Goal: Task Accomplishment & Management: Use online tool/utility

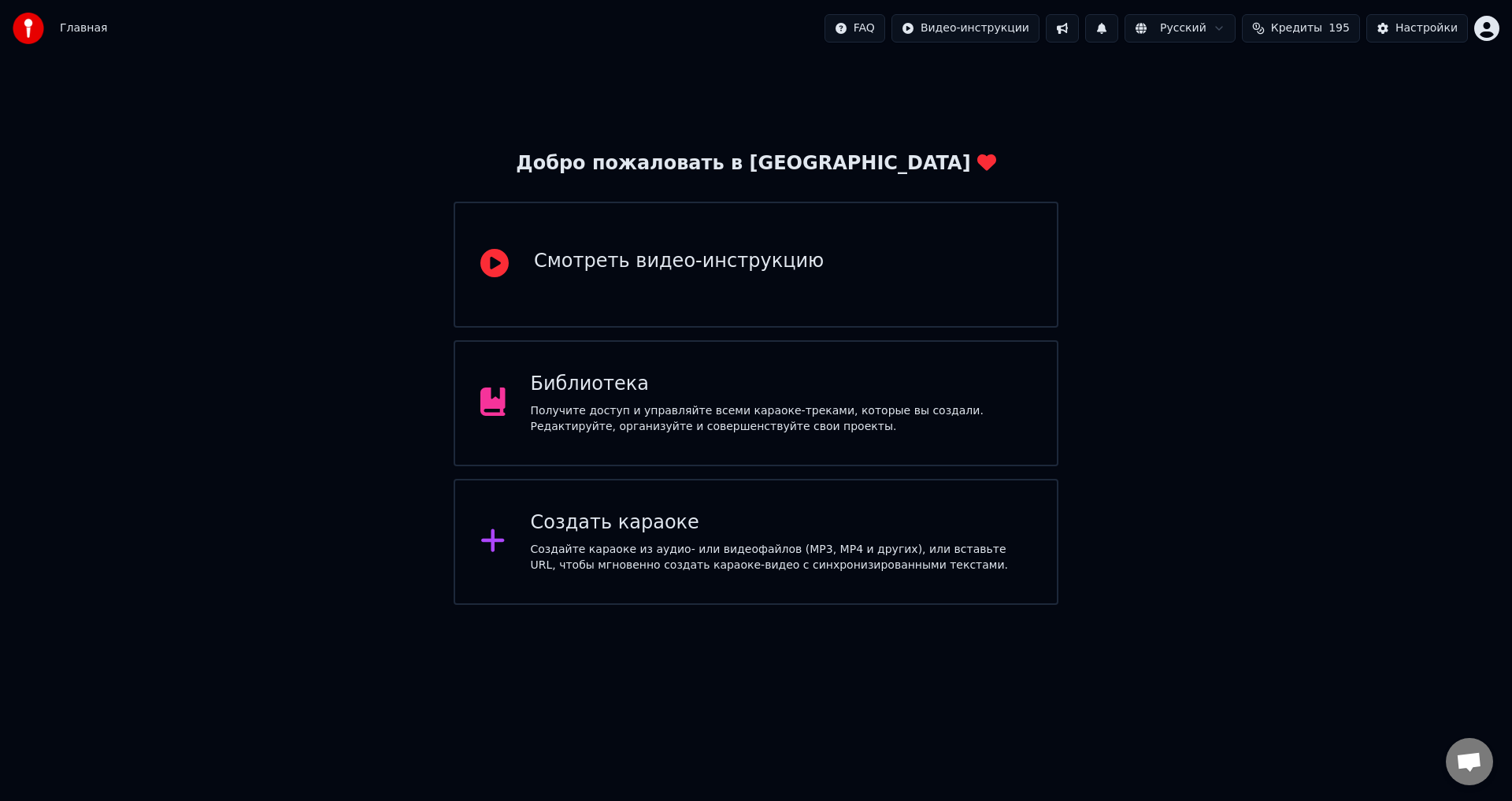
click at [712, 419] on div "Получите доступ и управляйте всеми караоке-треками, которые вы создали. Редакти…" at bounding box center [782, 419] width 502 height 32
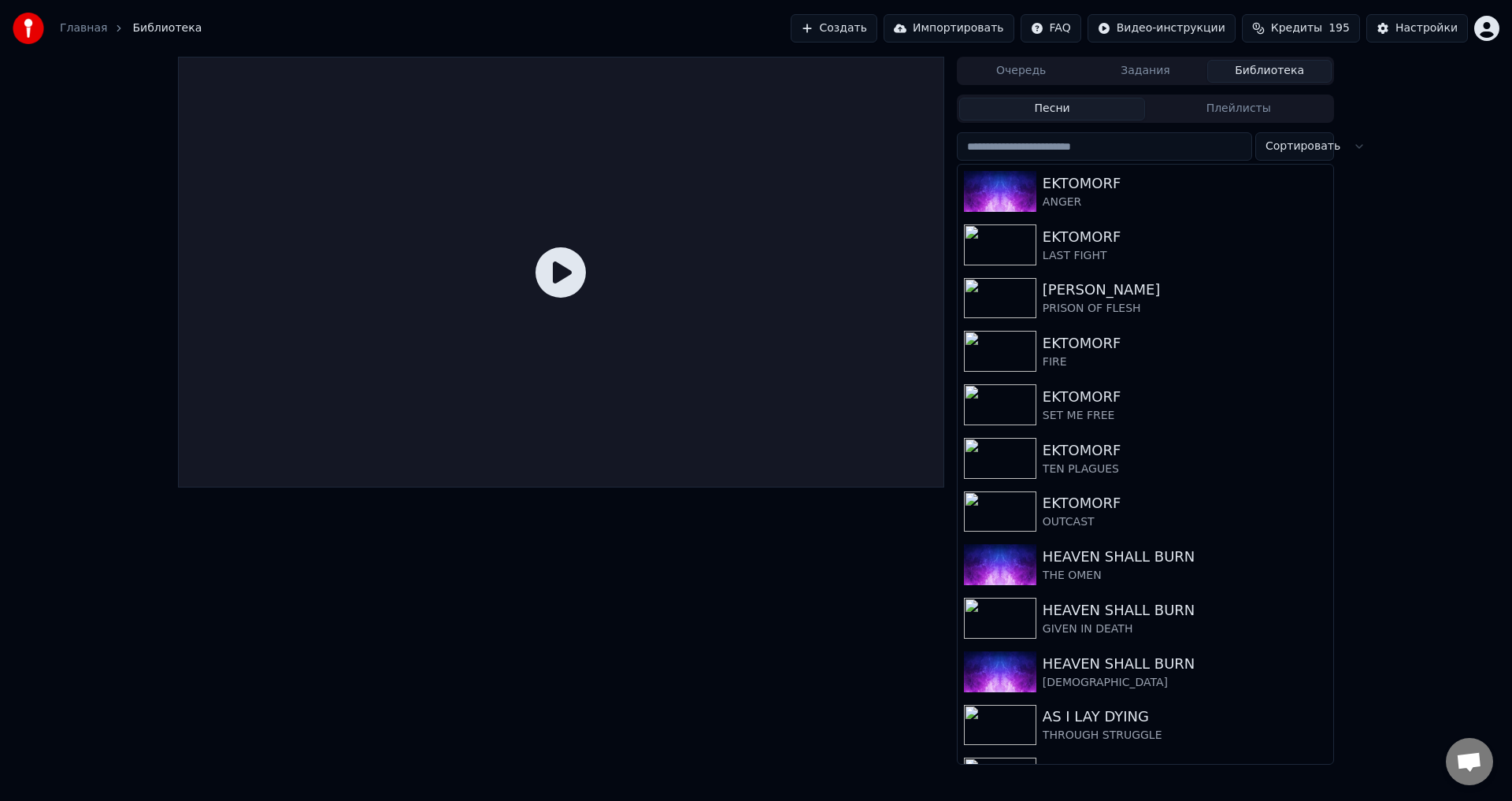
click at [878, 30] on button "Создать" at bounding box center [834, 28] width 87 height 28
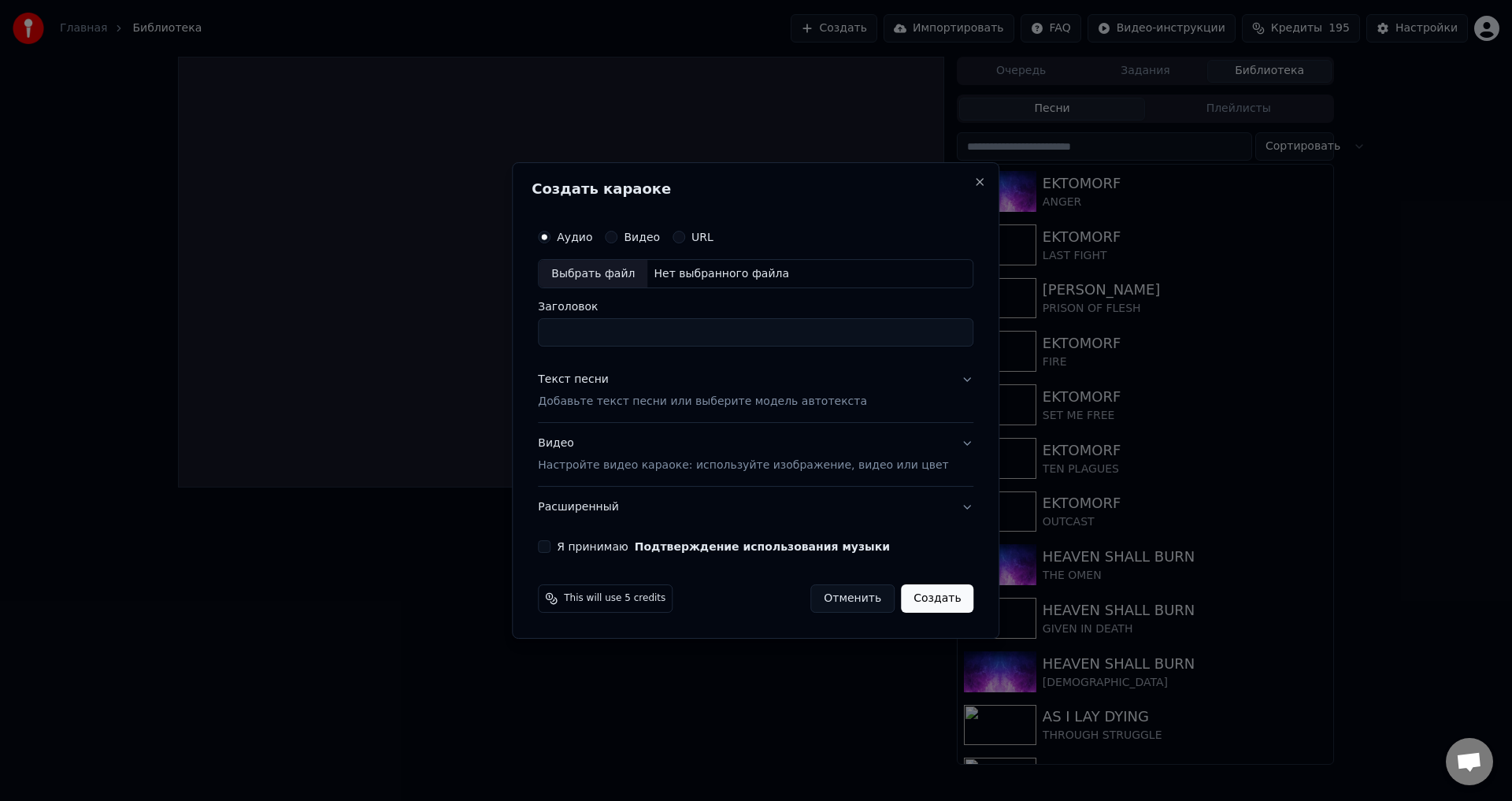
click at [590, 265] on div "Выбрать файл" at bounding box center [593, 274] width 109 height 28
click at [590, 331] on input "**********" at bounding box center [755, 333] width 435 height 28
type input "**********"
click at [639, 408] on p "Добавьте текст песни или выберите модель автотекста" at bounding box center [702, 402] width 329 height 16
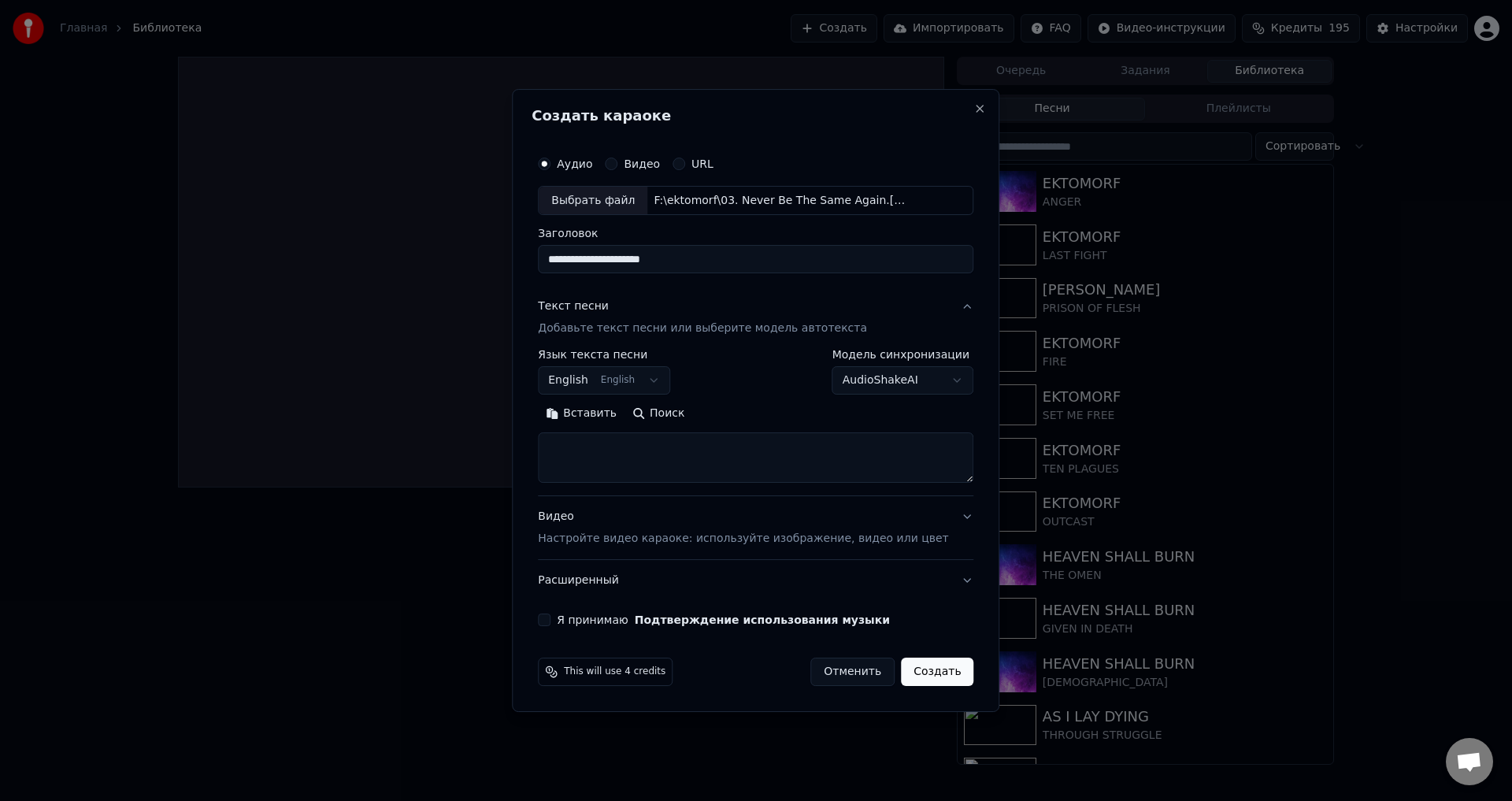
click at [725, 478] on textarea at bounding box center [755, 458] width 435 height 51
paste textarea "**********"
type textarea "**********"
click at [624, 311] on div "Текст песни Добавьте текст песни или выберите модель автотекста" at bounding box center [702, 318] width 329 height 38
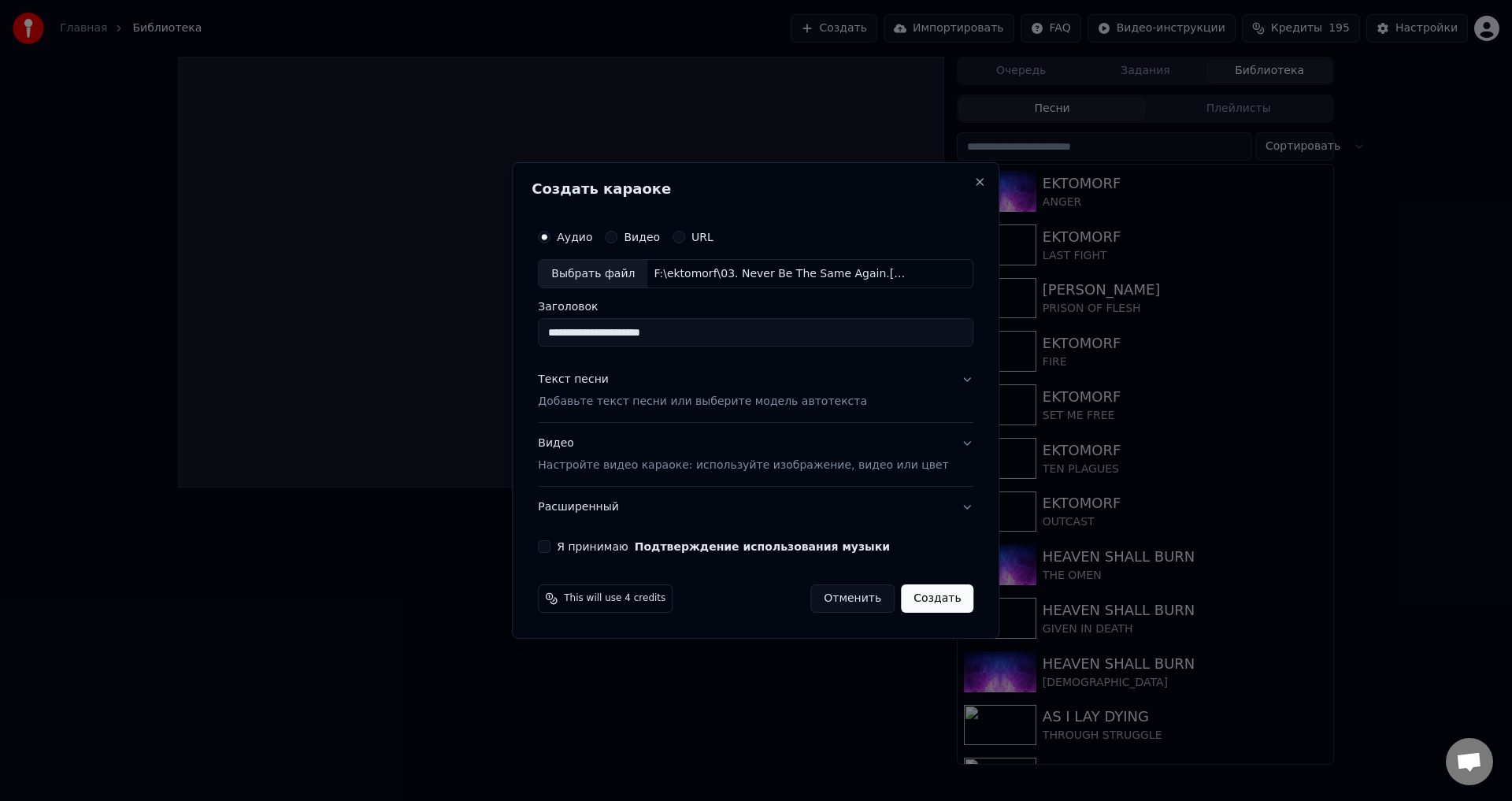
click at [643, 465] on p "Настройте видео караоке: используйте изображение, видео или цвет" at bounding box center [743, 465] width 410 height 16
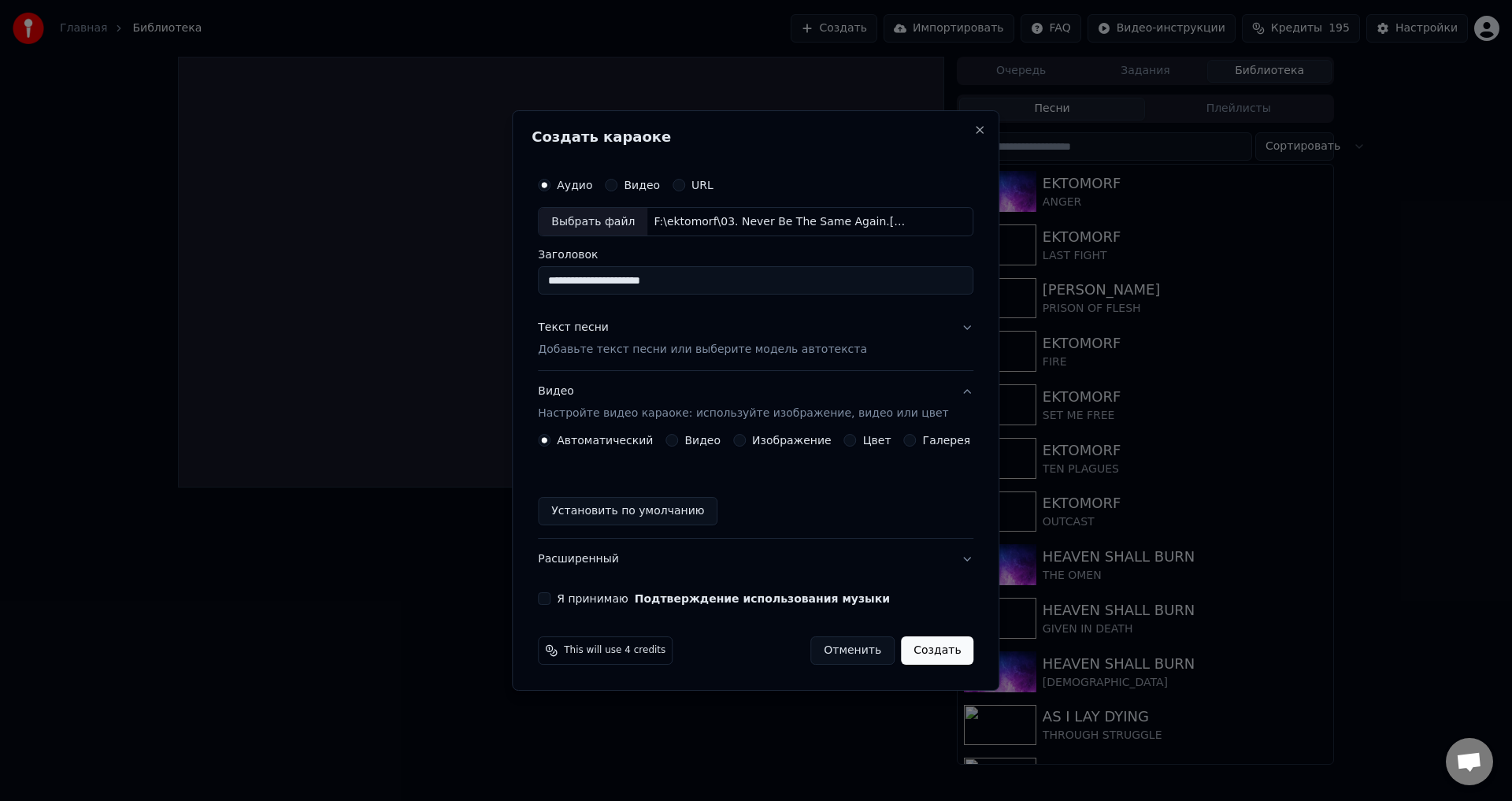
click at [746, 437] on button "Изображение" at bounding box center [739, 440] width 13 height 13
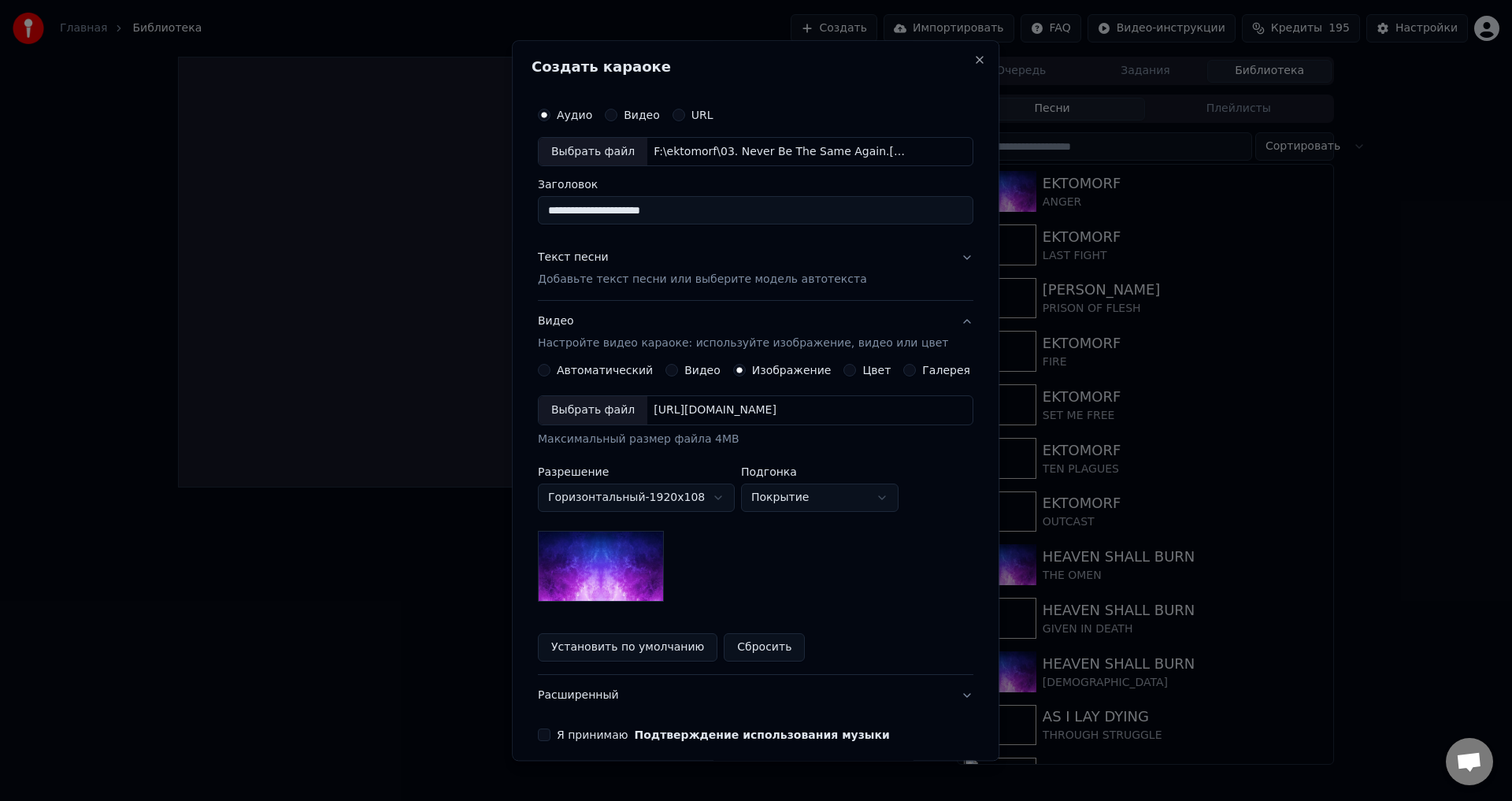
click at [615, 412] on div "Выбрать файл" at bounding box center [593, 410] width 109 height 28
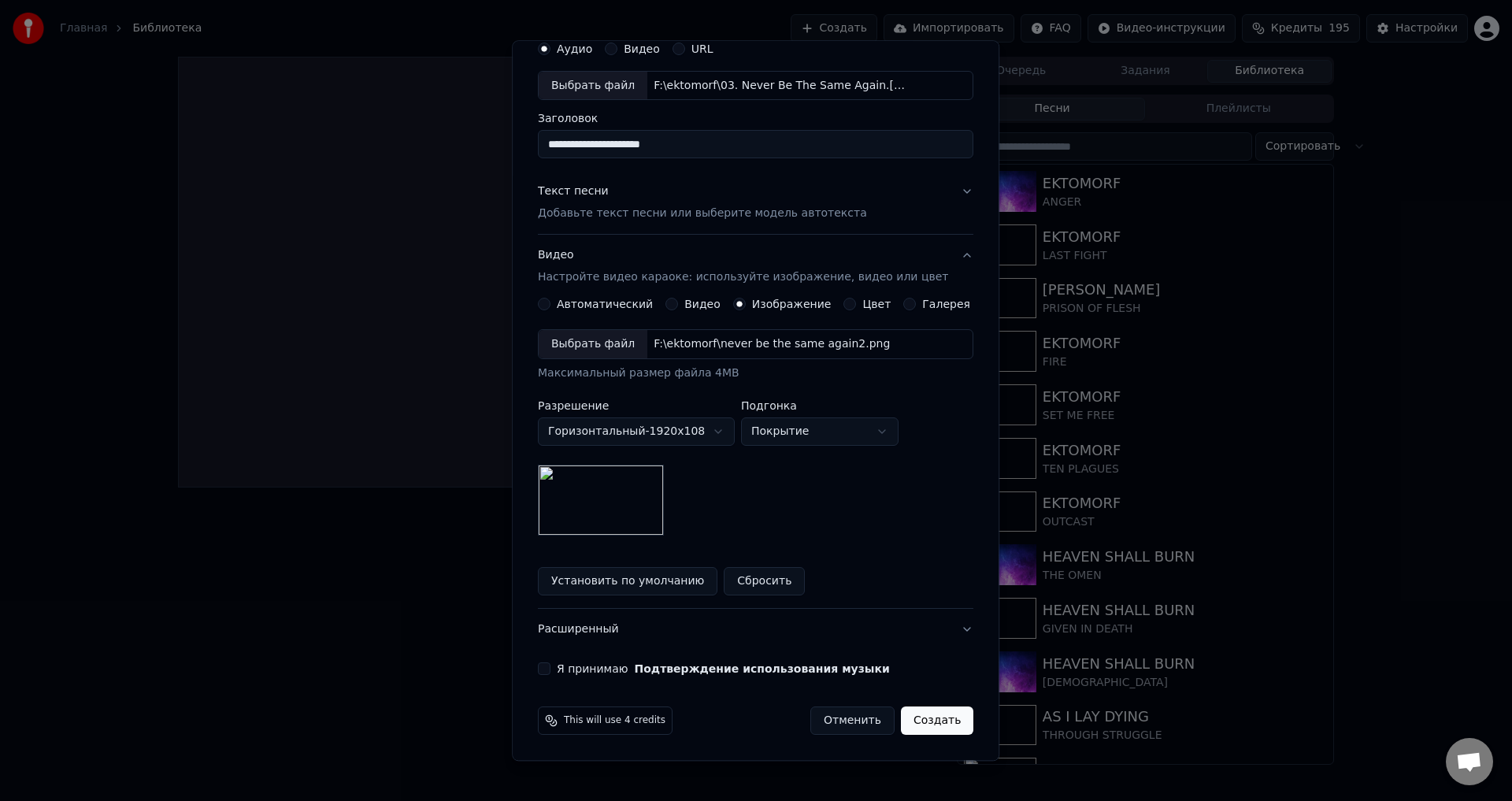
click at [550, 667] on button "Я принимаю Подтверждение использования музыки" at bounding box center [544, 669] width 13 height 13
click at [910, 718] on button "Создать" at bounding box center [936, 721] width 73 height 28
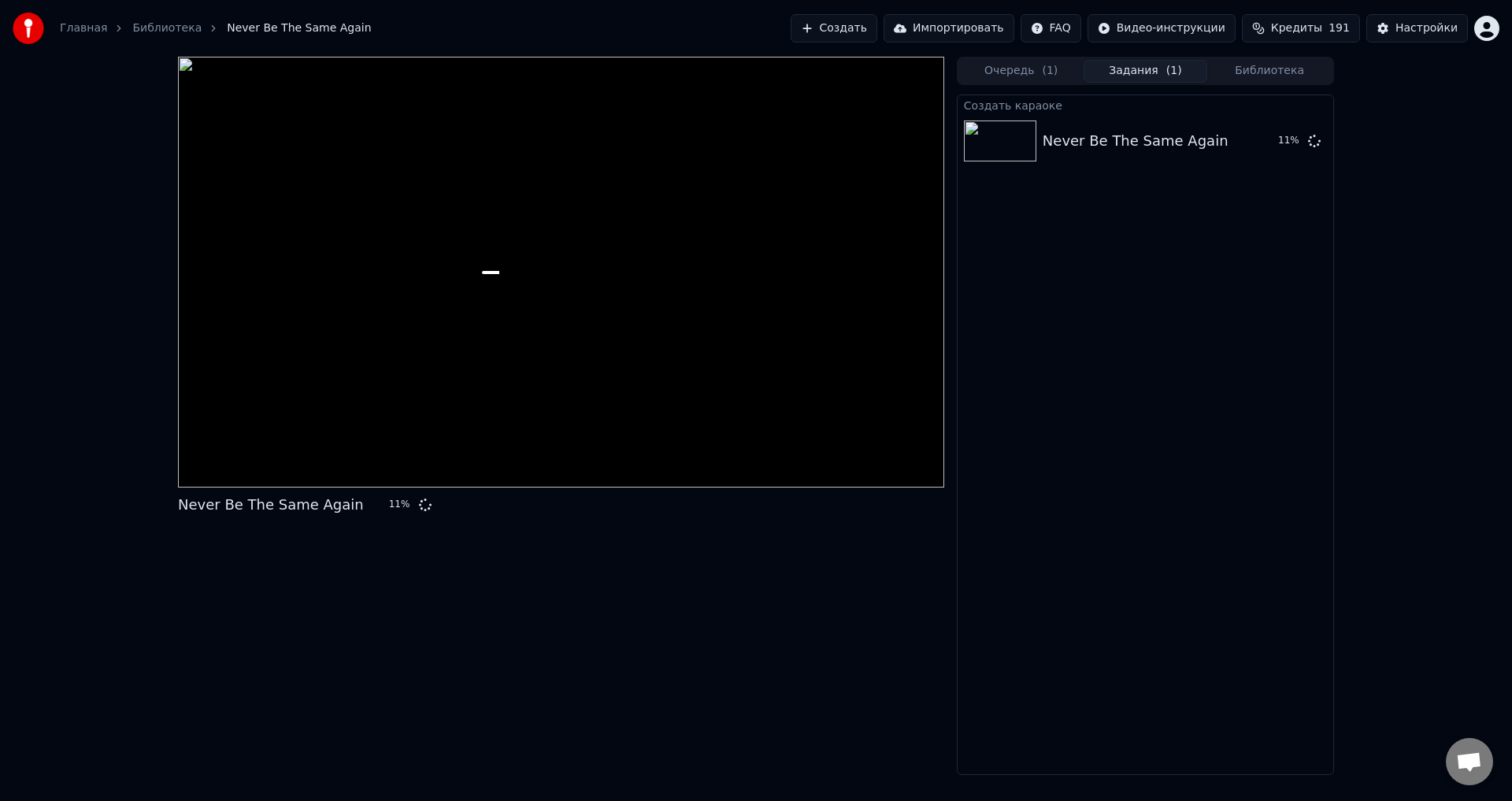
drag, startPoint x: 600, startPoint y: 587, endPoint x: 622, endPoint y: 590, distance: 22.2
click at [600, 587] on div "Never Be The Same Again 11 %" at bounding box center [561, 415] width 766 height 718
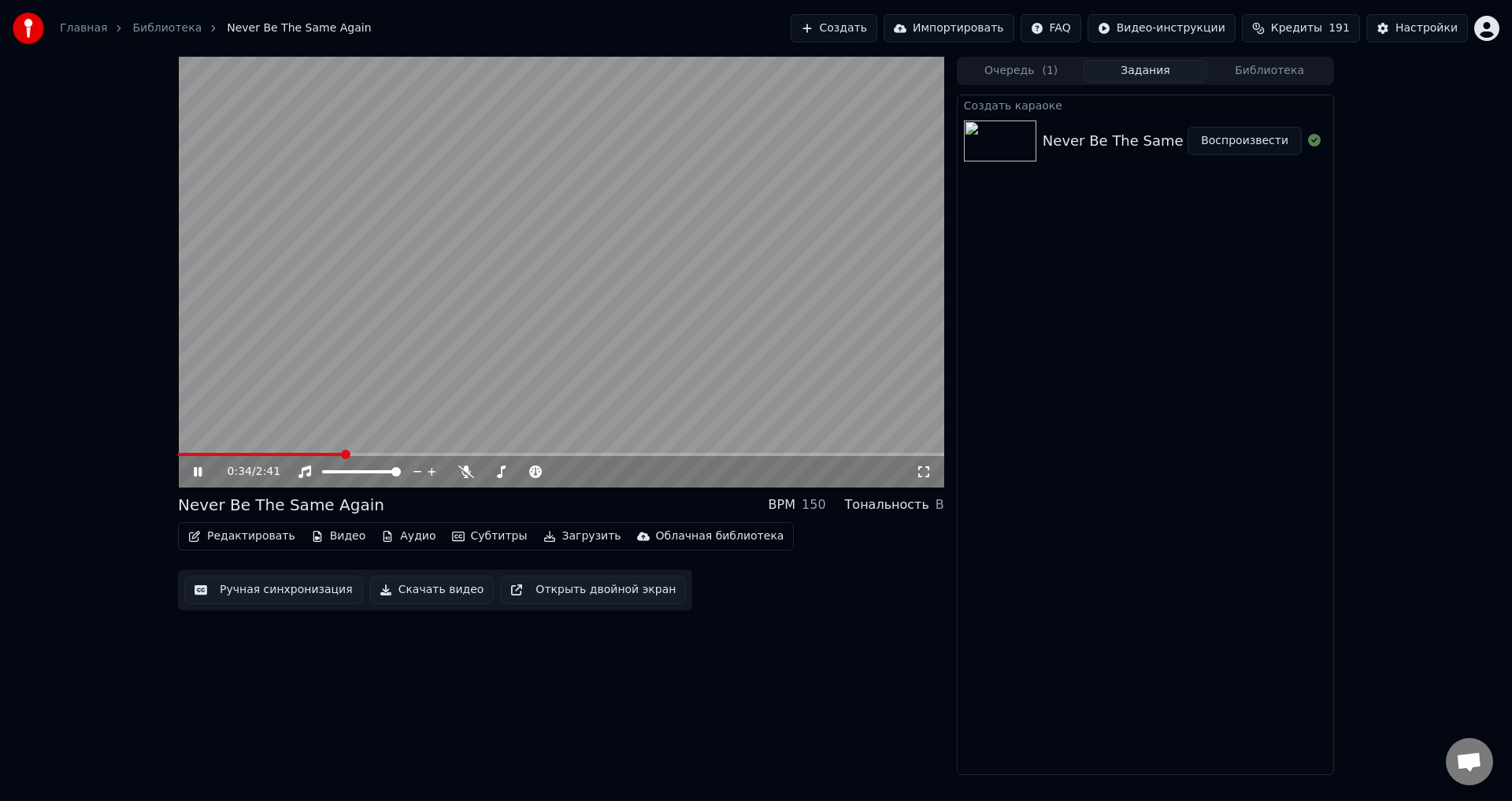
click at [559, 367] on video at bounding box center [561, 272] width 766 height 430
click at [288, 593] on button "Ручная синхронизация" at bounding box center [273, 590] width 178 height 28
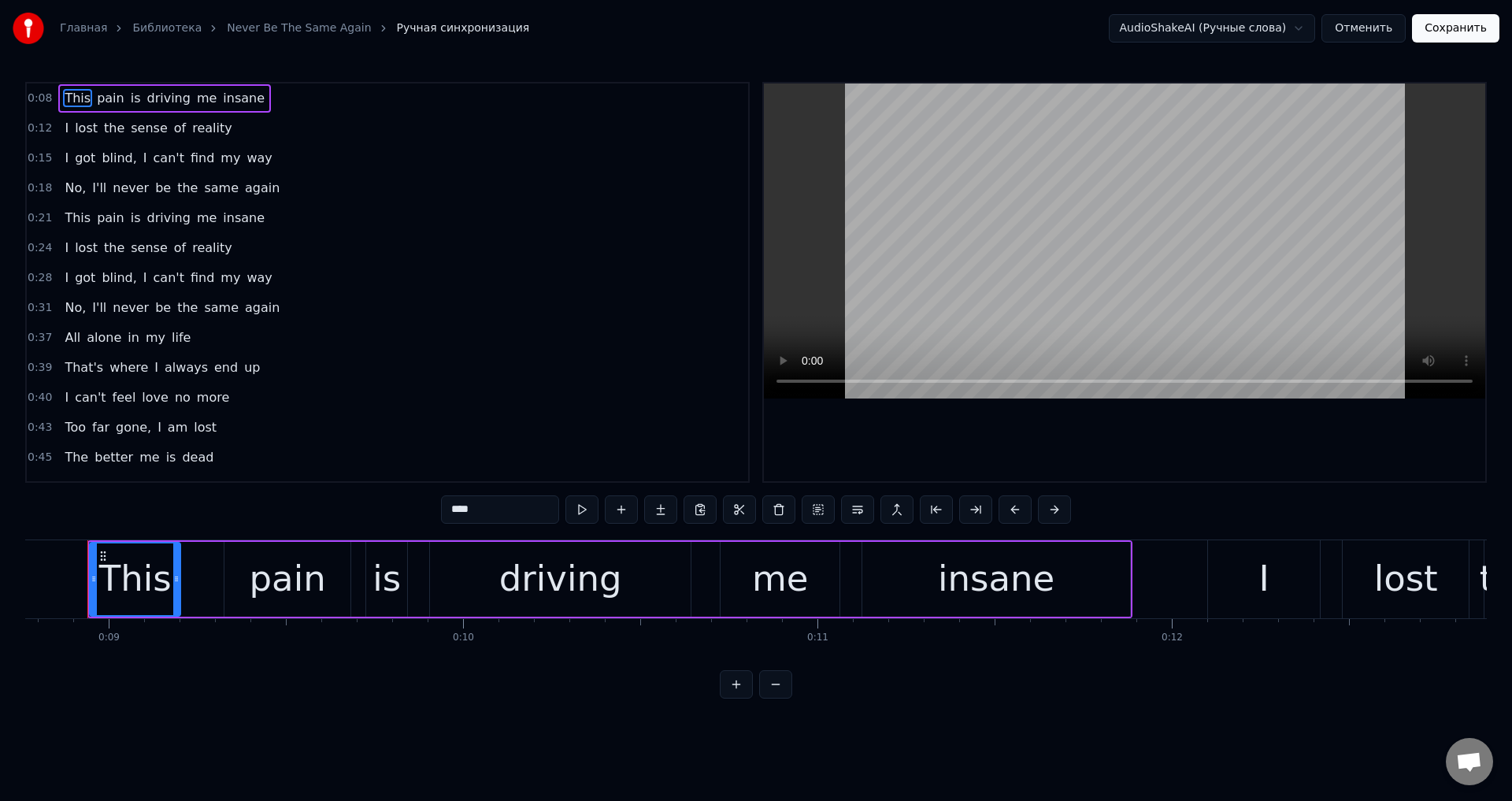
scroll to position [0, 2917]
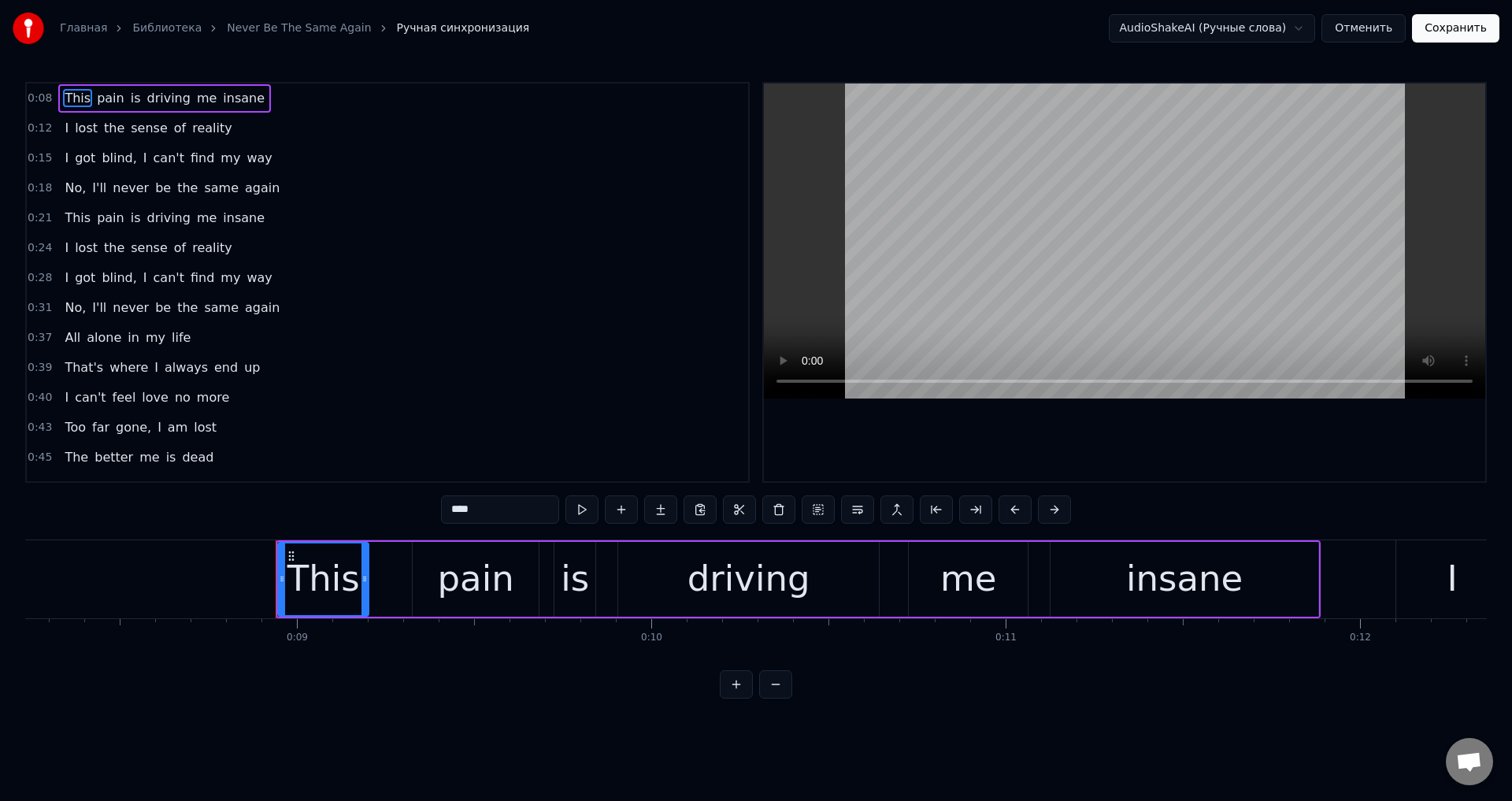
click at [1450, 32] on button "Сохранить" at bounding box center [1455, 28] width 88 height 28
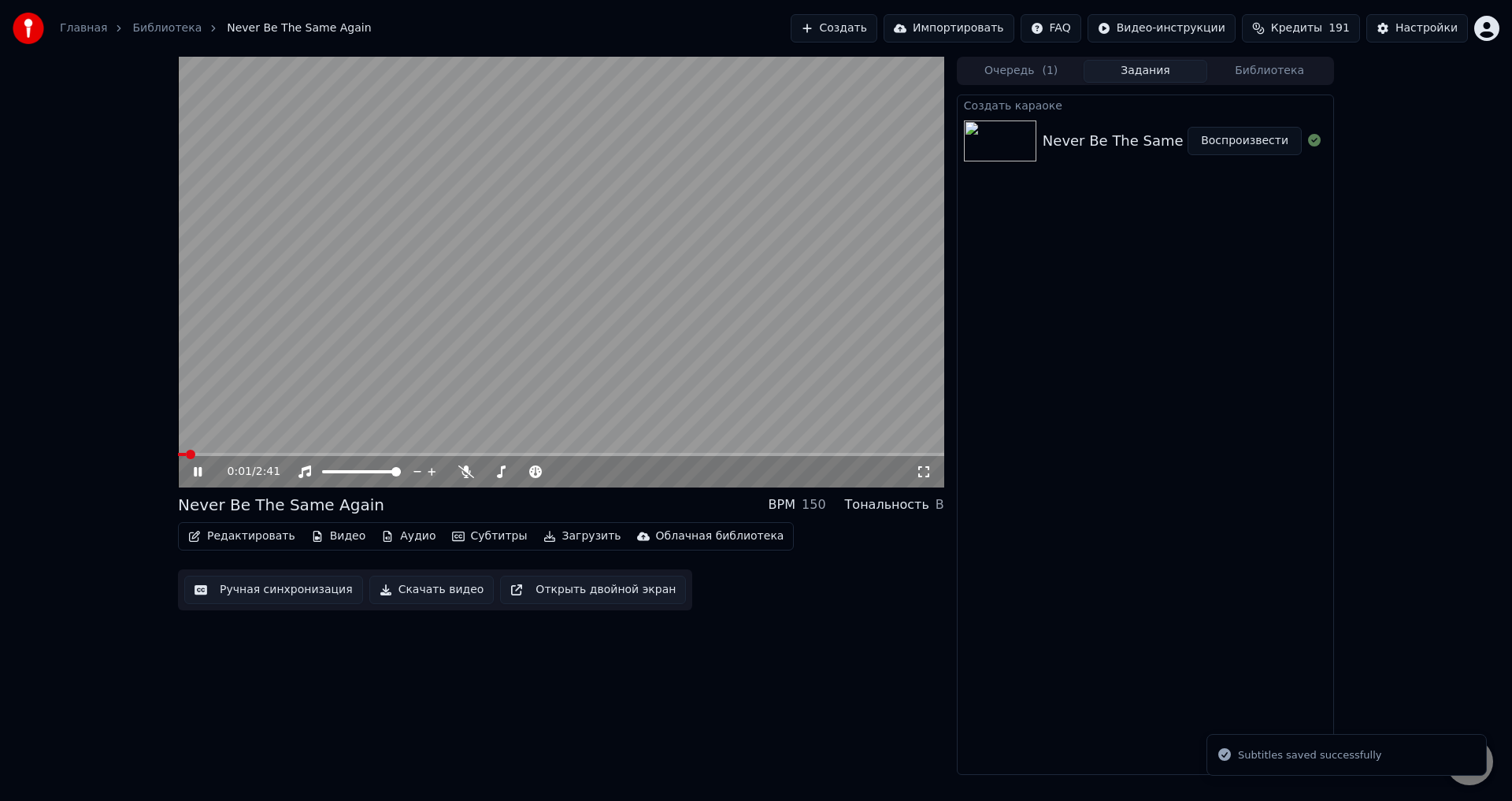
click at [535, 272] on video at bounding box center [561, 272] width 766 height 430
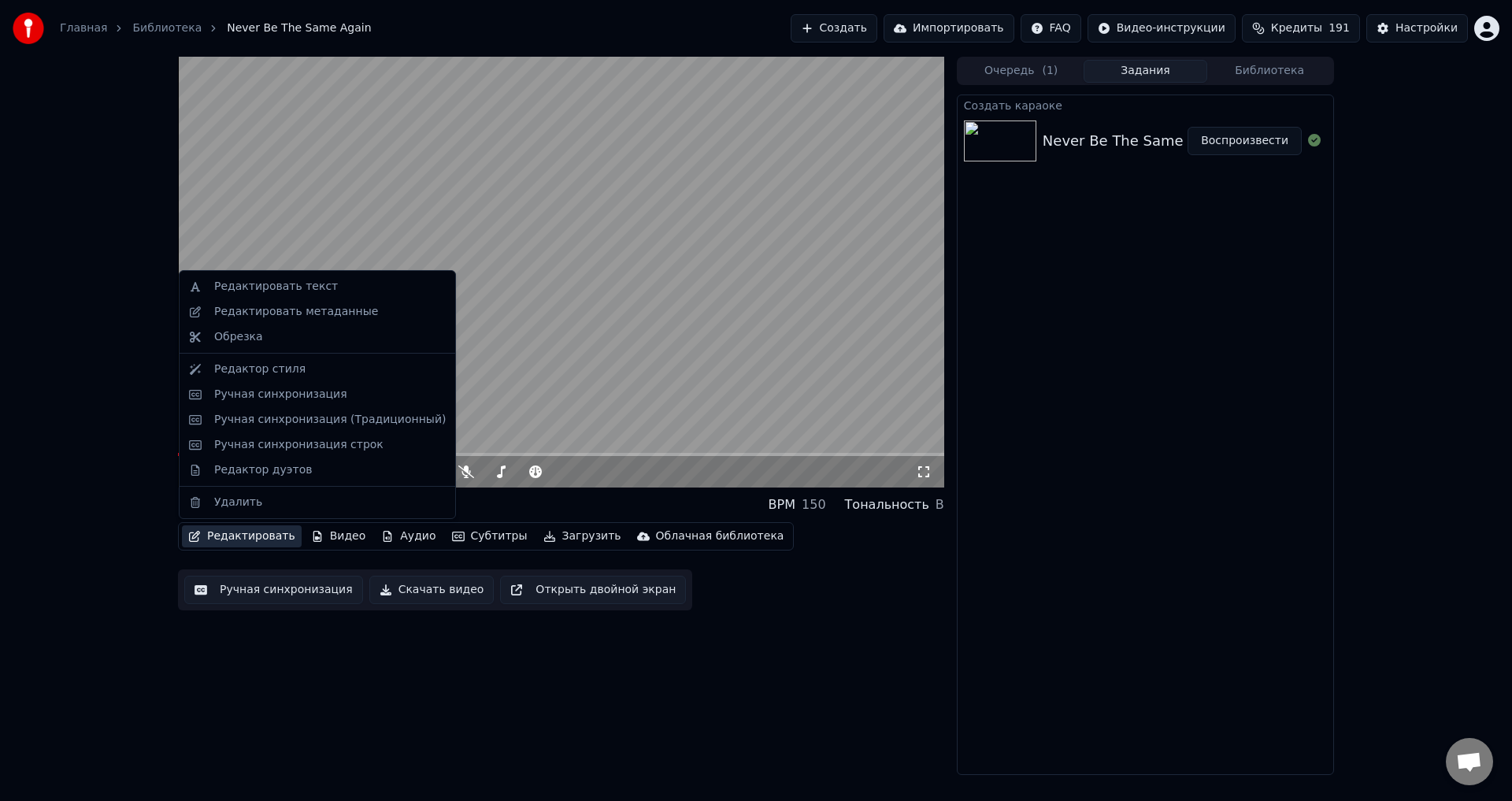
click at [276, 535] on button "Редактировать" at bounding box center [242, 536] width 120 height 22
click at [332, 306] on div "Редактировать метаданные" at bounding box center [296, 312] width 163 height 16
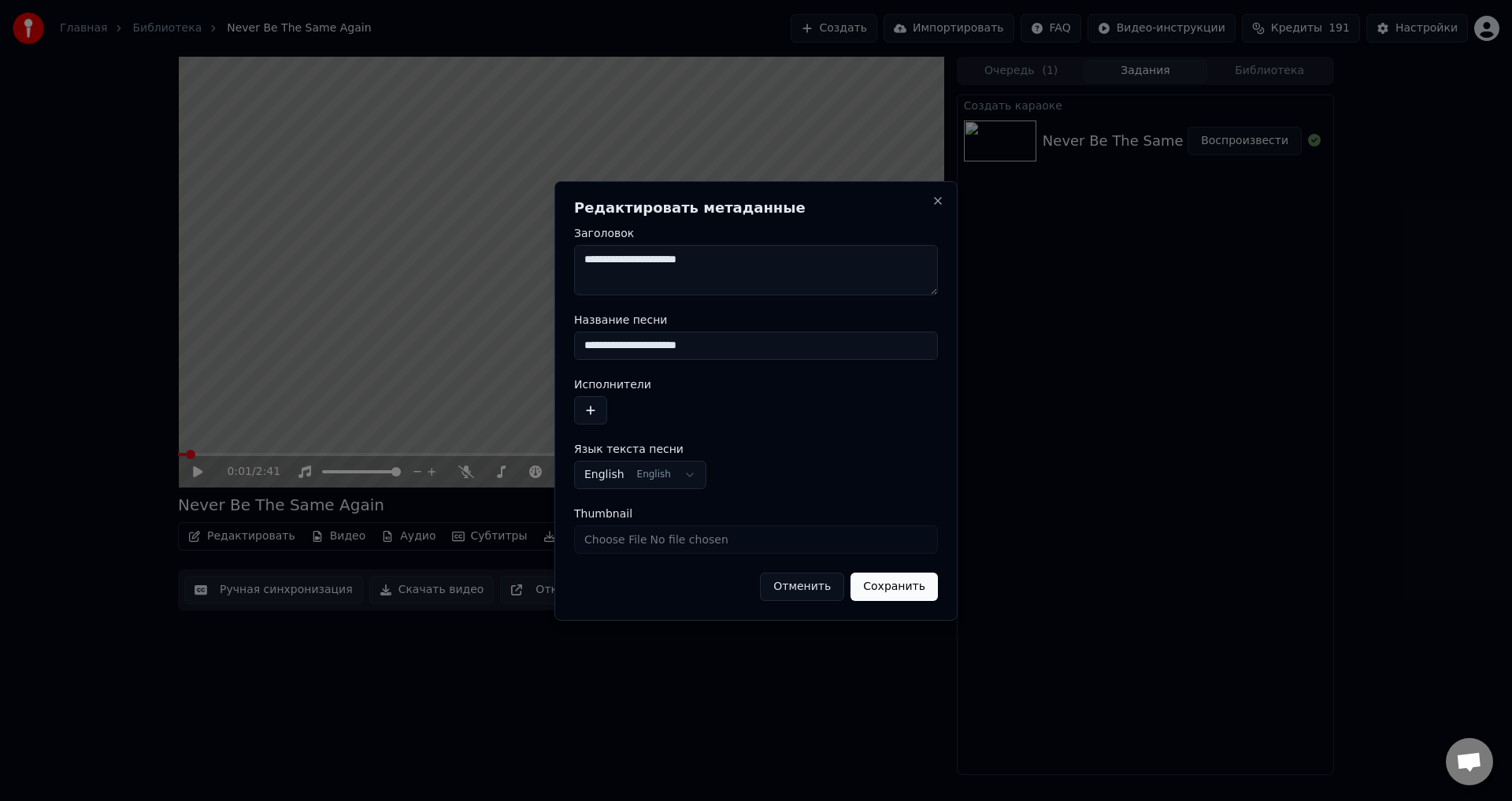
drag, startPoint x: 719, startPoint y: 348, endPoint x: 551, endPoint y: 348, distance: 168.0
click at [551, 348] on body "**********" at bounding box center [756, 400] width 1512 height 801
type input "********"
click at [592, 401] on button "button" at bounding box center [590, 410] width 33 height 28
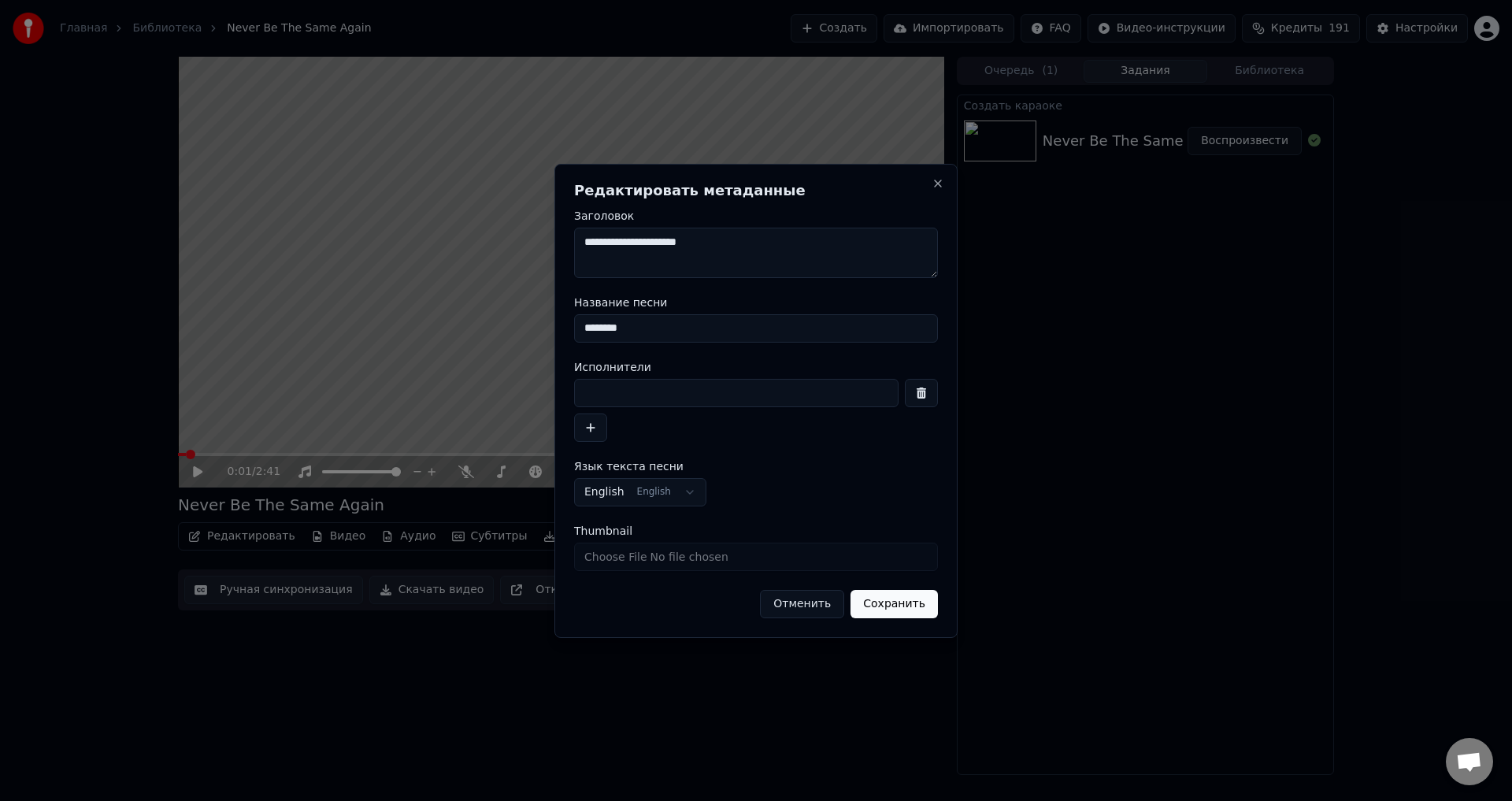
click at [666, 400] on input at bounding box center [736, 393] width 325 height 28
type input "**********"
click at [906, 594] on button "Сохранить" at bounding box center [894, 604] width 88 height 28
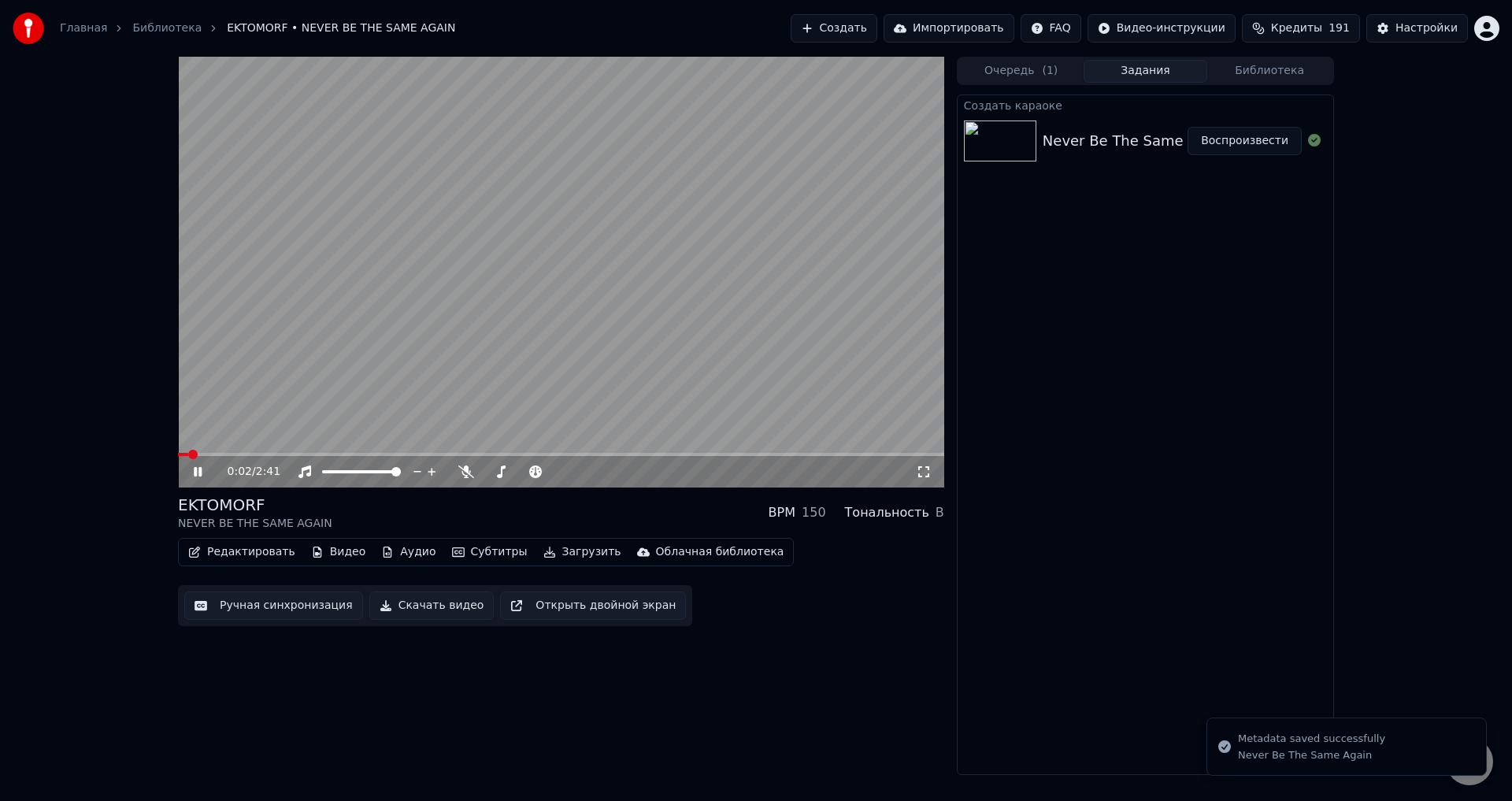
click at [197, 471] on icon at bounding box center [208, 471] width 37 height 13
click at [286, 601] on button "Ручная синхронизация" at bounding box center [273, 606] width 178 height 28
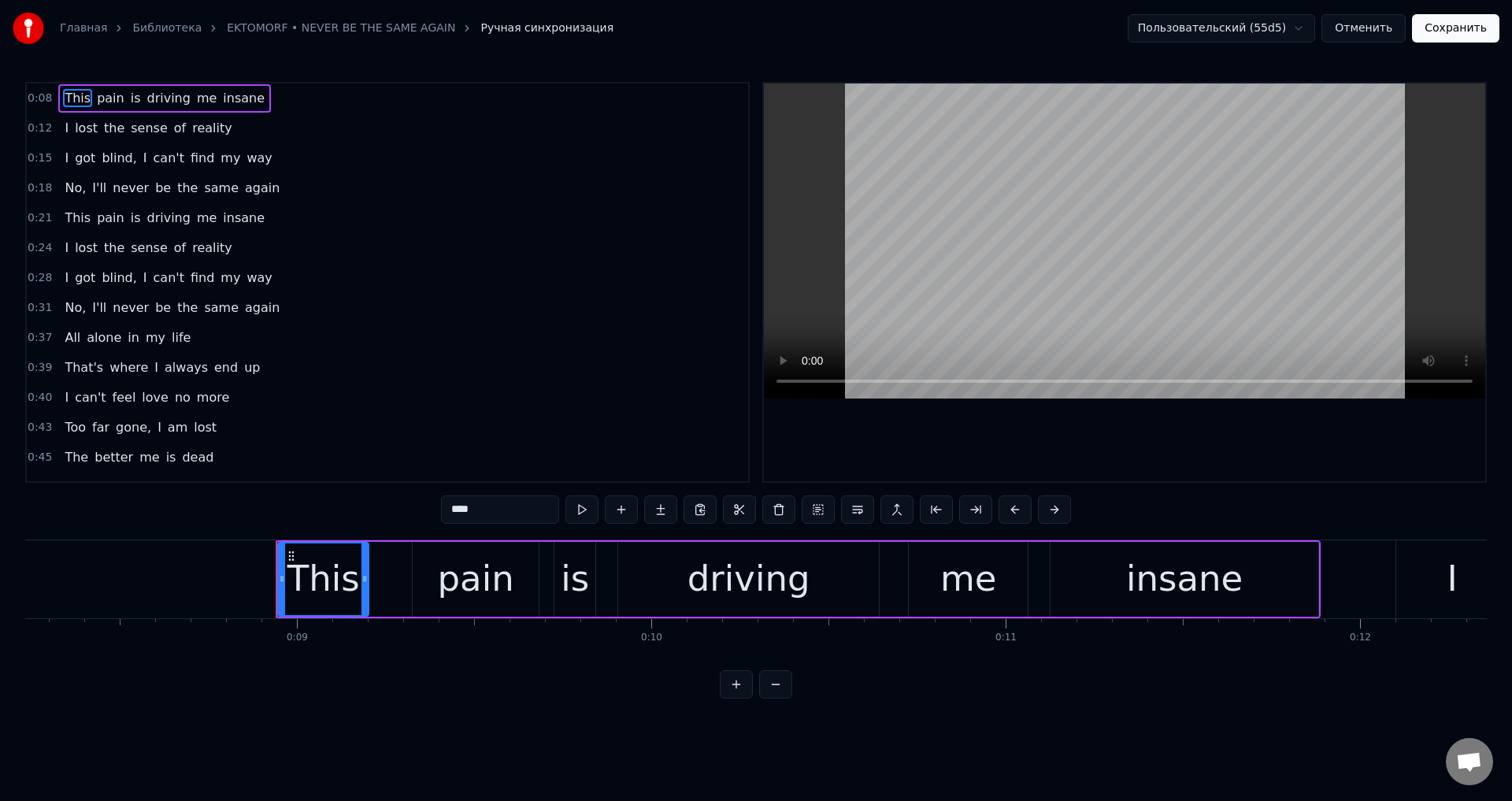
scroll to position [0, 2792]
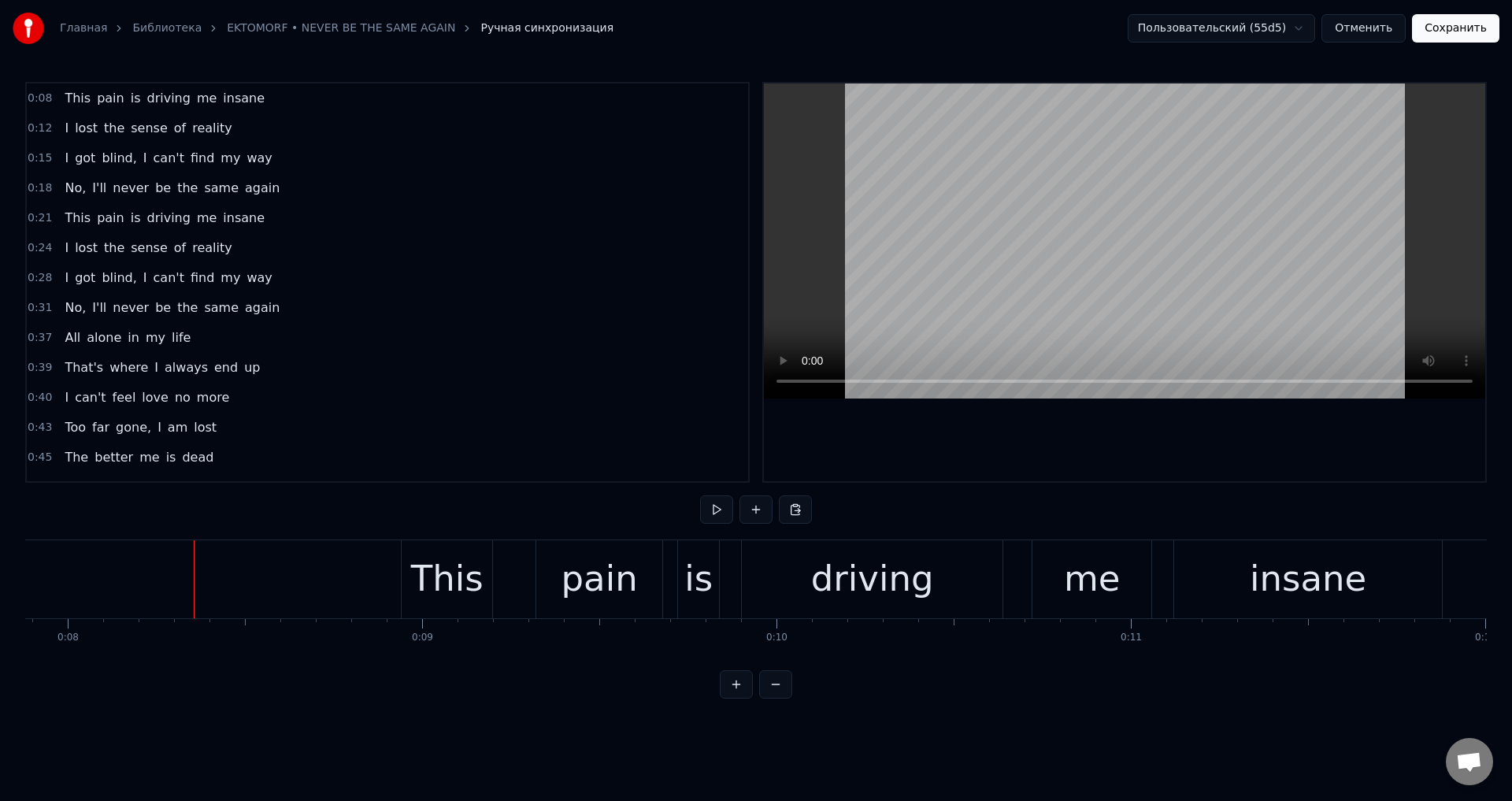
click at [541, 717] on html "Главная Библиотека EKTOMORF • NEVER BE THE SAME AGAIN Ручная синхронизация Поль…" at bounding box center [756, 362] width 1512 height 723
click at [659, 717] on html "Главная Библиотека EKTOMORF • NEVER BE THE SAME AGAIN Ручная синхронизация Поль…" at bounding box center [756, 362] width 1512 height 723
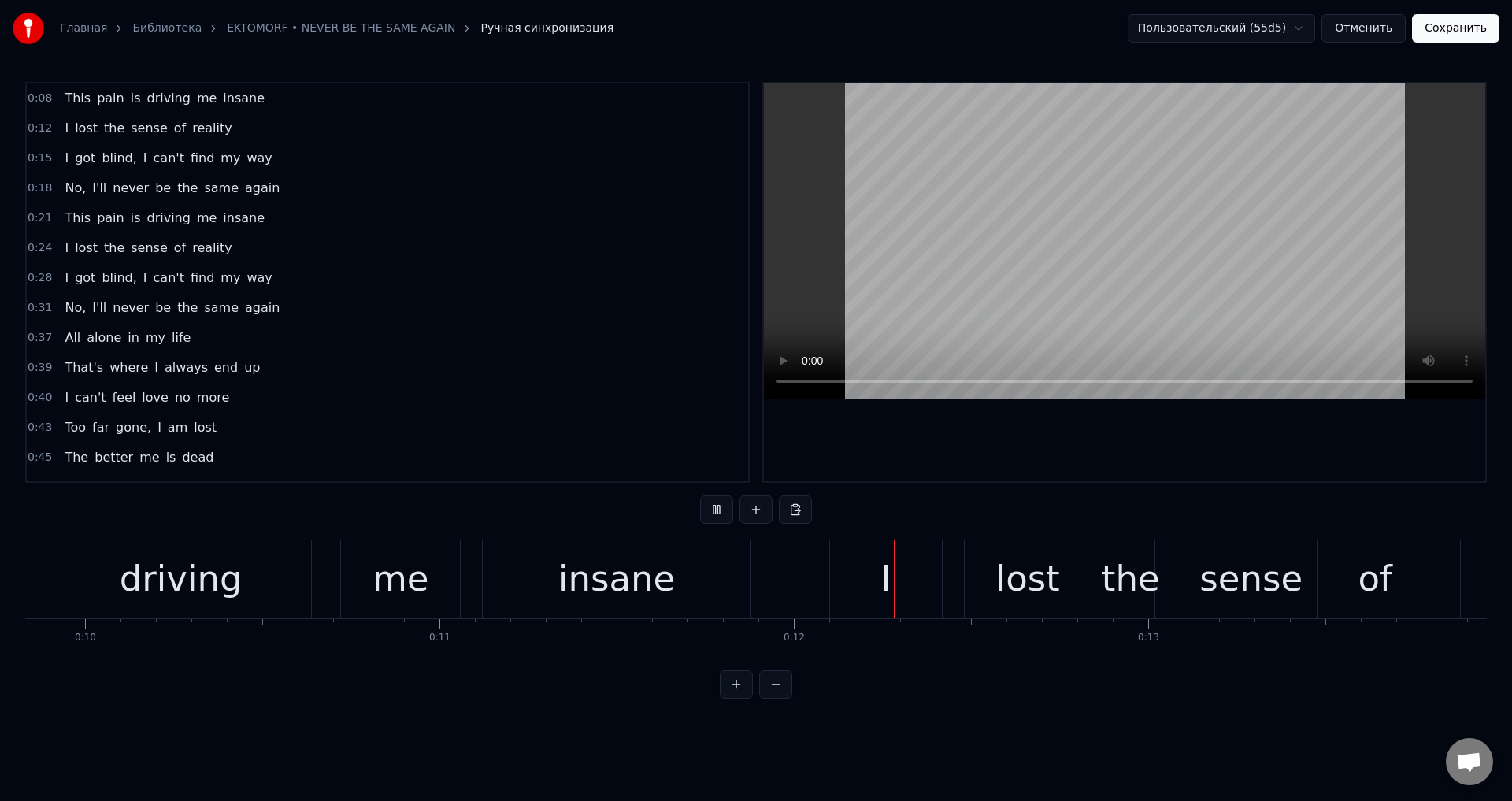
click at [224, 579] on div "This pain is driving me insane" at bounding box center [231, 579] width 1045 height 78
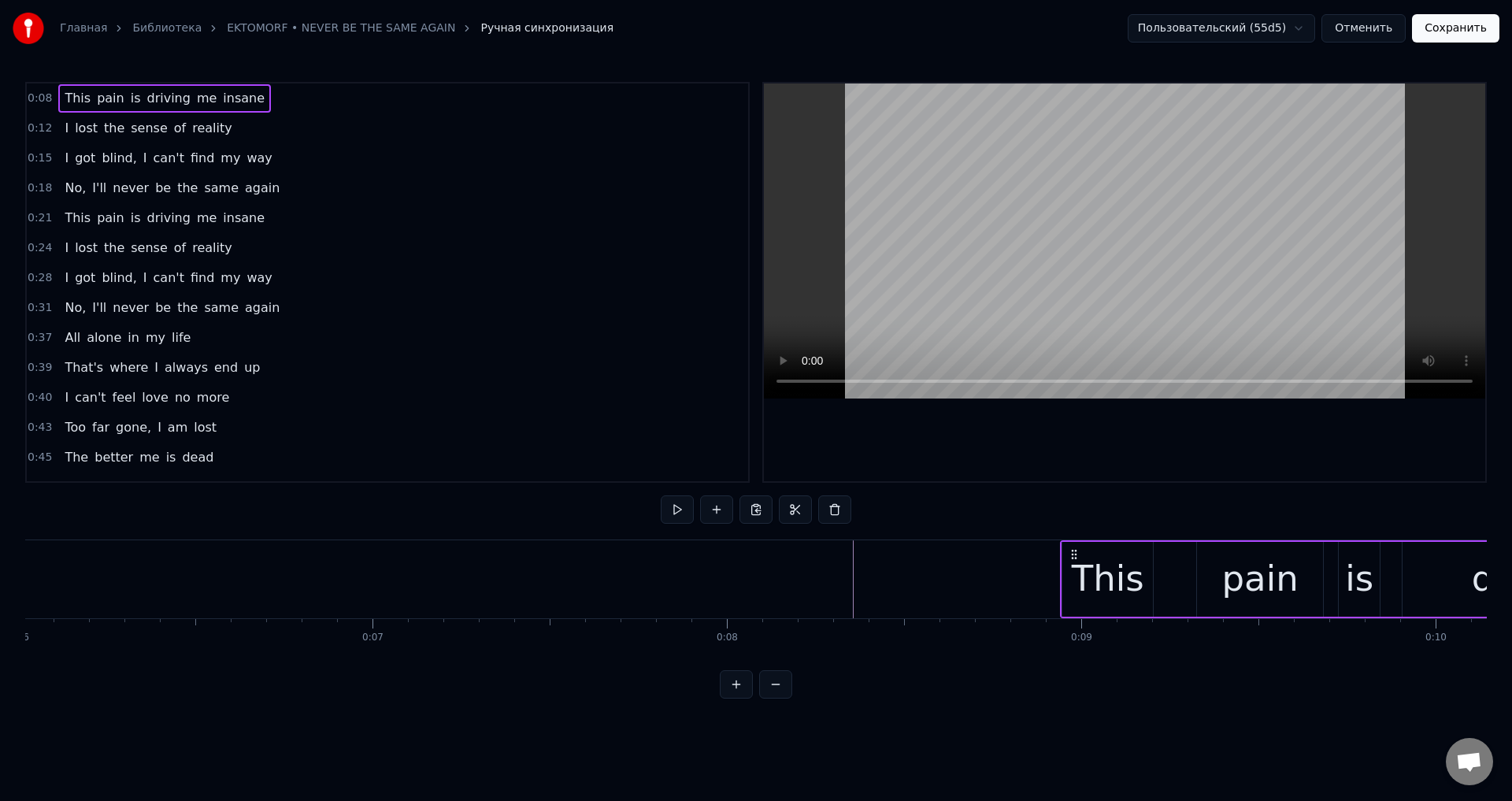
scroll to position [0, 1944]
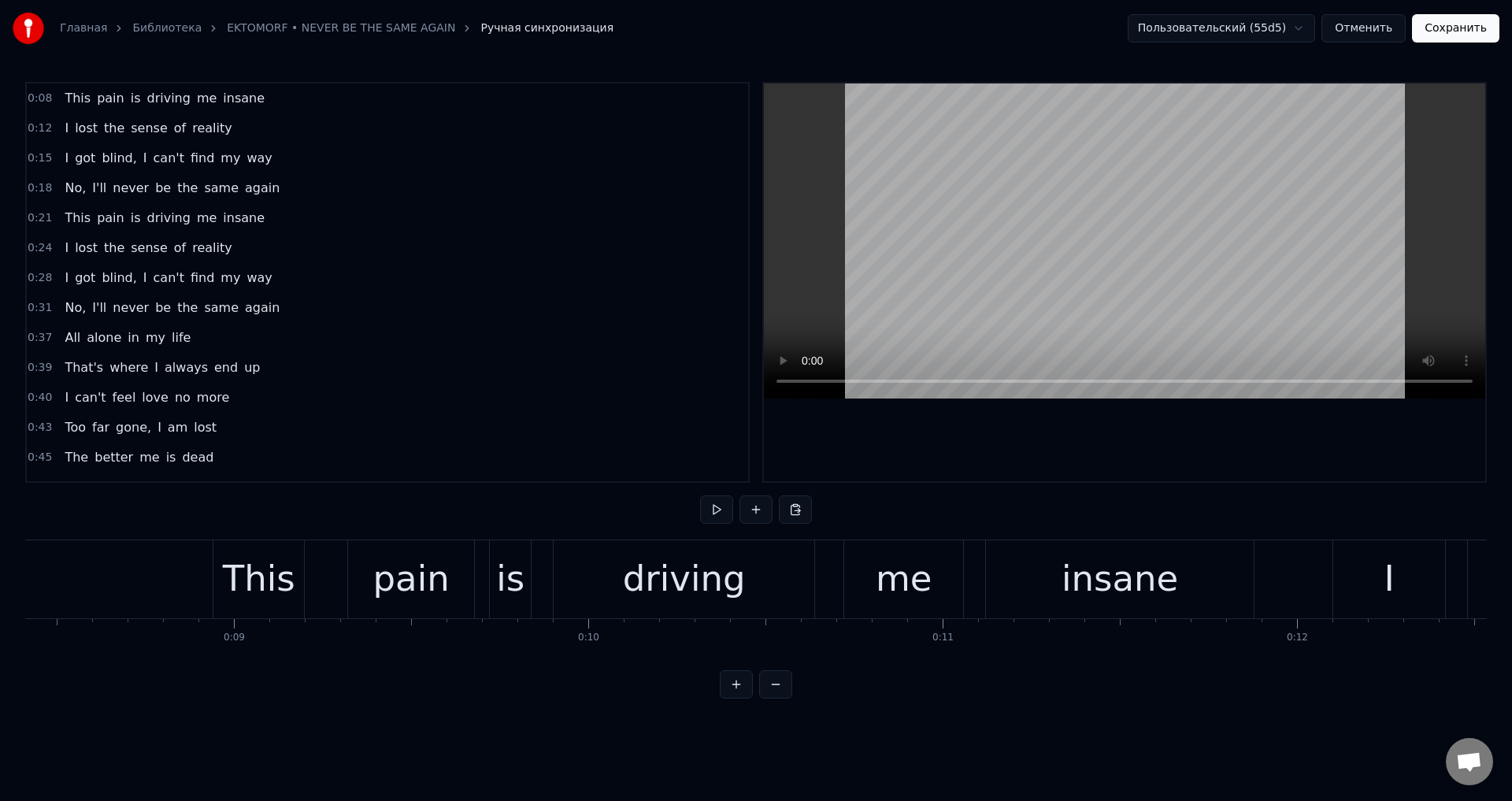
scroll to position [0, 2917]
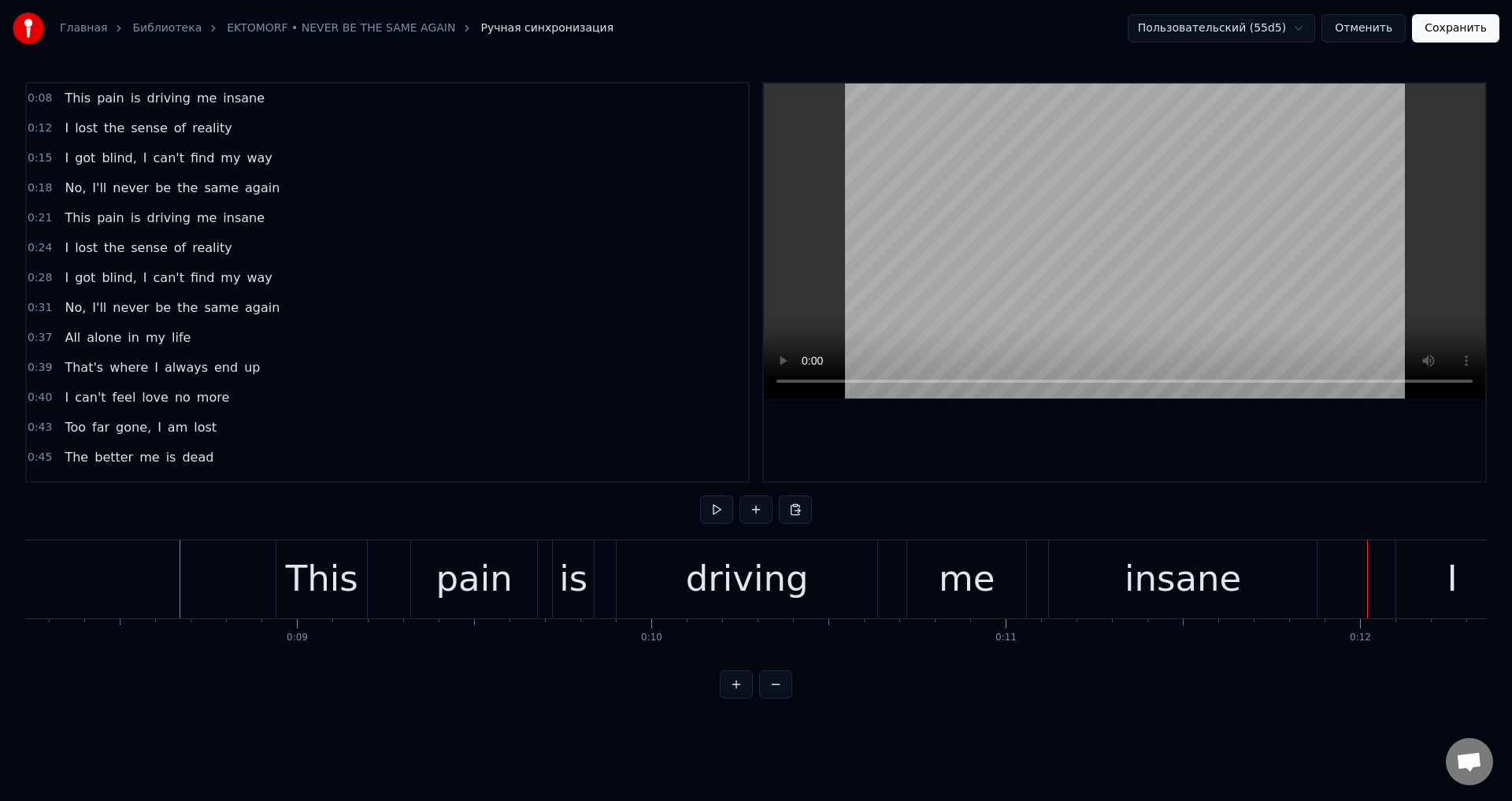
click at [1089, 573] on div "insane" at bounding box center [1182, 579] width 268 height 78
click at [1238, 255] on video at bounding box center [1125, 241] width 721 height 315
click at [1193, 250] on video at bounding box center [1125, 241] width 721 height 315
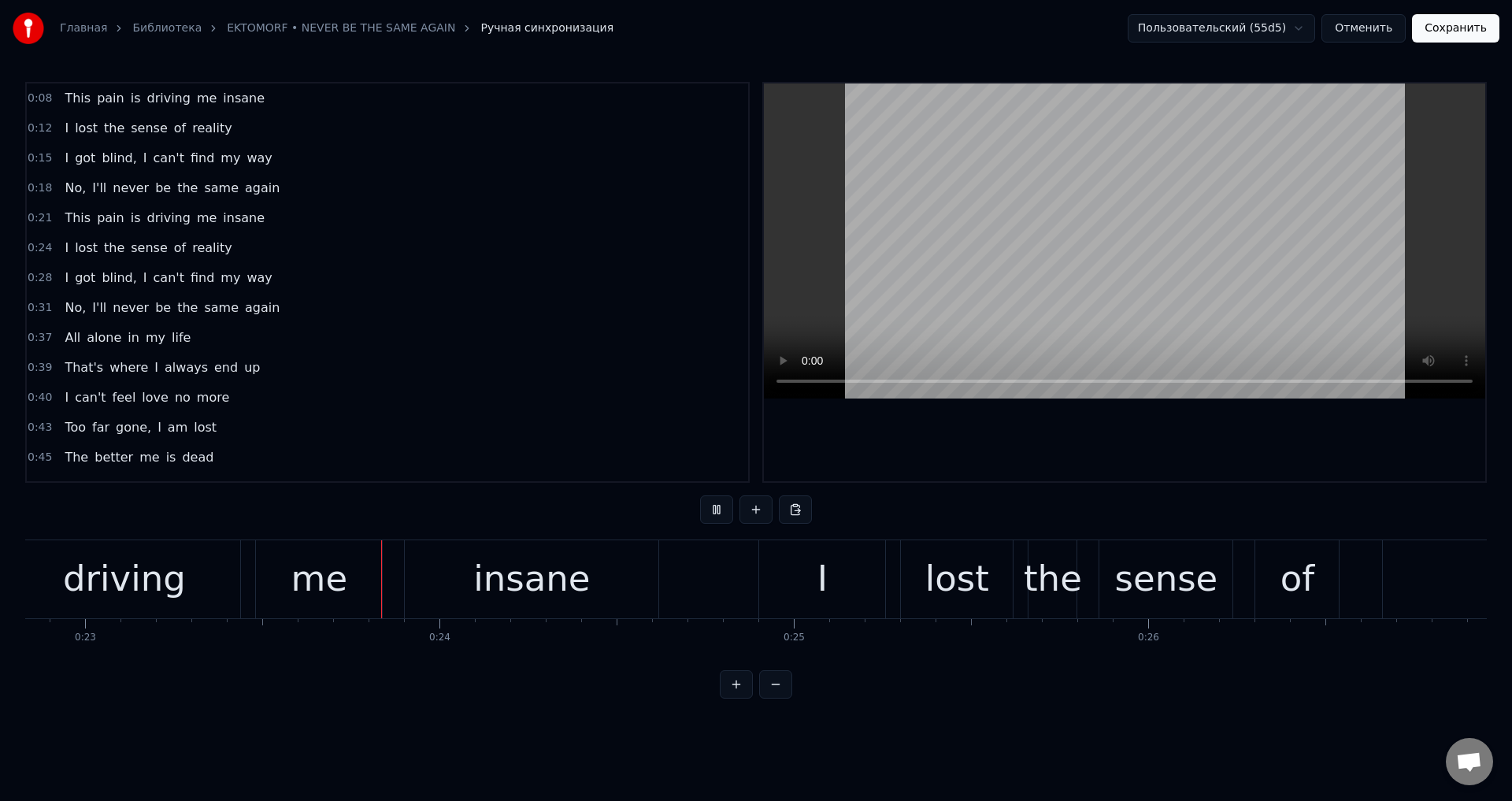
scroll to position [0, 8162]
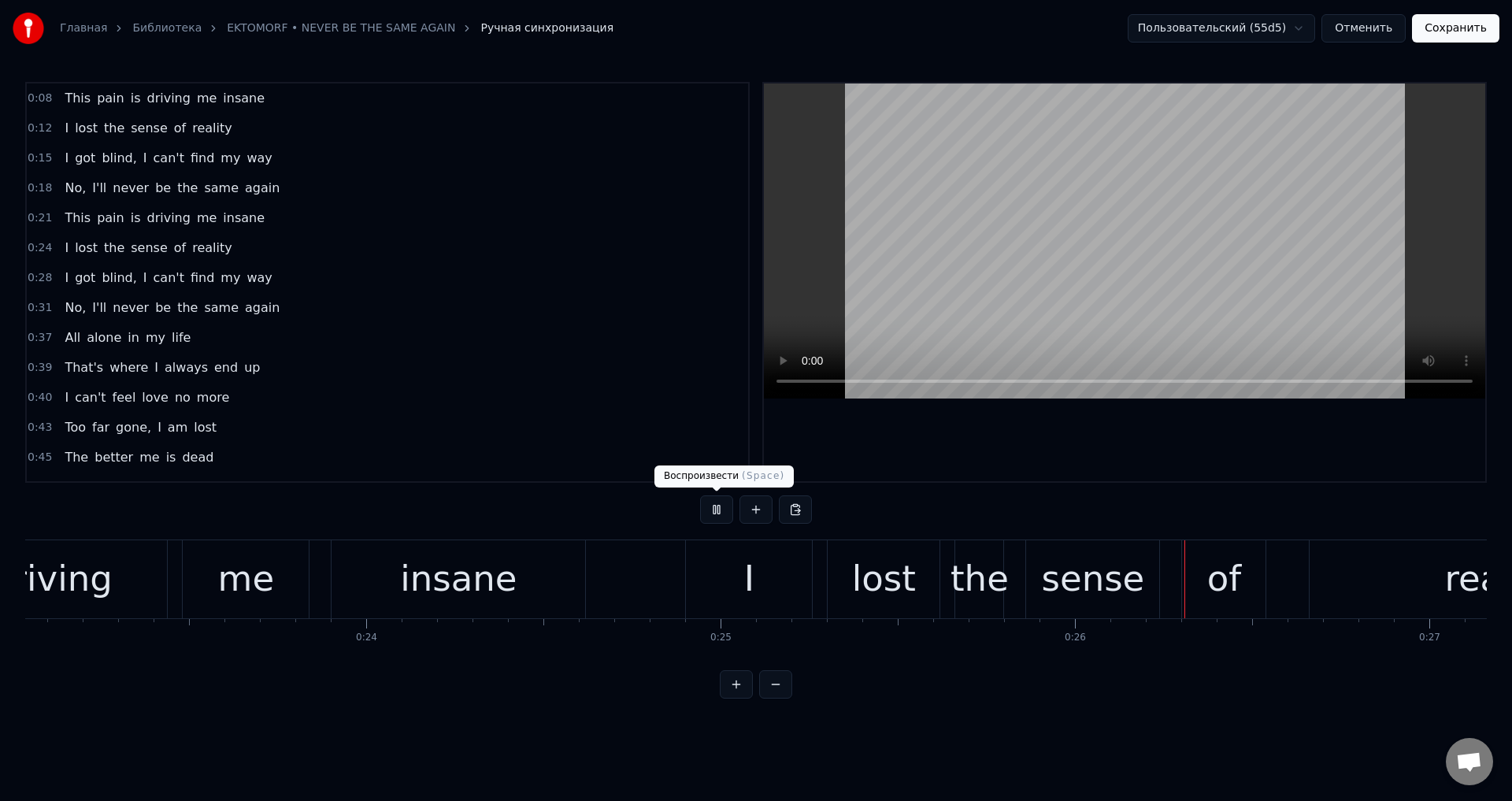
click at [705, 498] on button at bounding box center [716, 509] width 33 height 28
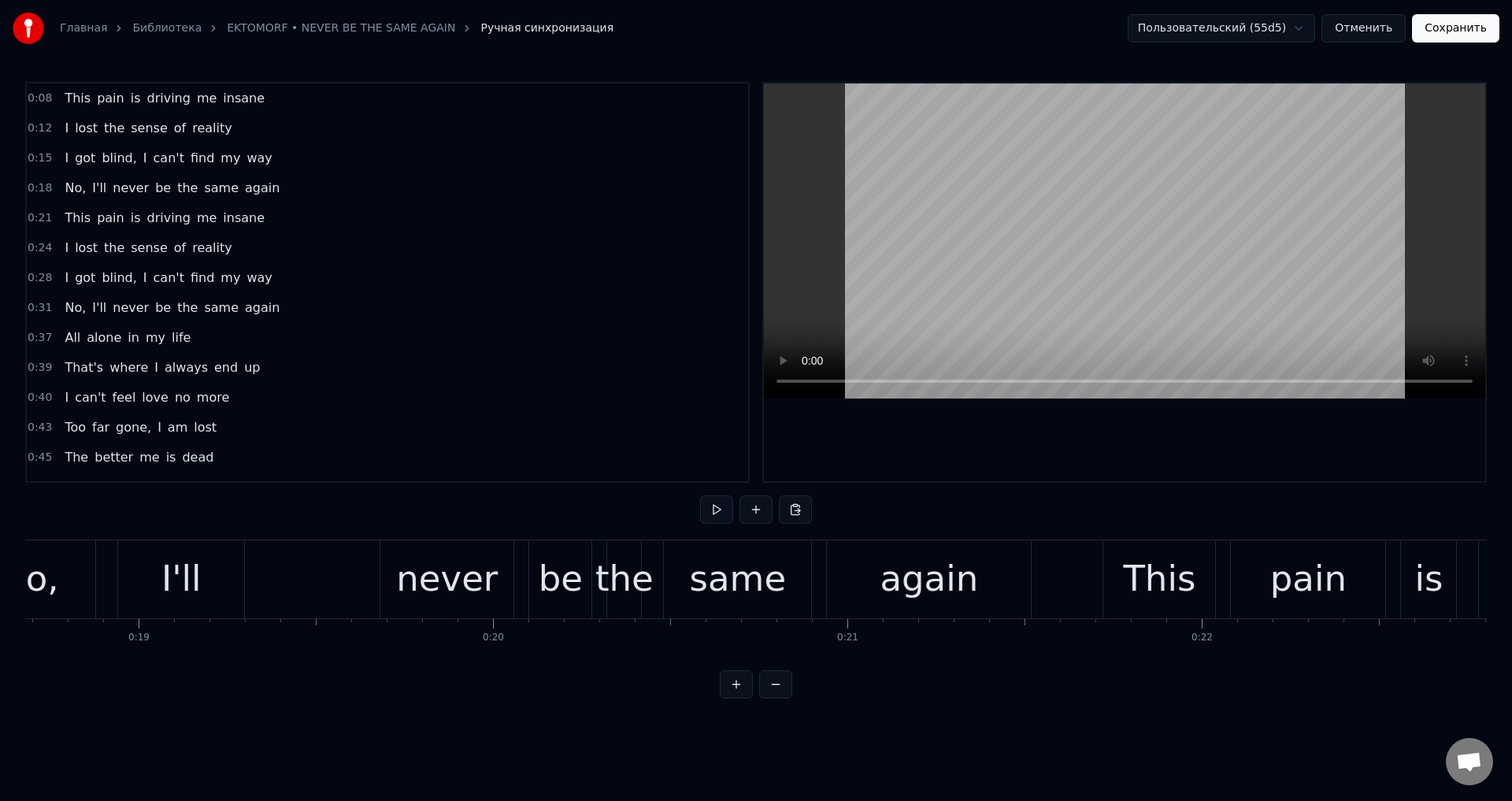
scroll to position [0, 6555]
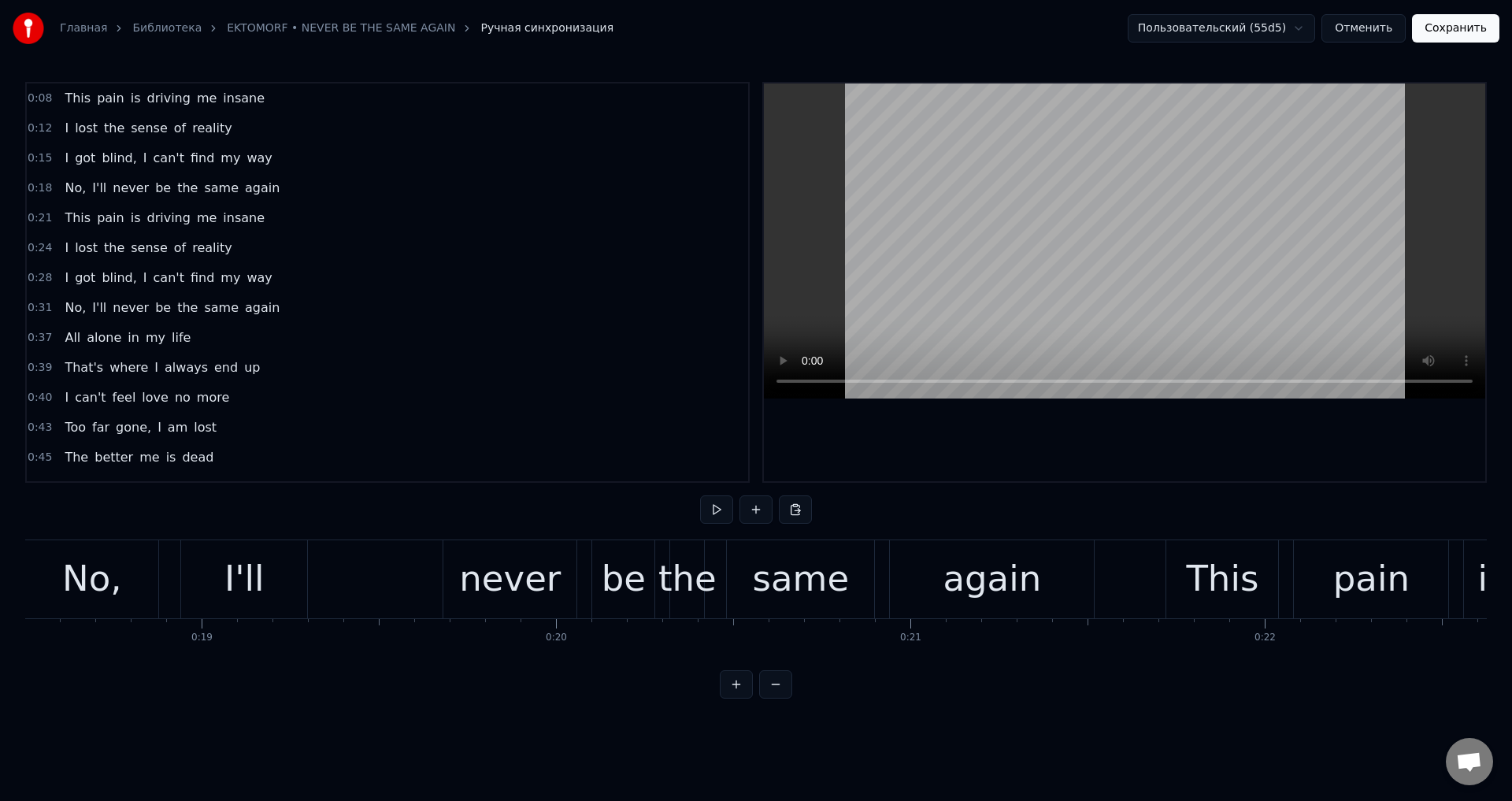
click at [248, 601] on div "I'll" at bounding box center [244, 579] width 40 height 54
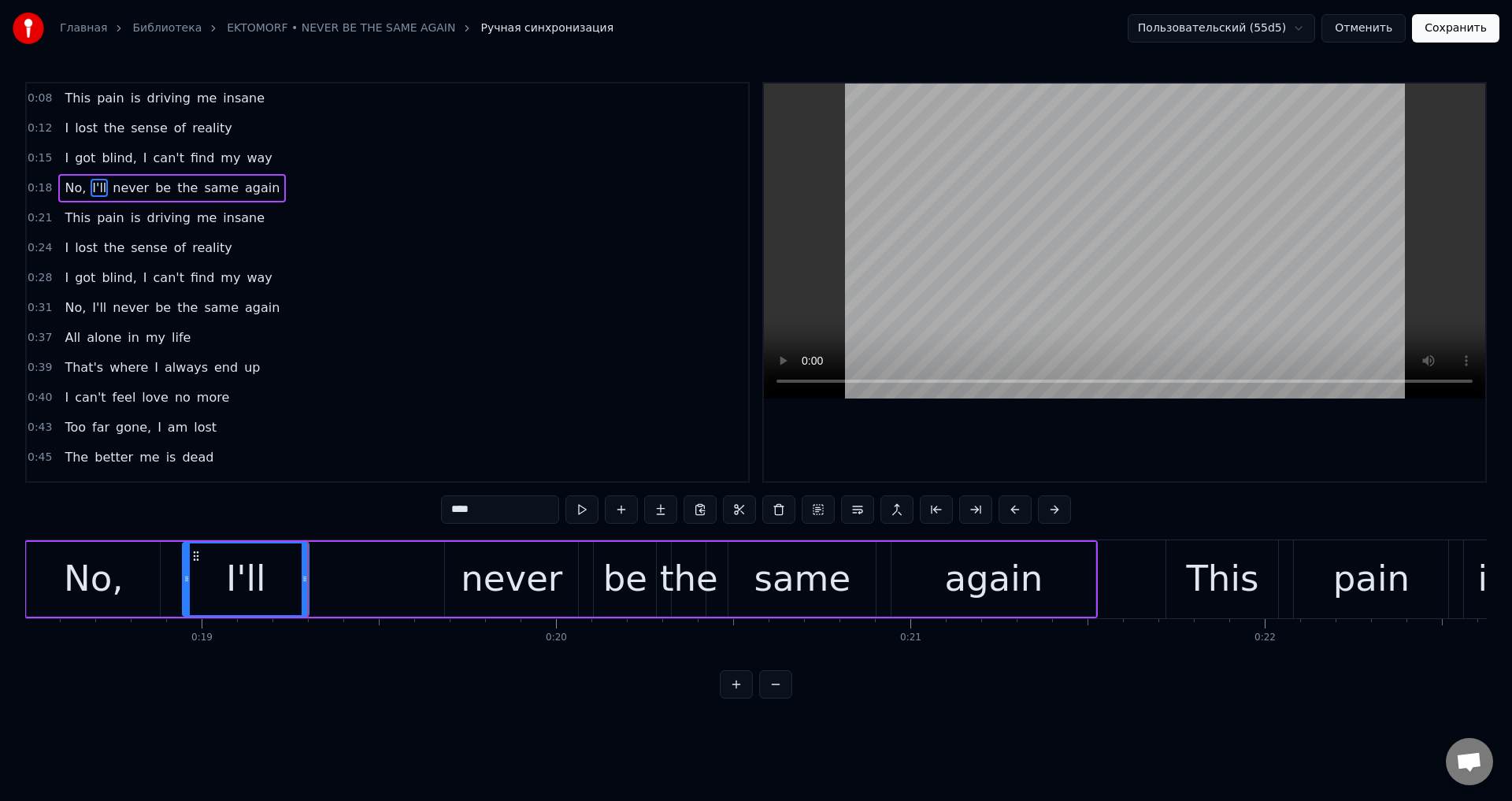
click at [234, 592] on div "I'll" at bounding box center [246, 579] width 40 height 54
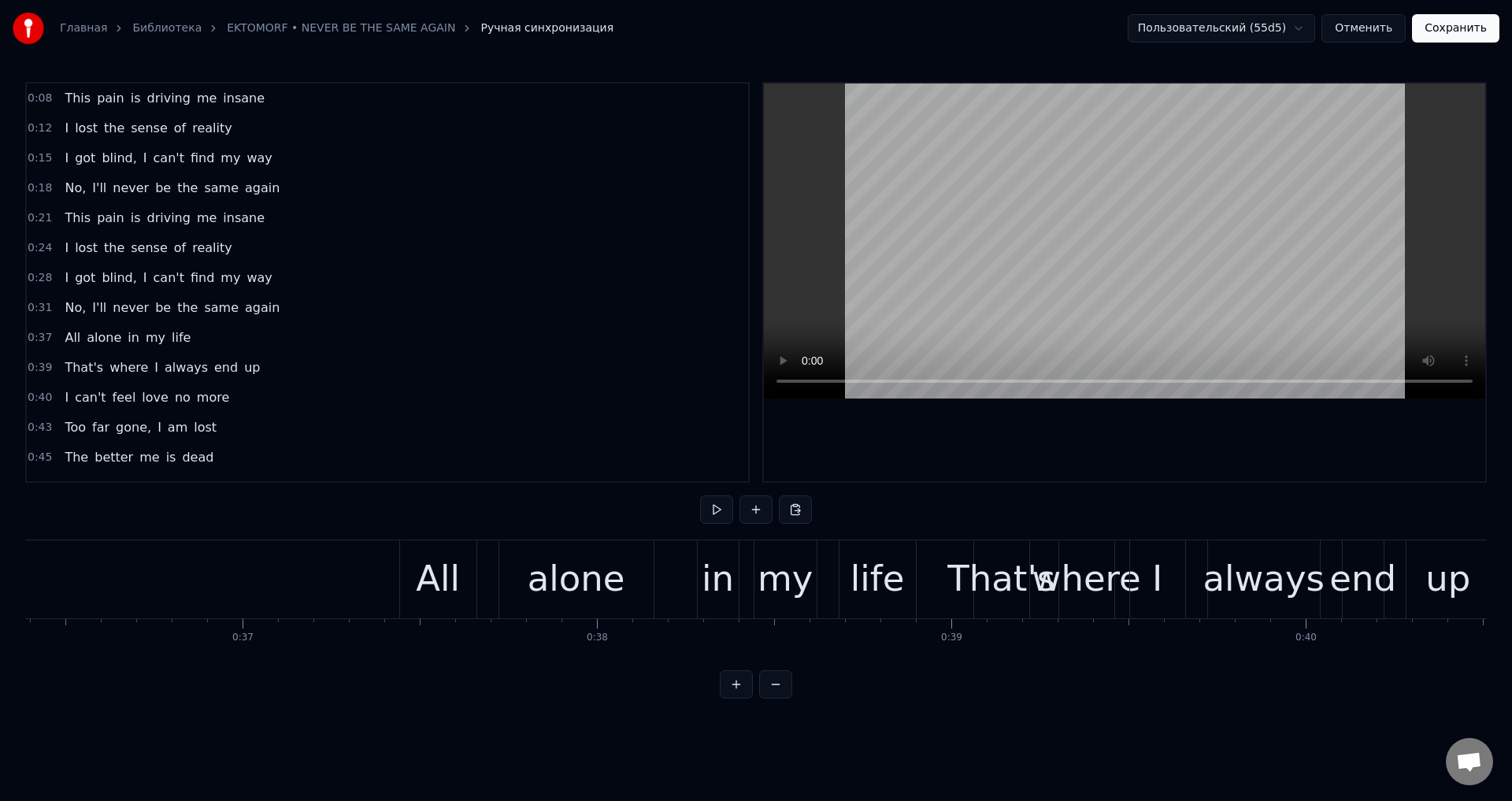
scroll to position [0, 12923]
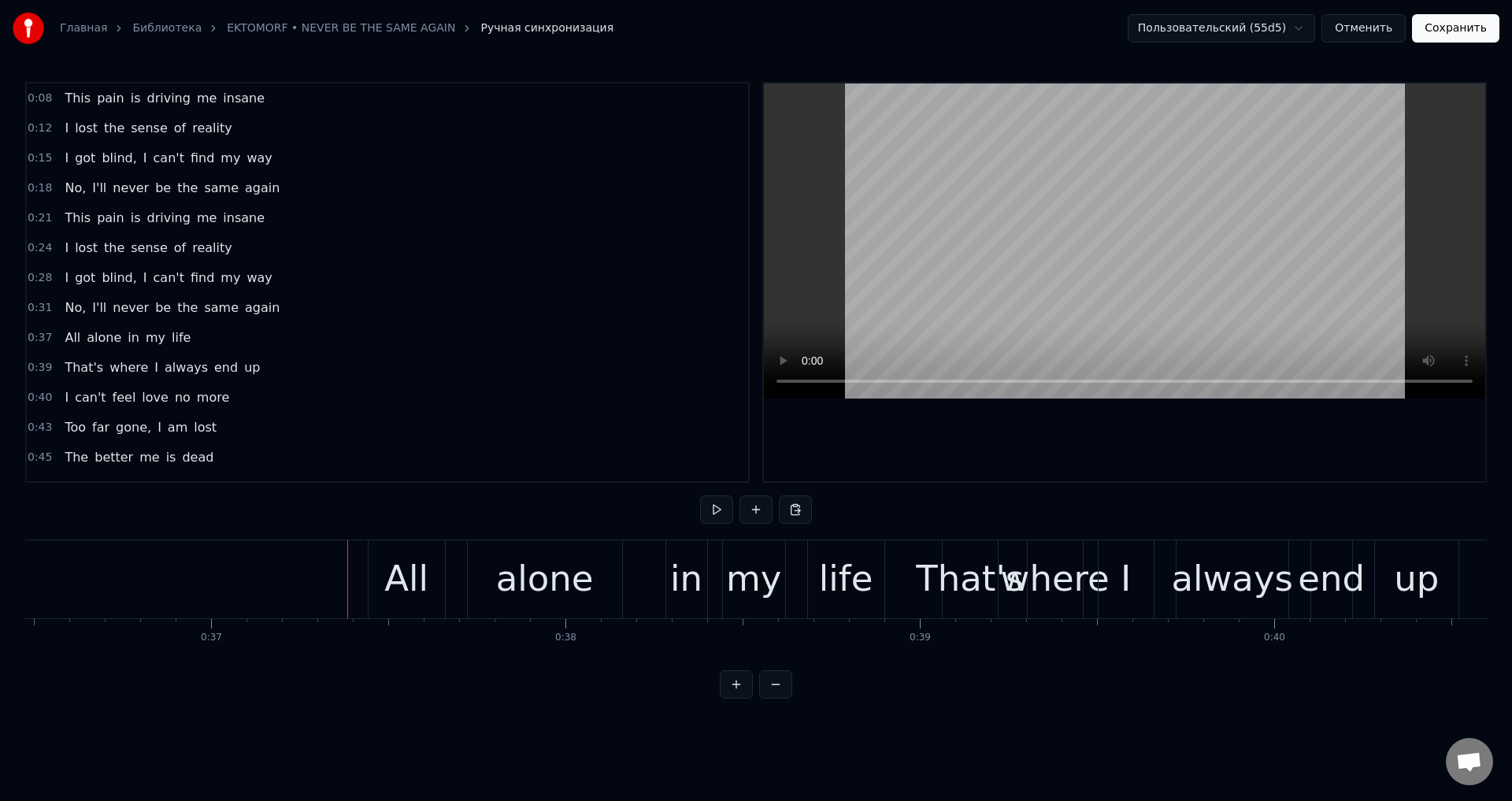
click at [79, 365] on span "That's" at bounding box center [84, 368] width 42 height 18
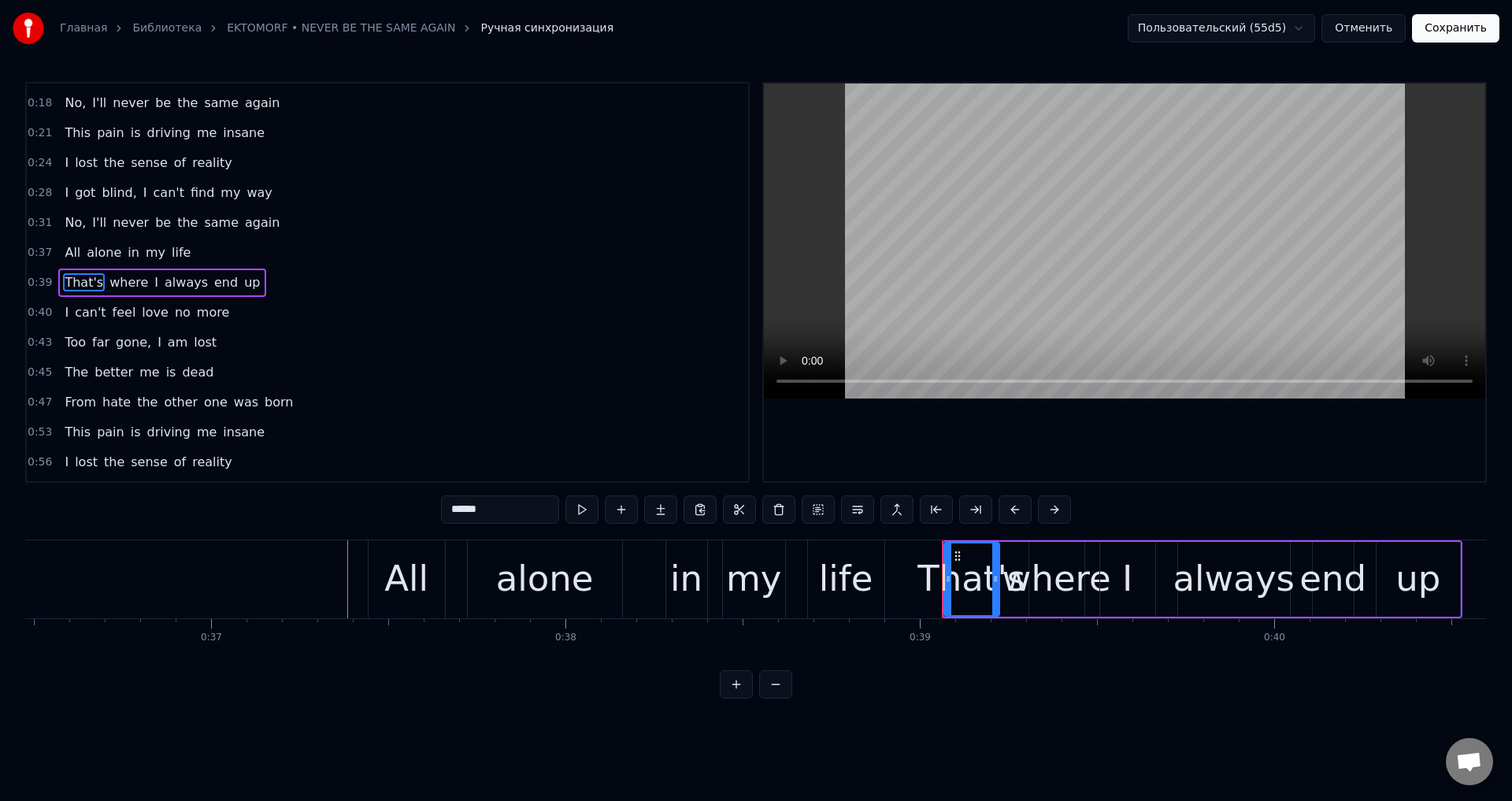
click at [171, 254] on span "life" at bounding box center [181, 252] width 22 height 18
type input "****"
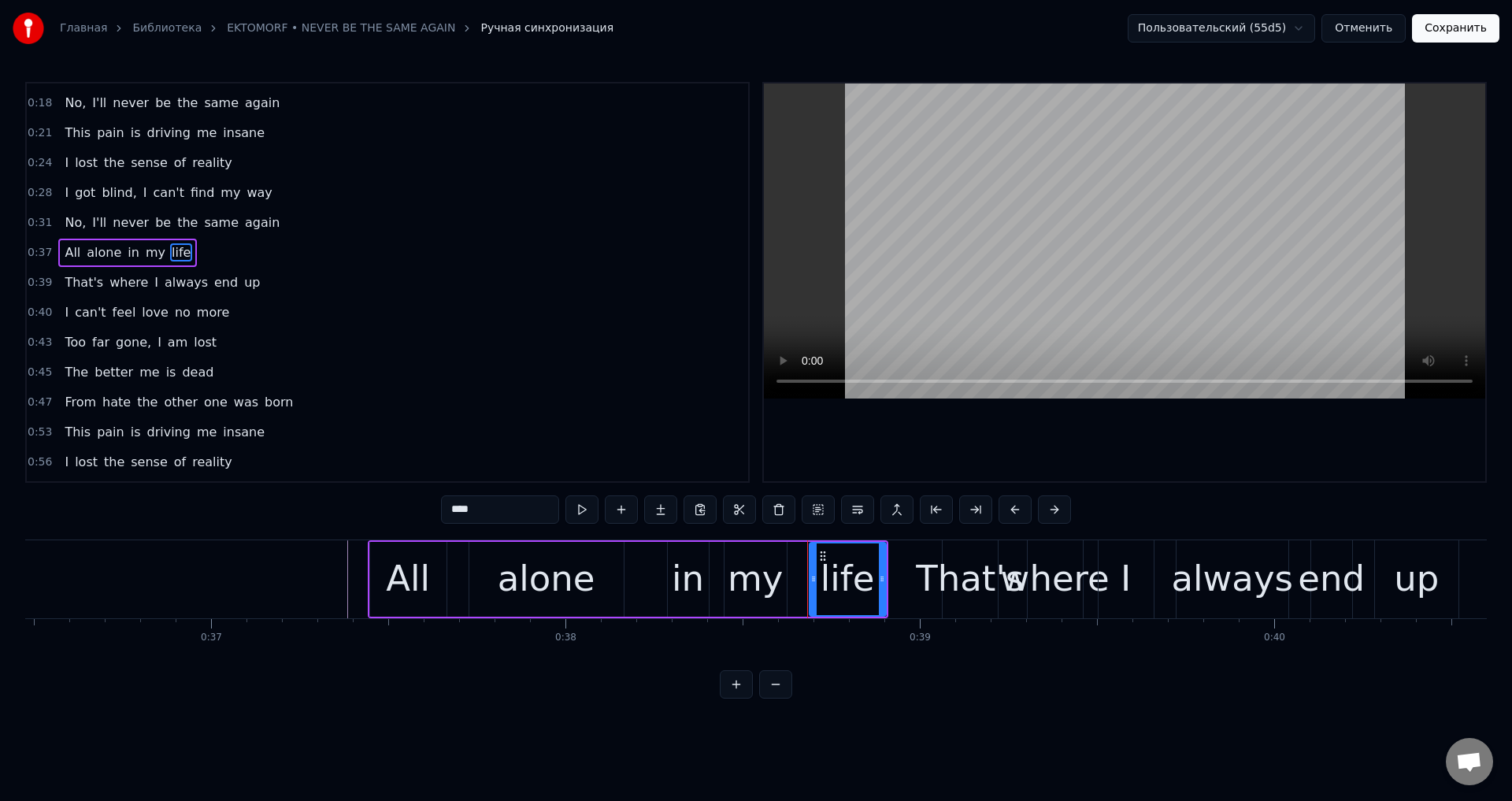
scroll to position [55, 0]
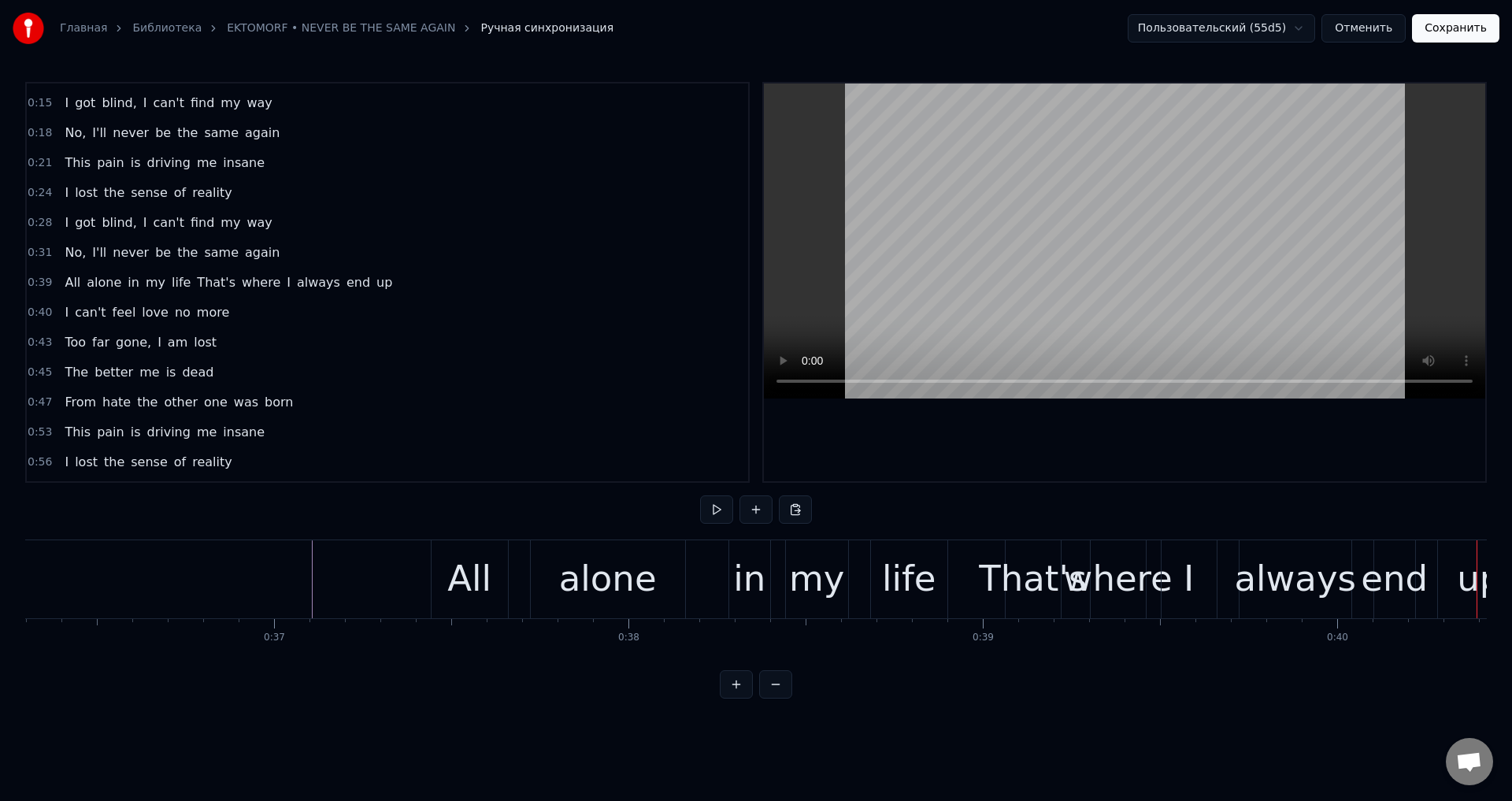
scroll to position [0, 12828]
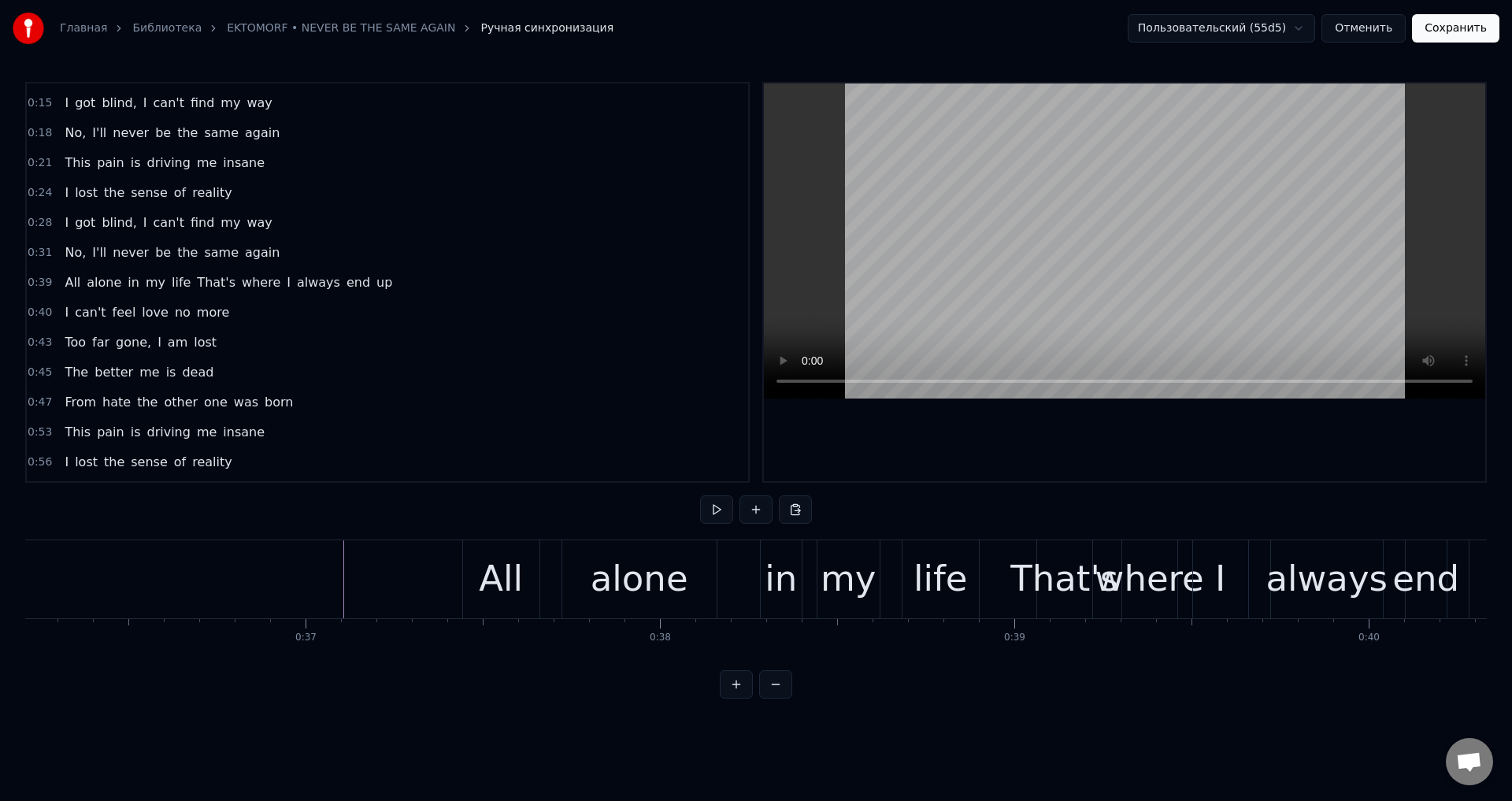
click at [170, 289] on span "life" at bounding box center [181, 282] width 22 height 18
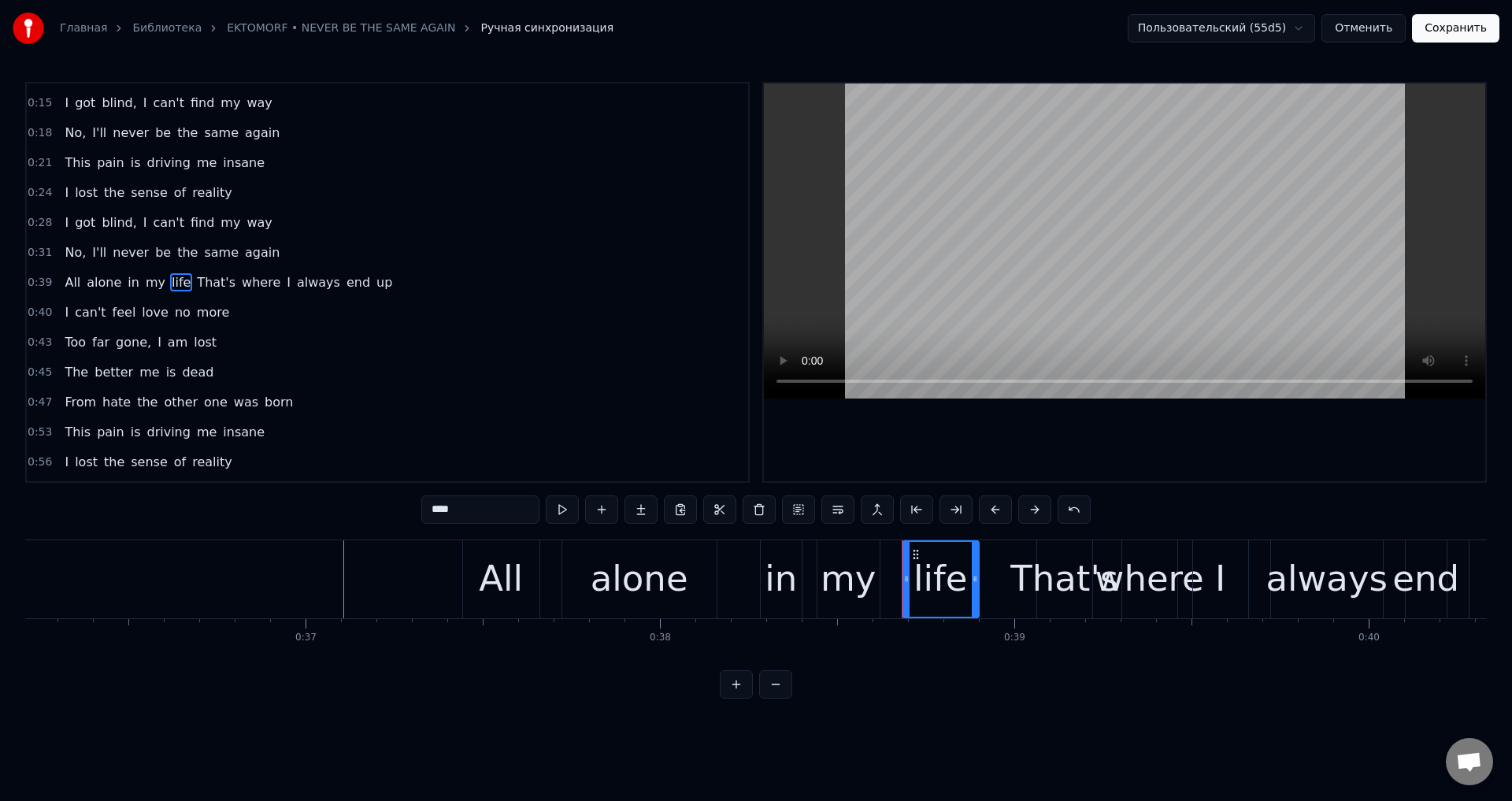
click at [501, 521] on input "****" at bounding box center [480, 509] width 119 height 28
type input "*****"
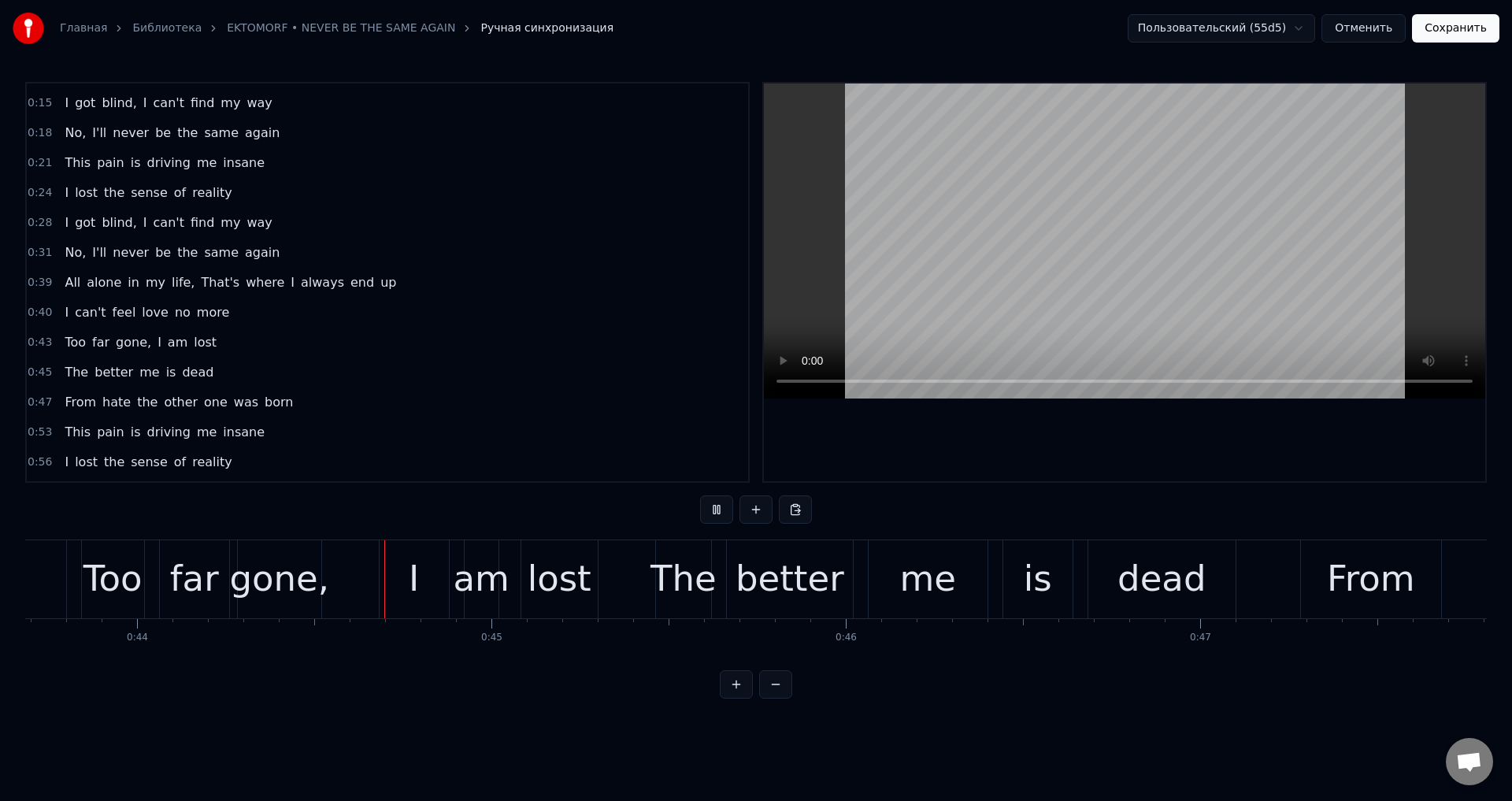
scroll to position [0, 15532]
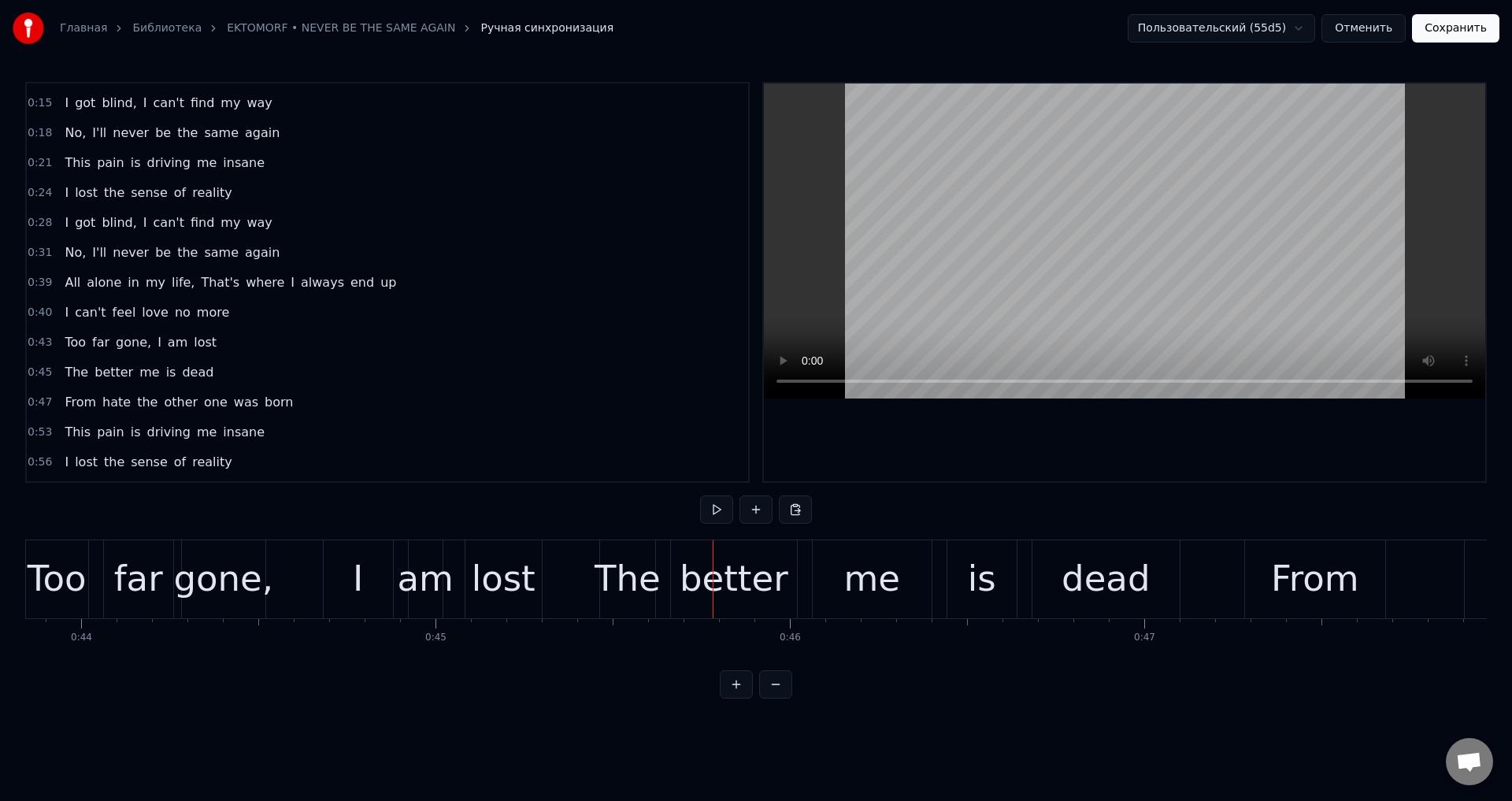
click at [193, 340] on span "lost" at bounding box center [205, 342] width 26 height 18
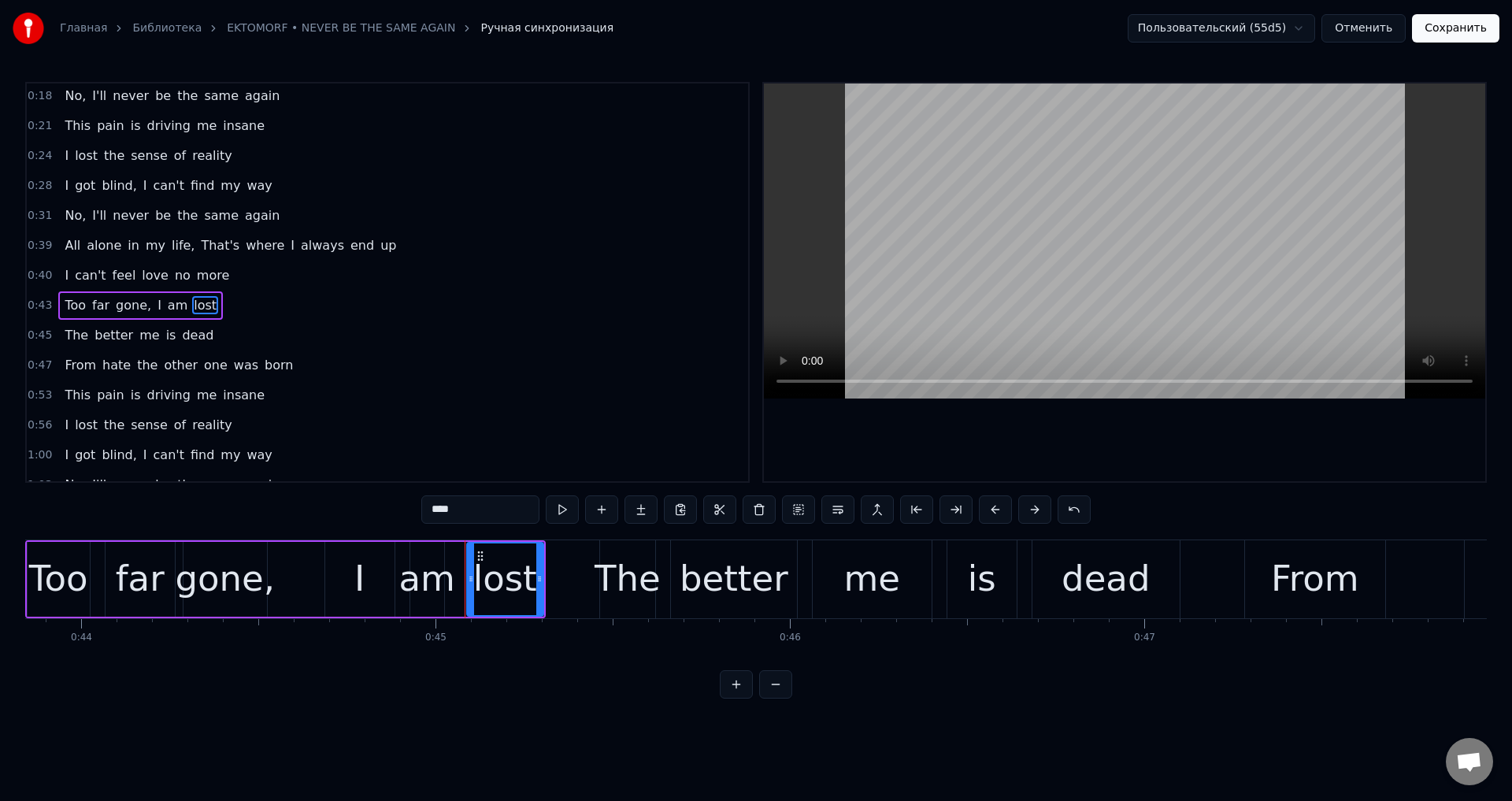
scroll to position [115, 0]
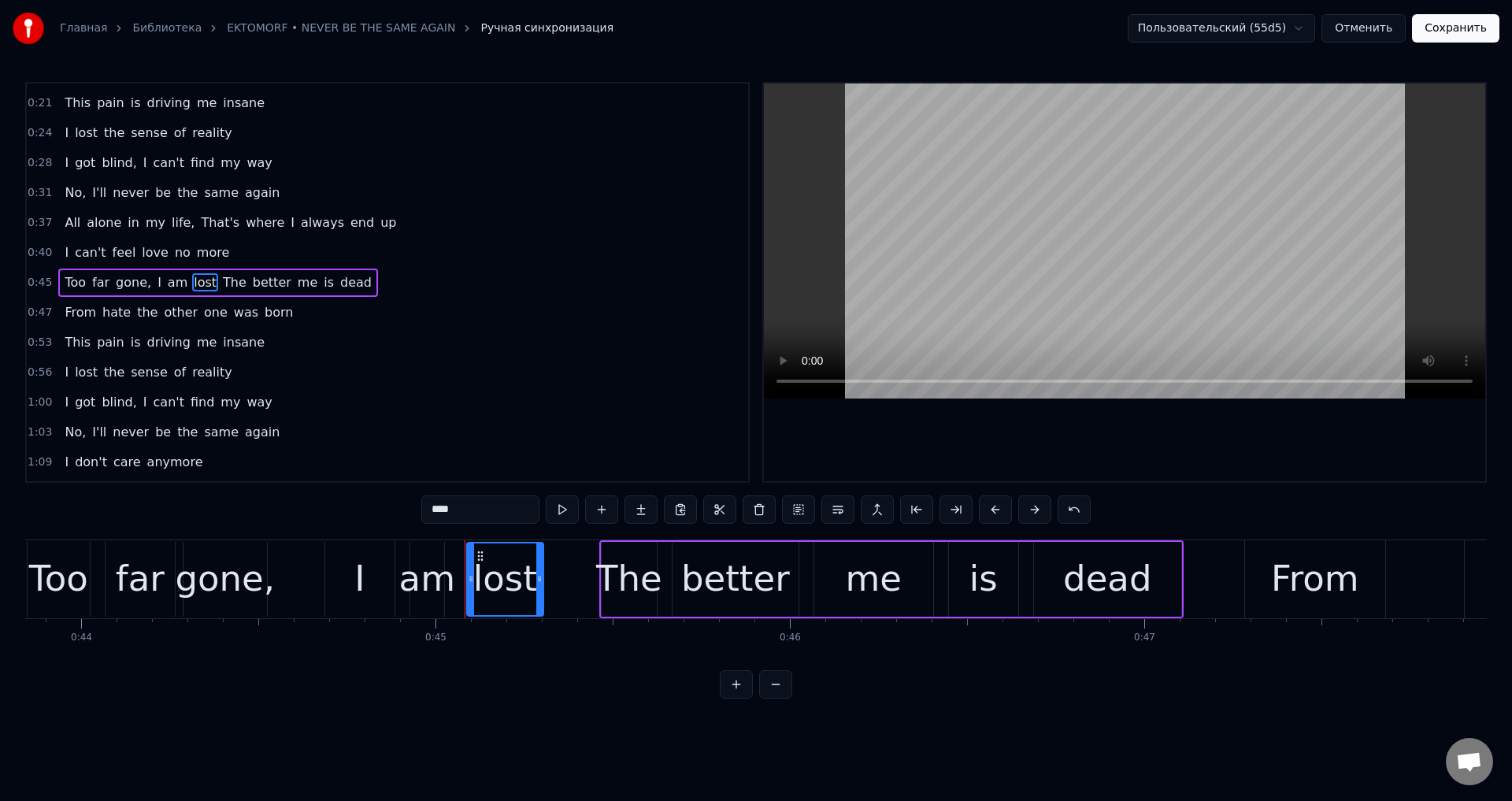
click at [483, 515] on input "****" at bounding box center [480, 509] width 119 height 28
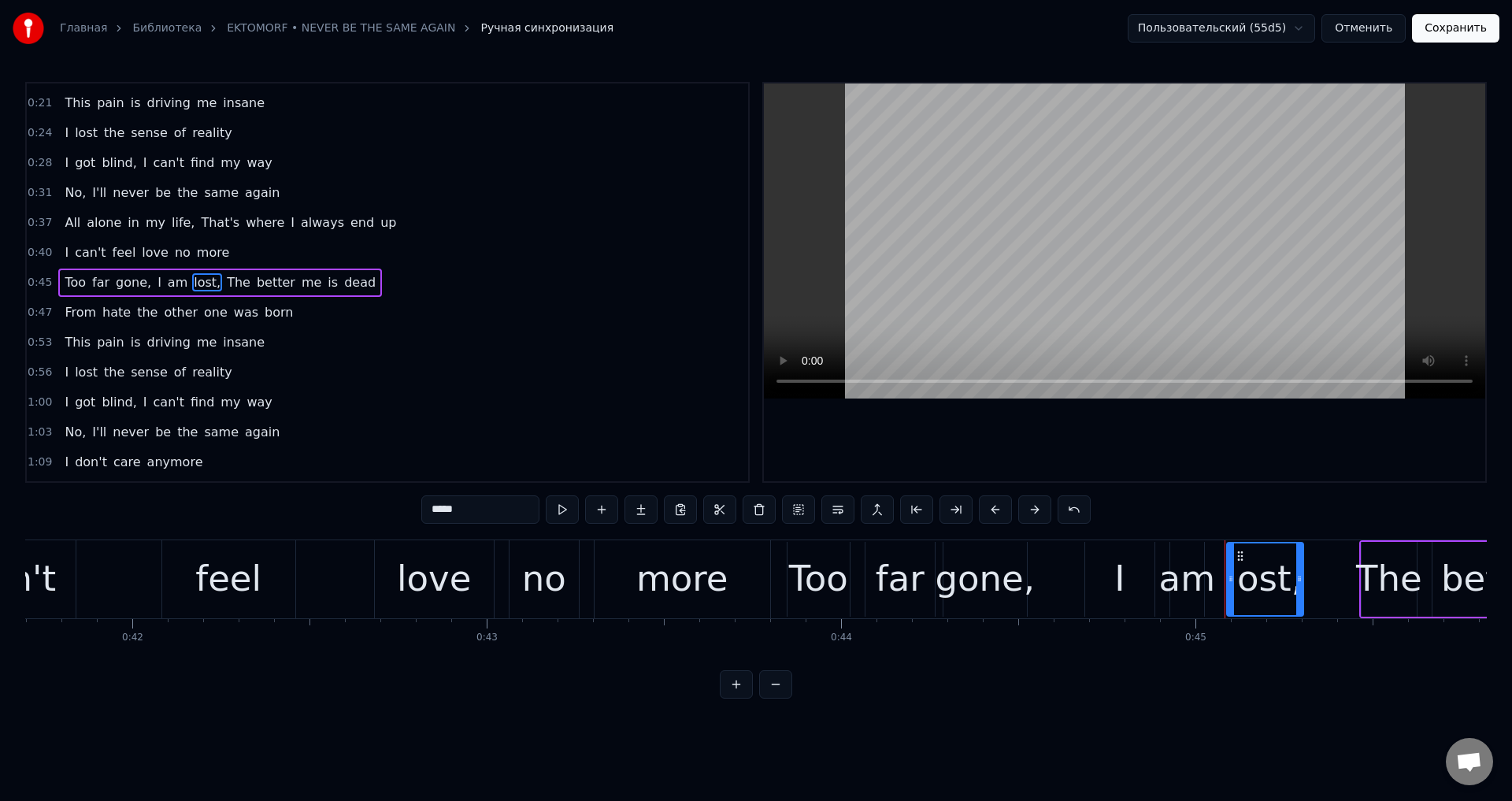
scroll to position [0, 14679]
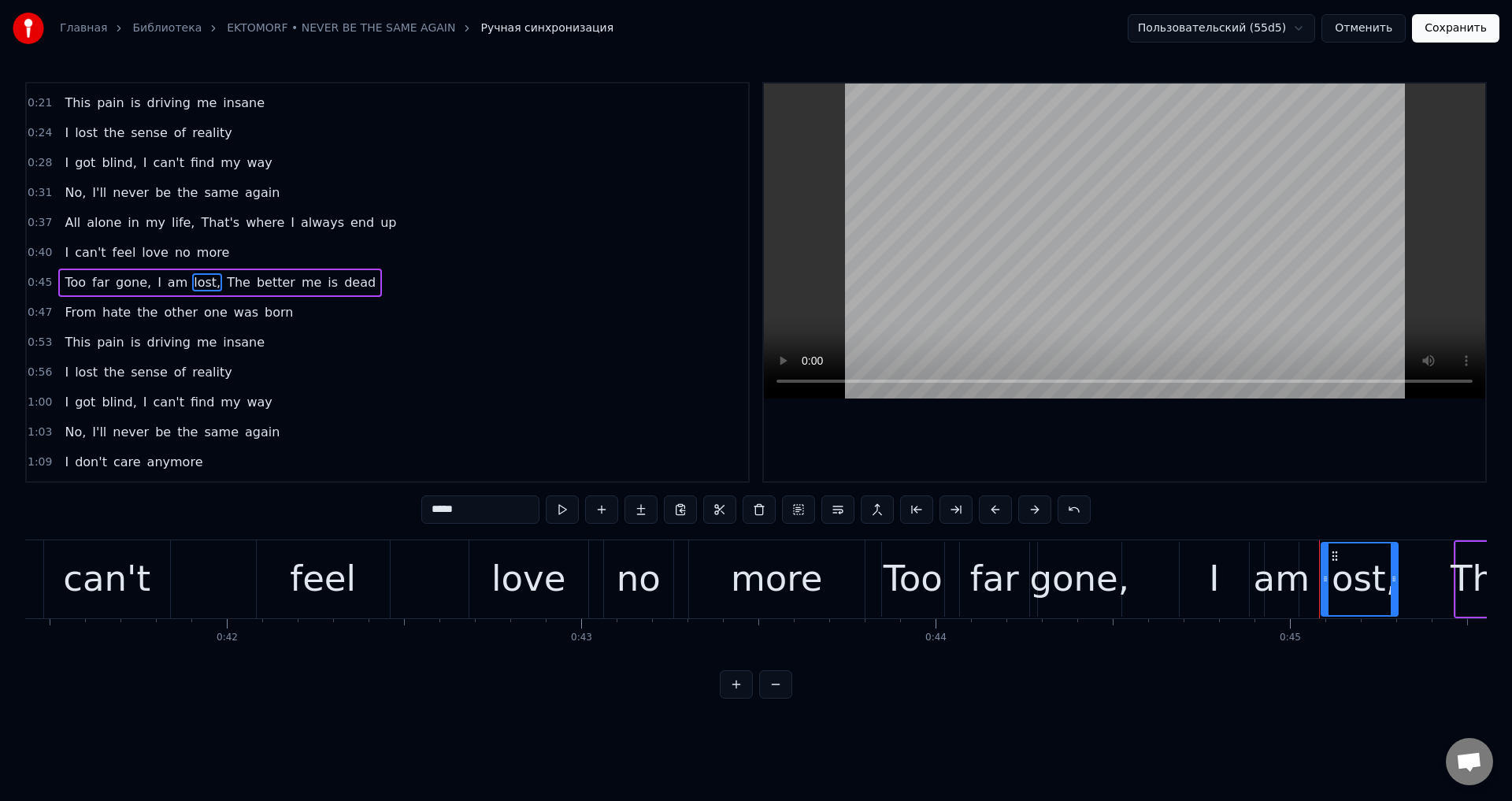
type input "*****"
click at [219, 579] on div "I can't feel love no more" at bounding box center [346, 579] width 1045 height 78
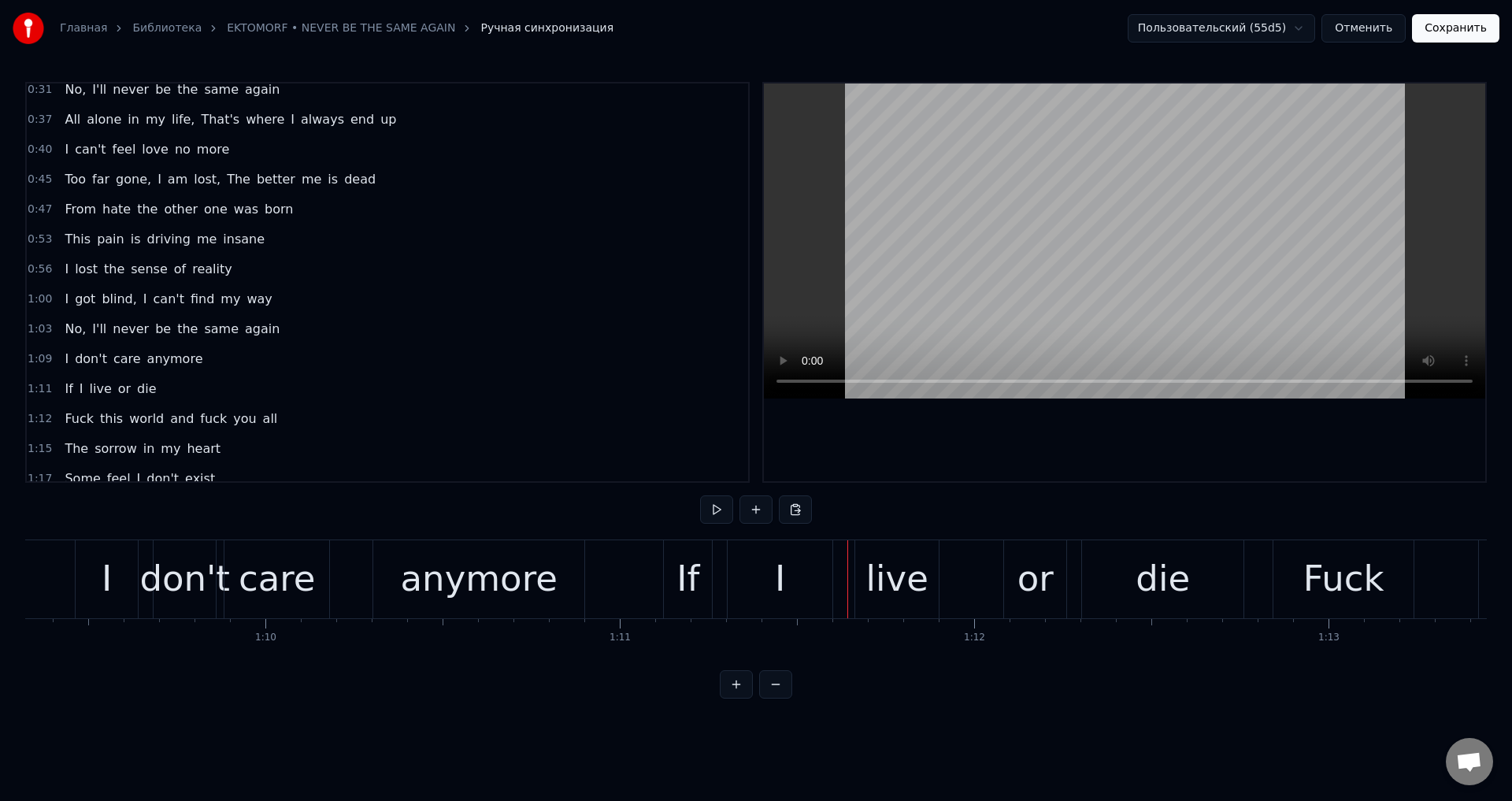
scroll to position [240, 0]
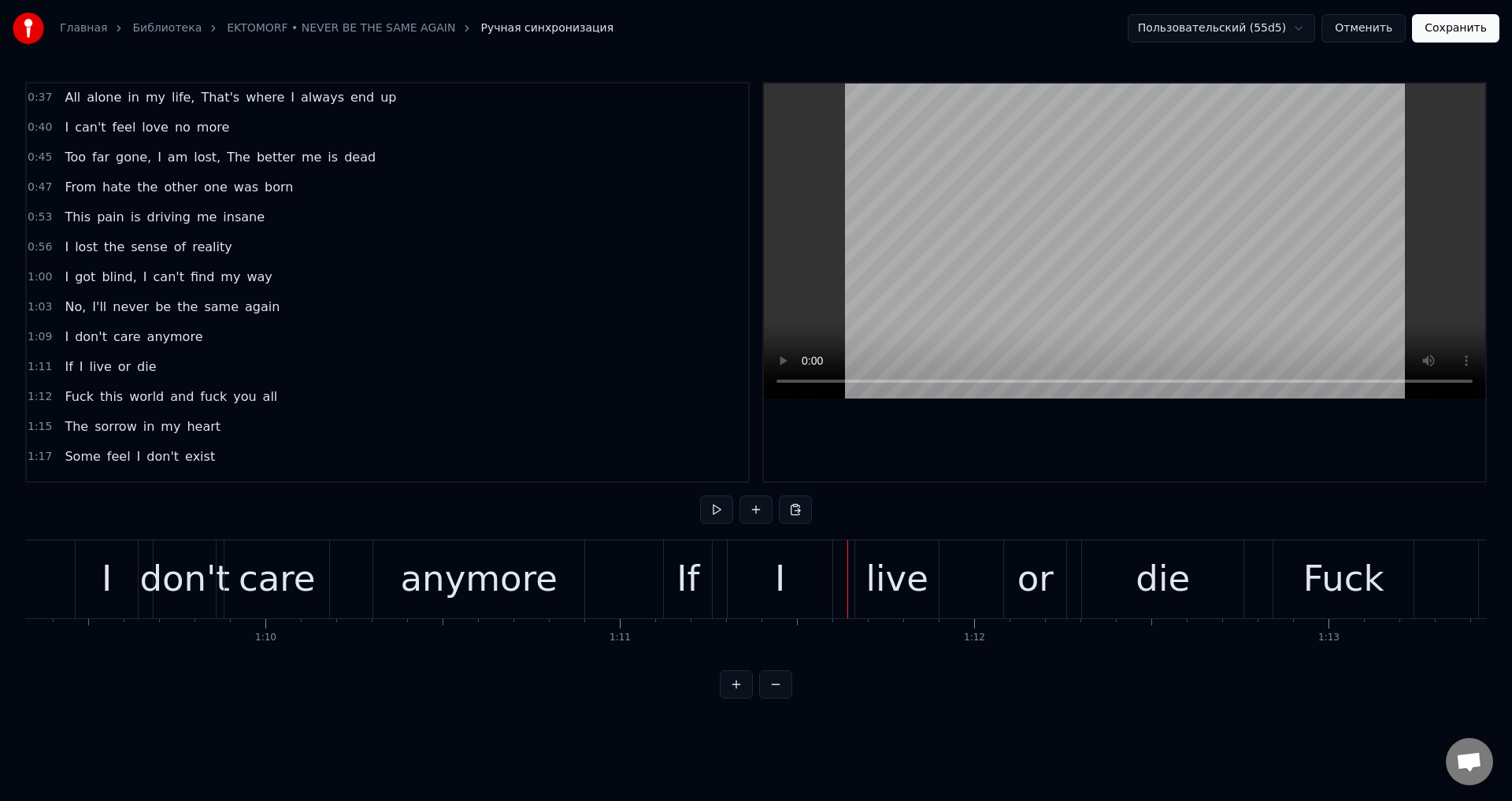
click at [167, 343] on span "anymore" at bounding box center [174, 337] width 59 height 18
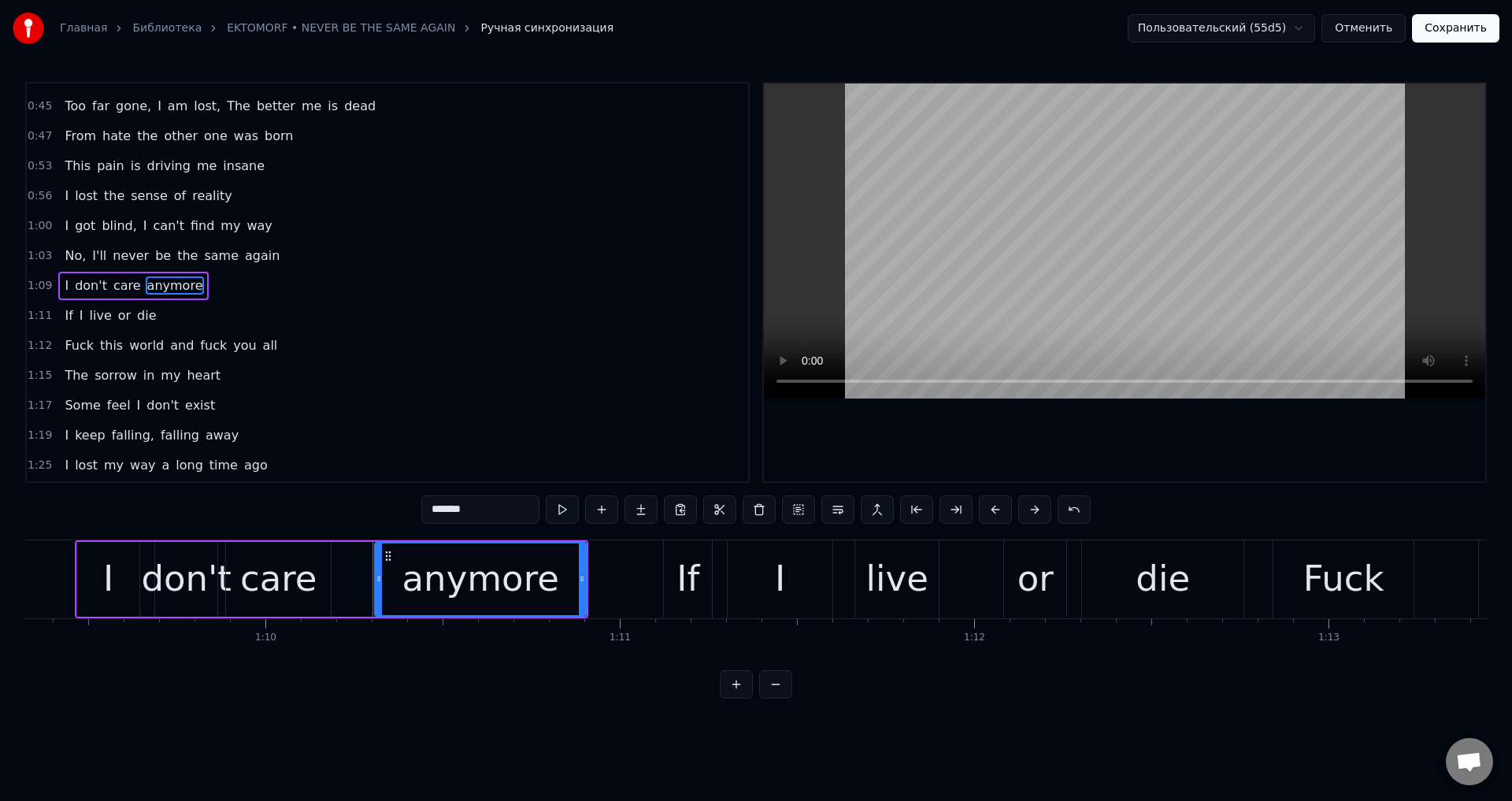
scroll to position [295, 0]
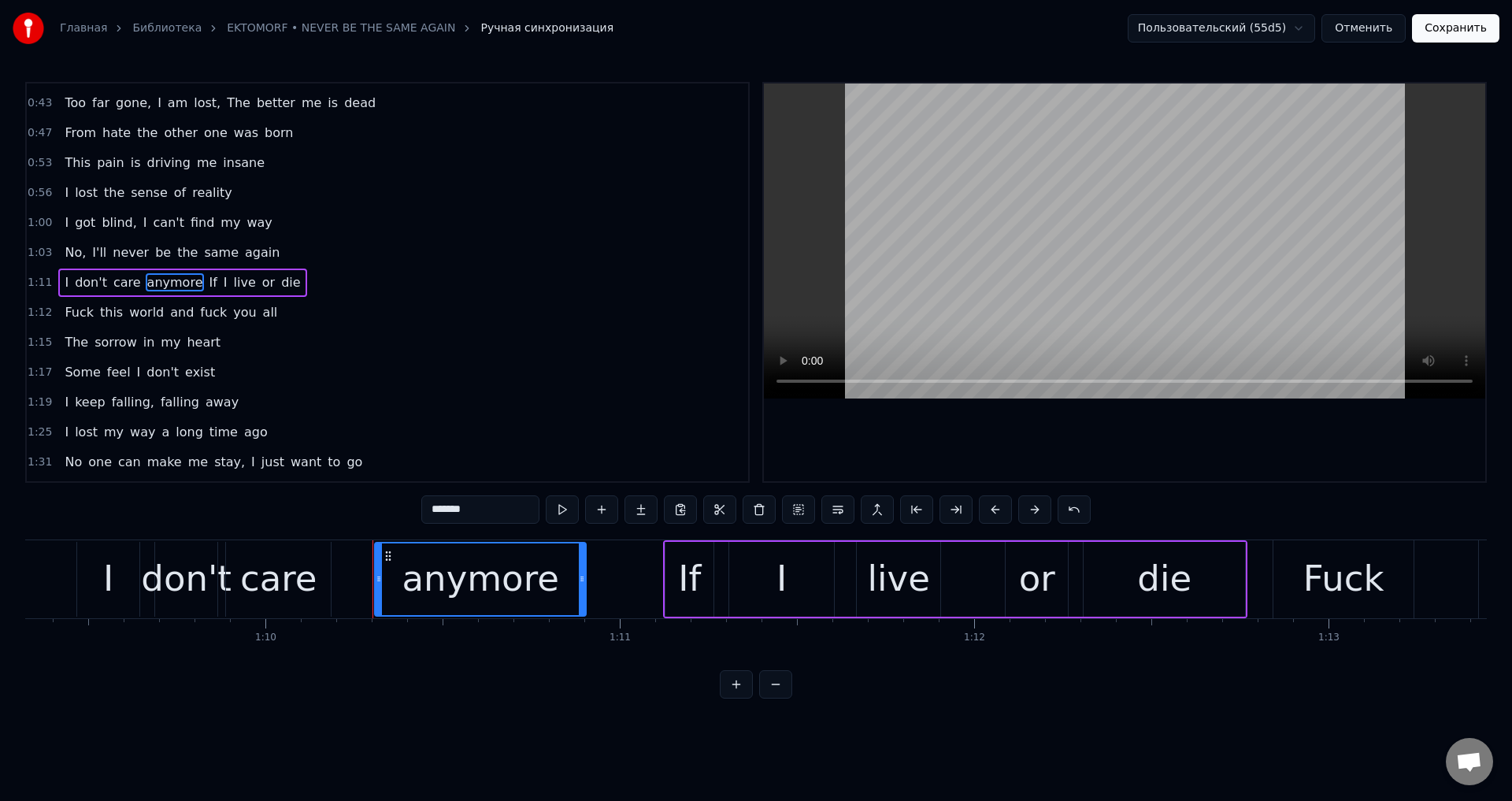
click at [494, 506] on input "*******" at bounding box center [480, 509] width 119 height 28
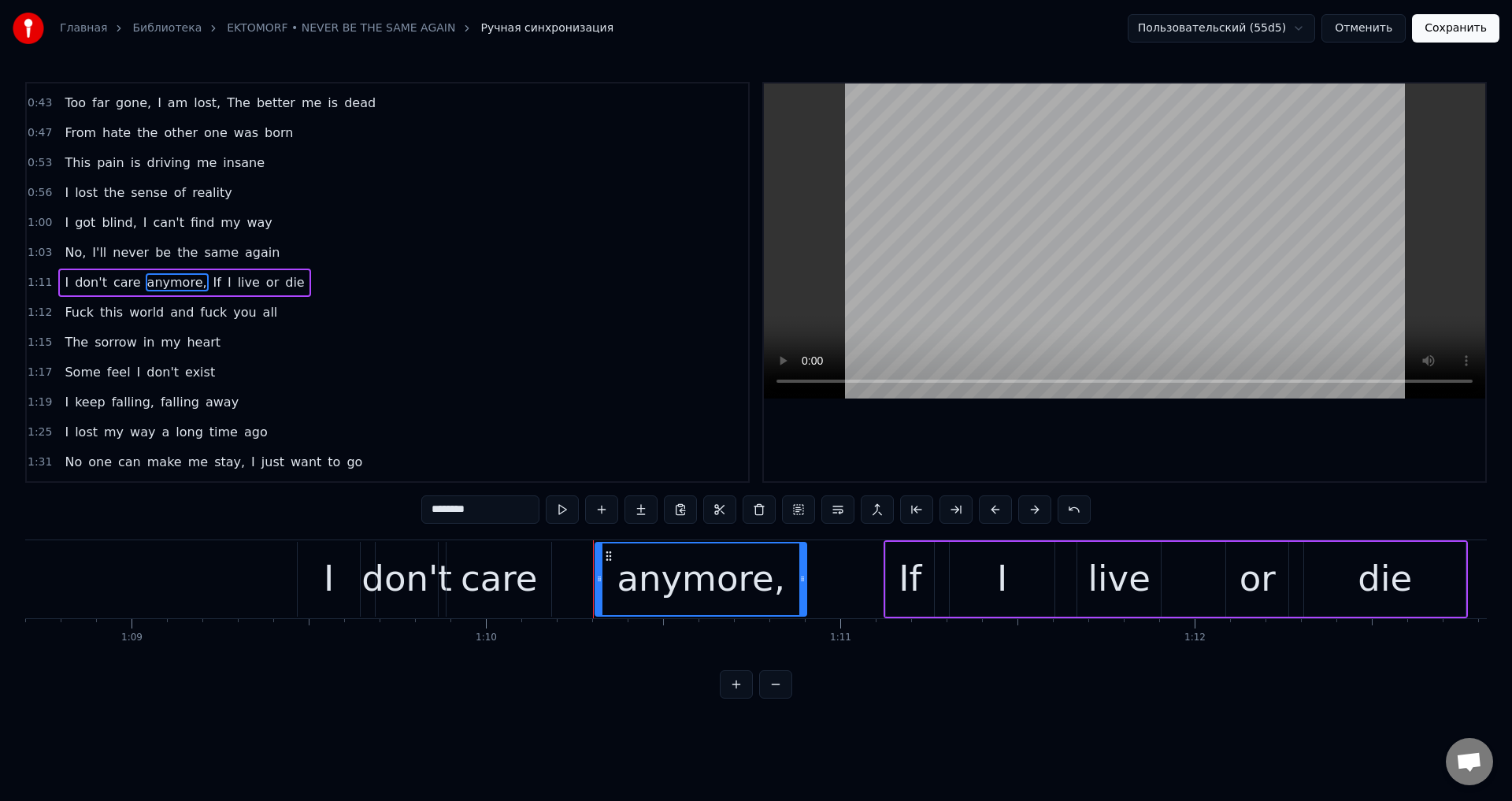
scroll to position [0, 24183]
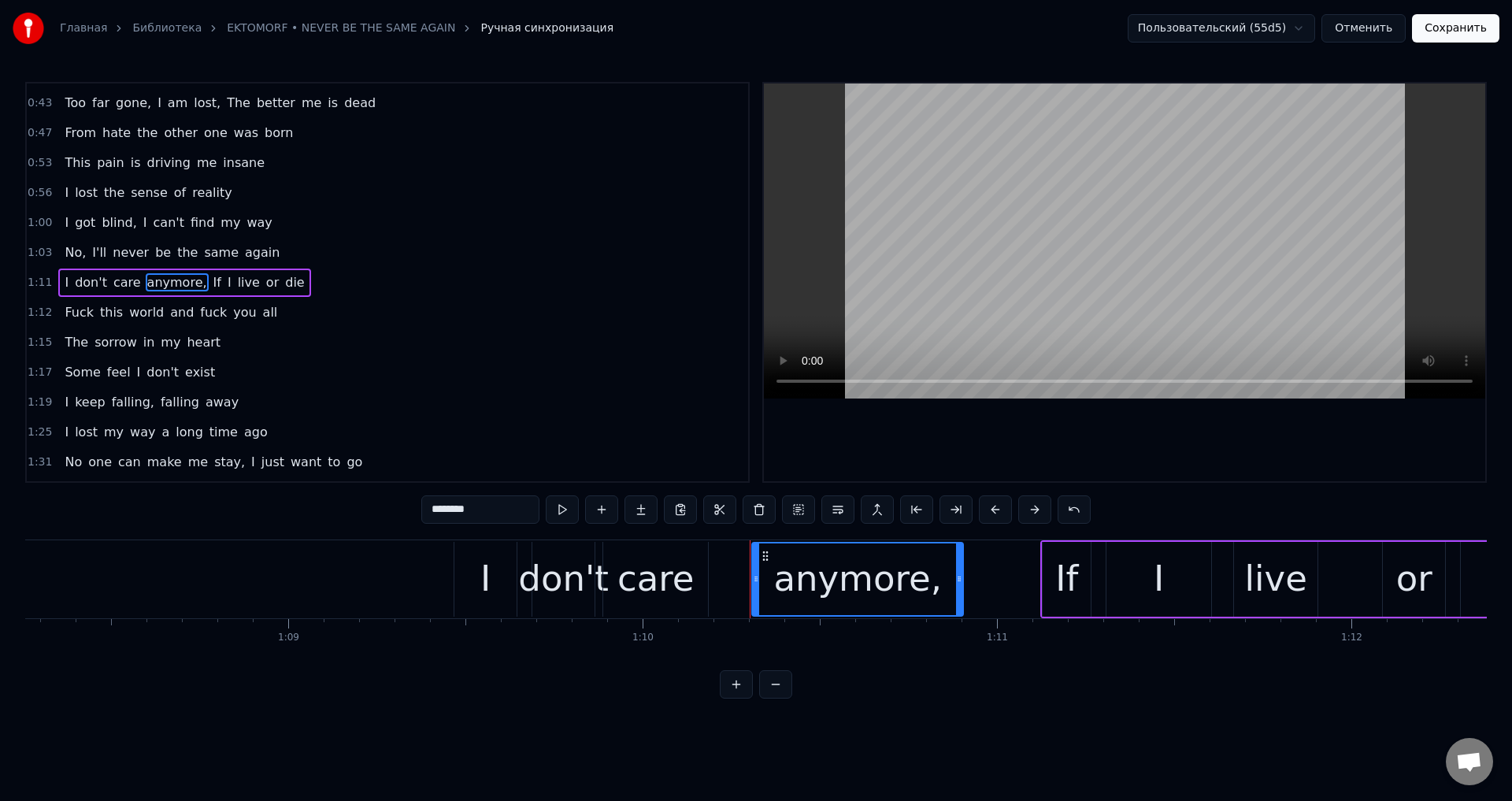
type input "********"
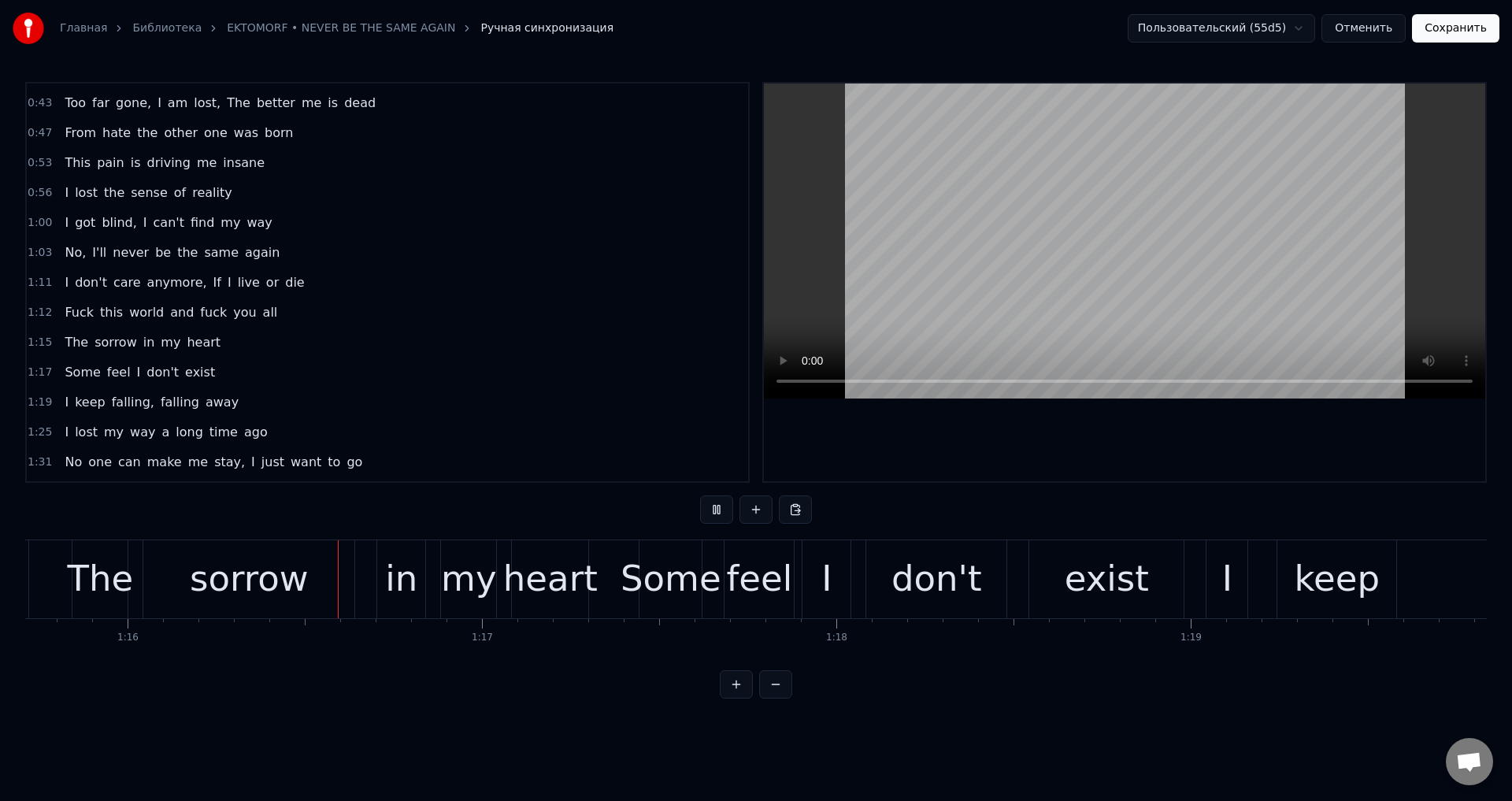
scroll to position [0, 26826]
click at [647, 576] on div "Some" at bounding box center [668, 579] width 101 height 54
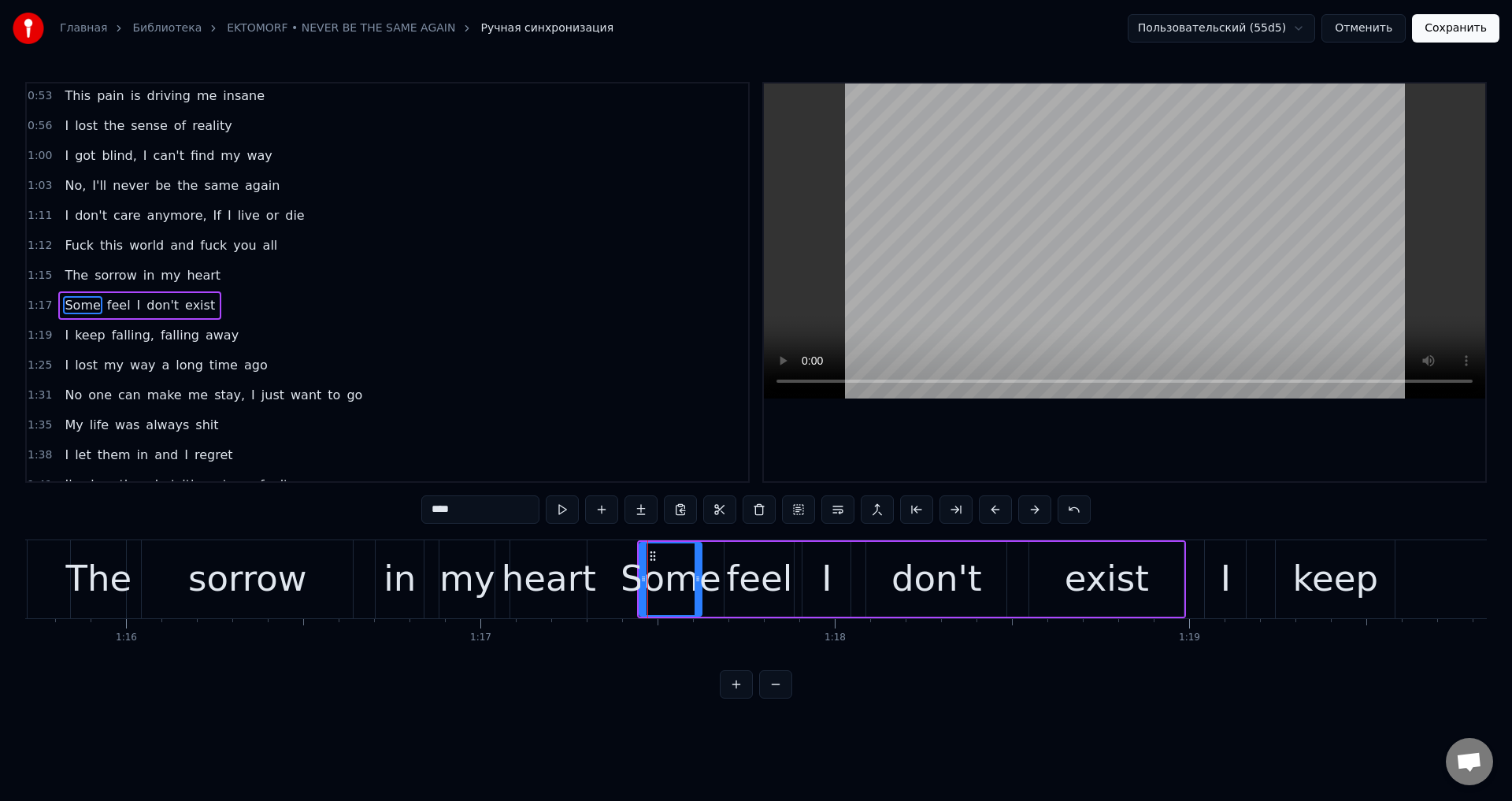
scroll to position [385, 0]
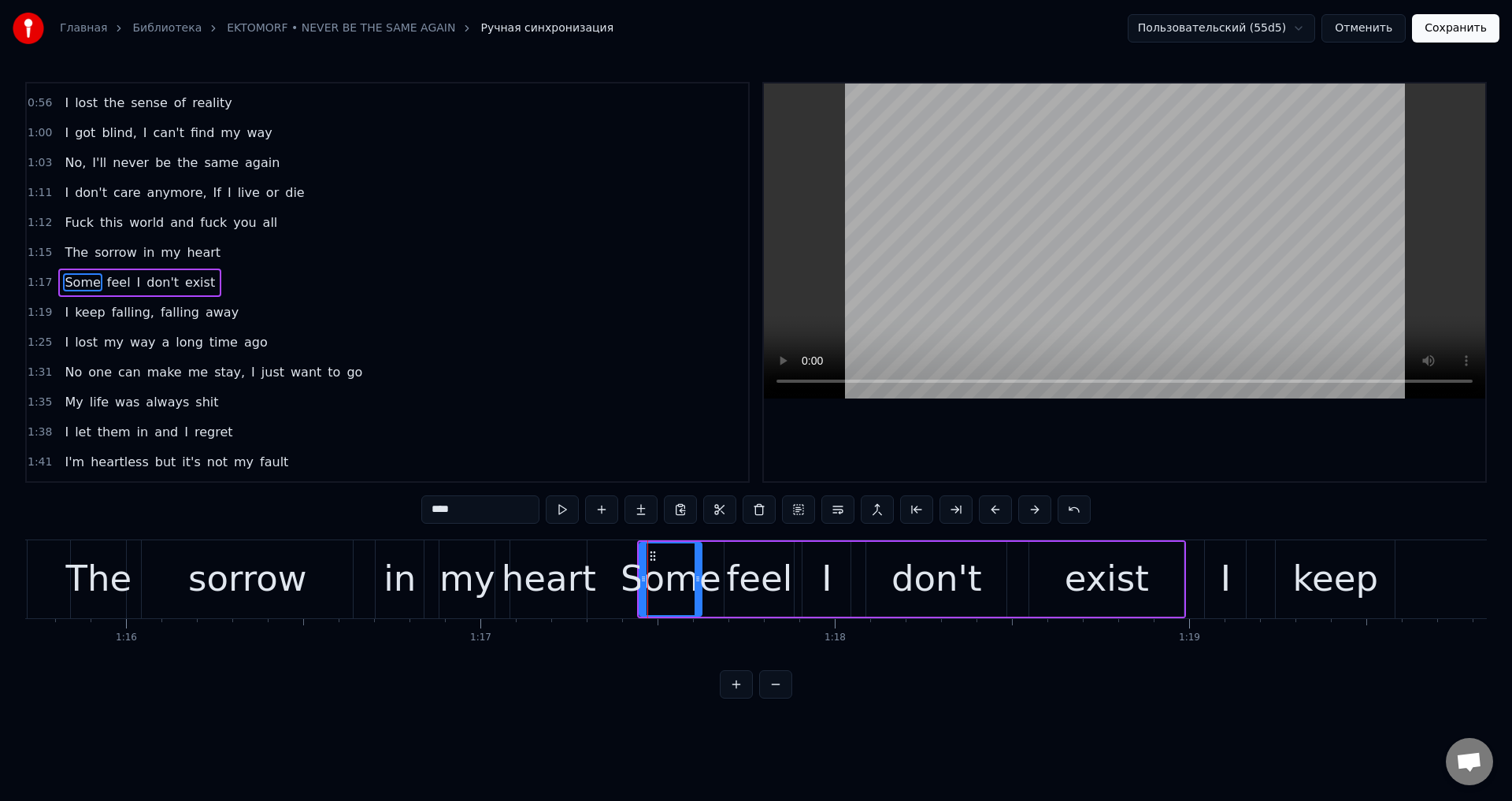
click at [193, 250] on span "heart" at bounding box center [203, 252] width 37 height 18
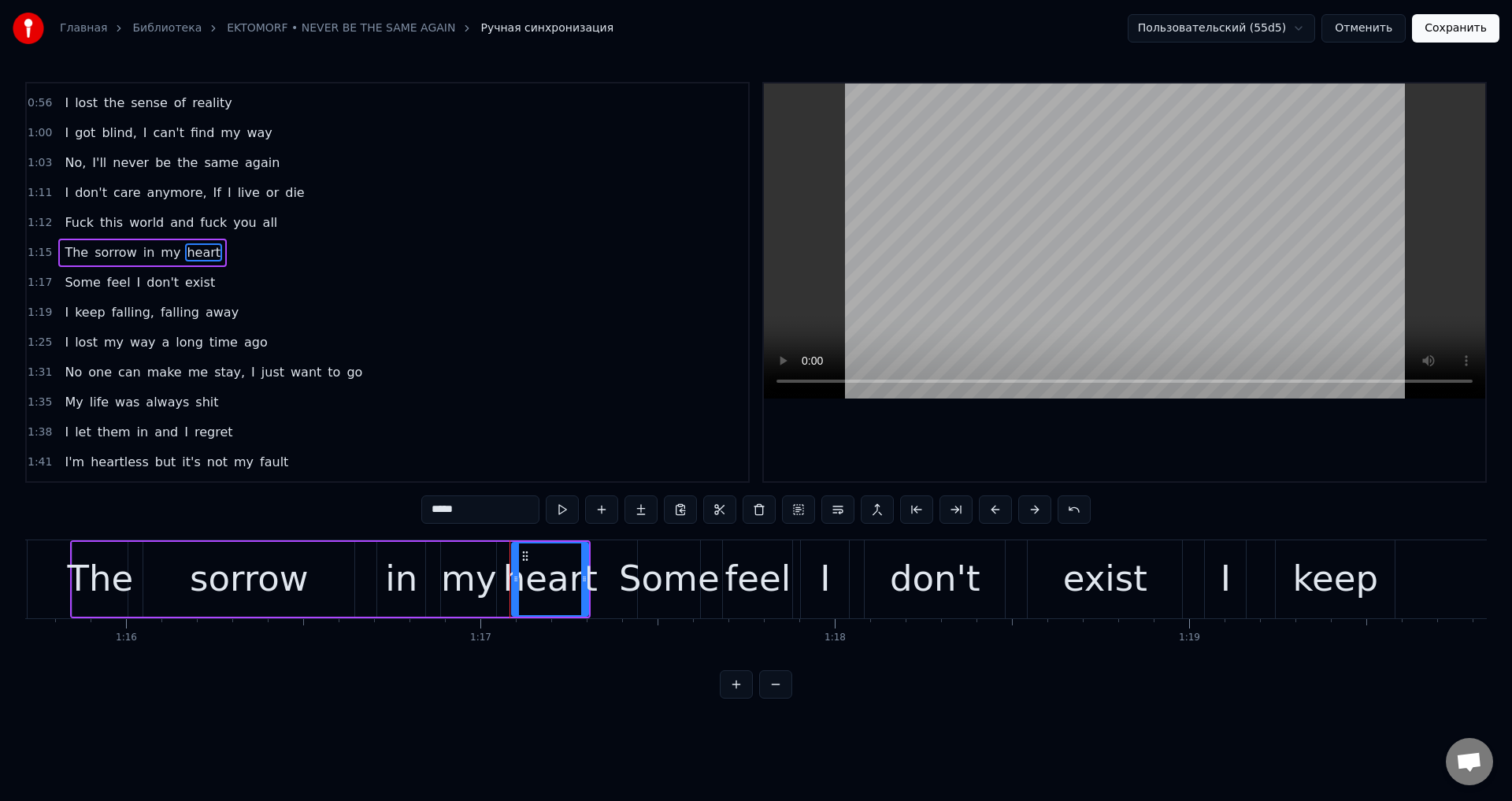
scroll to position [355, 0]
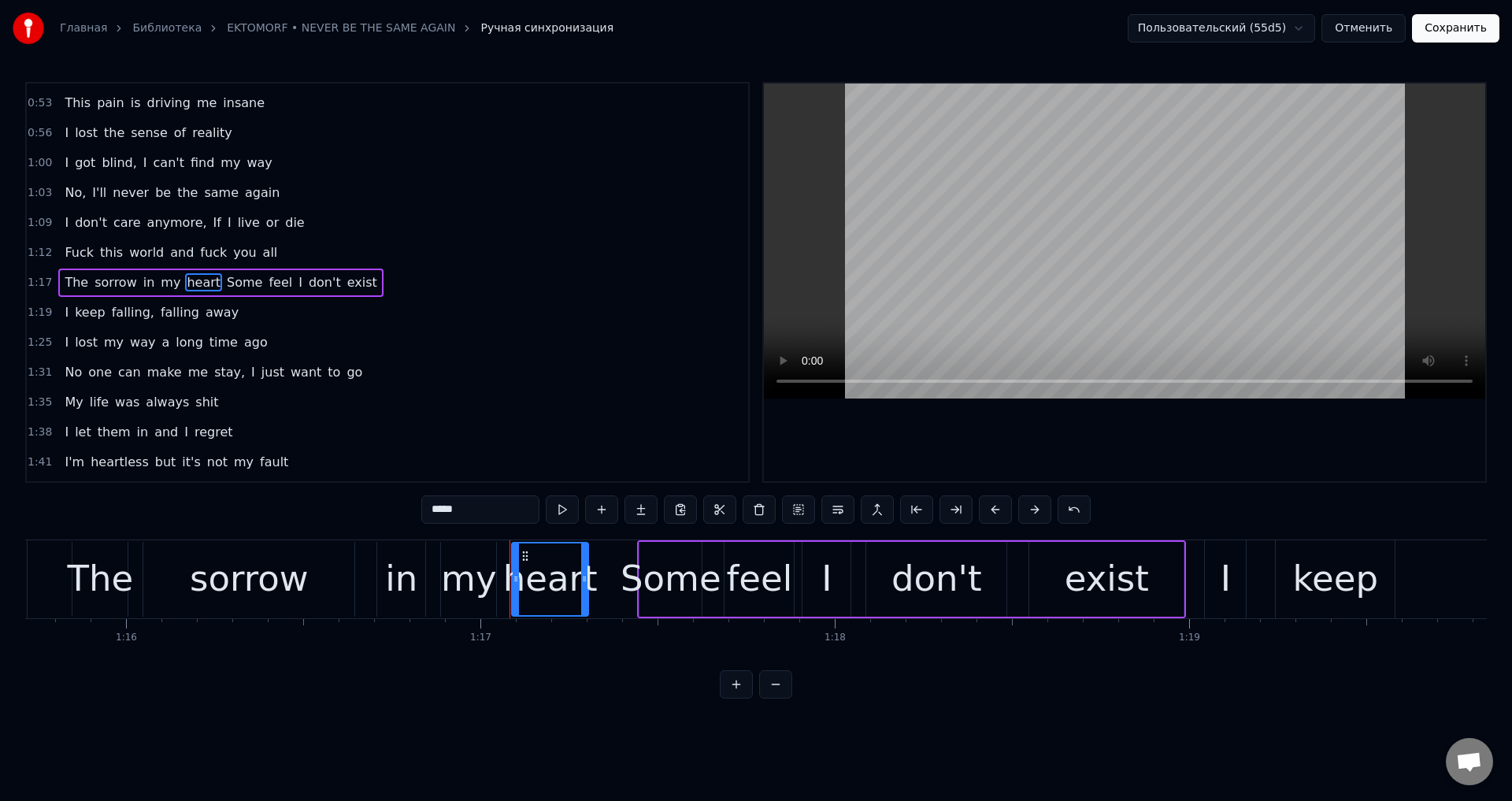
click at [496, 510] on input "*****" at bounding box center [480, 509] width 119 height 28
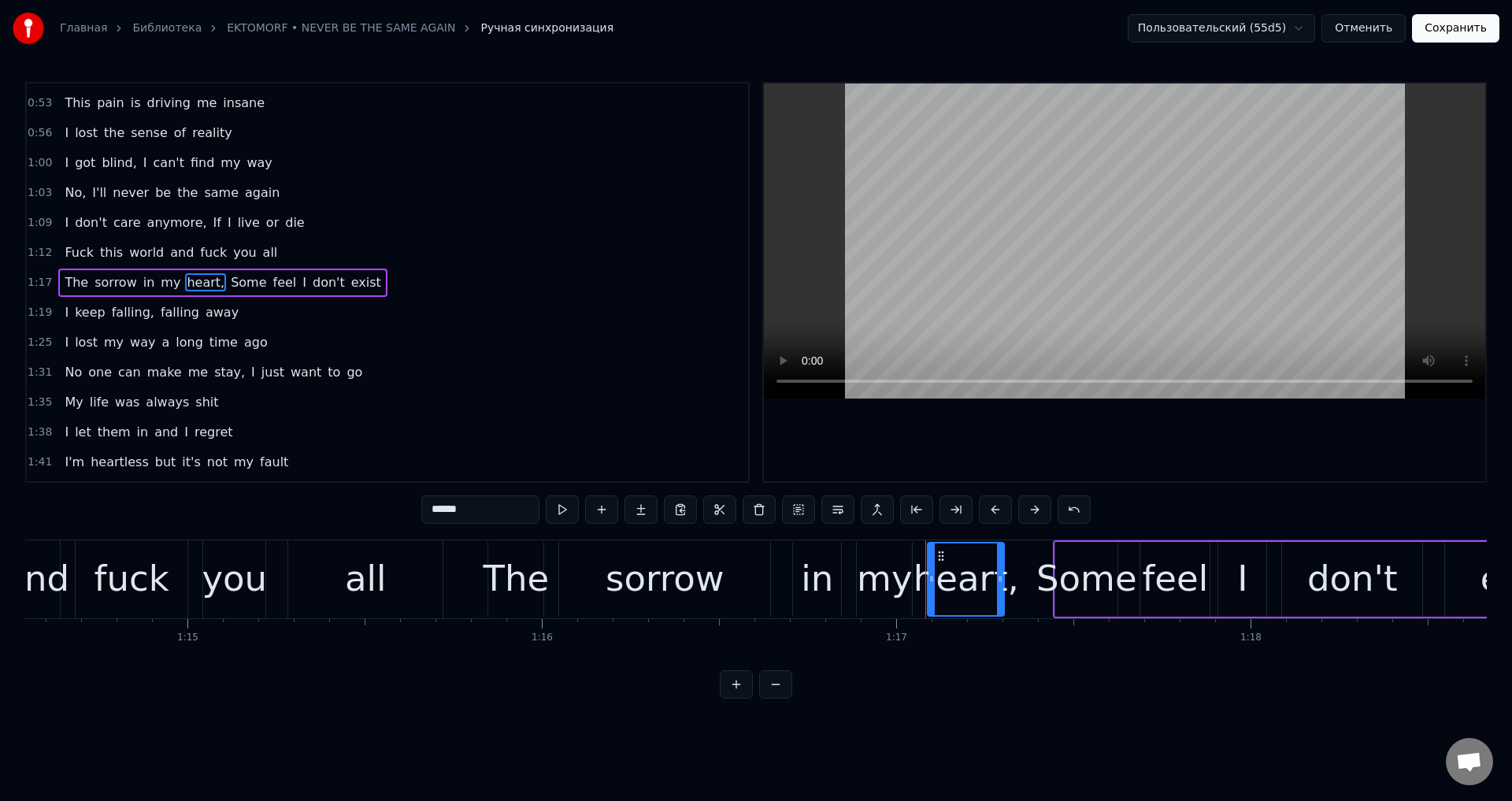
scroll to position [0, 26253]
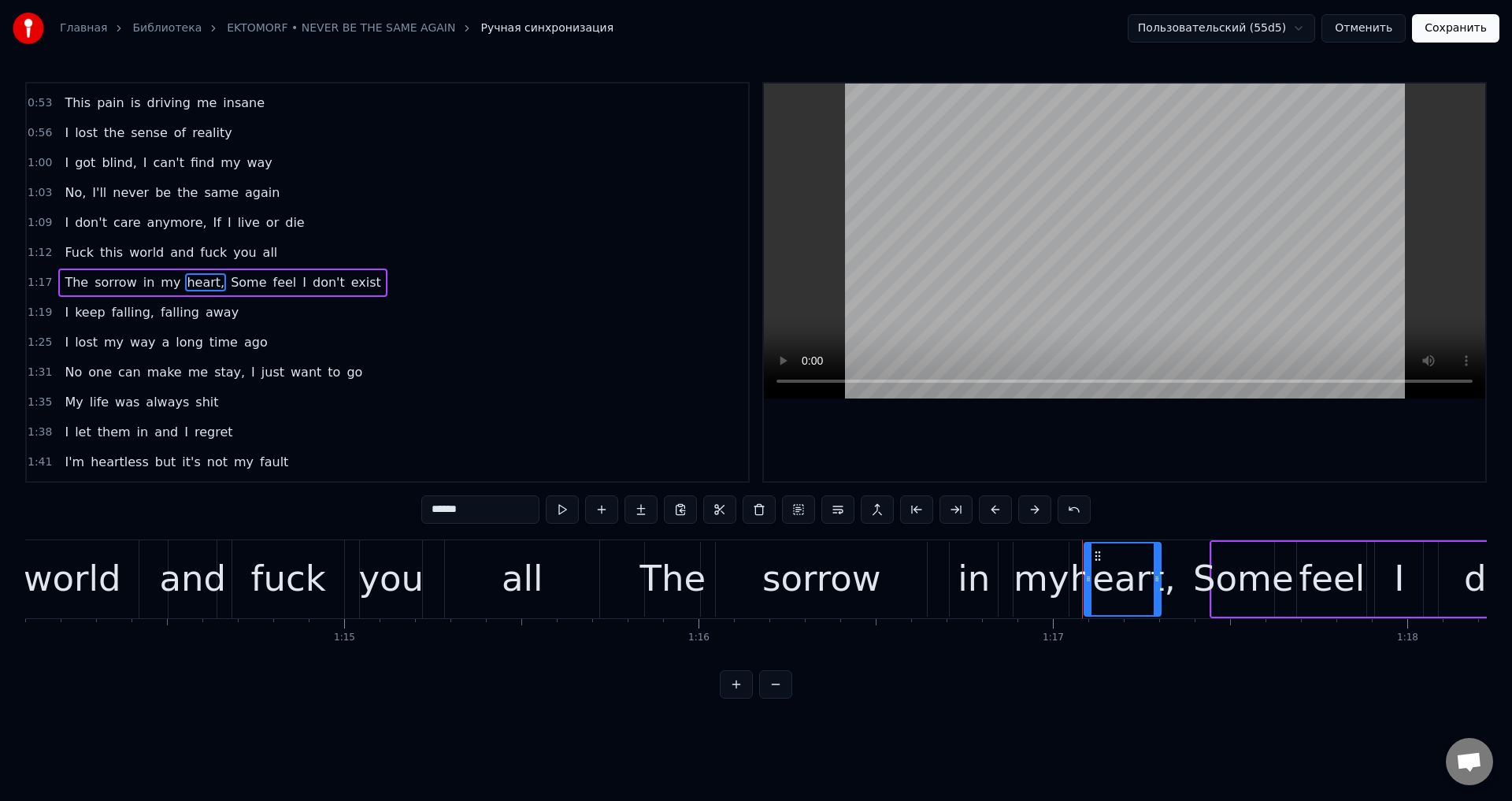
type input "******"
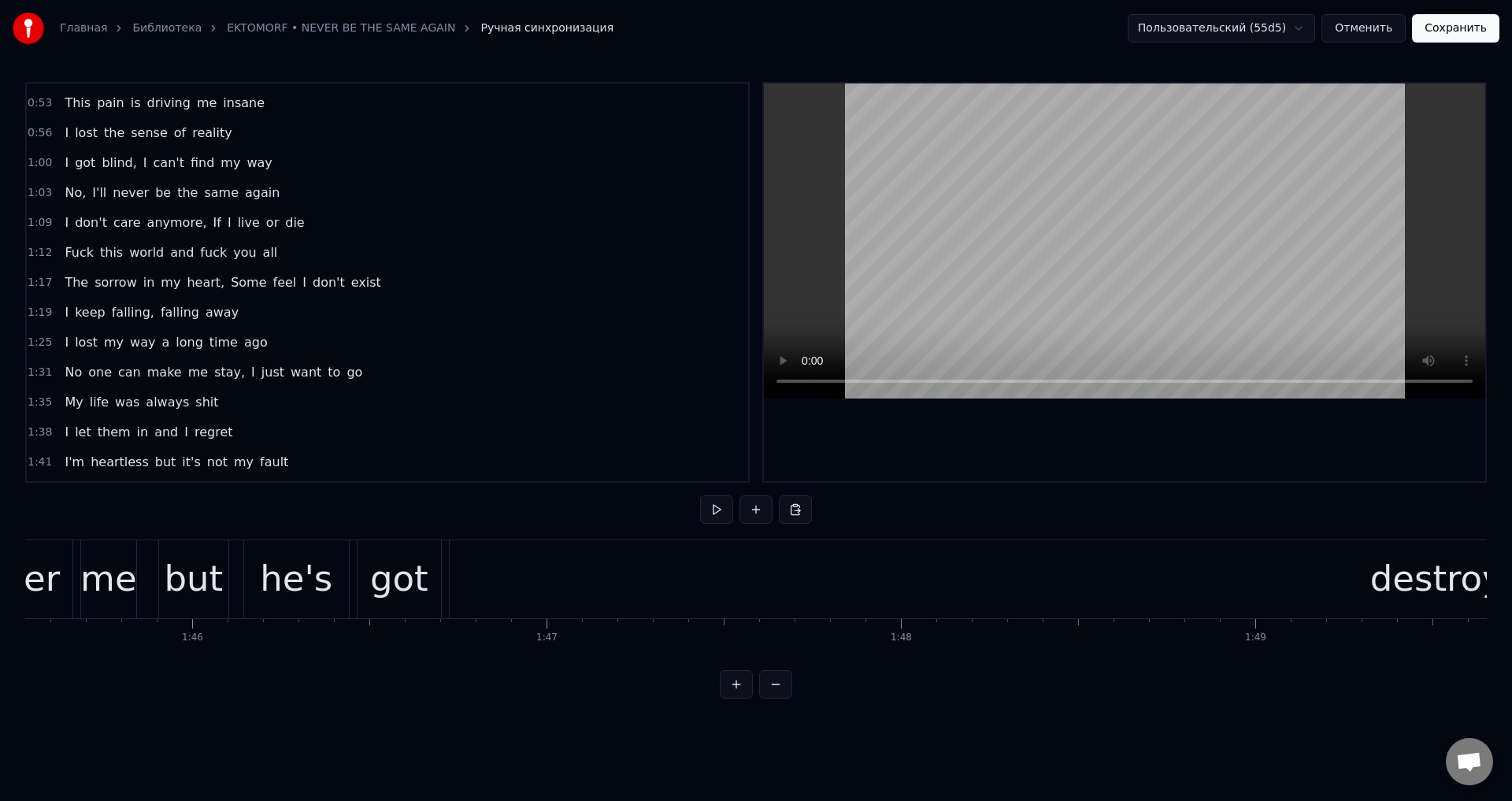
scroll to position [0, 37169]
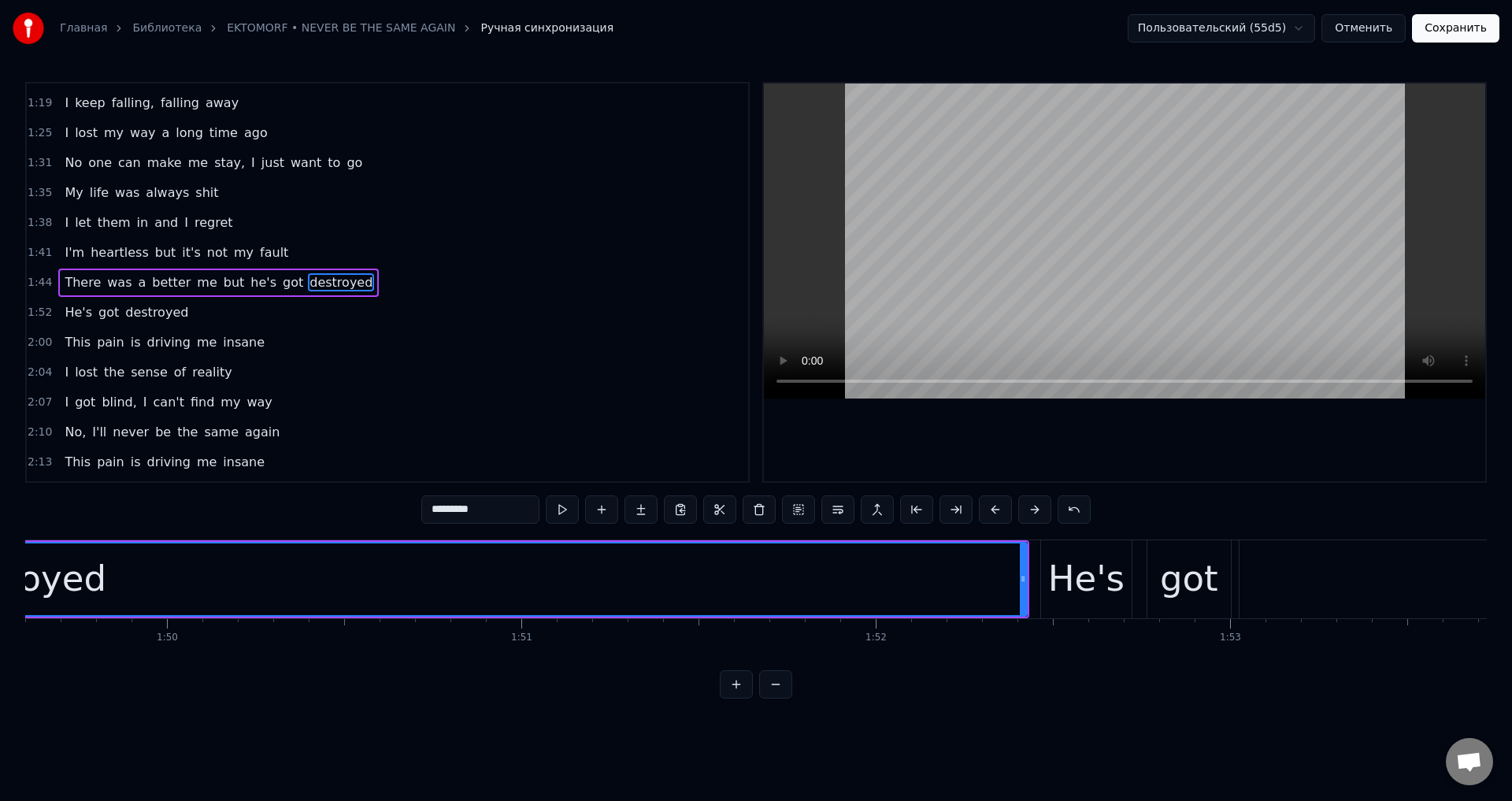
scroll to position [0, 38831]
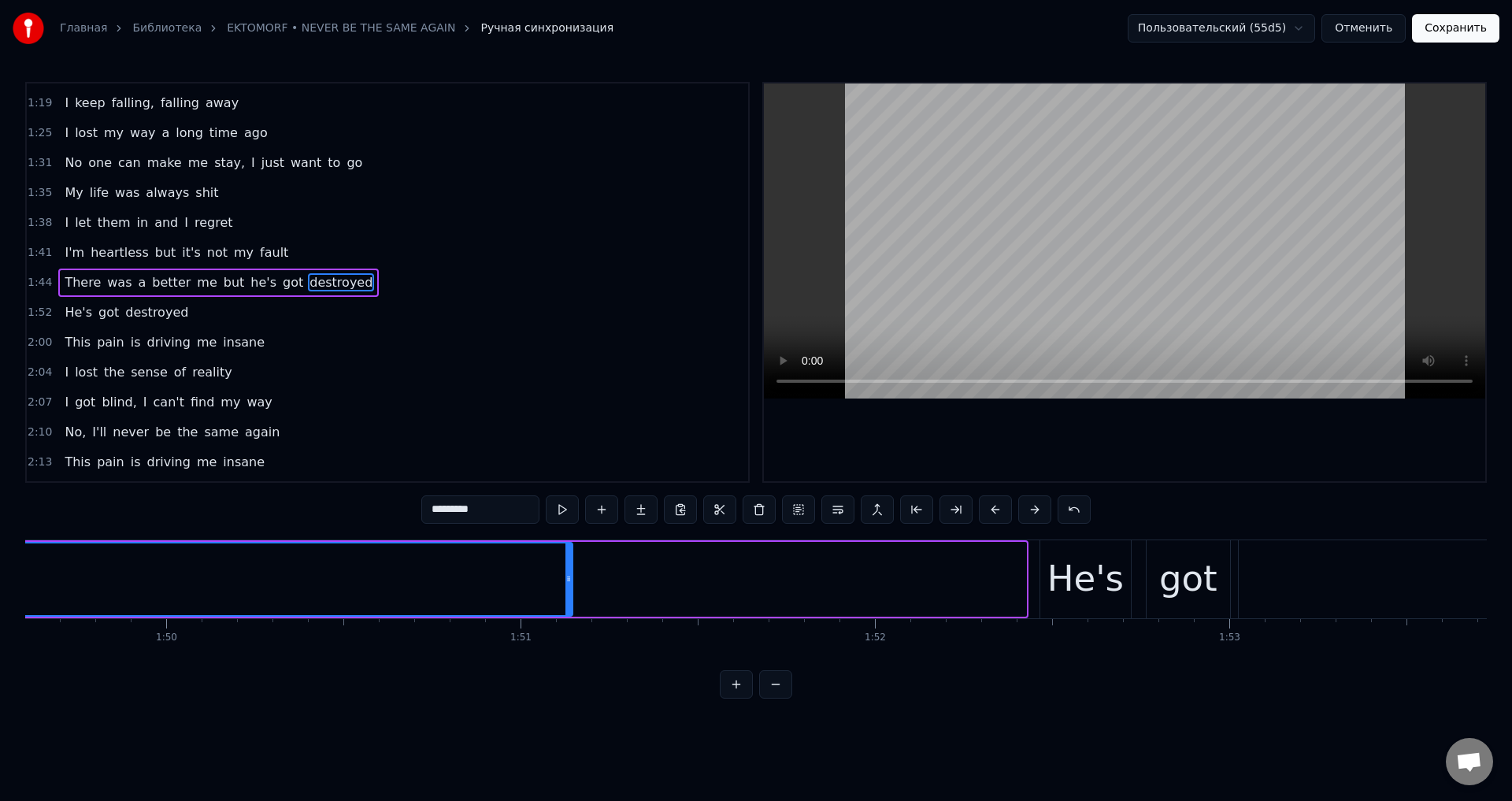
drag, startPoint x: 1023, startPoint y: 595, endPoint x: 559, endPoint y: 596, distance: 464.0
click at [566, 596] on div at bounding box center [569, 579] width 6 height 72
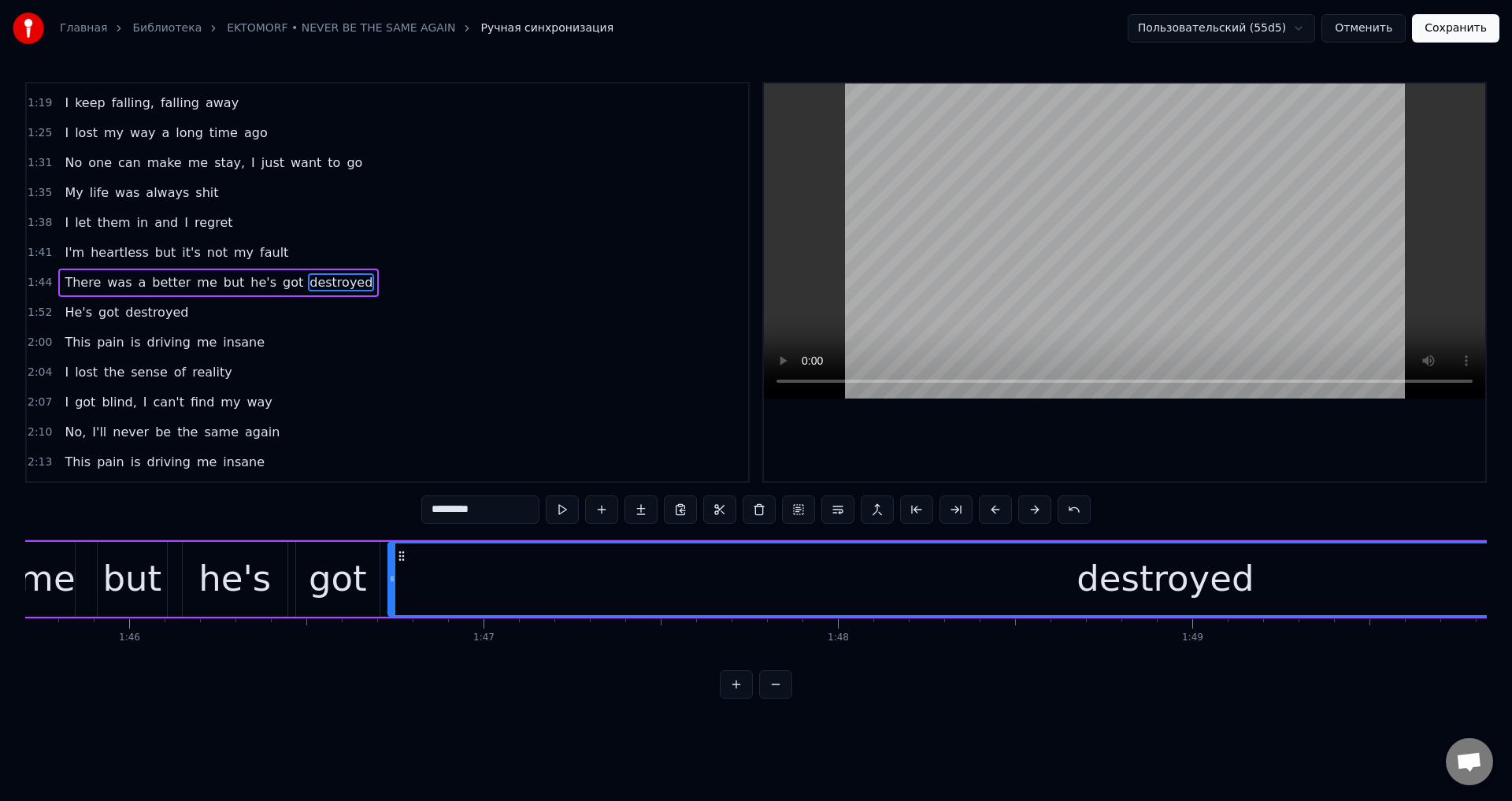
scroll to position [0, 37983]
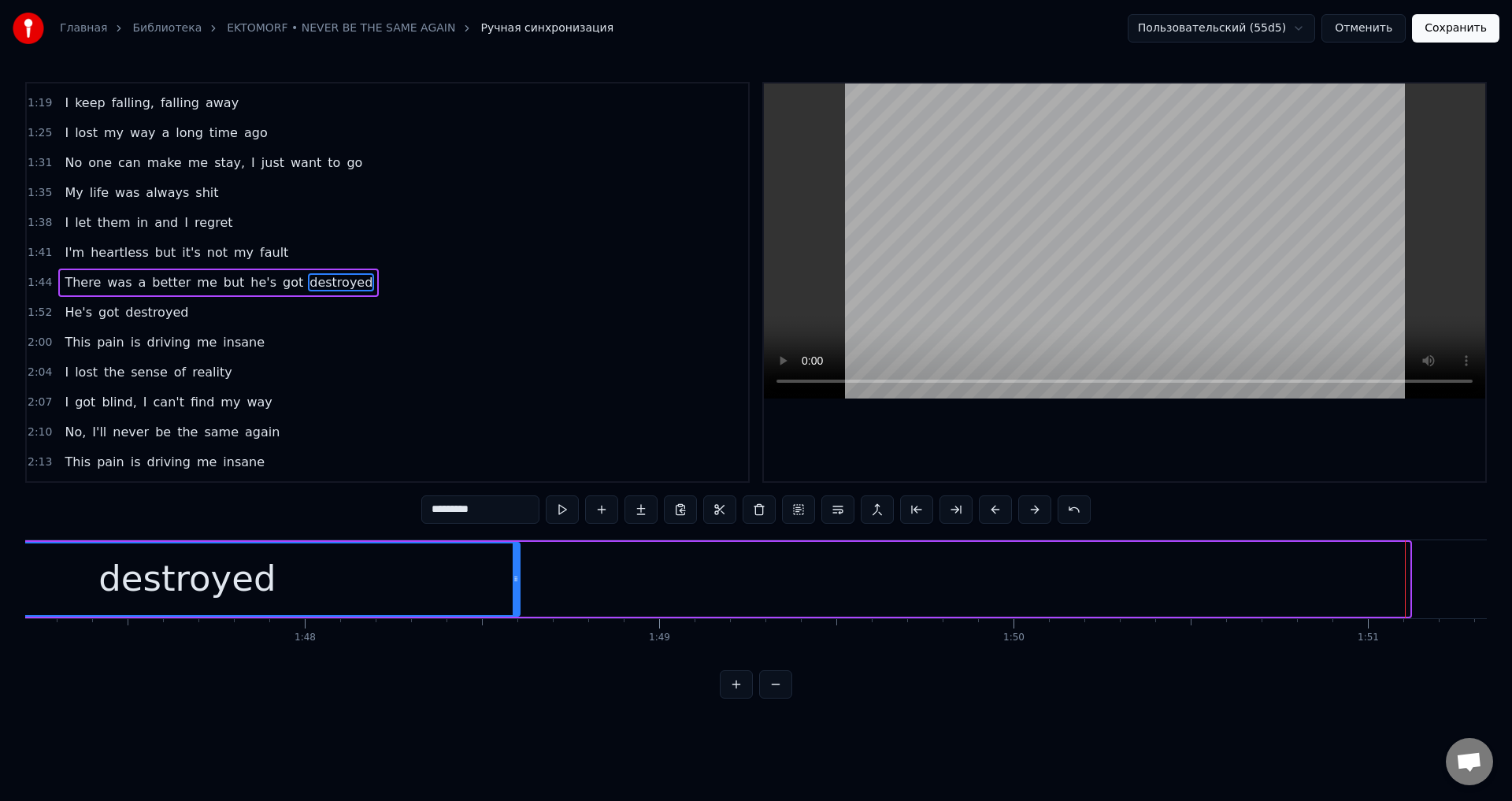
drag, startPoint x: 1405, startPoint y: 567, endPoint x: 516, endPoint y: 598, distance: 889.5
click at [516, 598] on div at bounding box center [516, 579] width 6 height 72
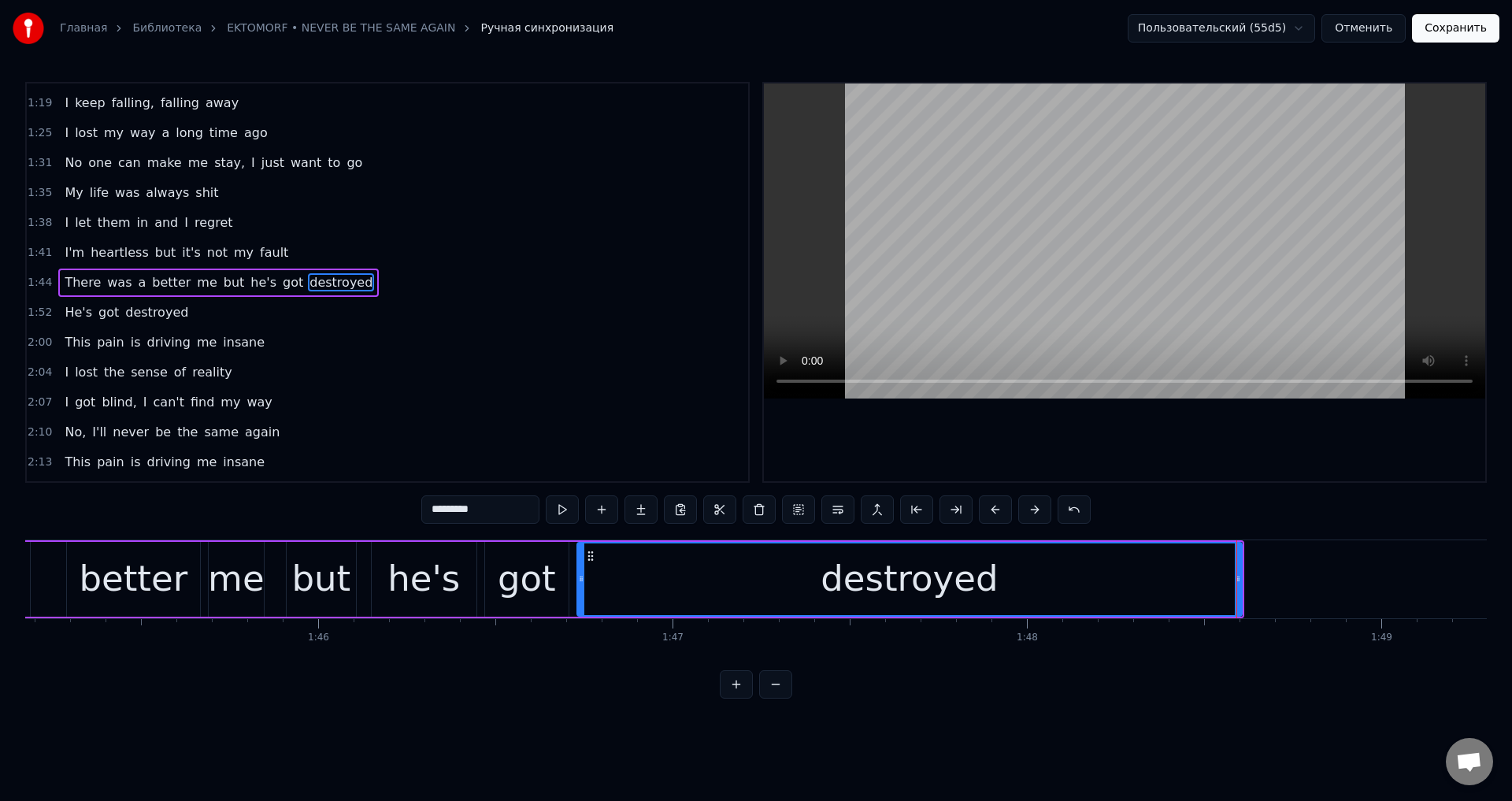
scroll to position [0, 37169]
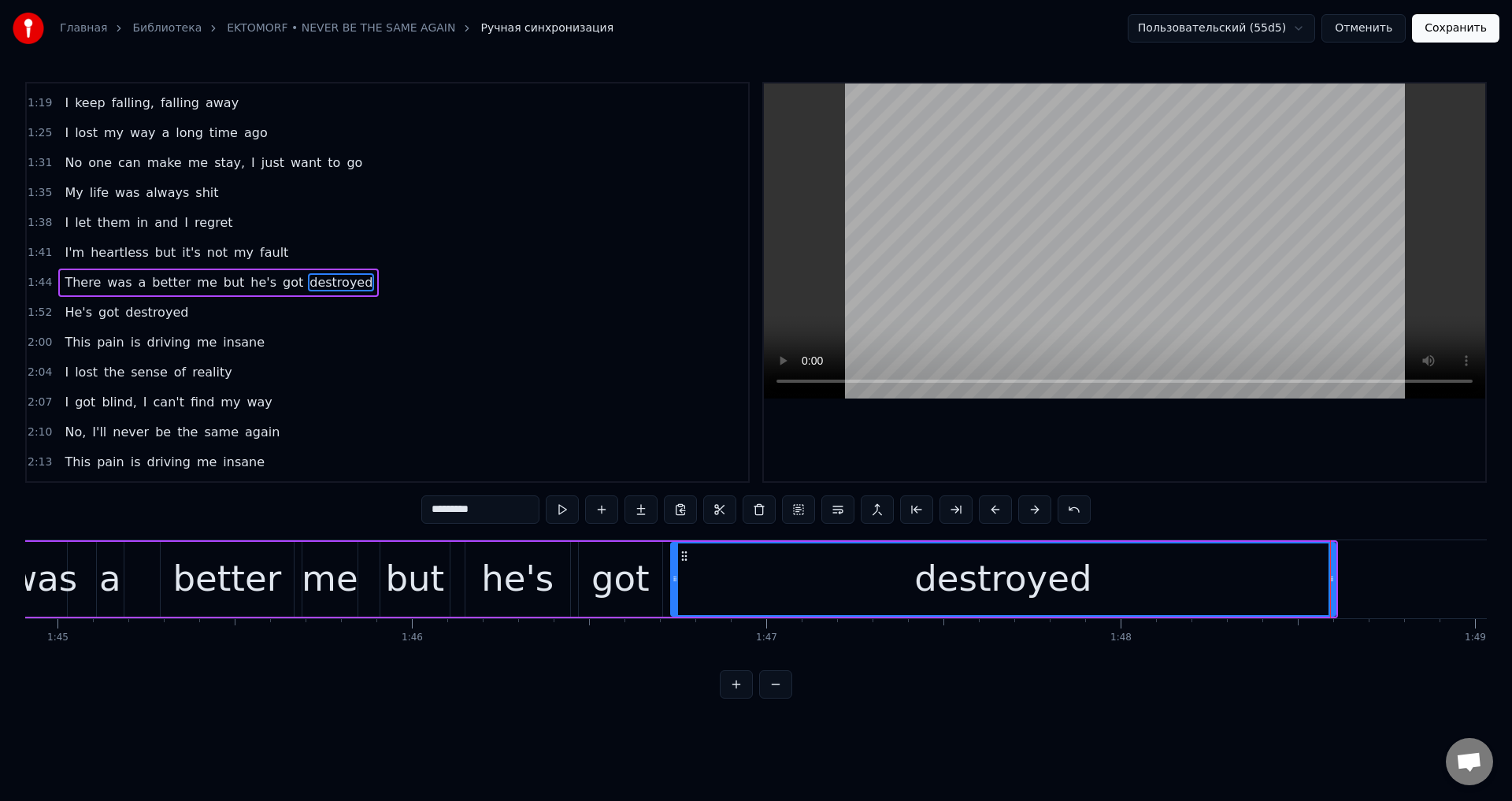
click at [792, 603] on div "destroyed" at bounding box center [1003, 579] width 663 height 72
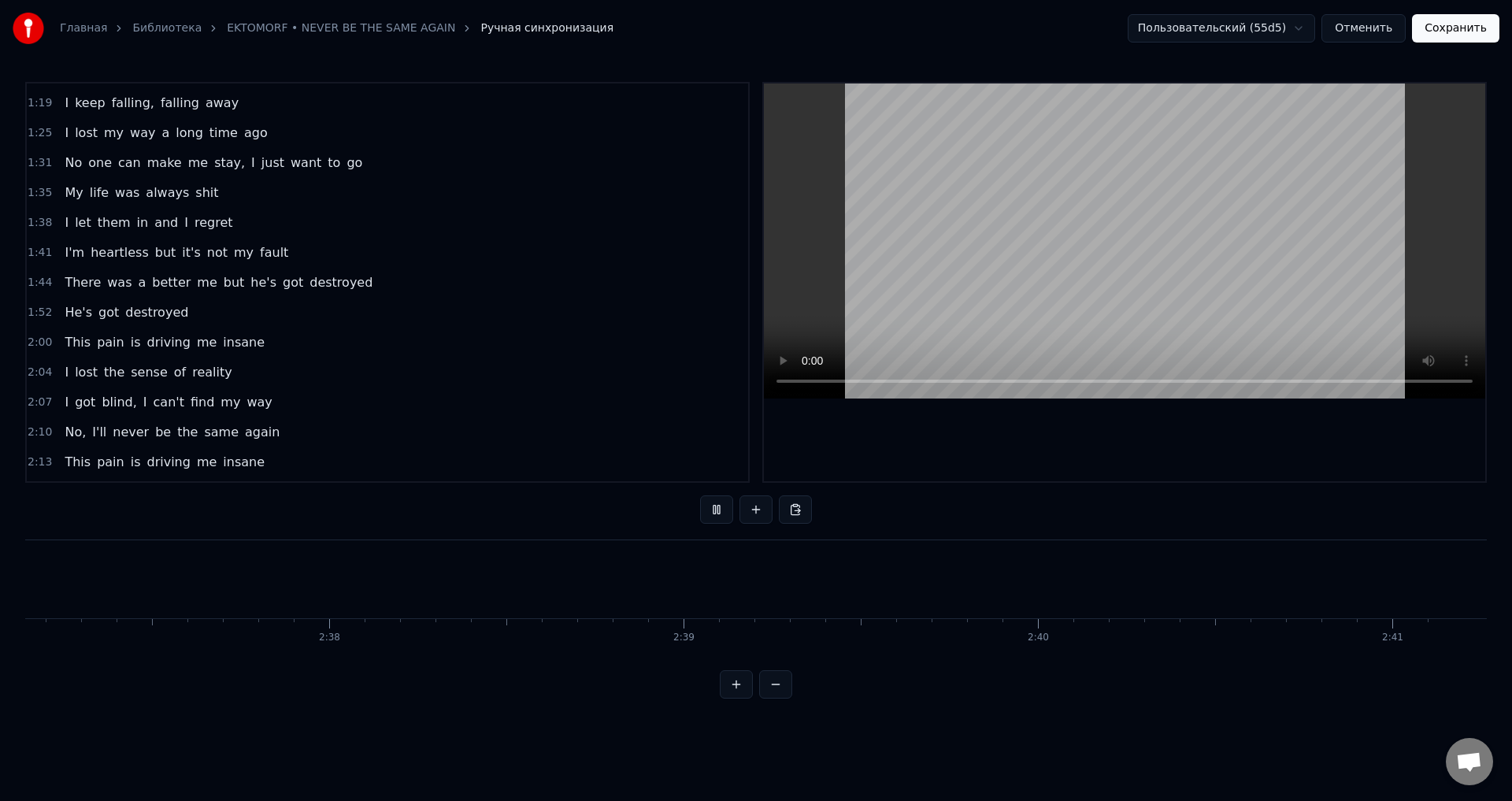
scroll to position [0, 55682]
click at [1432, 35] on button "Сохранить" at bounding box center [1455, 28] width 88 height 28
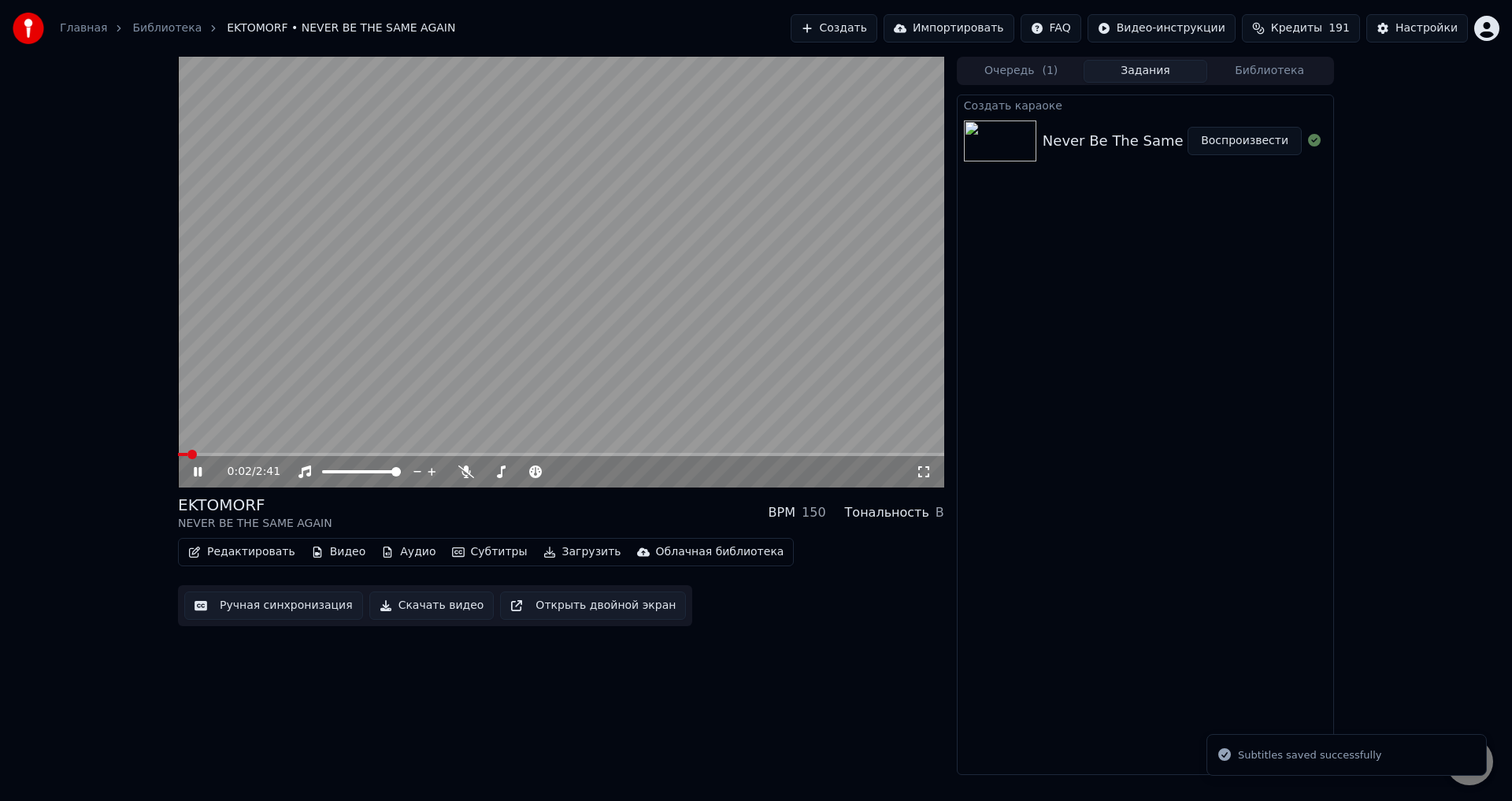
click at [593, 520] on div "EKTOMORF NEVER BE THE SAME AGAIN BPM 150 Тональность B" at bounding box center [561, 513] width 766 height 38
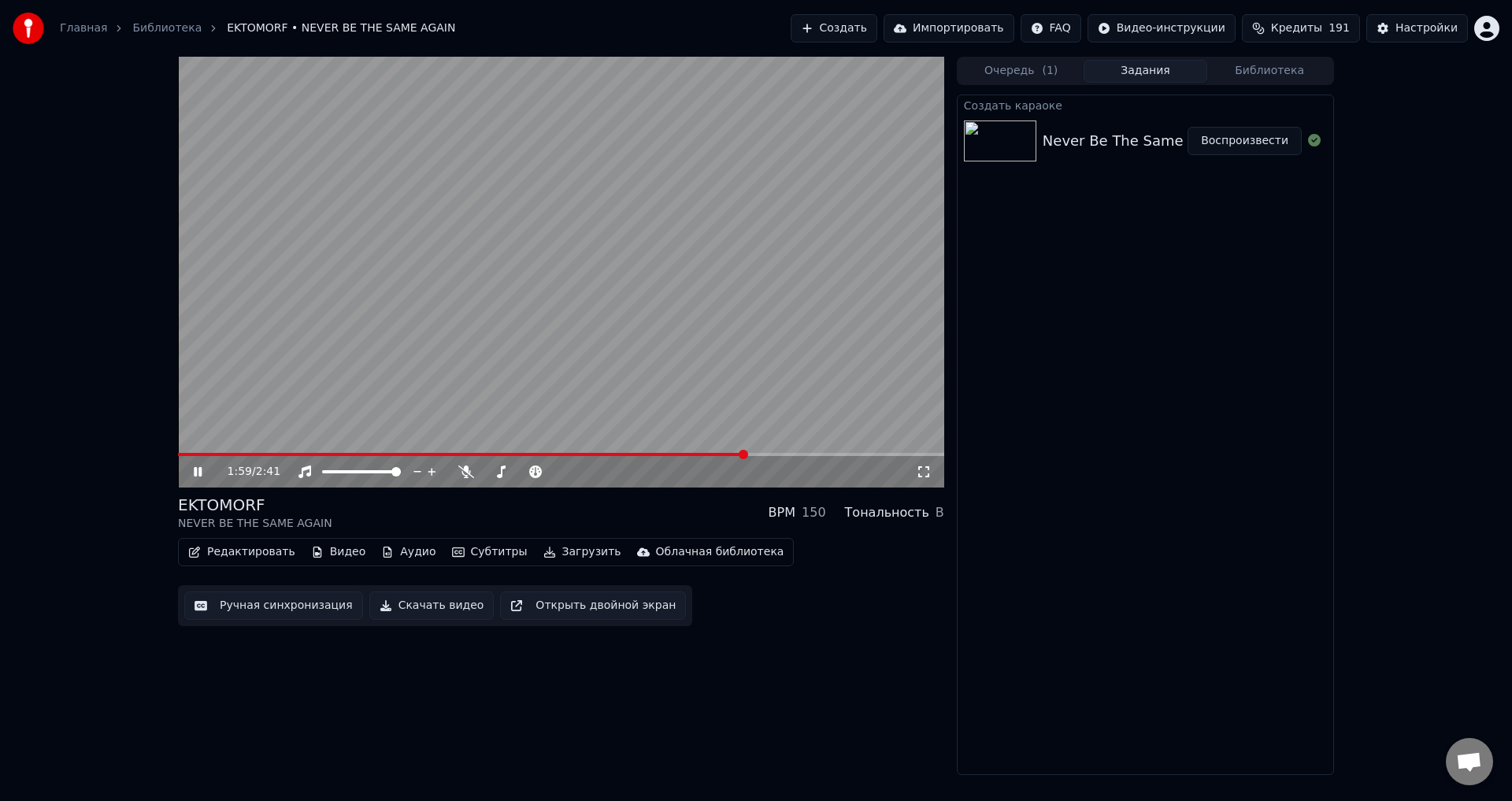
click at [927, 472] on icon at bounding box center [923, 471] width 16 height 13
click at [276, 602] on button "Ручная синхронизация" at bounding box center [273, 606] width 178 height 28
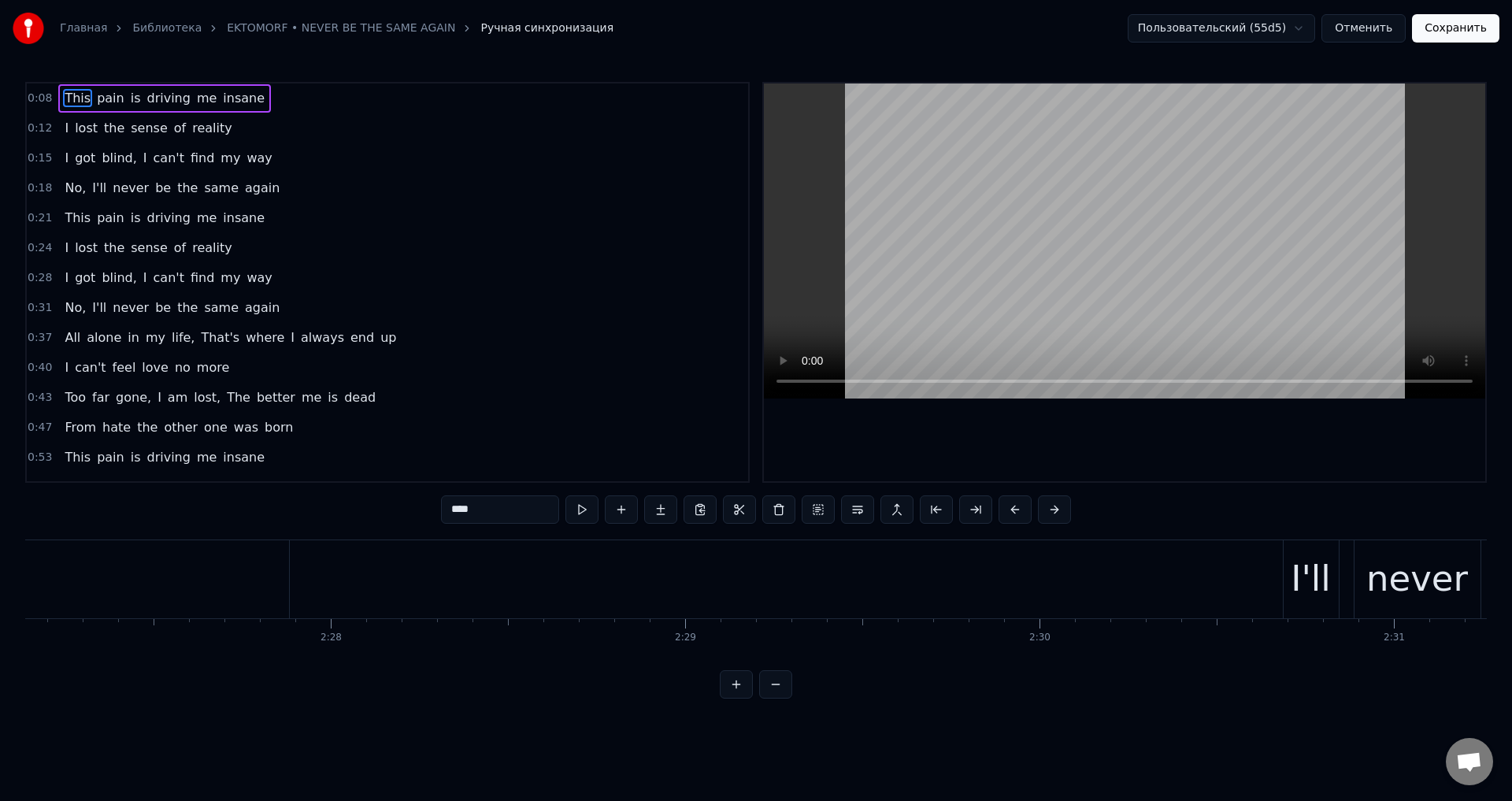
scroll to position [0, 52380]
click at [1050, 585] on div "I'll" at bounding box center [1059, 579] width 40 height 54
type input "****"
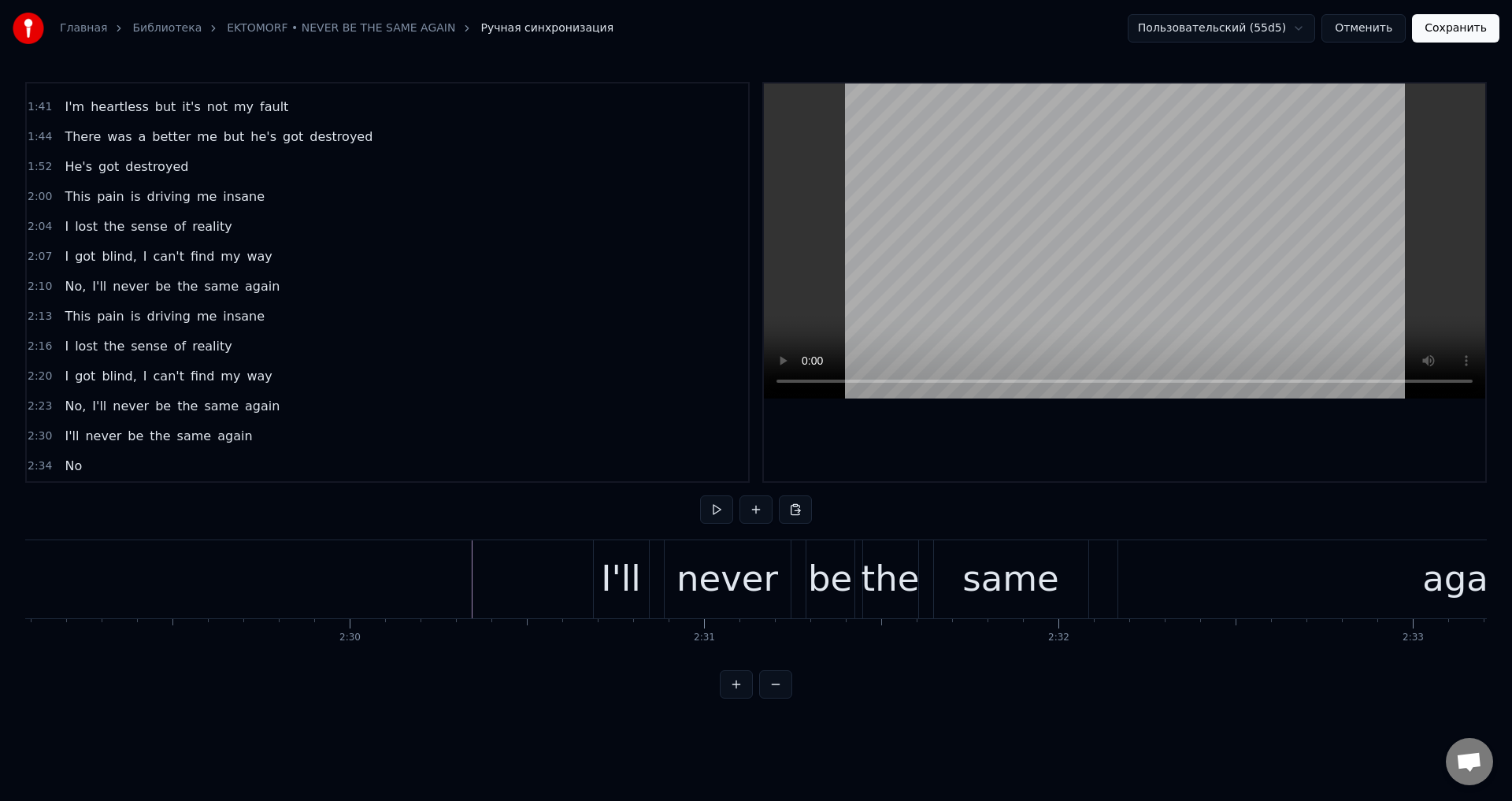
scroll to position [0, 52412]
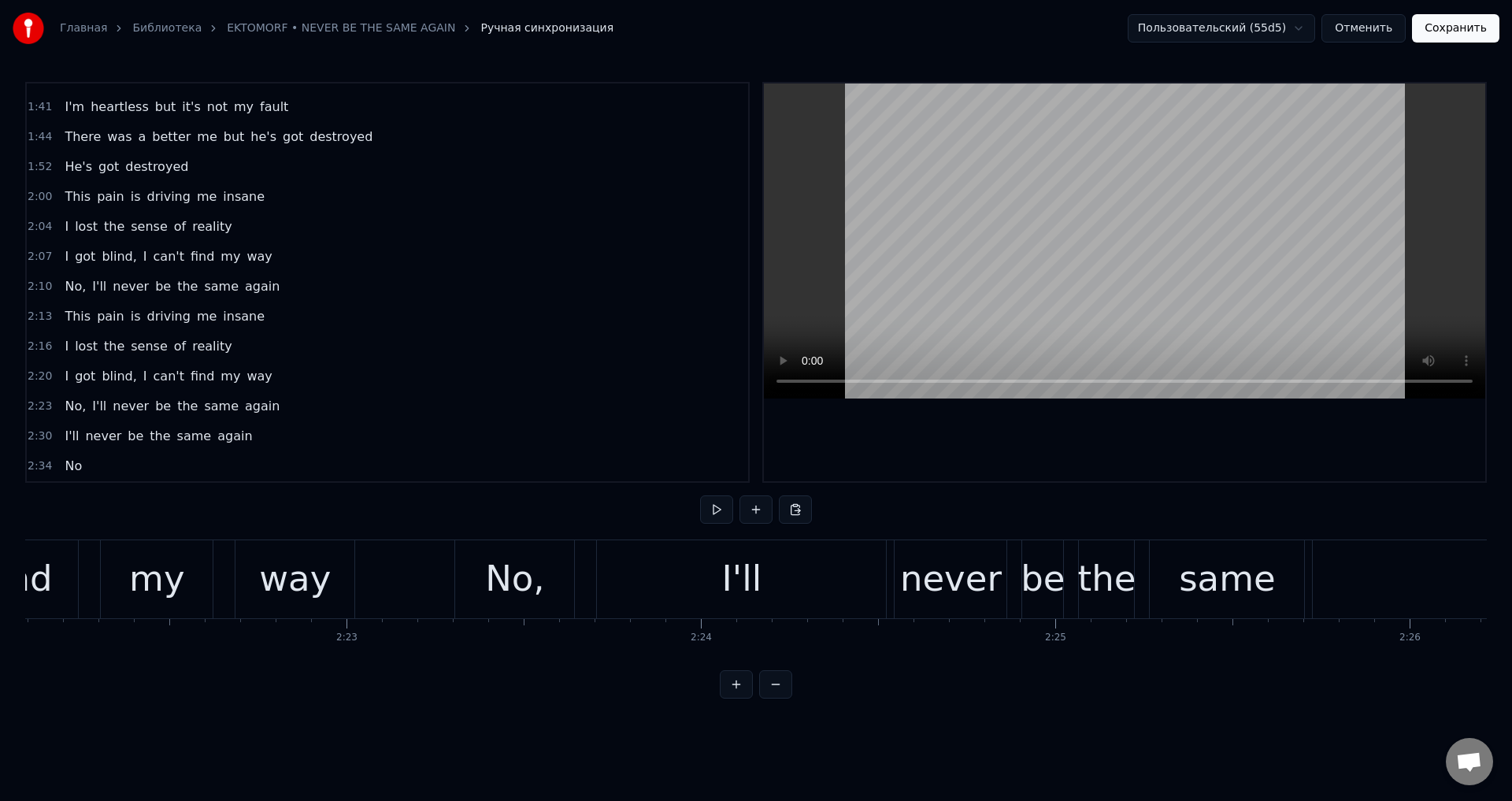
scroll to position [0, 50248]
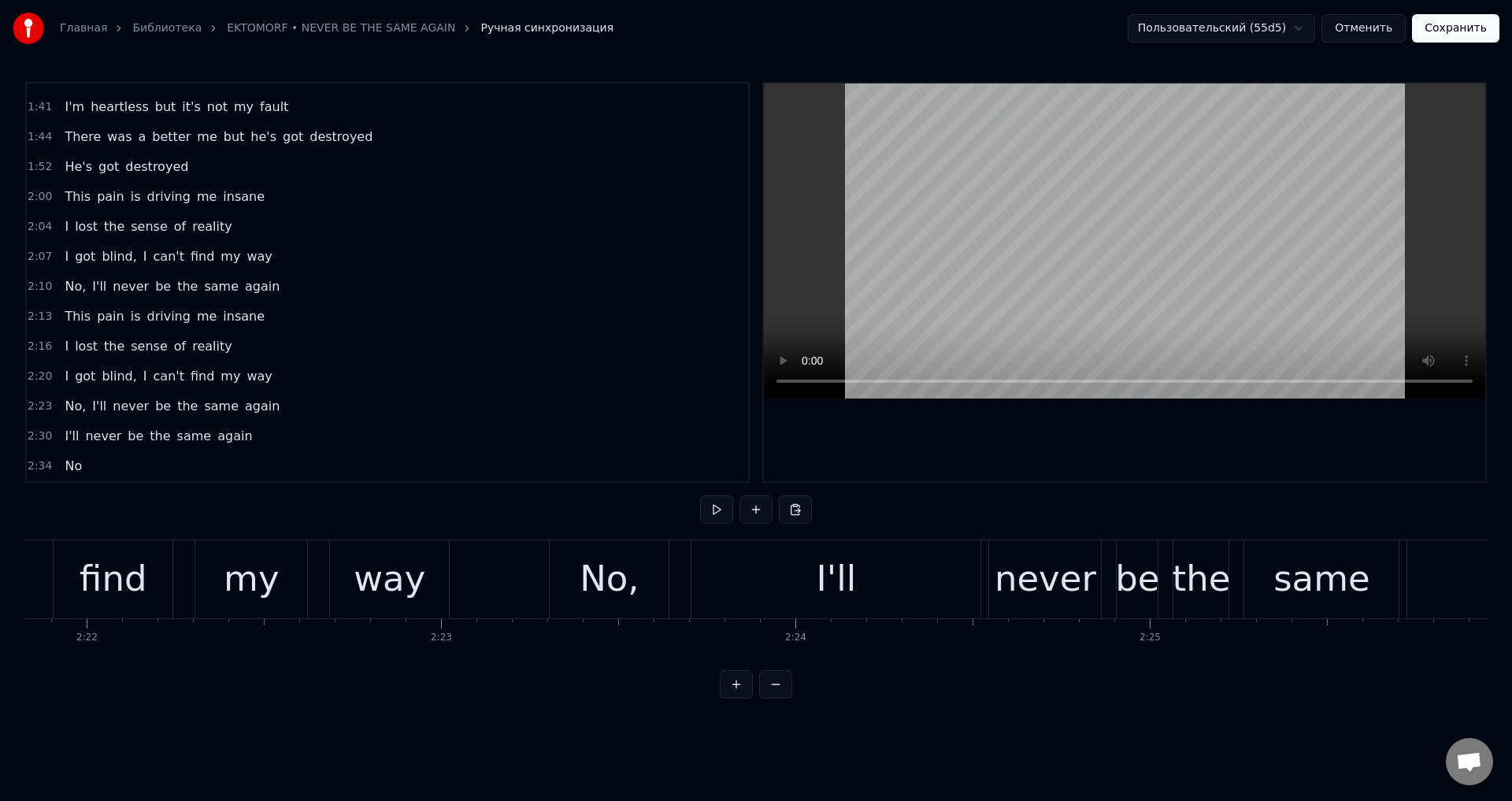
click at [848, 572] on div "I'll" at bounding box center [837, 579] width 40 height 54
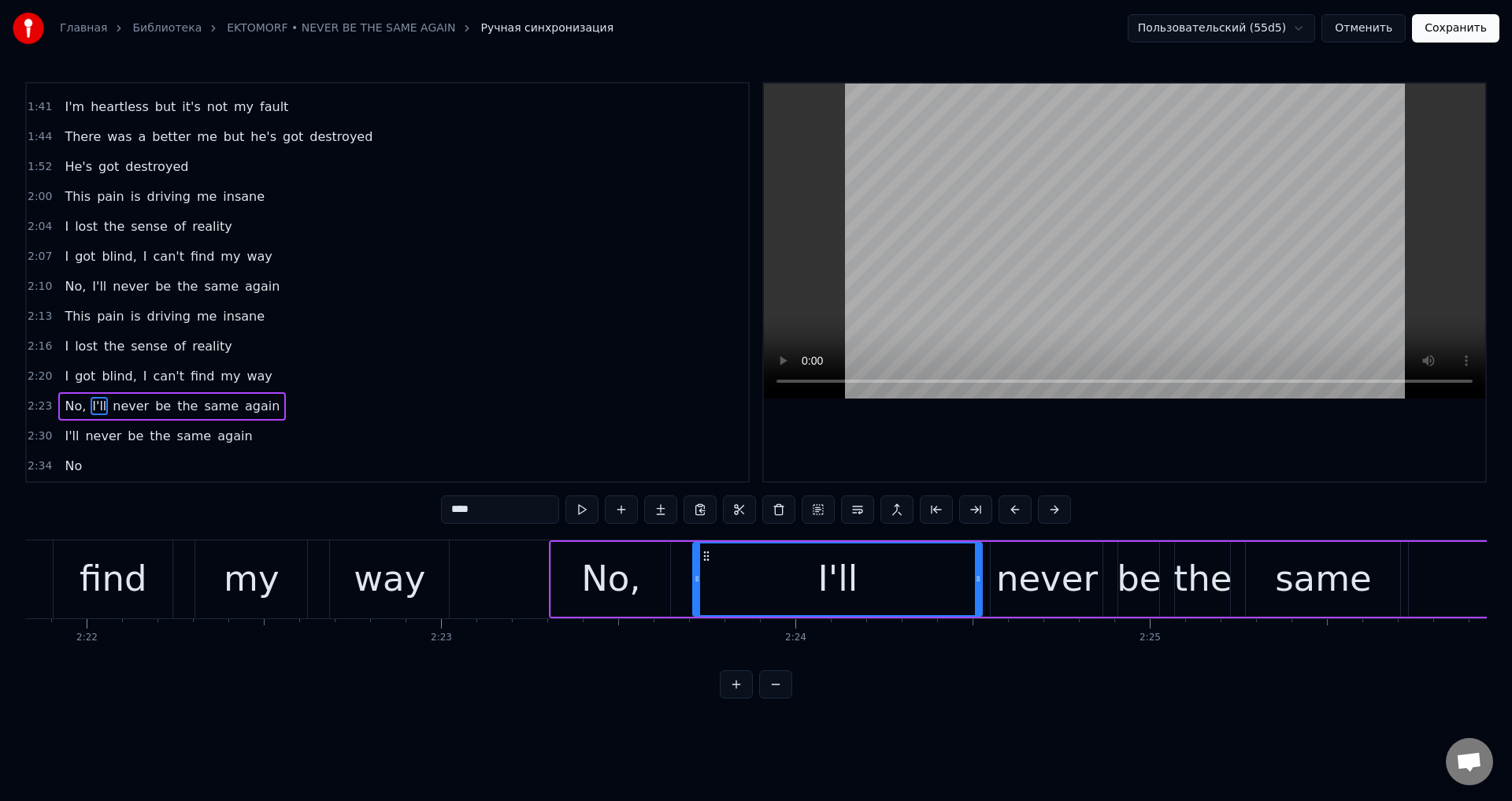
click at [588, 573] on div "No," at bounding box center [611, 579] width 60 height 54
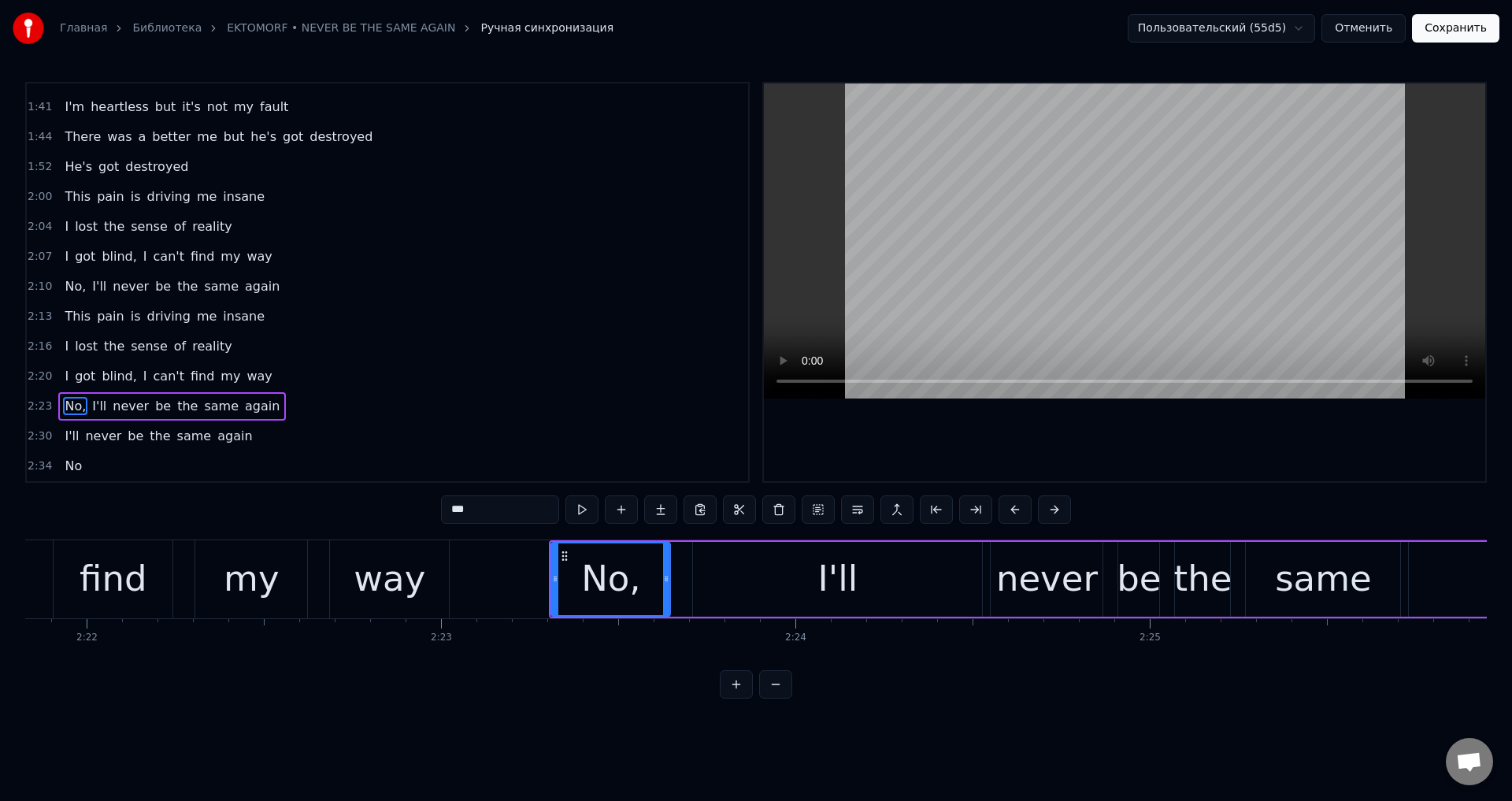
click at [718, 583] on div "I'll" at bounding box center [838, 579] width 289 height 75
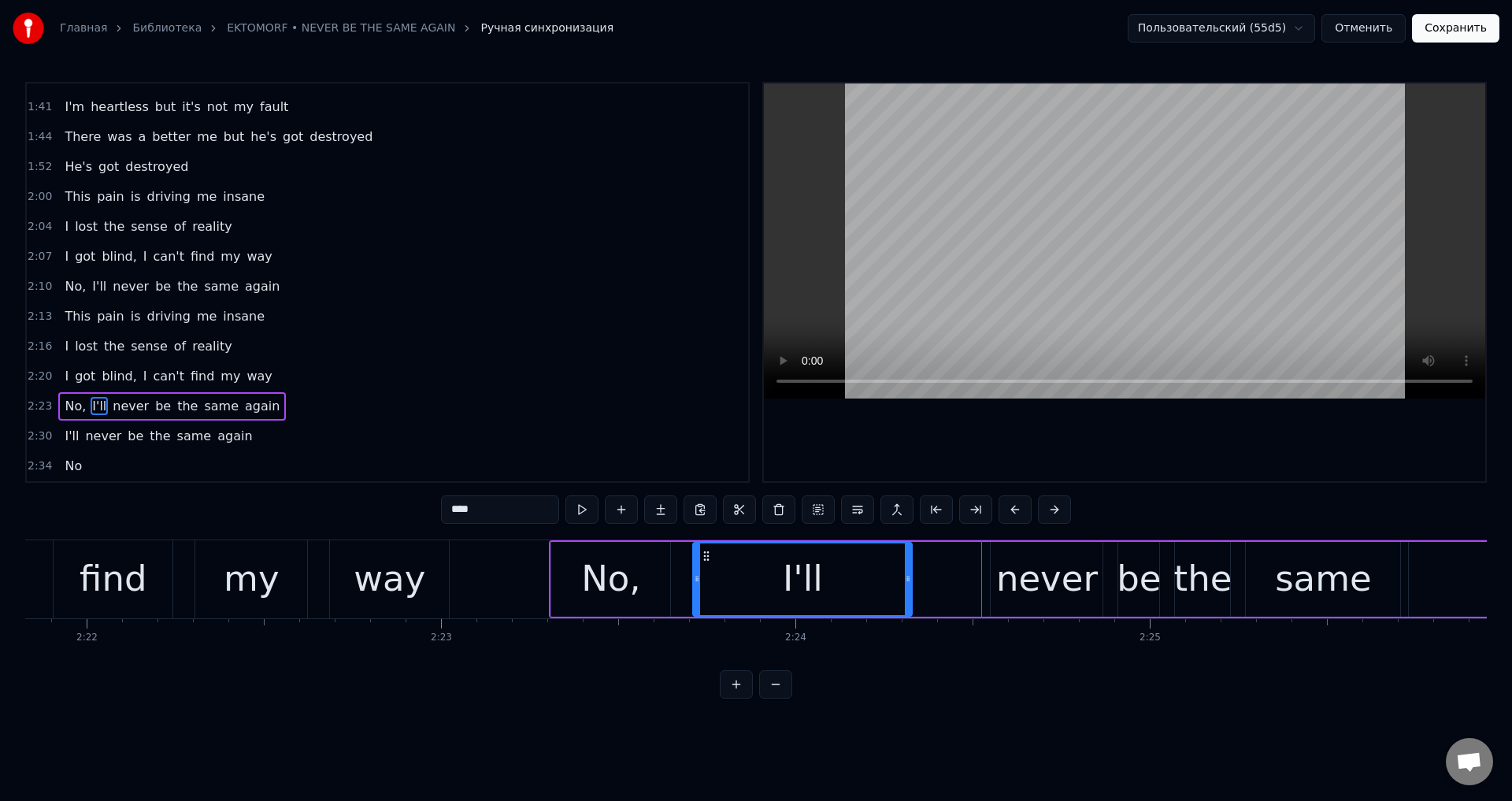
drag, startPoint x: 978, startPoint y: 569, endPoint x: 907, endPoint y: 585, distance: 72.8
click at [907, 585] on div at bounding box center [907, 579] width 6 height 72
click at [1006, 572] on div "never" at bounding box center [1047, 579] width 102 height 54
type input "*****"
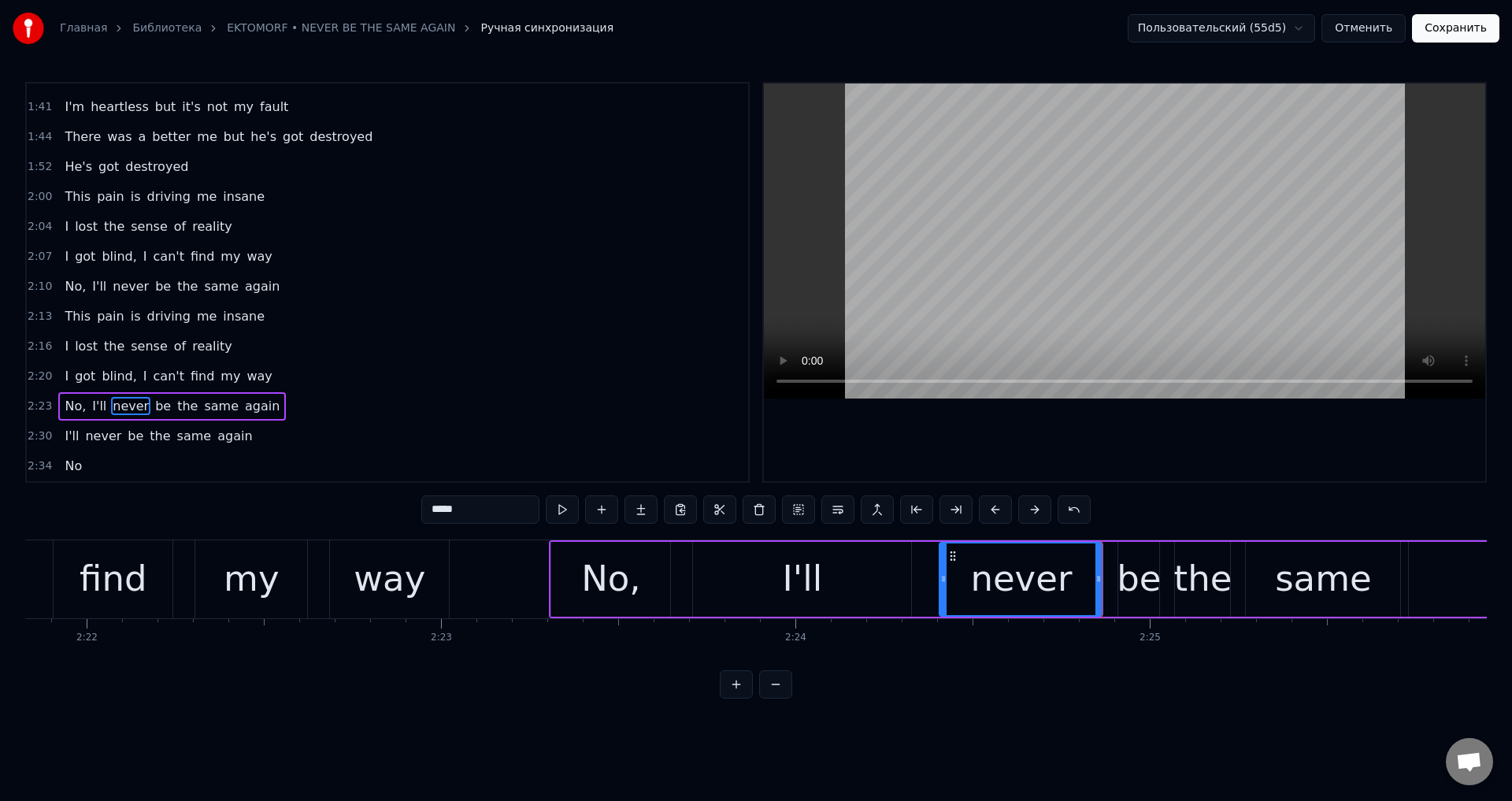
drag, startPoint x: 994, startPoint y: 572, endPoint x: 940, endPoint y: 583, distance: 55.1
click at [940, 583] on div at bounding box center [943, 579] width 6 height 72
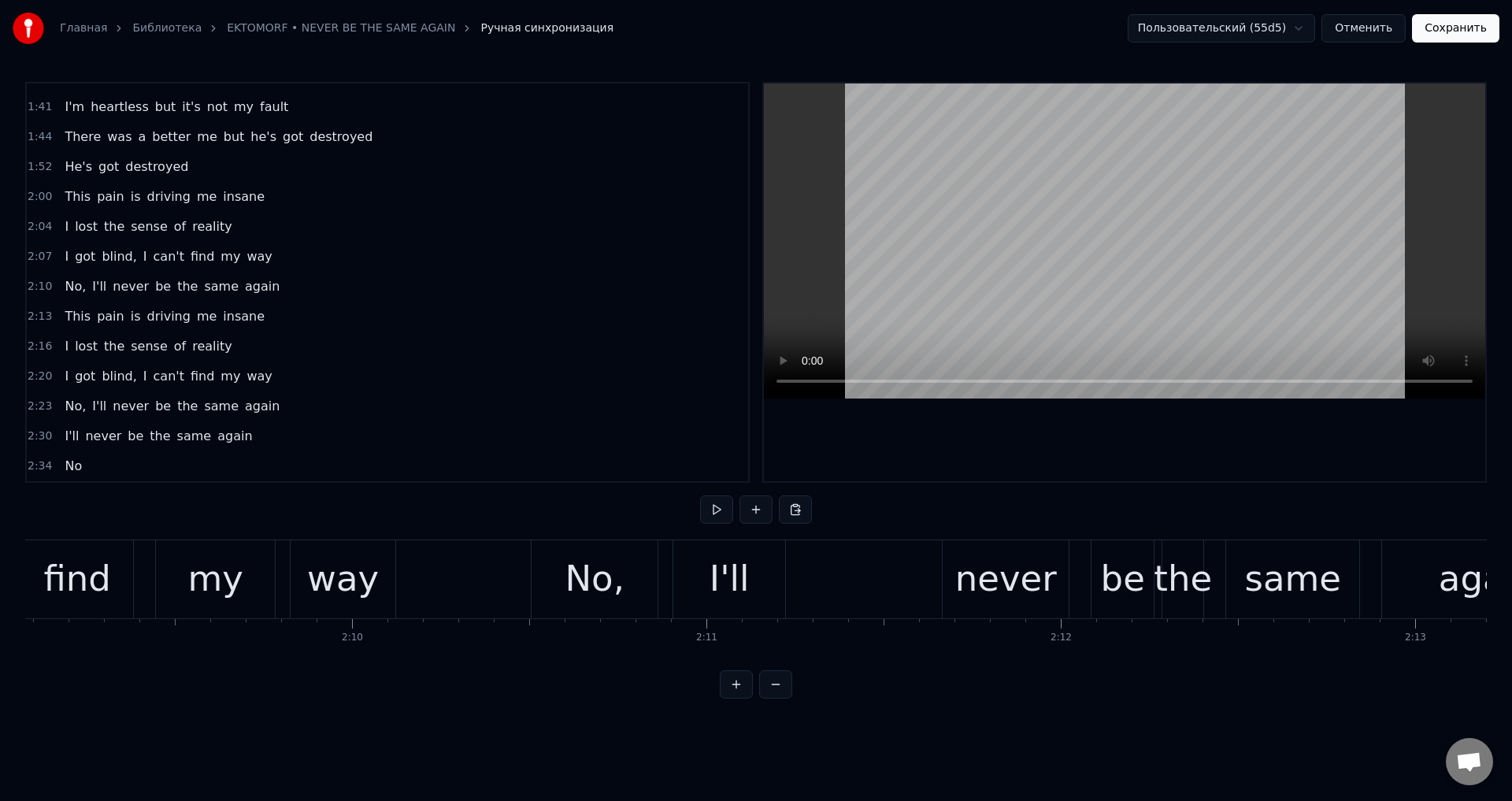
scroll to position [0, 45574]
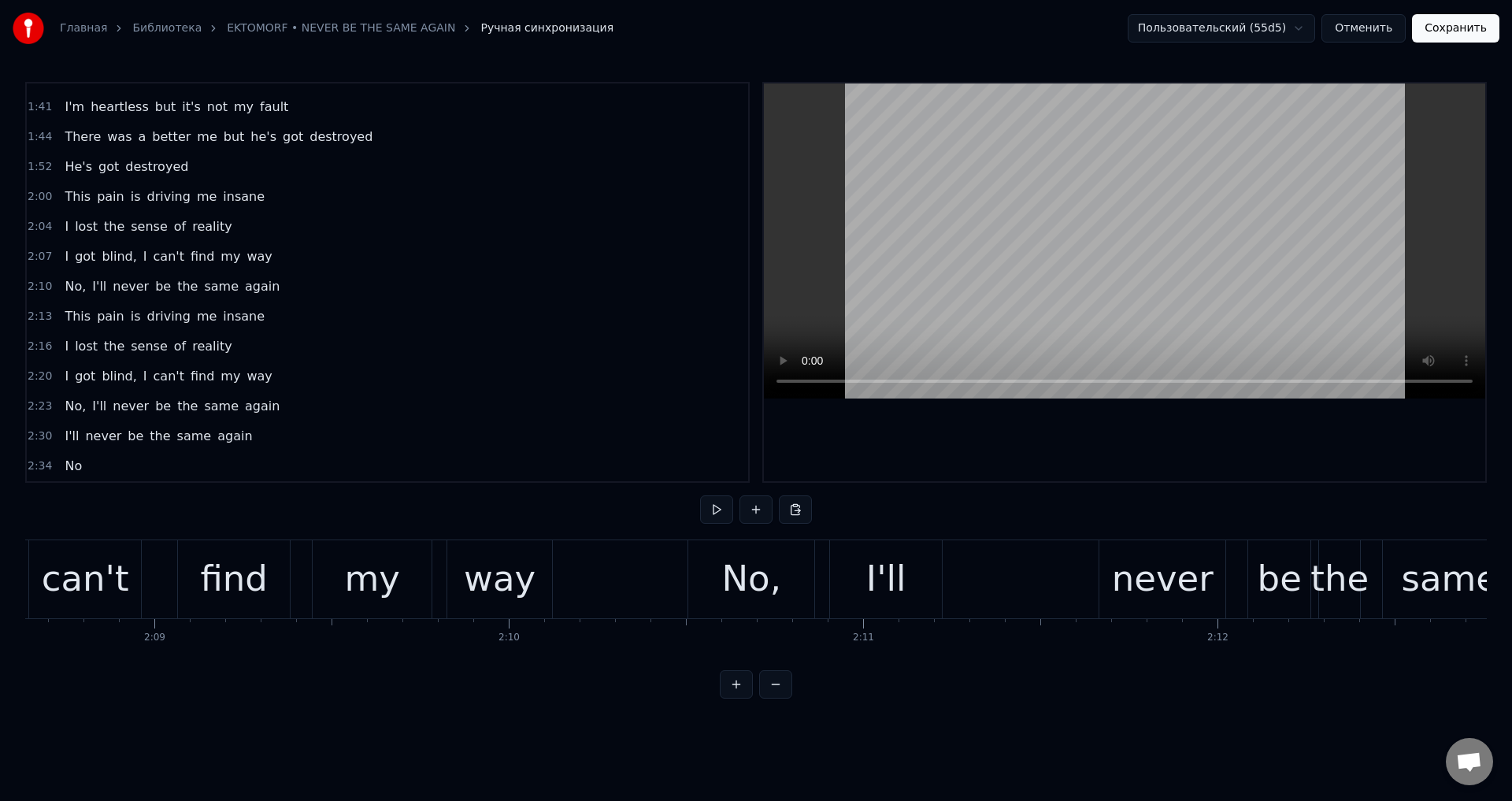
click at [891, 583] on div "I'll" at bounding box center [885, 579] width 40 height 54
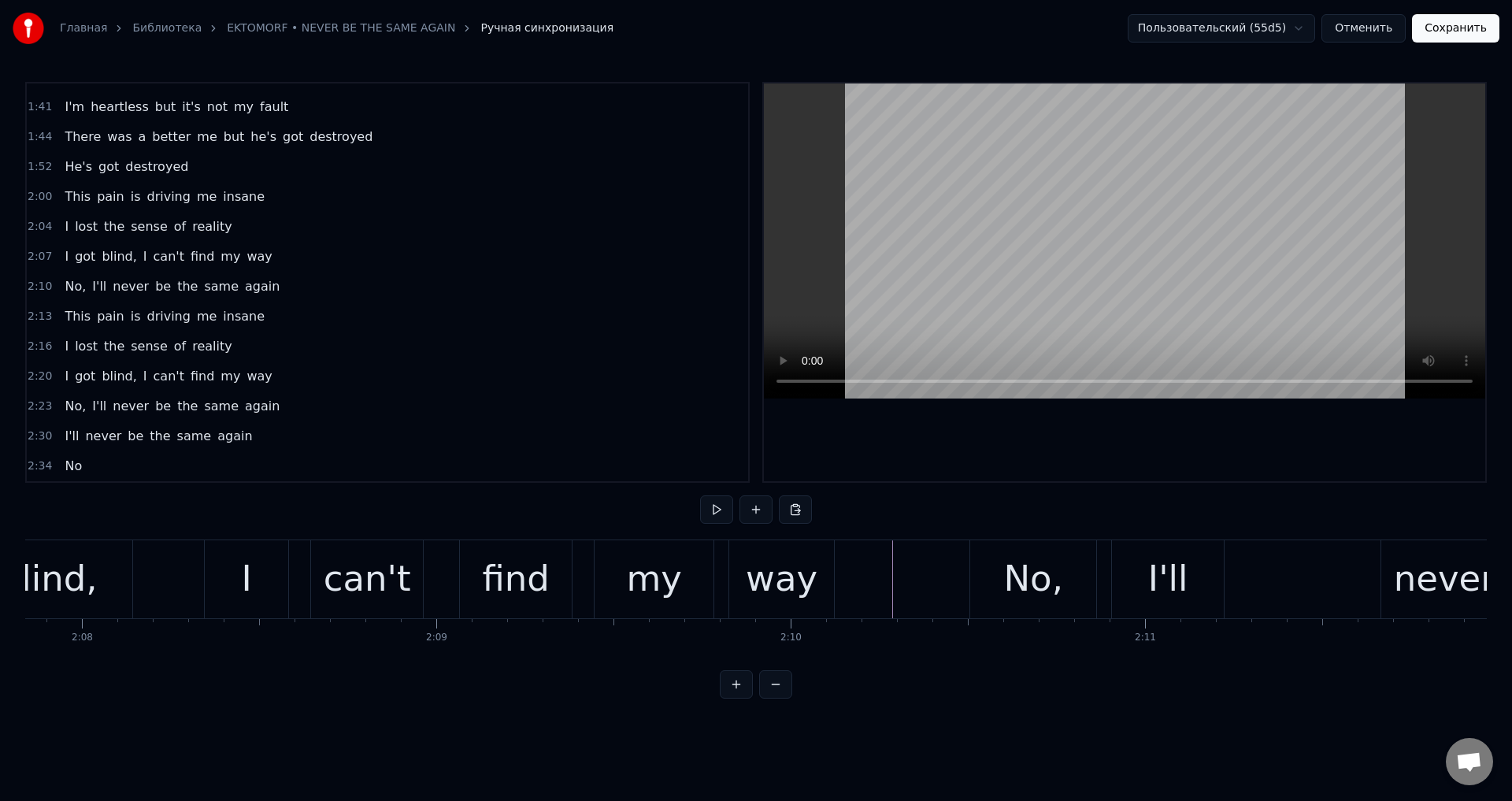
scroll to position [0, 45167]
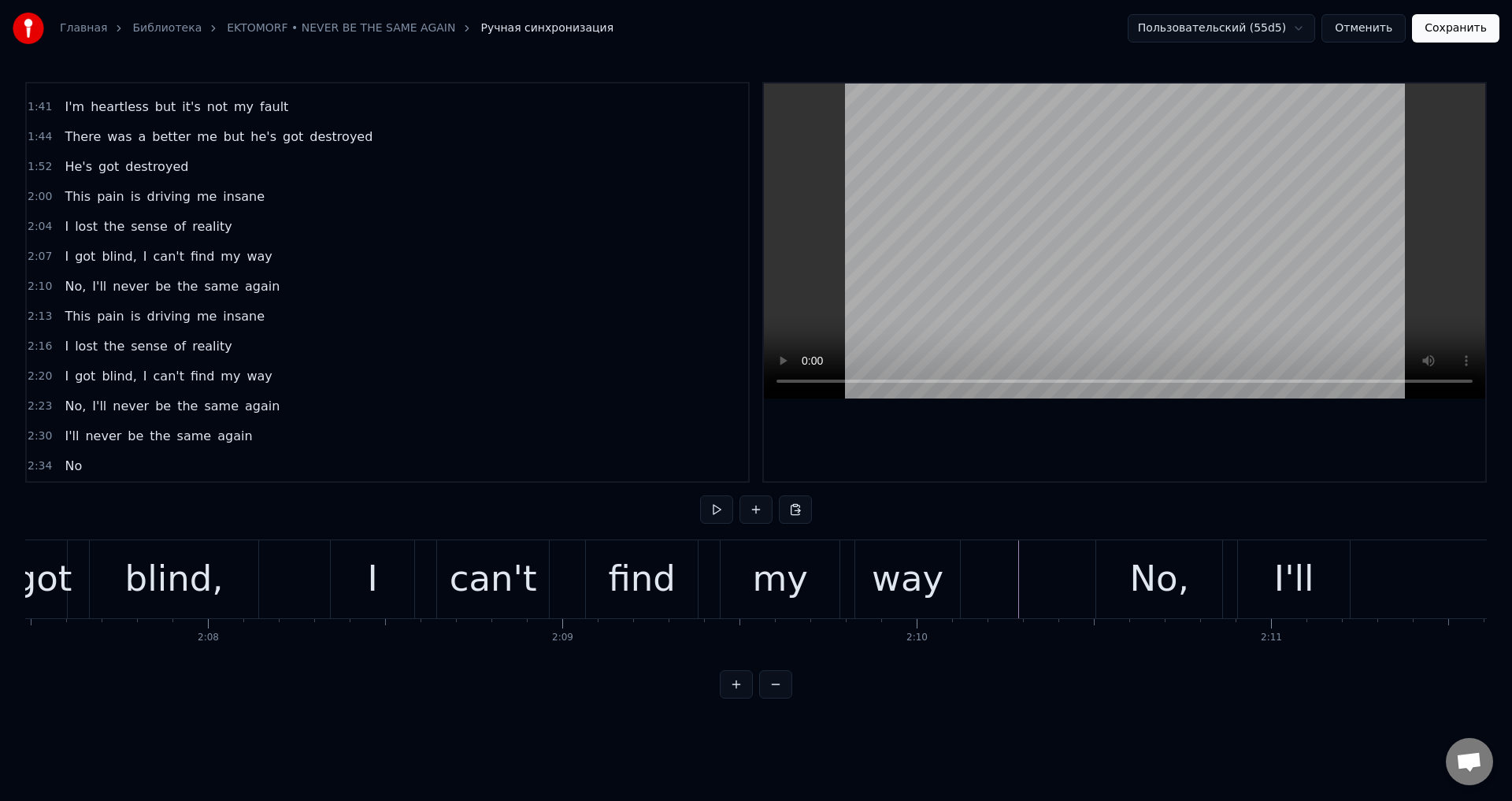
click at [1463, 29] on button "Сохранить" at bounding box center [1455, 28] width 88 height 28
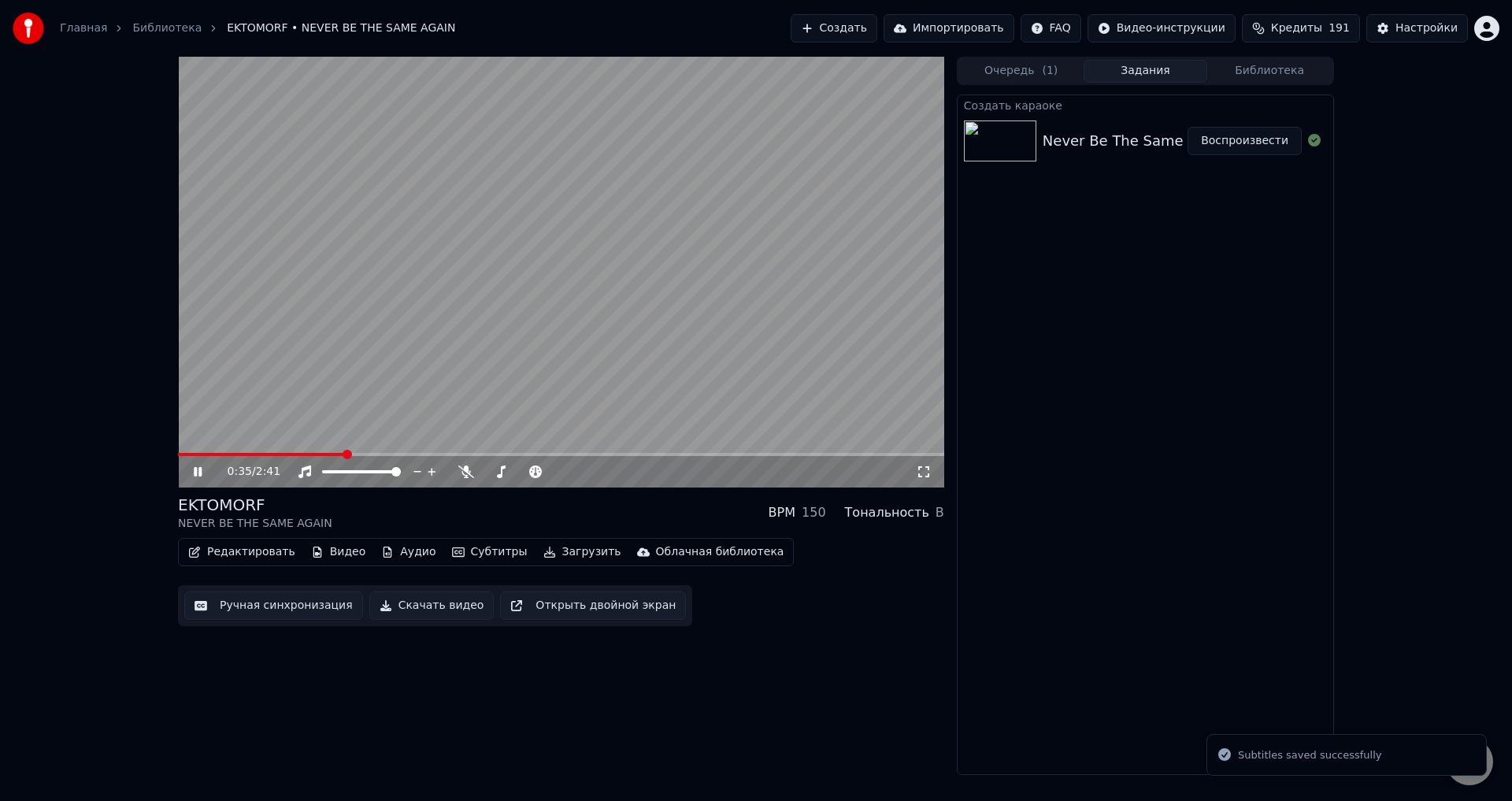
click at [346, 453] on span at bounding box center [561, 453] width 766 height 3
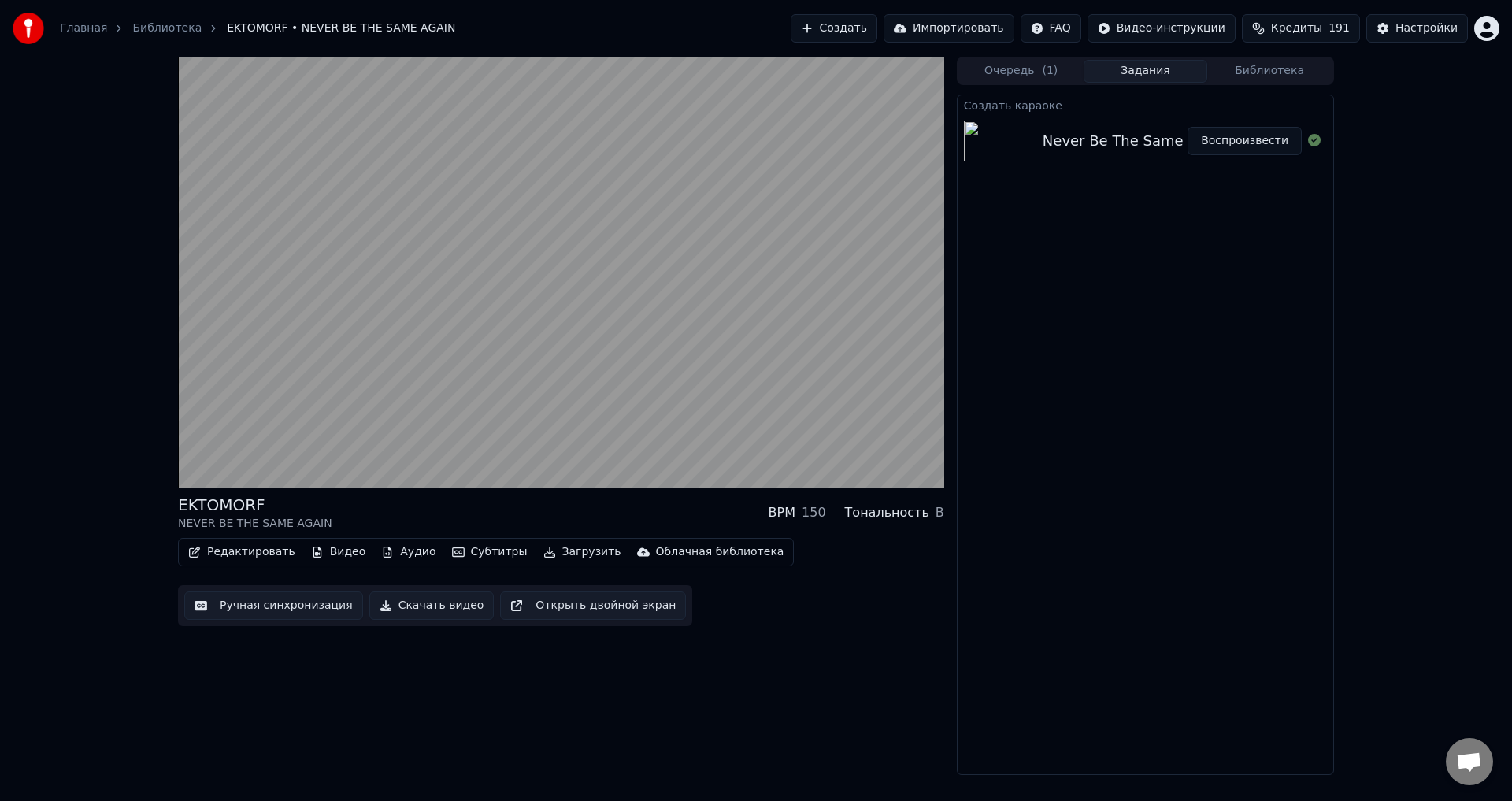
click at [554, 502] on div "EKTOMORF NEVER BE THE SAME AGAIN BPM 150 Тональность B" at bounding box center [561, 513] width 766 height 38
click at [1084, 576] on div "Создать караоке Never Be The Same Again Воспроизвести" at bounding box center [1144, 434] width 378 height 680
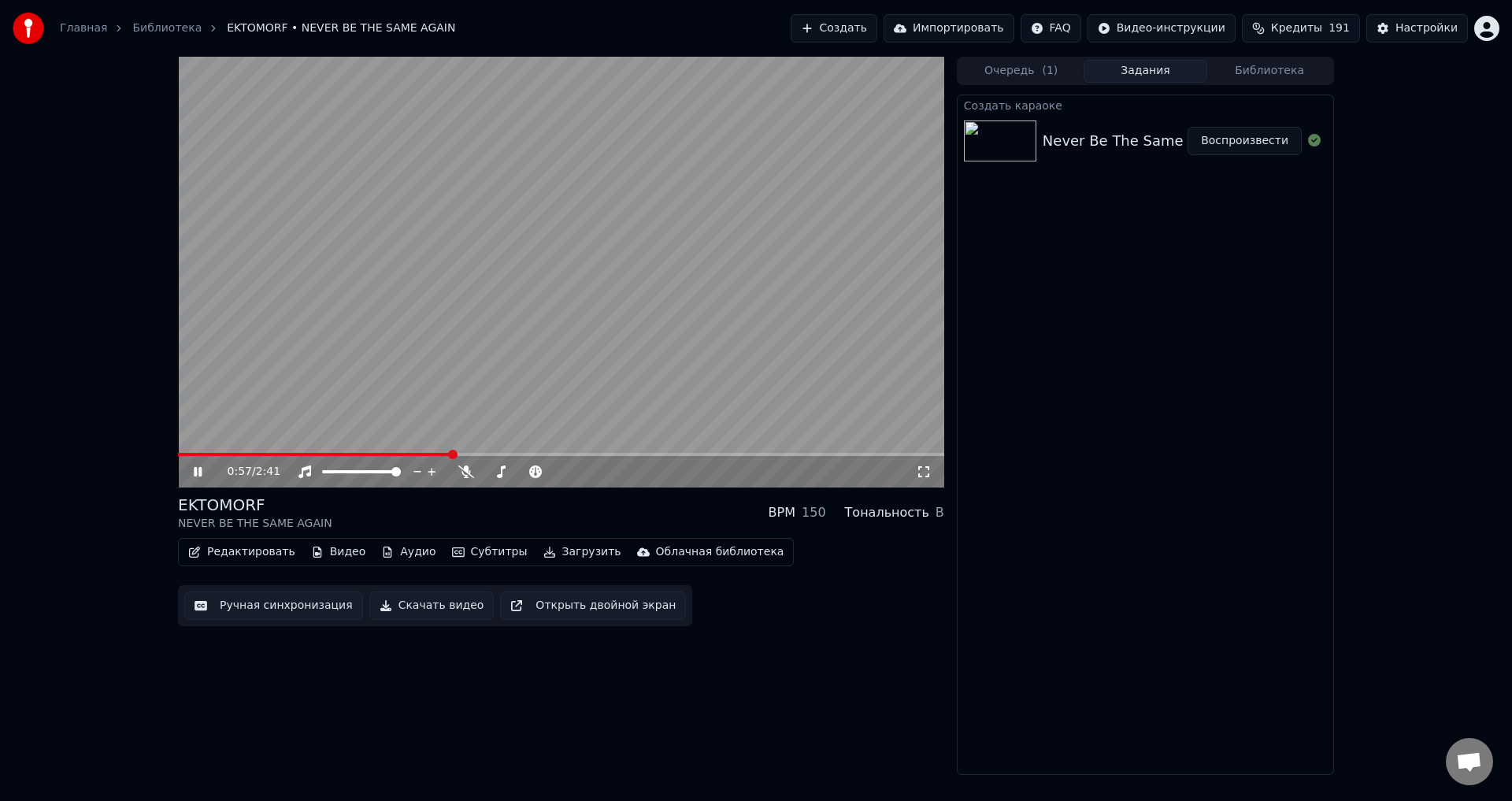
drag, startPoint x: 772, startPoint y: 254, endPoint x: 870, endPoint y: 54, distance: 222.7
click at [773, 254] on video at bounding box center [561, 272] width 766 height 430
click at [866, 23] on button "Создать" at bounding box center [834, 28] width 87 height 28
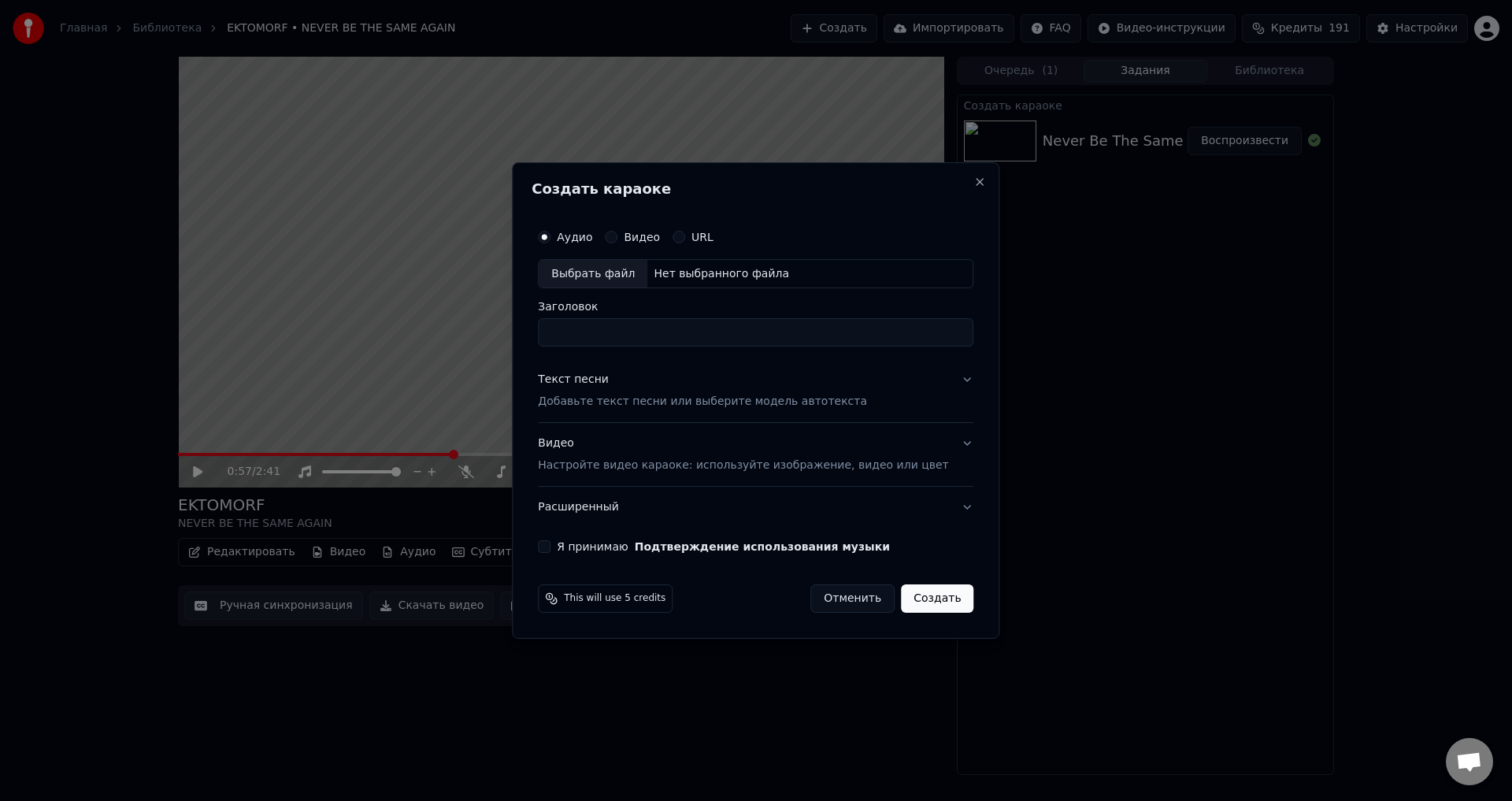
click at [615, 268] on div "Выбрать файл" at bounding box center [593, 274] width 109 height 28
click at [589, 332] on input "**********" at bounding box center [755, 333] width 435 height 28
type input "**********"
click at [627, 401] on p "Добавьте текст песни или выберите модель автотекста" at bounding box center [702, 402] width 329 height 16
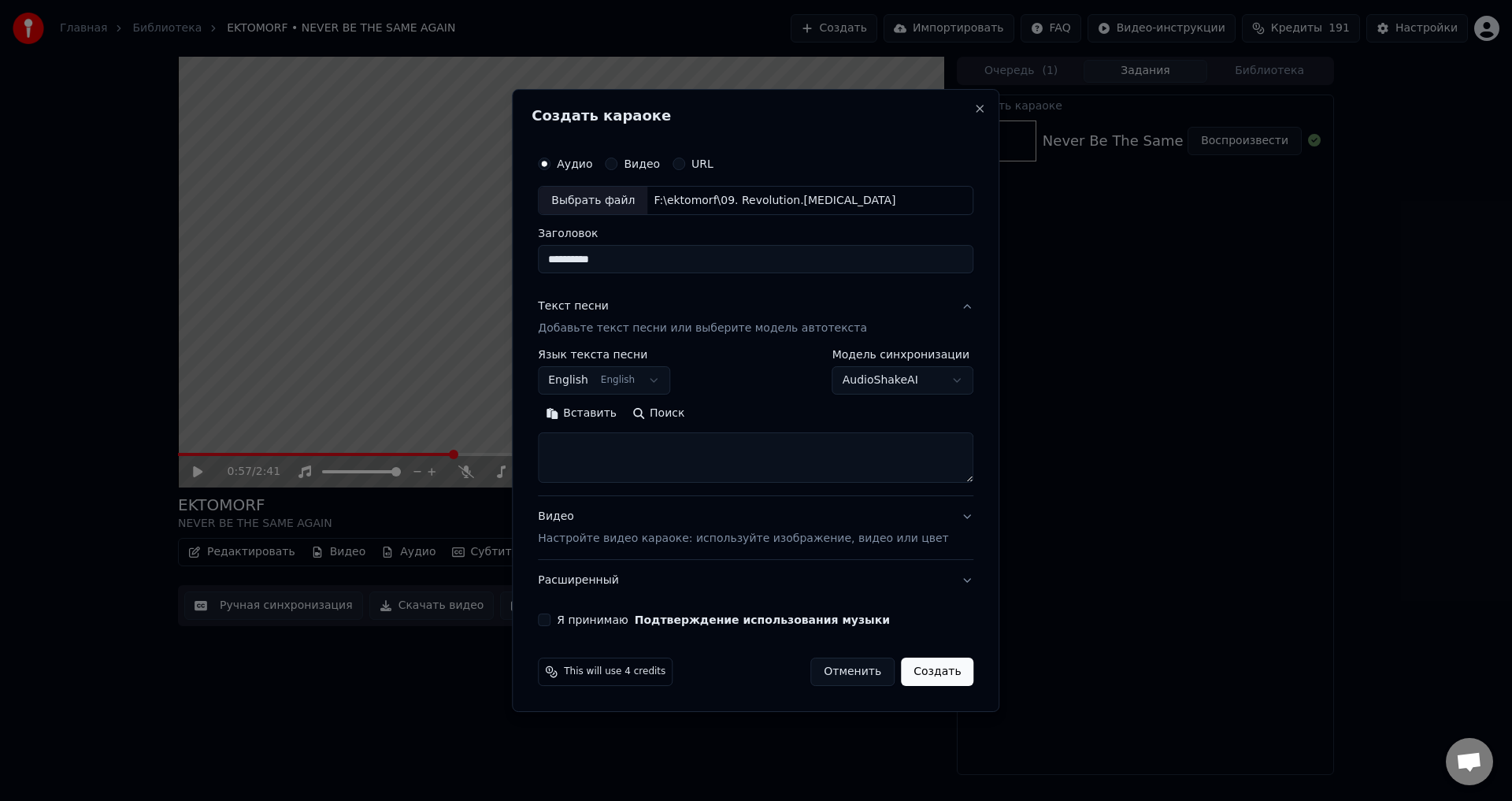
click at [674, 450] on textarea at bounding box center [755, 458] width 435 height 51
click at [971, 244] on div "**********" at bounding box center [755, 400] width 487 height 624
click at [735, 465] on textarea at bounding box center [755, 458] width 435 height 51
paste textarea "**********"
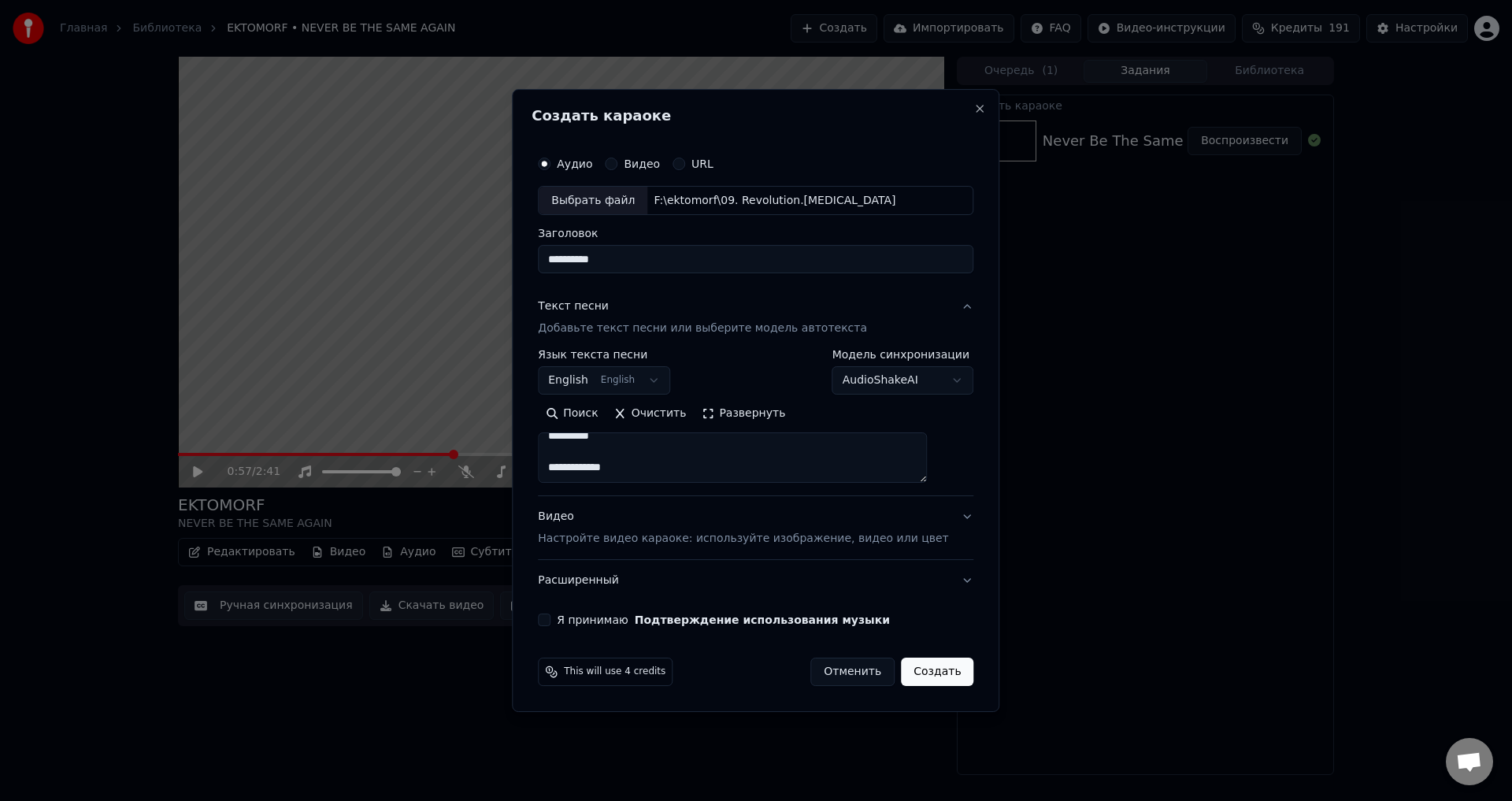
type textarea "**********"
click at [705, 527] on div "Видео Настройте видео караоке: используйте изображение, видео или цвет" at bounding box center [743, 528] width 410 height 38
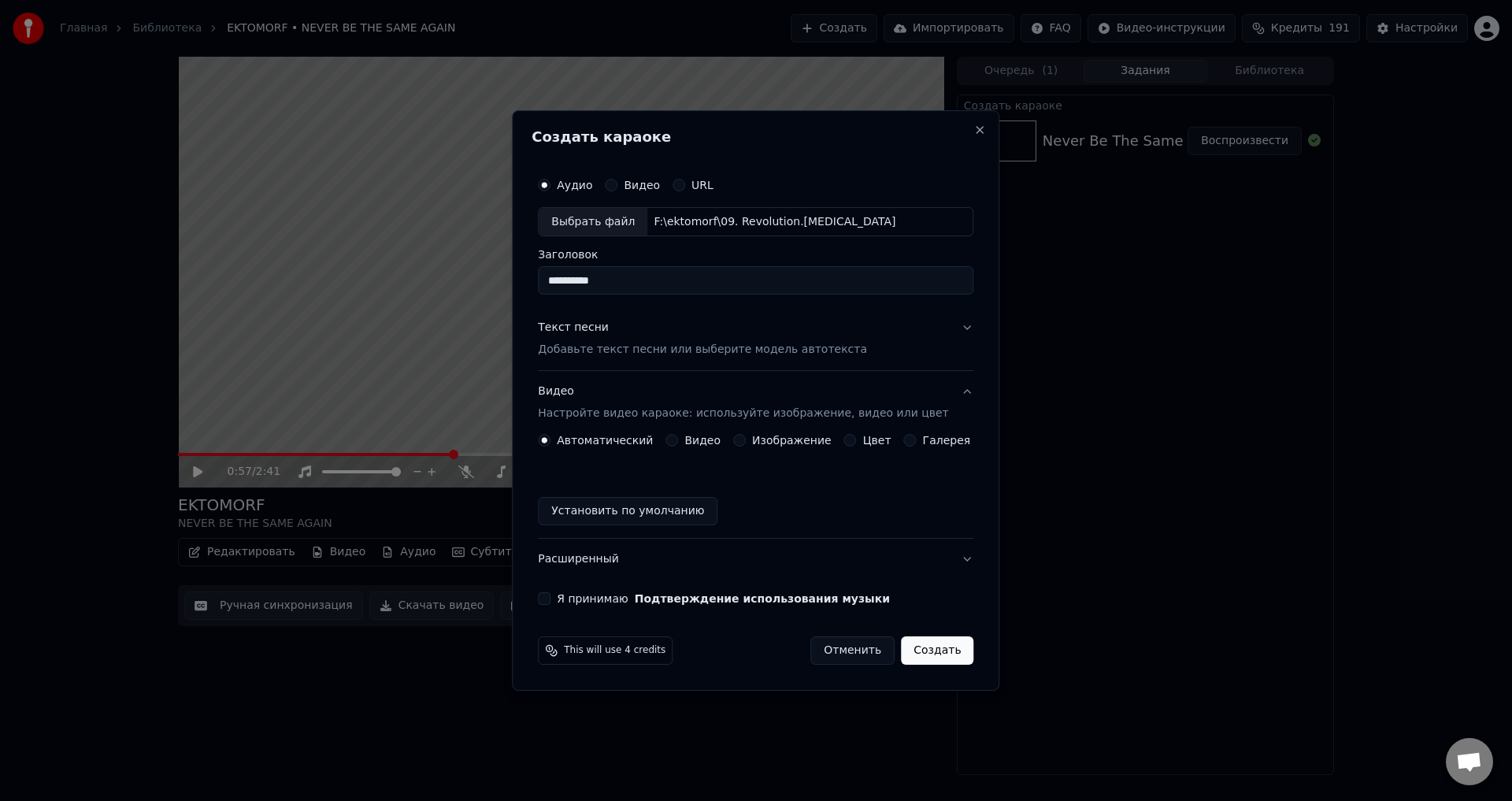
click at [749, 440] on div "Изображение" at bounding box center [782, 440] width 99 height 13
click at [745, 442] on button "Изображение" at bounding box center [739, 440] width 13 height 13
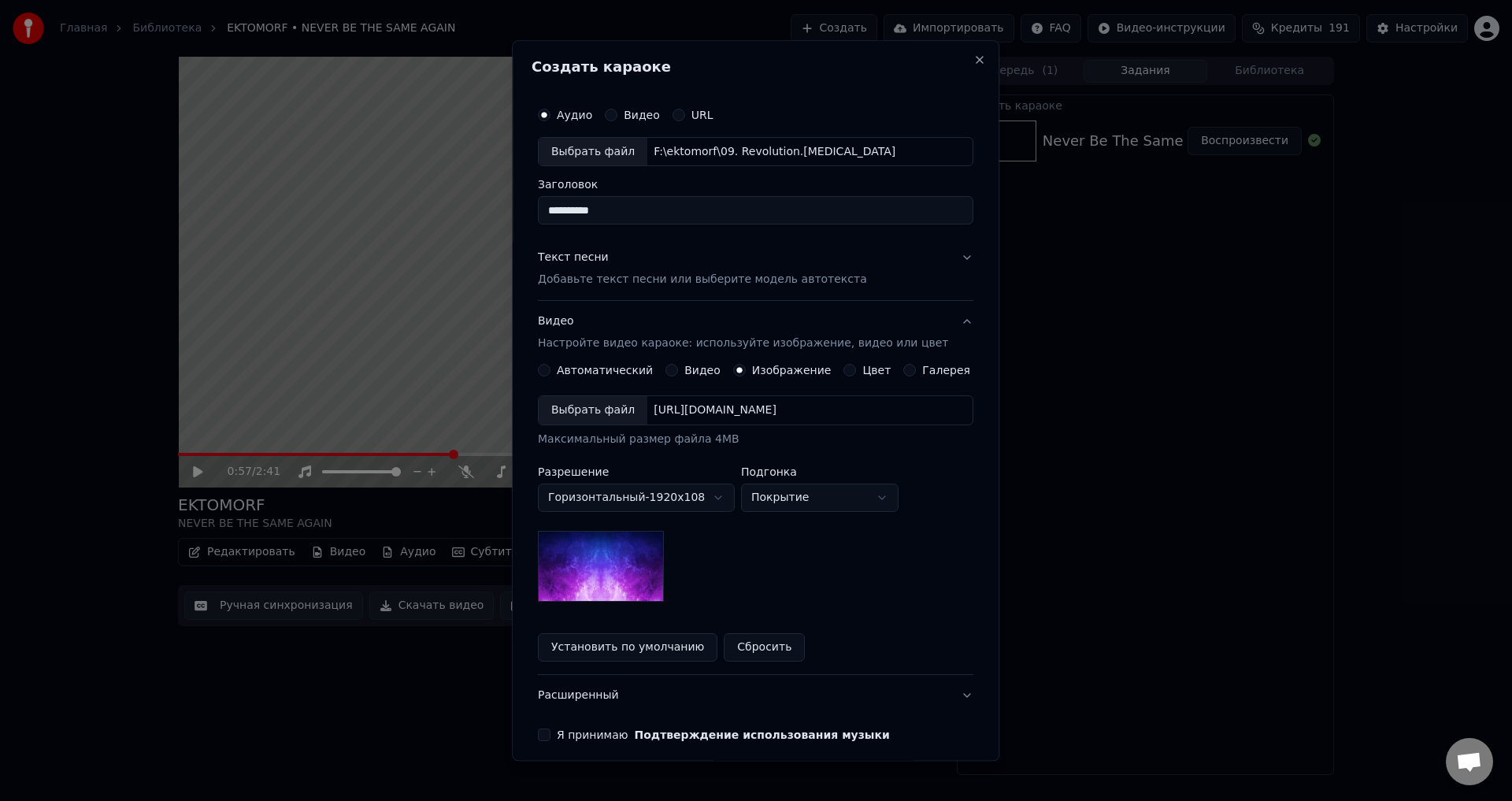
click at [614, 412] on div "Выбрать файл" at bounding box center [593, 410] width 109 height 28
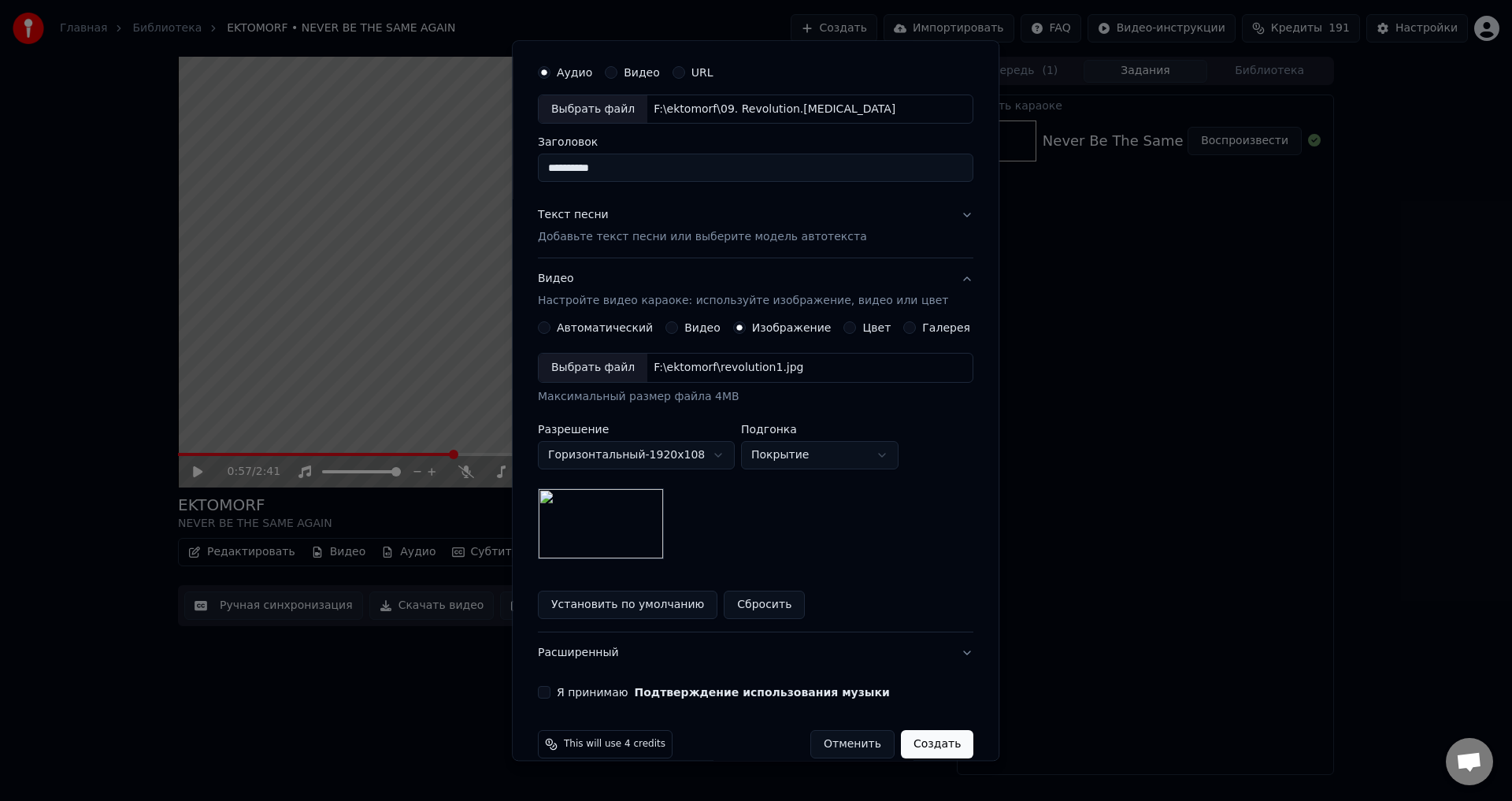
scroll to position [66, 0]
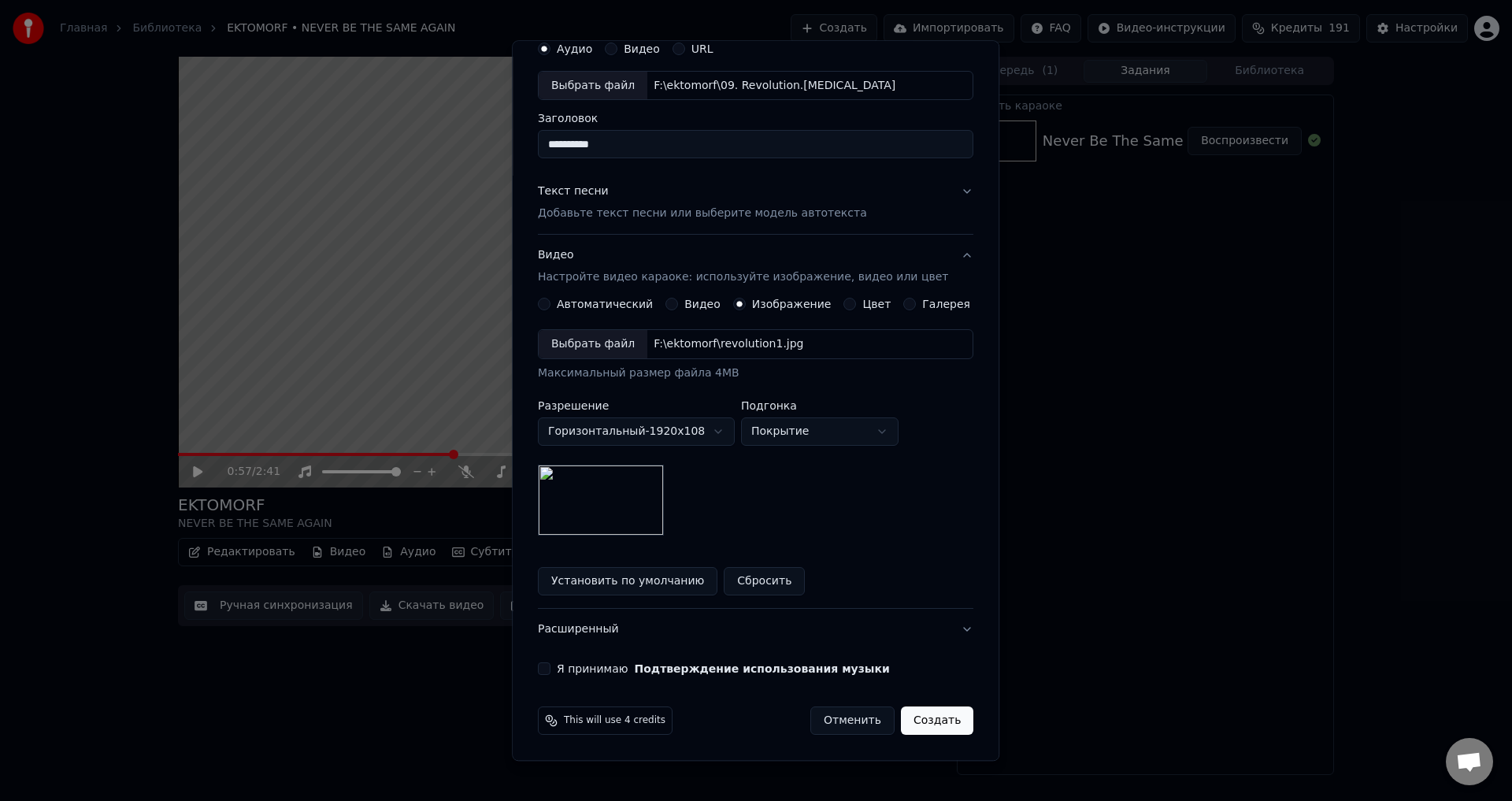
click at [551, 667] on button "Я принимаю Подтверждение использования музыки" at bounding box center [544, 669] width 13 height 13
click at [903, 724] on button "Создать" at bounding box center [936, 721] width 73 height 28
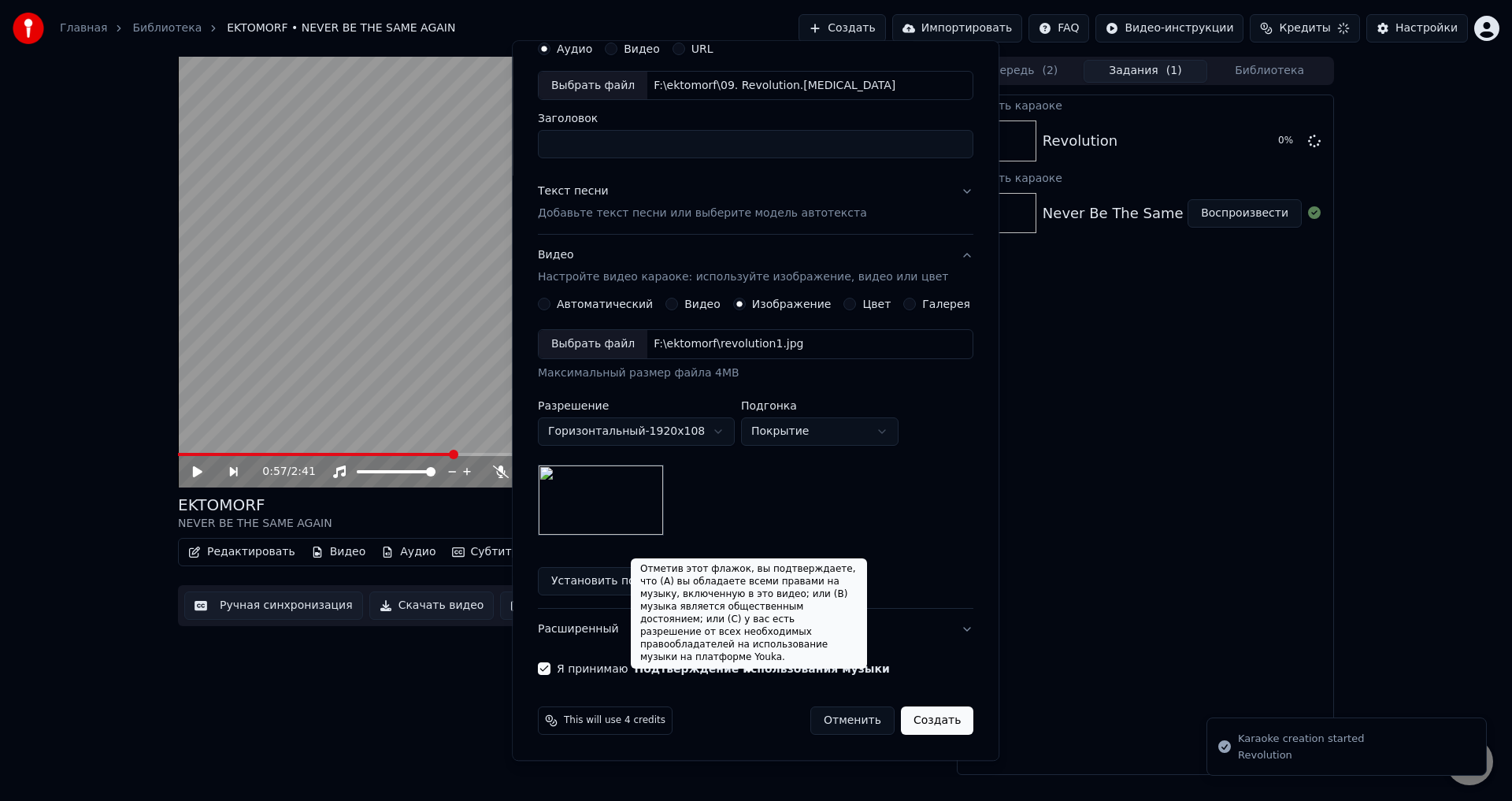
scroll to position [0, 0]
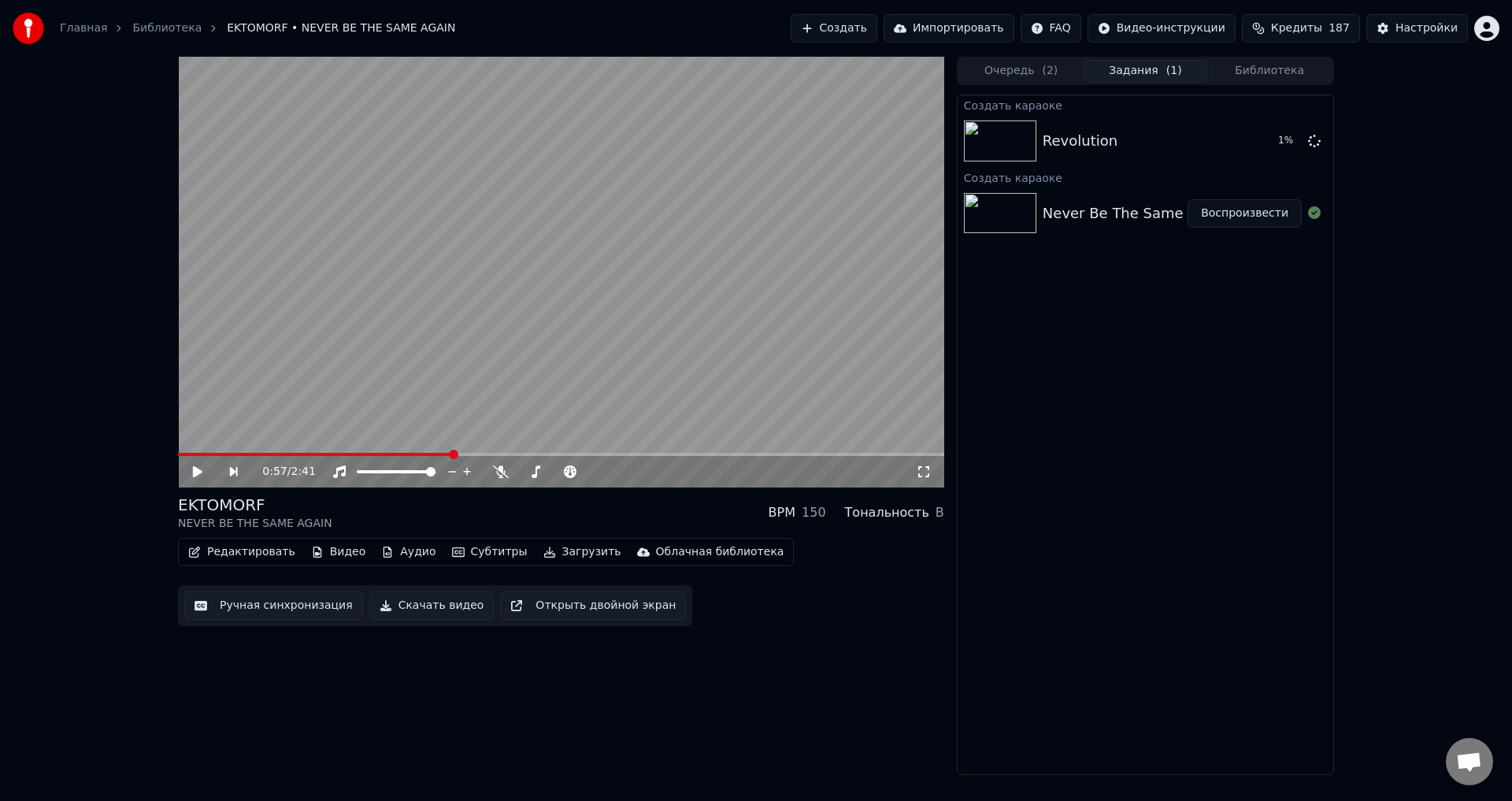
click at [1264, 70] on button "Библиотека" at bounding box center [1269, 71] width 125 height 23
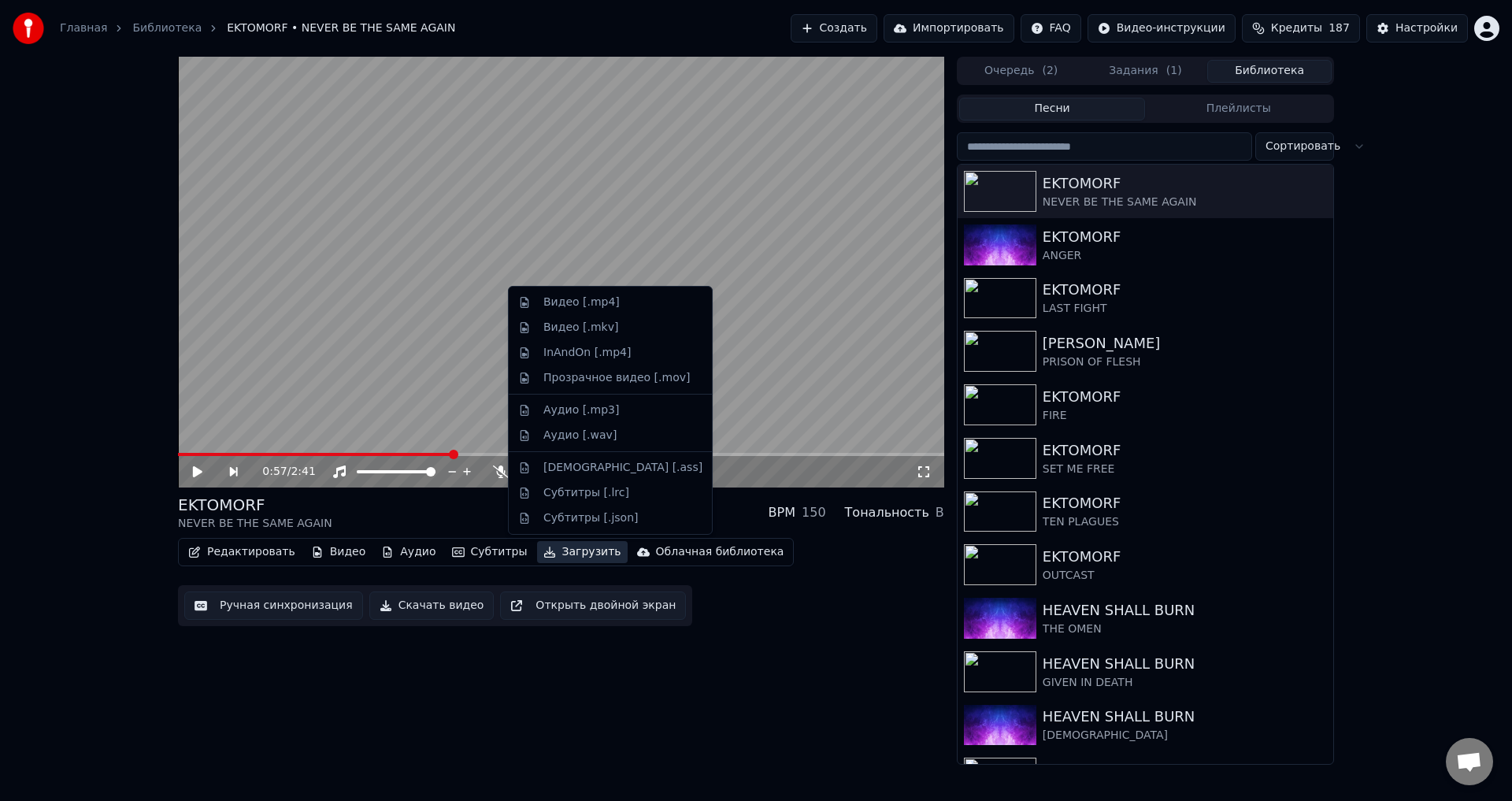
click at [537, 562] on button "Загрузить" at bounding box center [582, 552] width 91 height 22
click at [568, 404] on div "Аудио [.mp3]" at bounding box center [581, 410] width 76 height 16
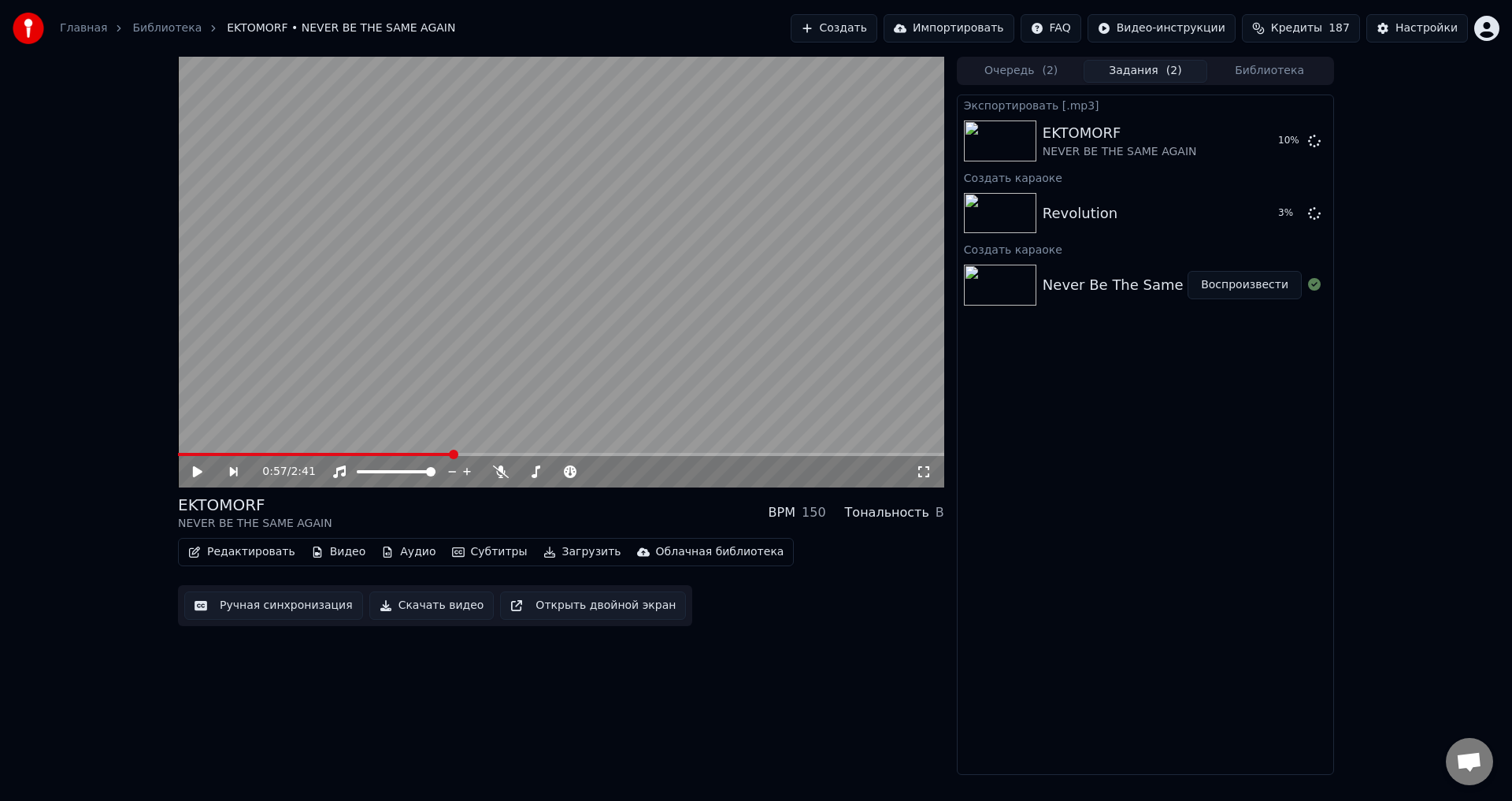
click at [544, 552] on button "Загрузить" at bounding box center [582, 552] width 91 height 22
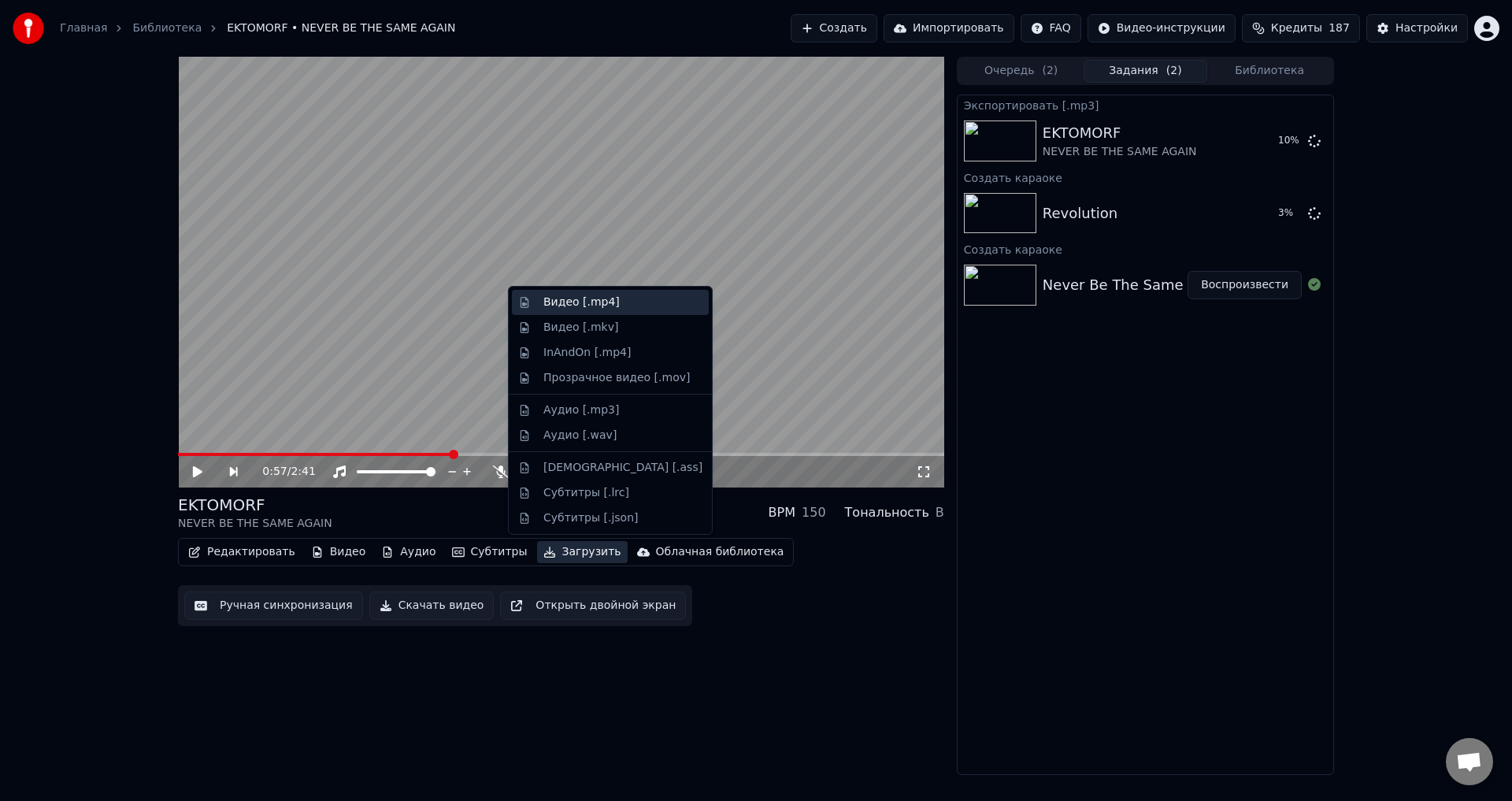
click at [547, 310] on div "Видео [.mp4]" at bounding box center [611, 302] width 197 height 25
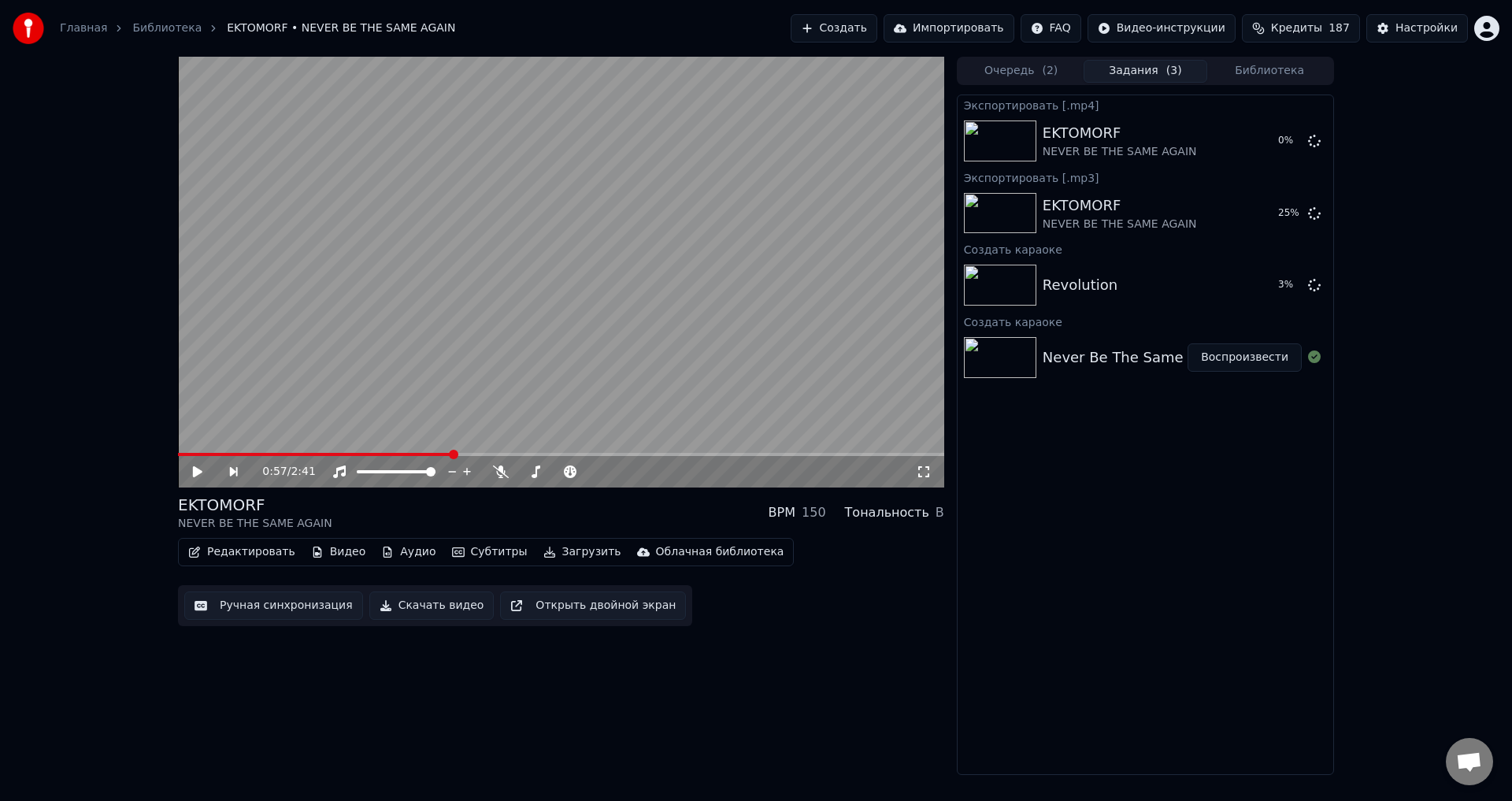
click at [535, 654] on div "0:57 / 2:41 EKTOMORF NEVER BE THE SAME AGAIN BPM 150 Тональность B Редактироват…" at bounding box center [561, 415] width 766 height 718
click at [1222, 286] on button "Воспроизвести" at bounding box center [1244, 285] width 115 height 28
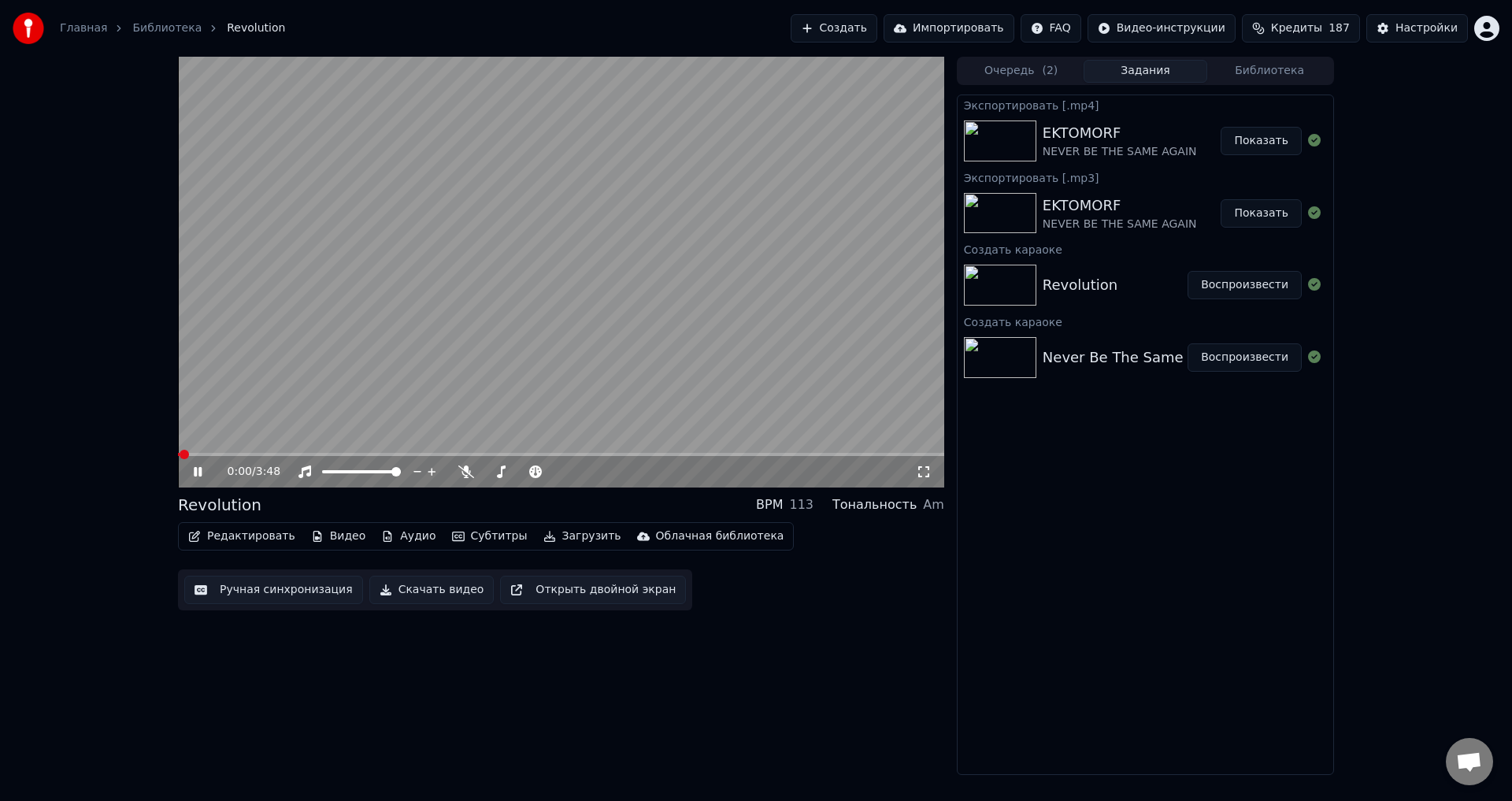
click at [625, 317] on video at bounding box center [561, 272] width 766 height 430
click at [258, 588] on button "Ручная синхронизация" at bounding box center [273, 590] width 178 height 28
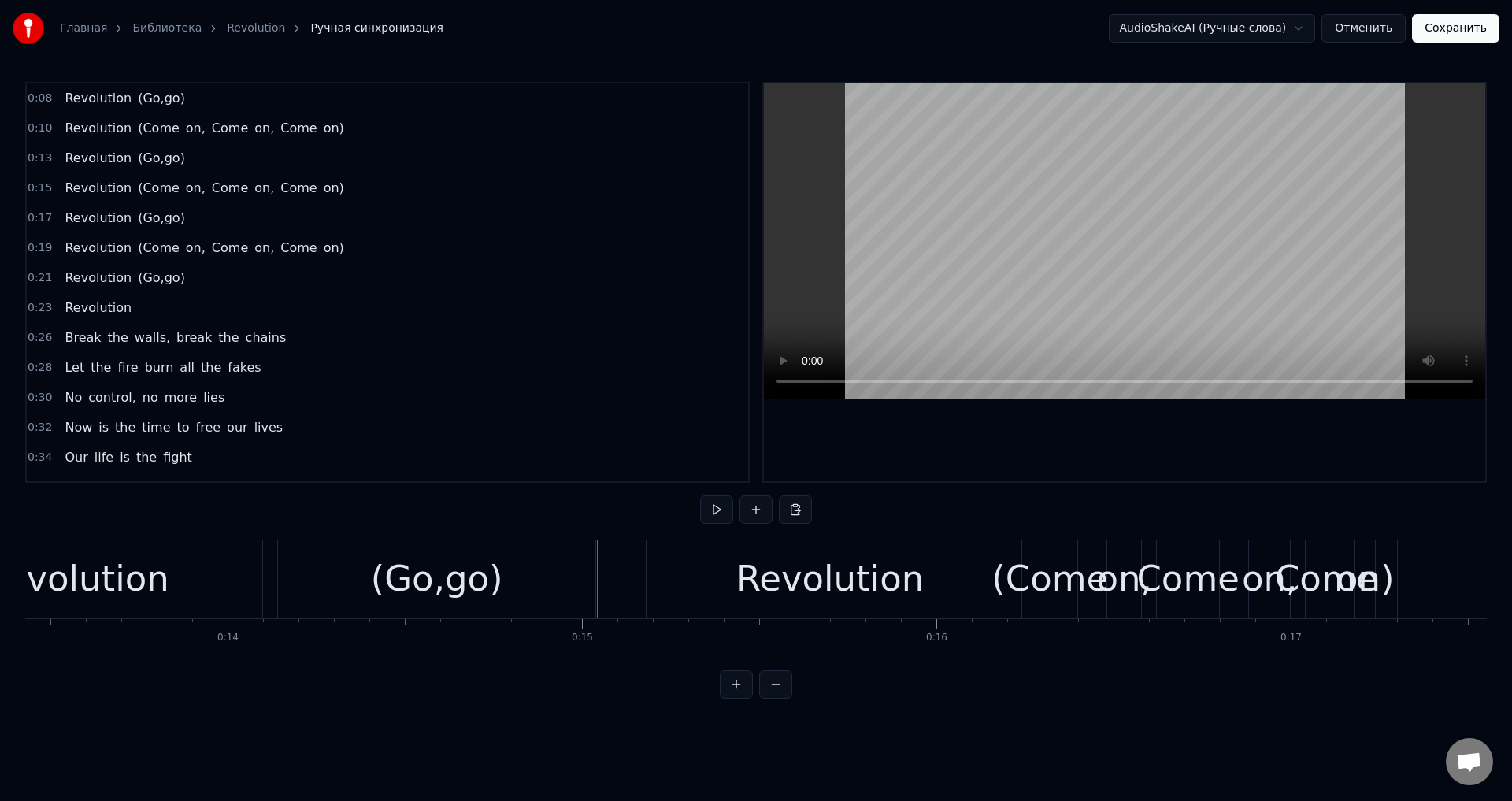
scroll to position [0, 4624]
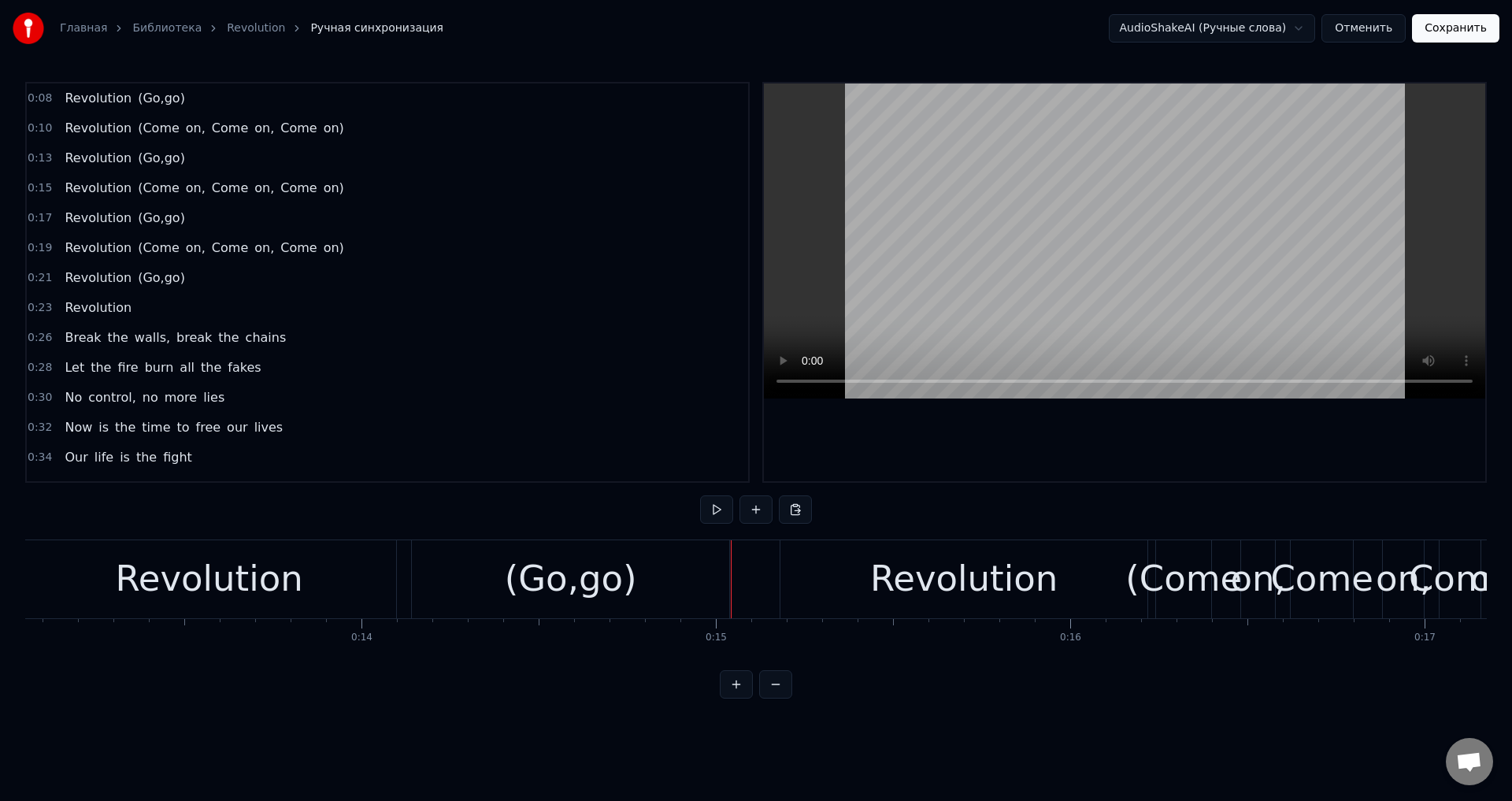
click at [504, 585] on div "(Go,go)" at bounding box center [570, 579] width 318 height 78
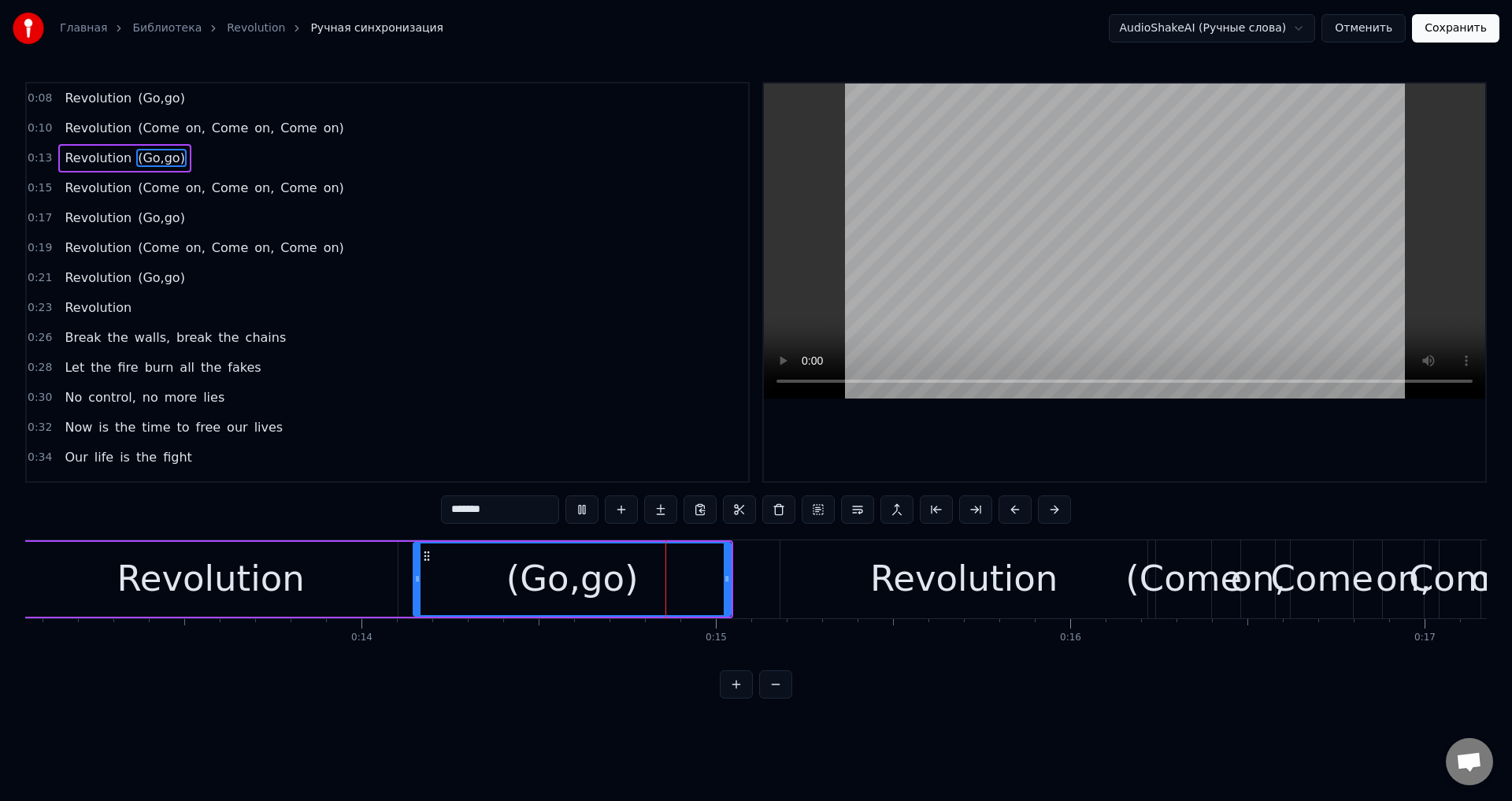
click at [350, 573] on div "Revolution" at bounding box center [210, 579] width 374 height 75
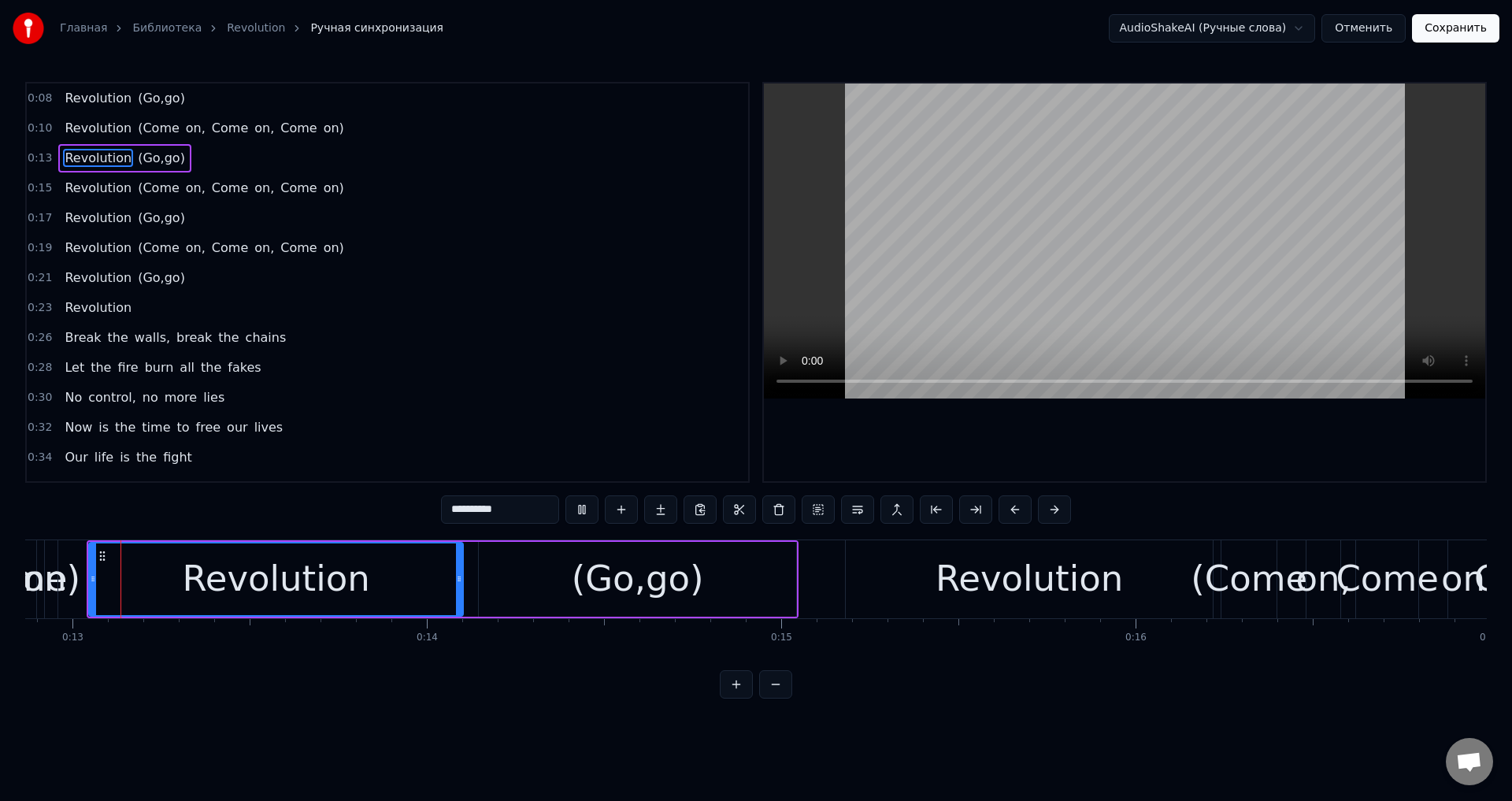
scroll to position [0, 4541]
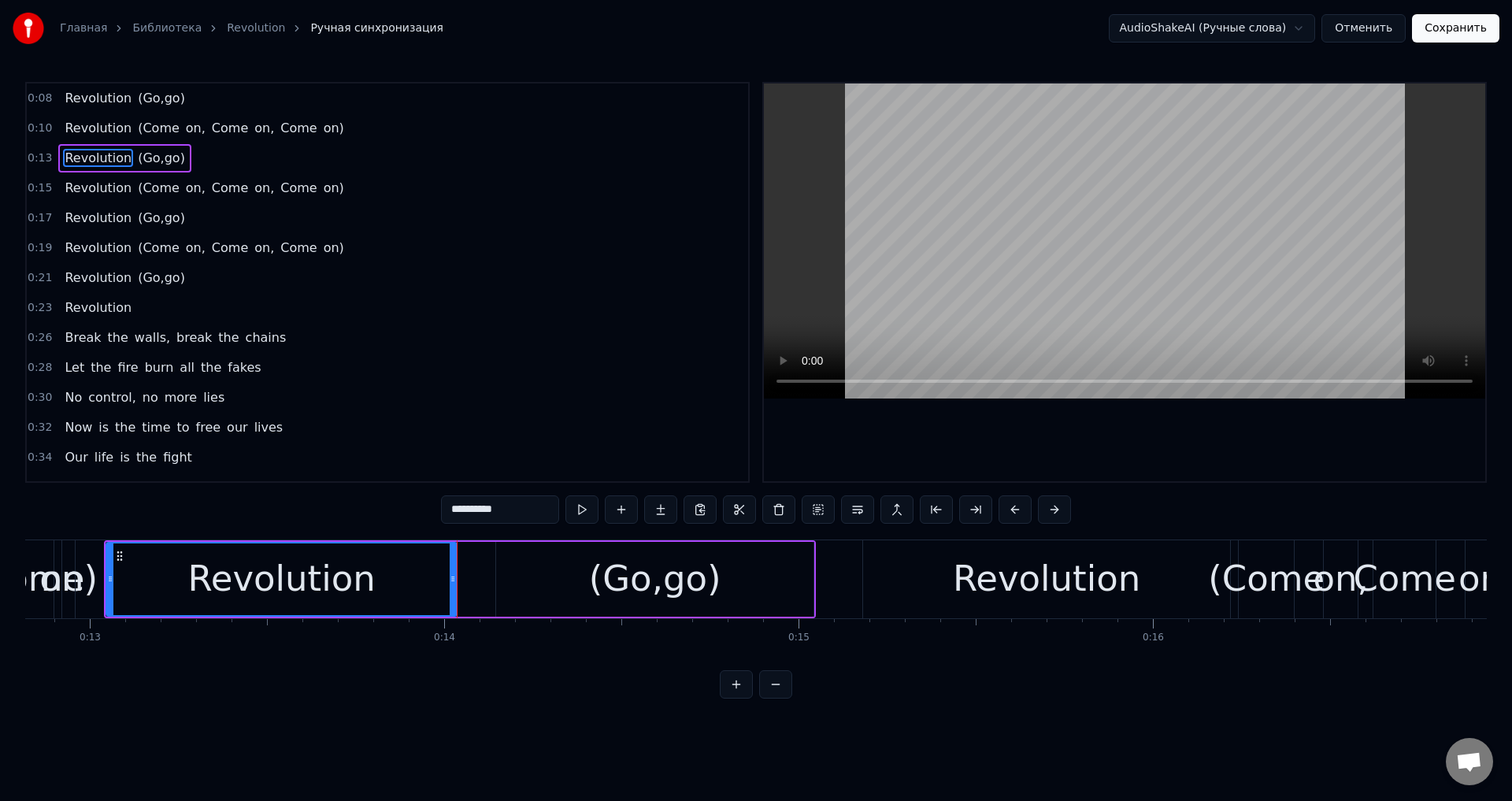
drag, startPoint x: 473, startPoint y: 581, endPoint x: 460, endPoint y: 577, distance: 13.6
click at [449, 584] on div "Revolution" at bounding box center [281, 579] width 349 height 72
click at [509, 566] on div "(Go,go)" at bounding box center [654, 579] width 318 height 75
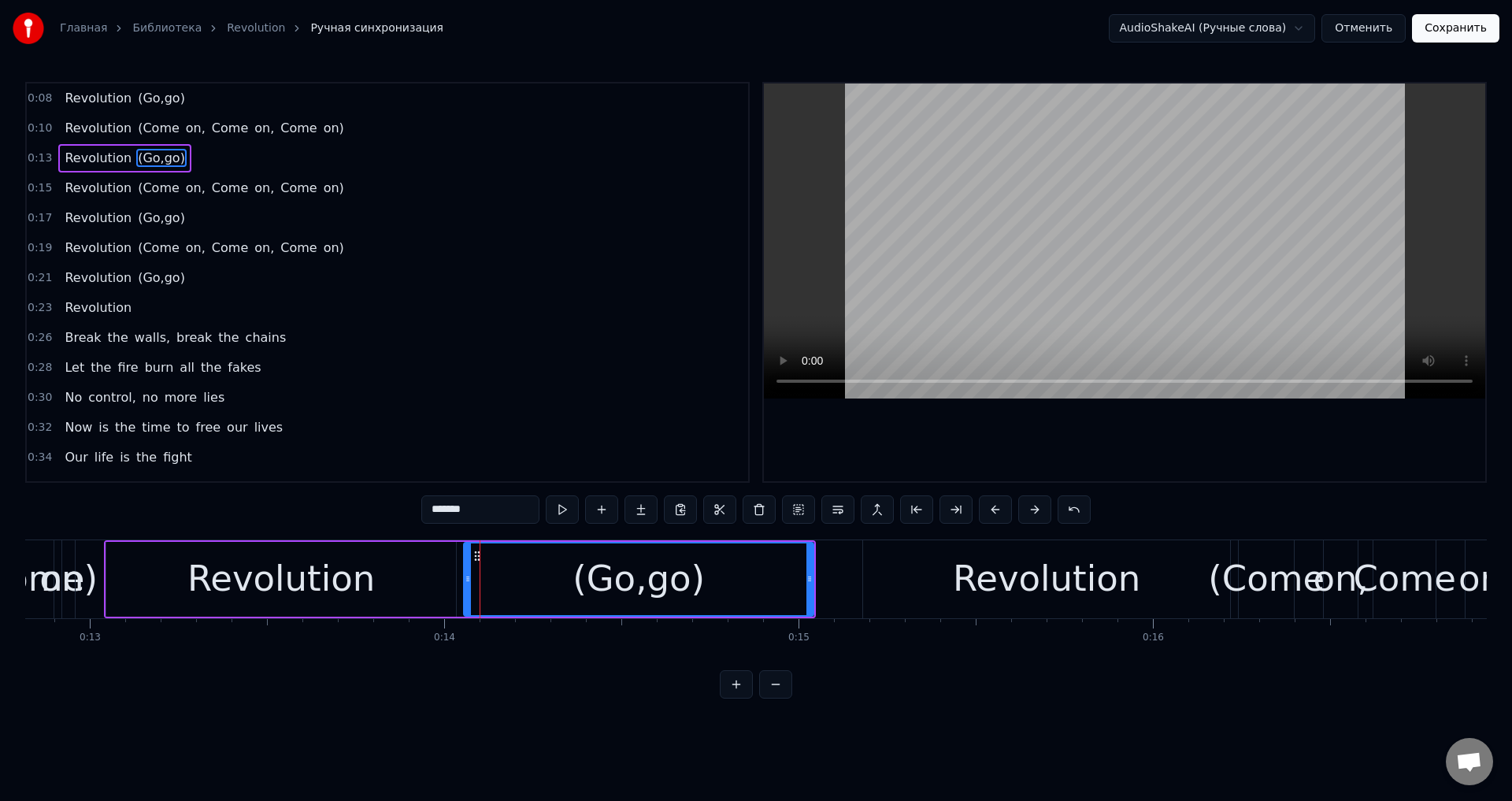
drag, startPoint x: 498, startPoint y: 580, endPoint x: 468, endPoint y: 585, distance: 30.4
click at [468, 585] on icon at bounding box center [467, 579] width 6 height 13
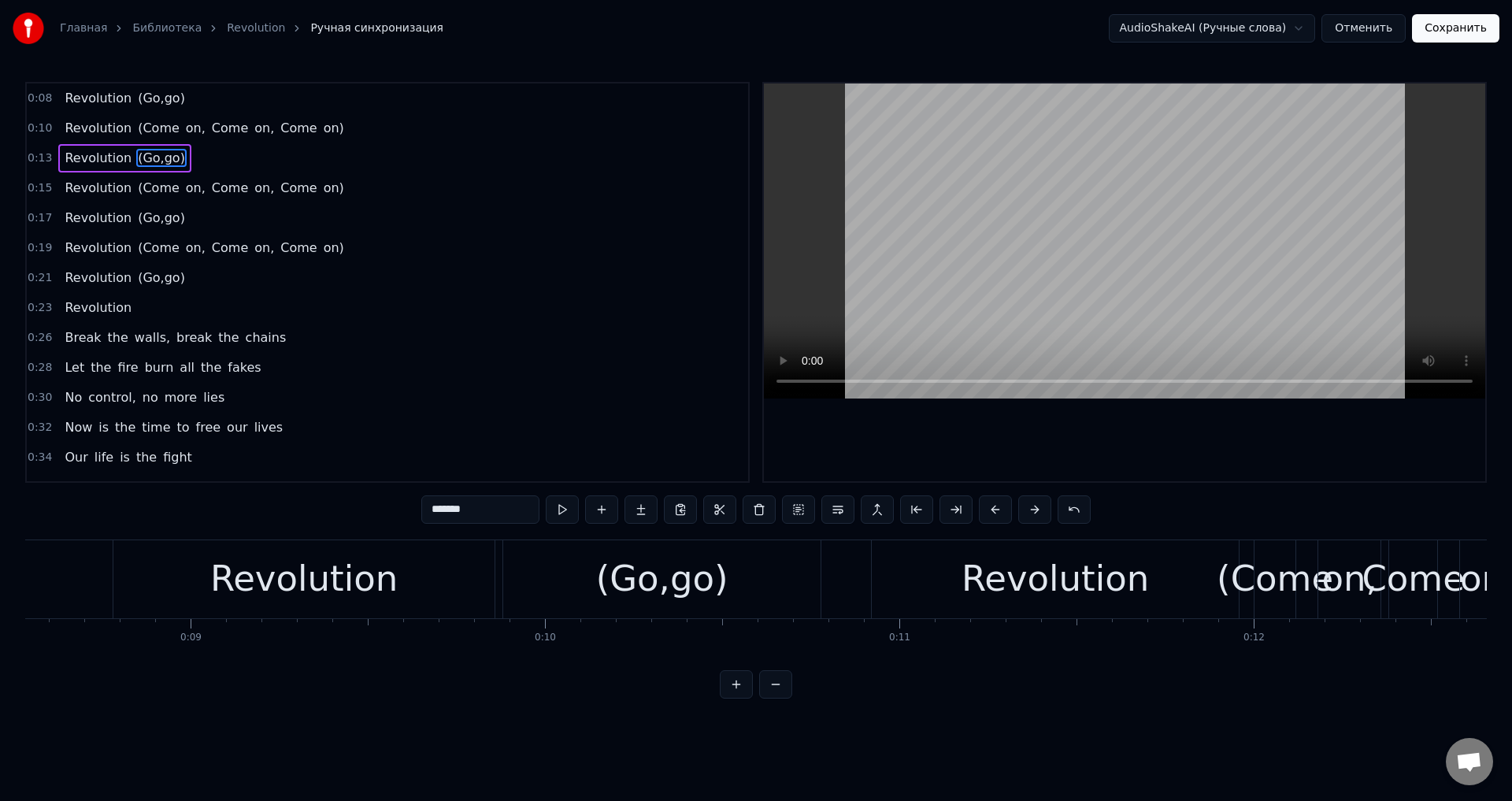
scroll to position [0, 2934]
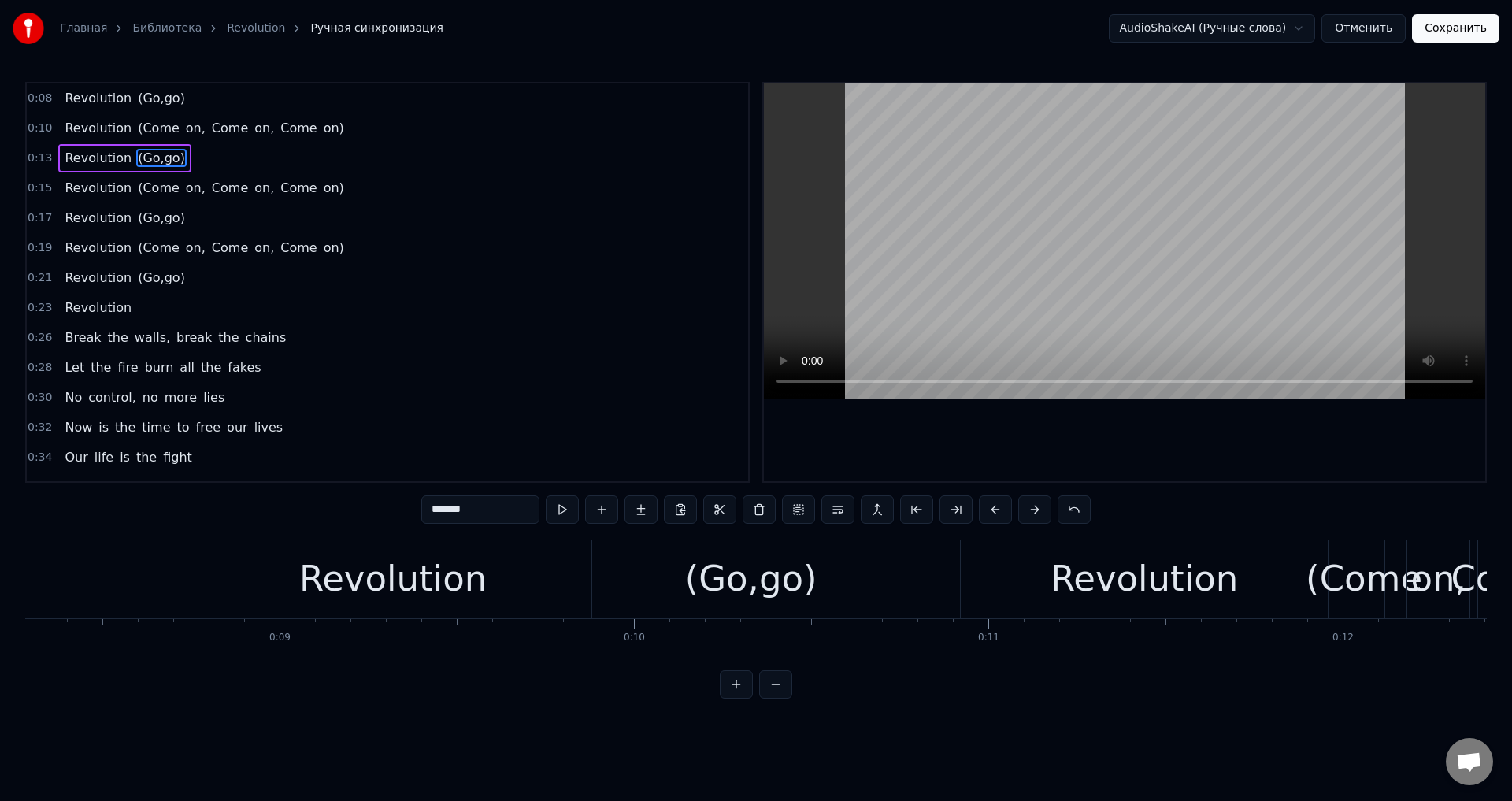
click at [409, 569] on div "Revolution" at bounding box center [392, 579] width 187 height 54
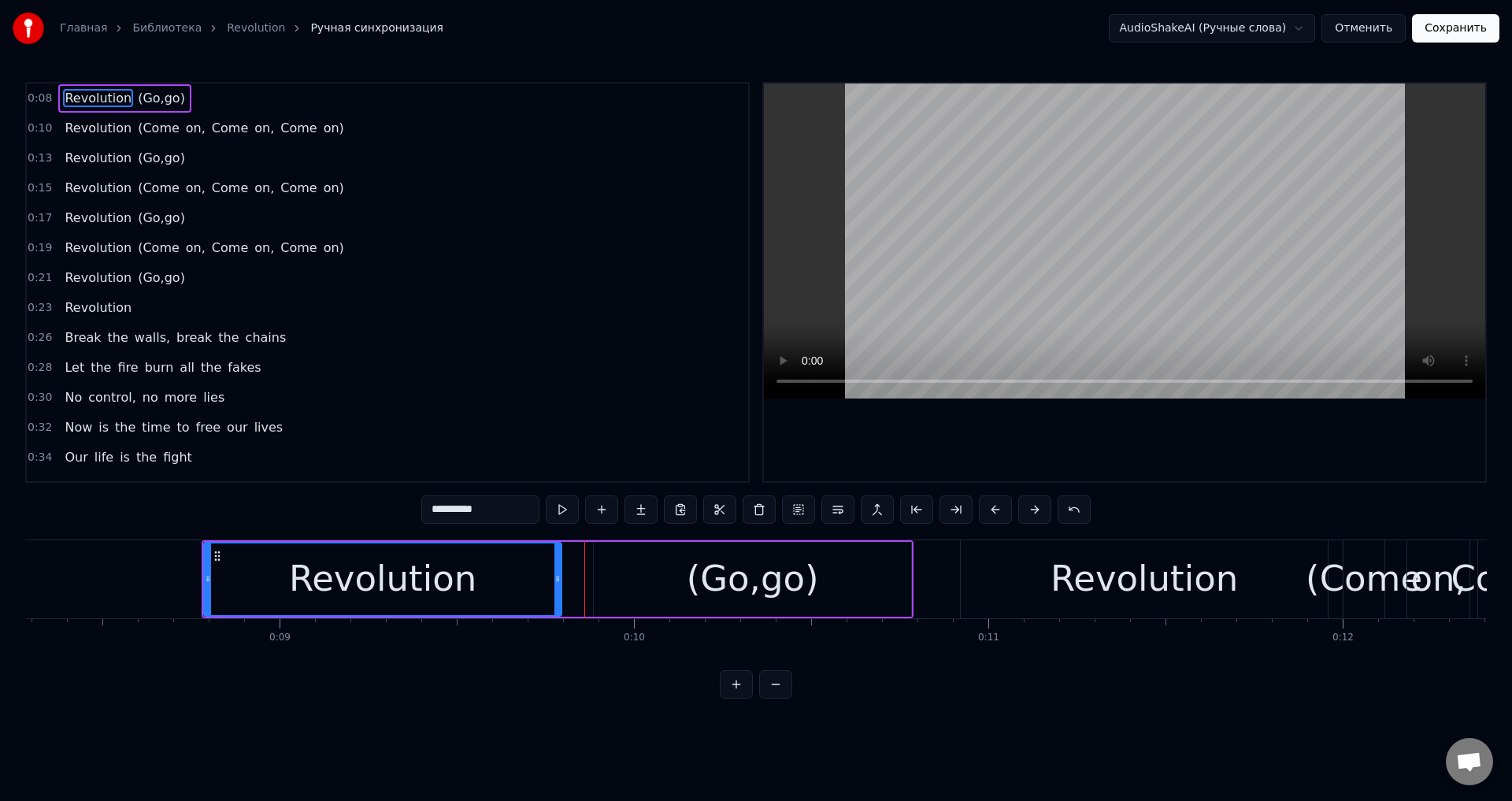
drag, startPoint x: 579, startPoint y: 584, endPoint x: 561, endPoint y: 582, distance: 18.1
click at [554, 585] on icon at bounding box center [557, 579] width 6 height 13
click at [607, 573] on div "(Go,go)" at bounding box center [752, 579] width 318 height 75
type input "*******"
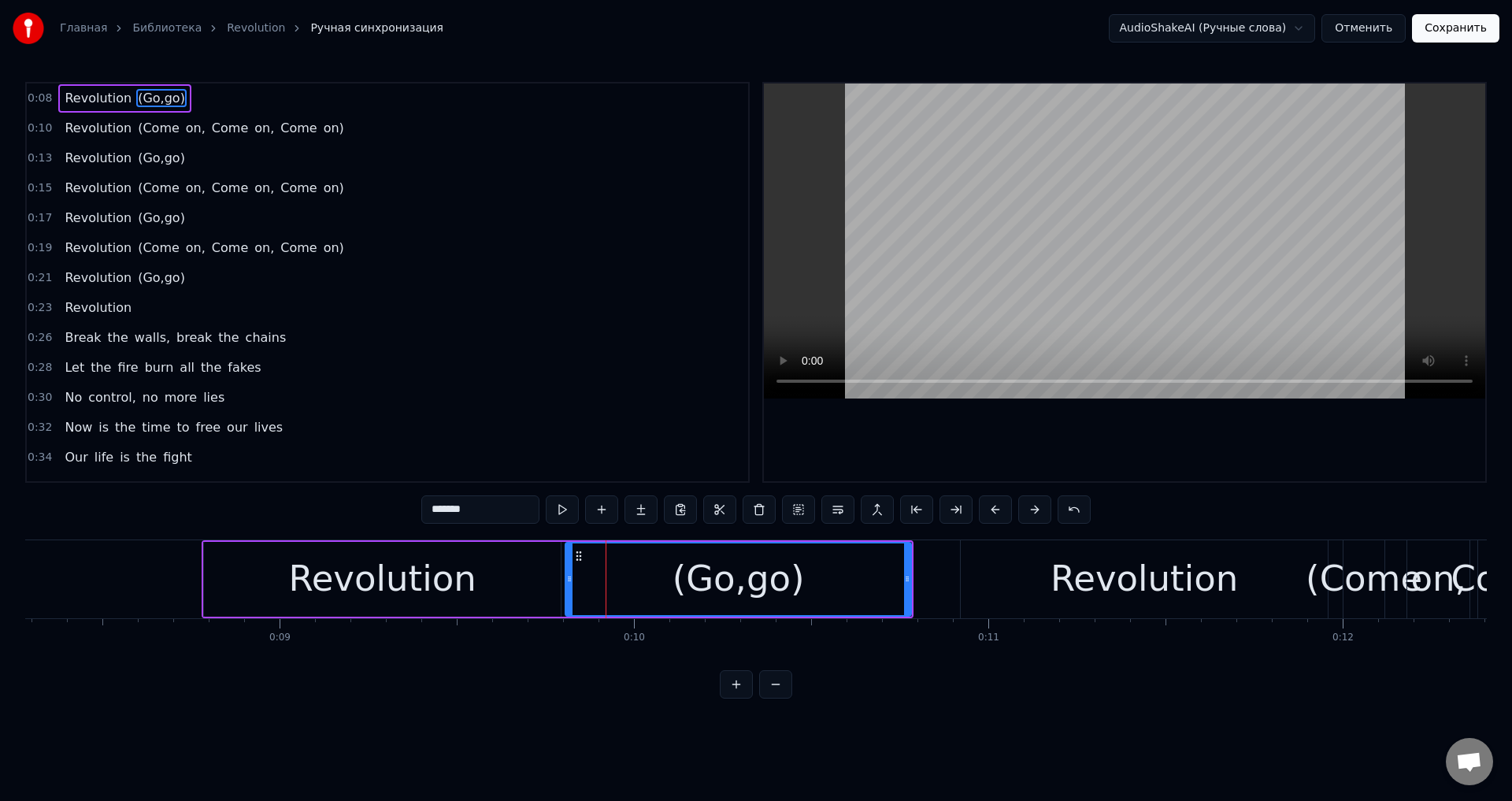
drag, startPoint x: 596, startPoint y: 577, endPoint x: 568, endPoint y: 581, distance: 28.3
click at [568, 581] on icon at bounding box center [569, 579] width 6 height 13
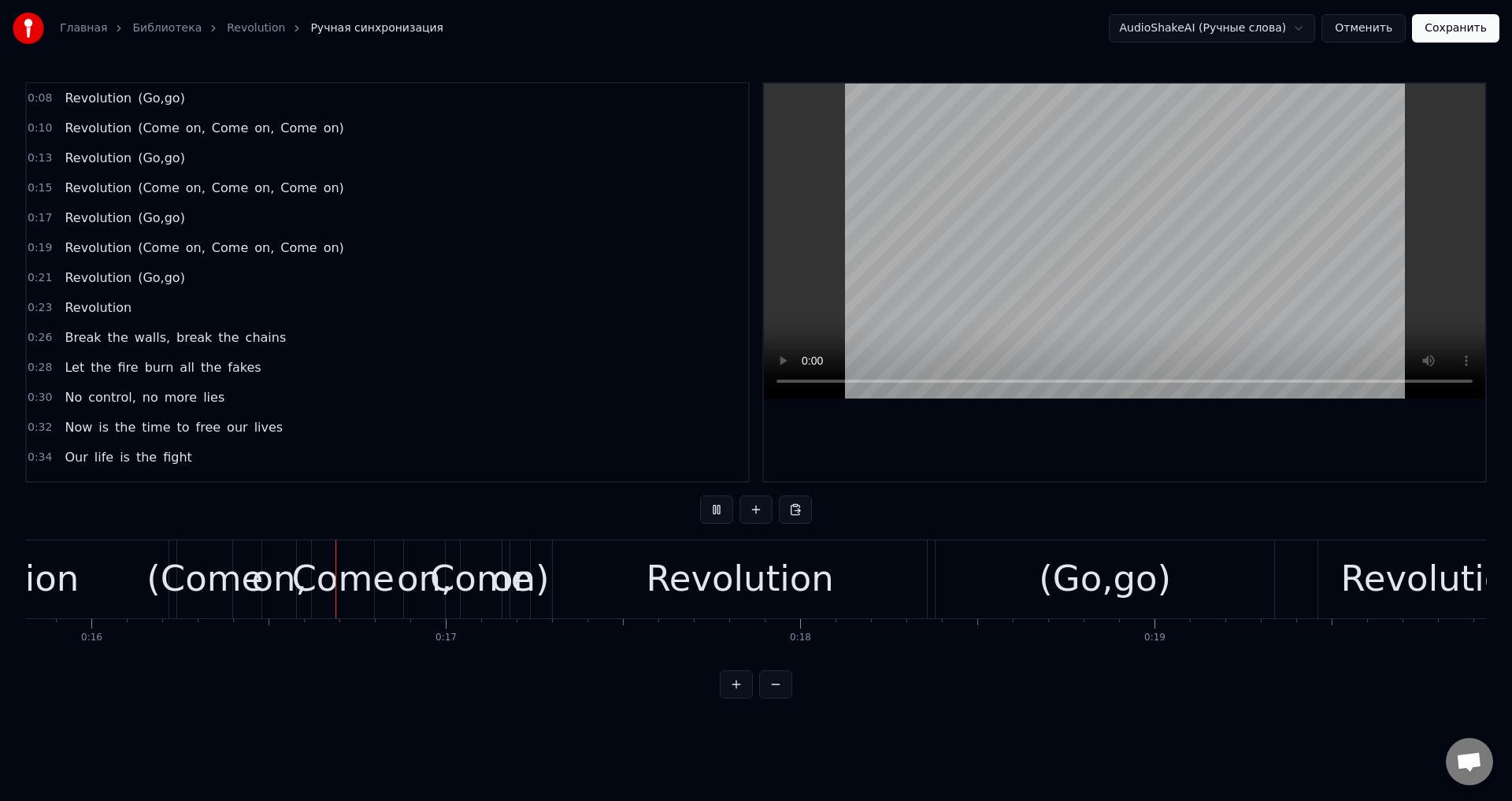
scroll to position [0, 5607]
click at [781, 579] on div "Revolution" at bounding box center [736, 579] width 187 height 54
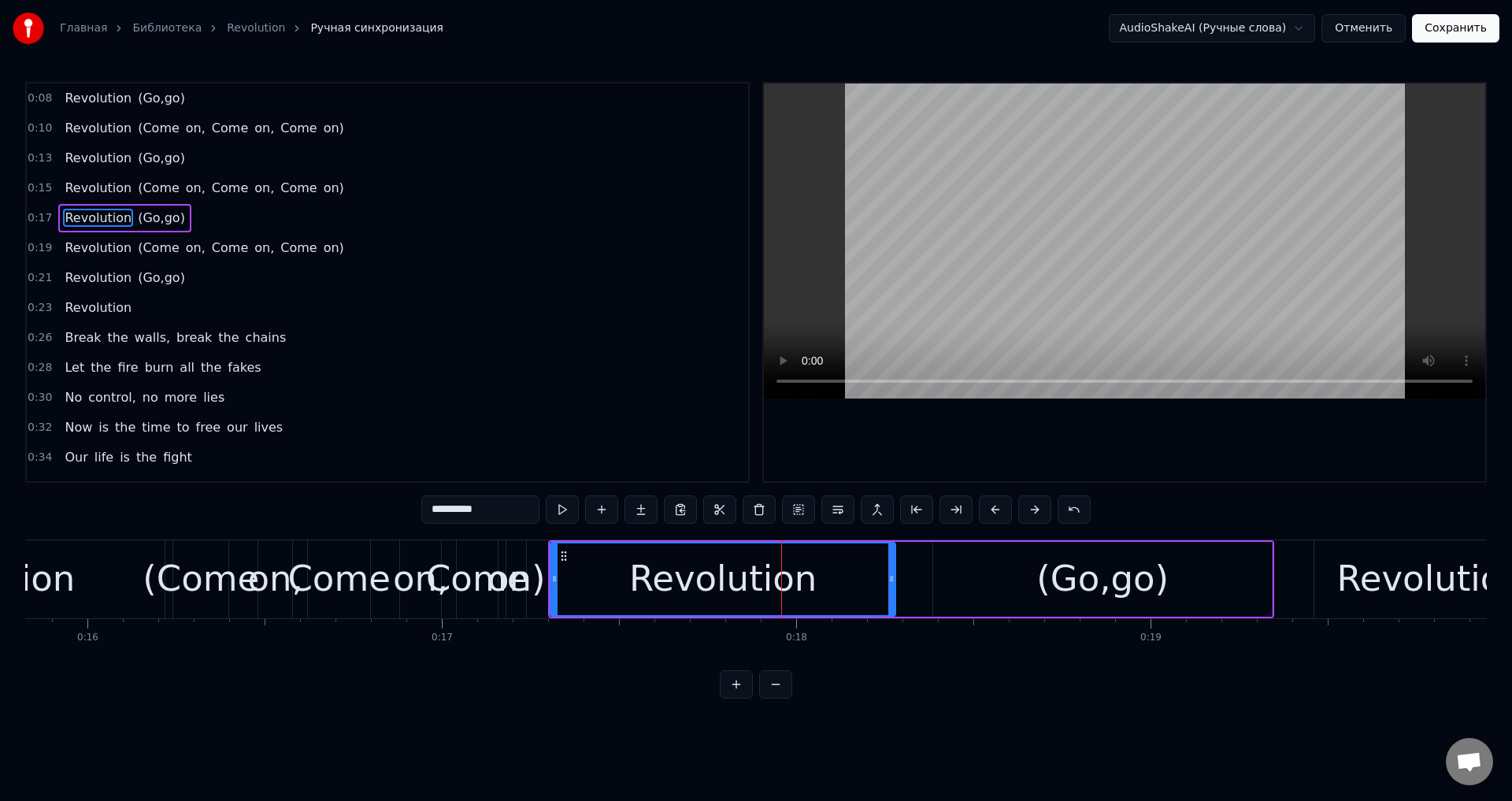
drag, startPoint x: 920, startPoint y: 571, endPoint x: 891, endPoint y: 580, distance: 30.4
click at [891, 580] on div at bounding box center [891, 579] width 6 height 72
click at [952, 573] on div "(Go,go)" at bounding box center [1103, 579] width 339 height 75
type input "*******"
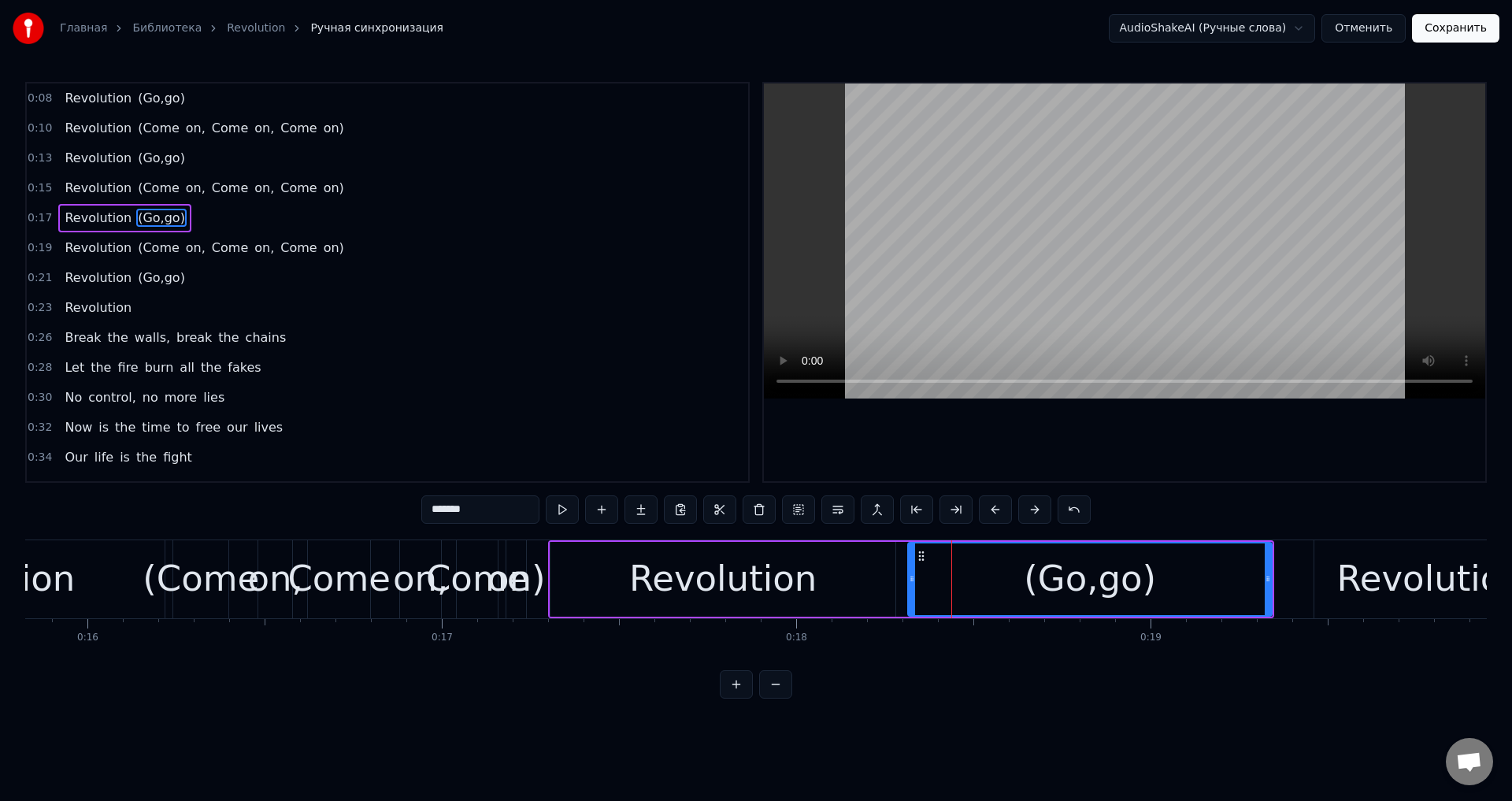
drag, startPoint x: 936, startPoint y: 575, endPoint x: 910, endPoint y: 581, distance: 26.7
click at [910, 581] on icon at bounding box center [911, 579] width 6 height 13
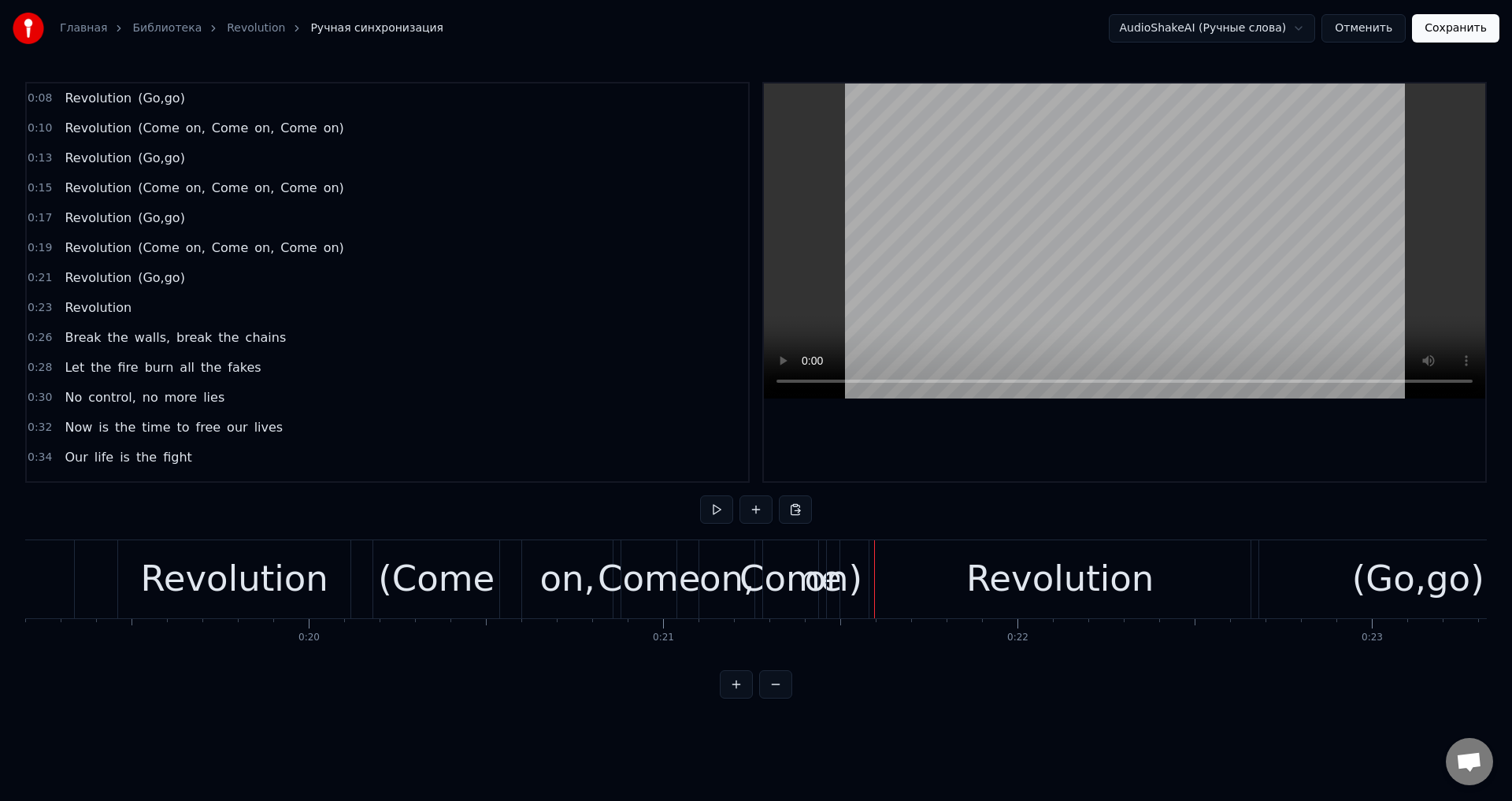
scroll to position [0, 6625]
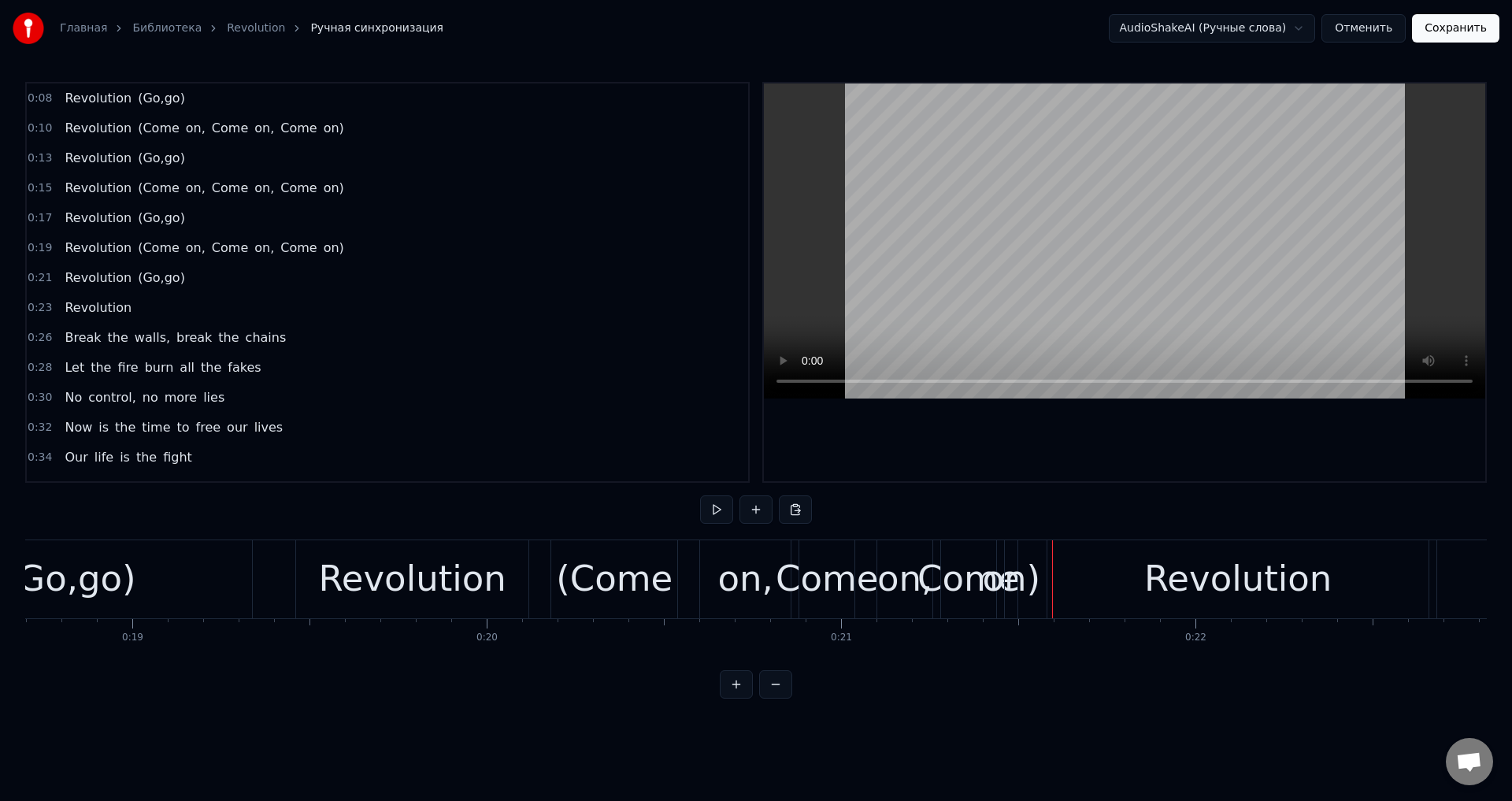
click at [328, 583] on div "Revolution" at bounding box center [411, 579] width 232 height 78
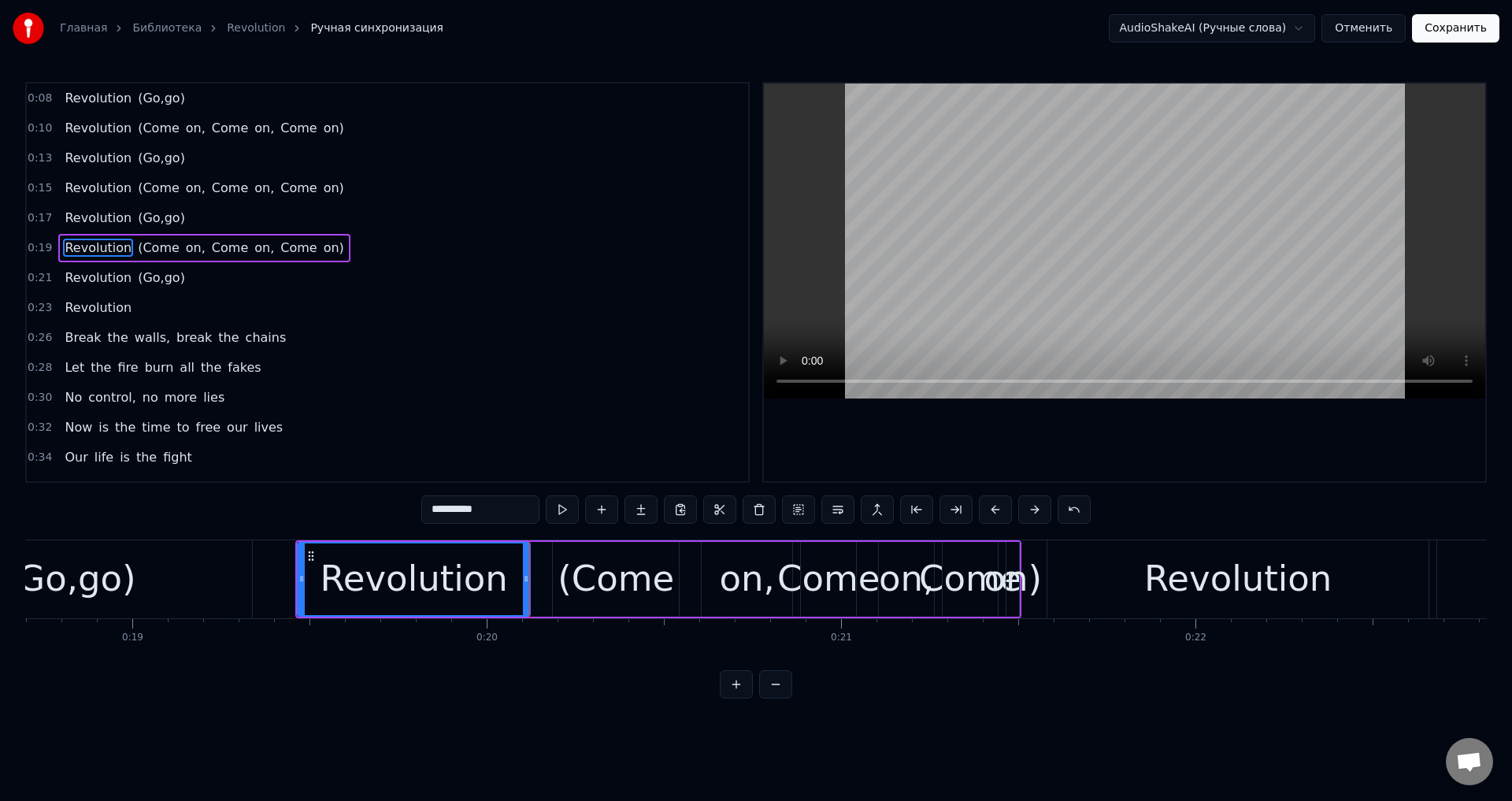
click at [584, 571] on div "(Come" at bounding box center [616, 579] width 117 height 54
type input "*****"
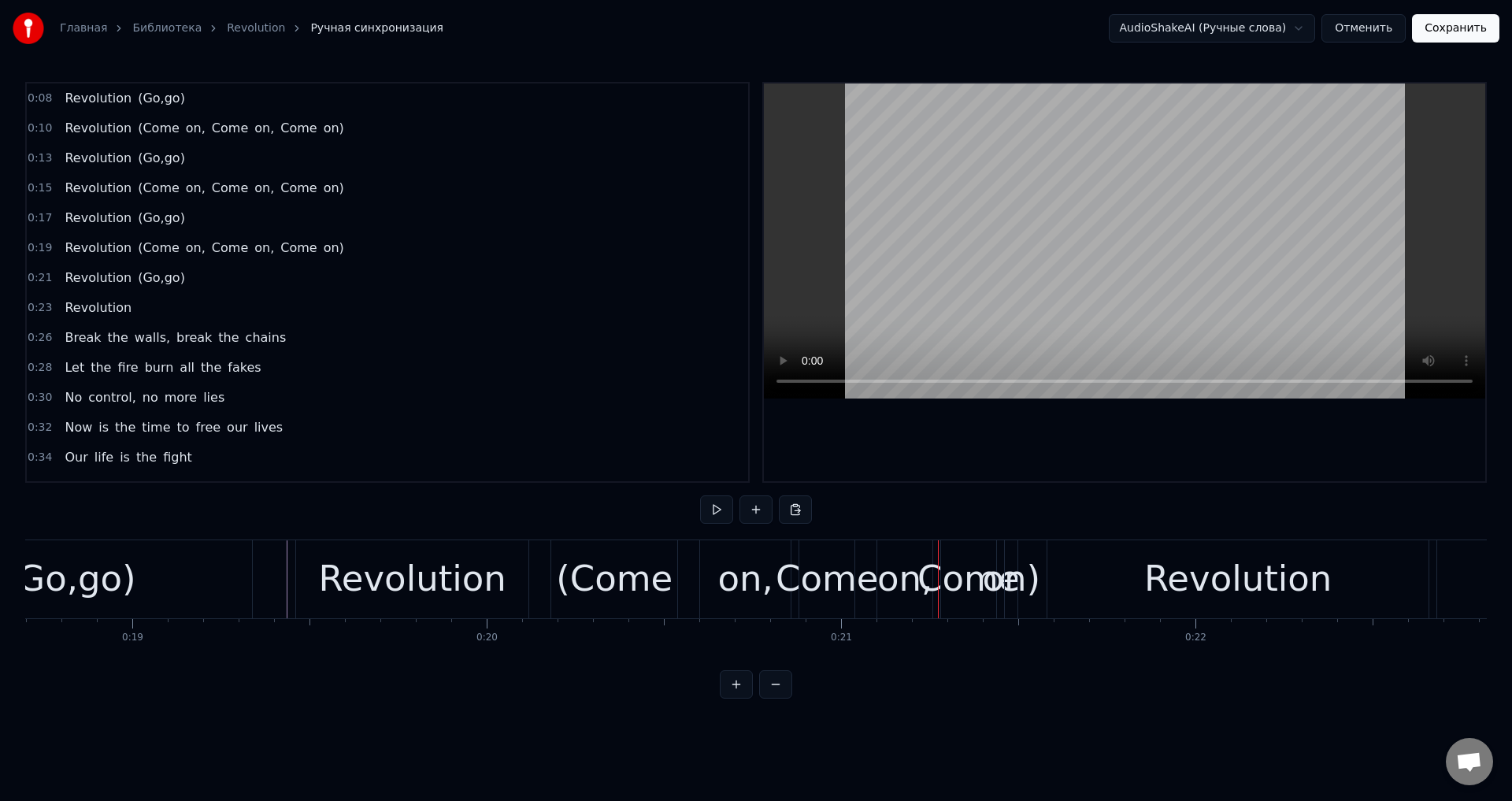
click at [592, 588] on div "(Come" at bounding box center [614, 579] width 117 height 54
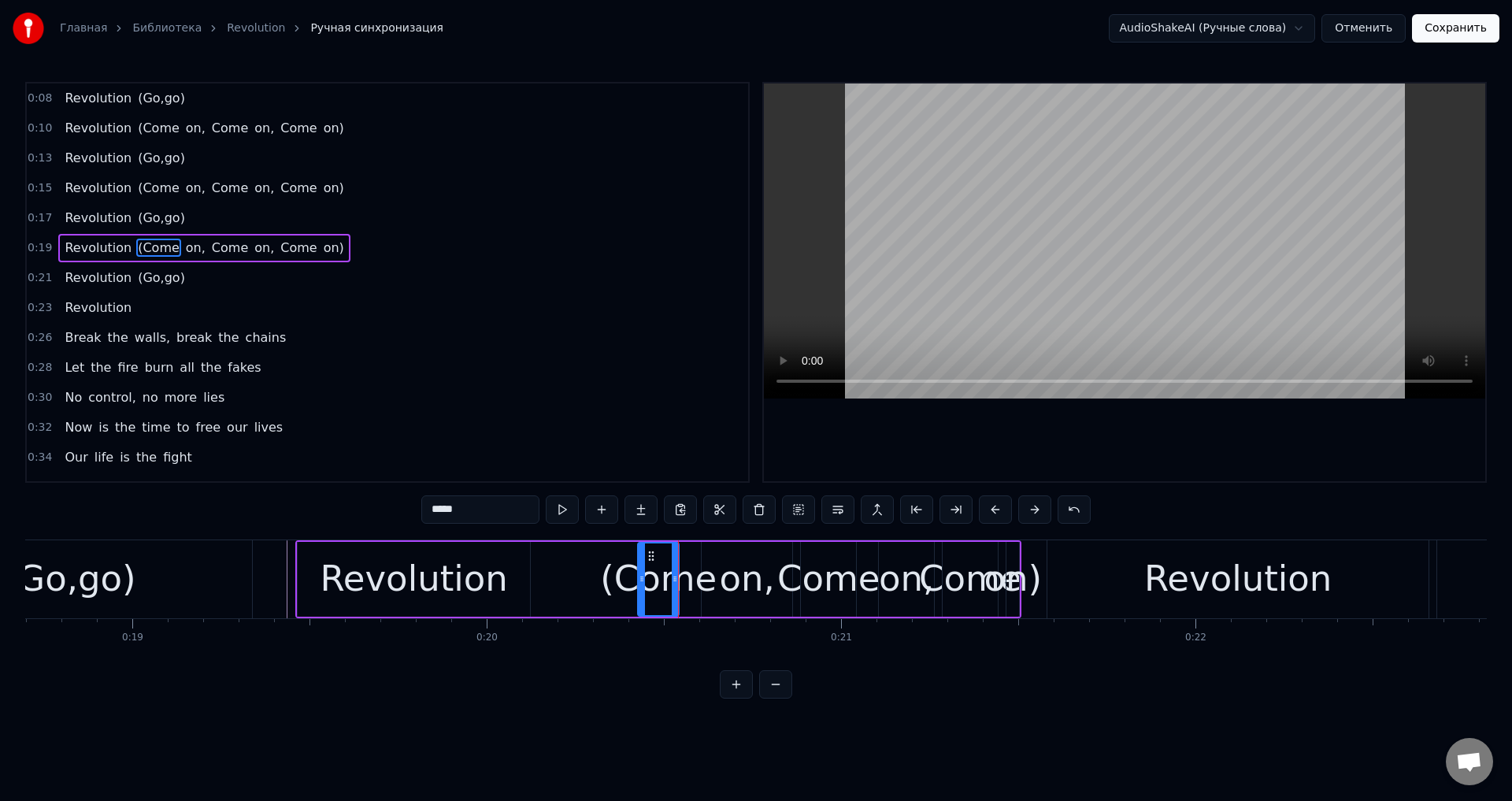
drag, startPoint x: 558, startPoint y: 566, endPoint x: 624, endPoint y: 586, distance: 69.0
click at [641, 586] on div at bounding box center [641, 579] width 6 height 72
click at [513, 581] on div "Revolution" at bounding box center [413, 579] width 232 height 75
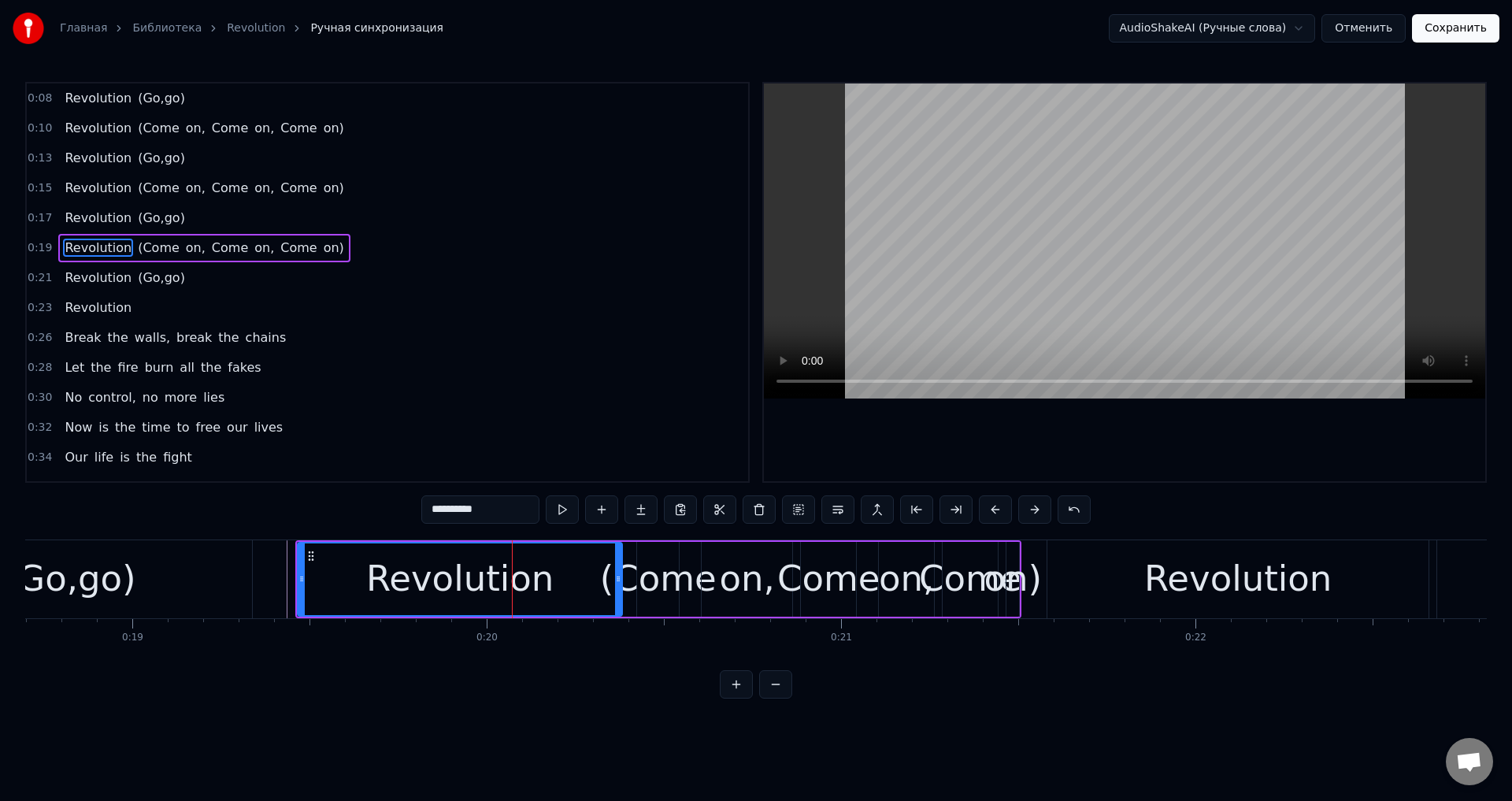
drag, startPoint x: 519, startPoint y: 580, endPoint x: 621, endPoint y: 578, distance: 102.0
click at [621, 578] on icon at bounding box center [618, 579] width 6 height 13
click at [252, 578] on div "(Go,go)" at bounding box center [70, 579] width 367 height 78
type input "*******"
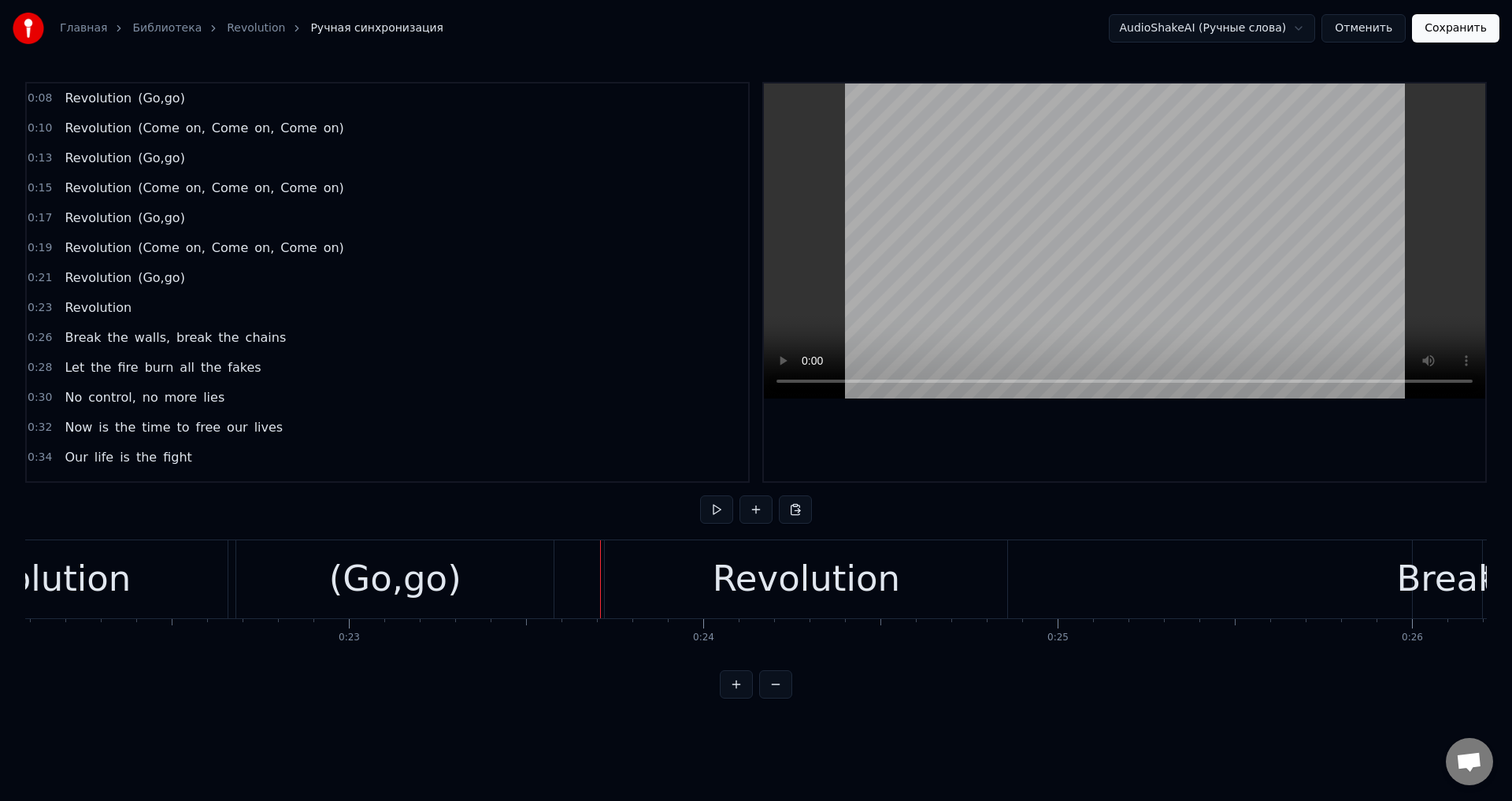
scroll to position [0, 7736]
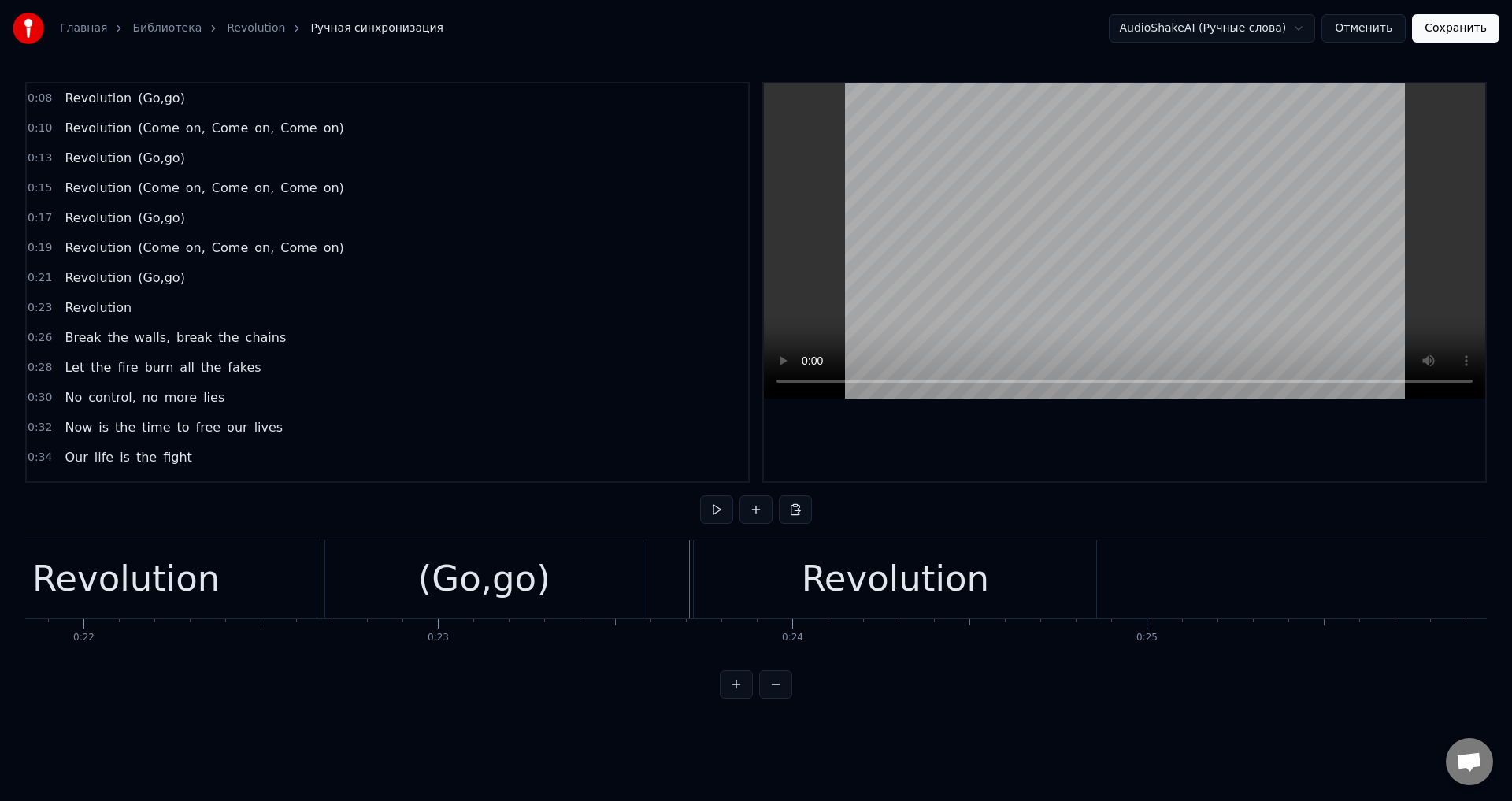
click at [246, 580] on div "Revolution" at bounding box center [126, 579] width 381 height 78
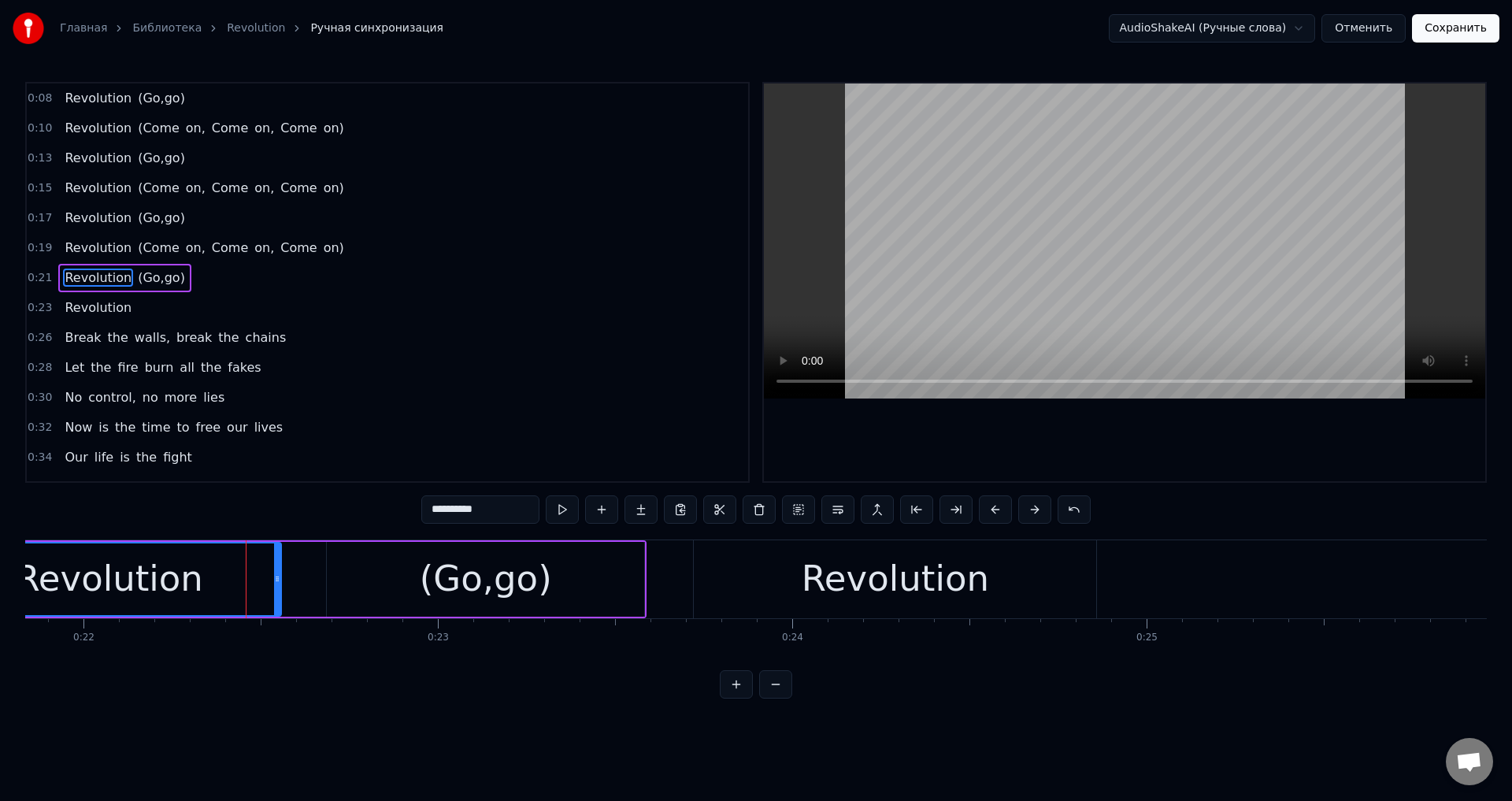
drag, startPoint x: 313, startPoint y: 573, endPoint x: 276, endPoint y: 580, distance: 37.7
click at [276, 580] on icon at bounding box center [277, 579] width 6 height 13
click at [353, 569] on div "(Go,go)" at bounding box center [485, 579] width 318 height 75
type input "*******"
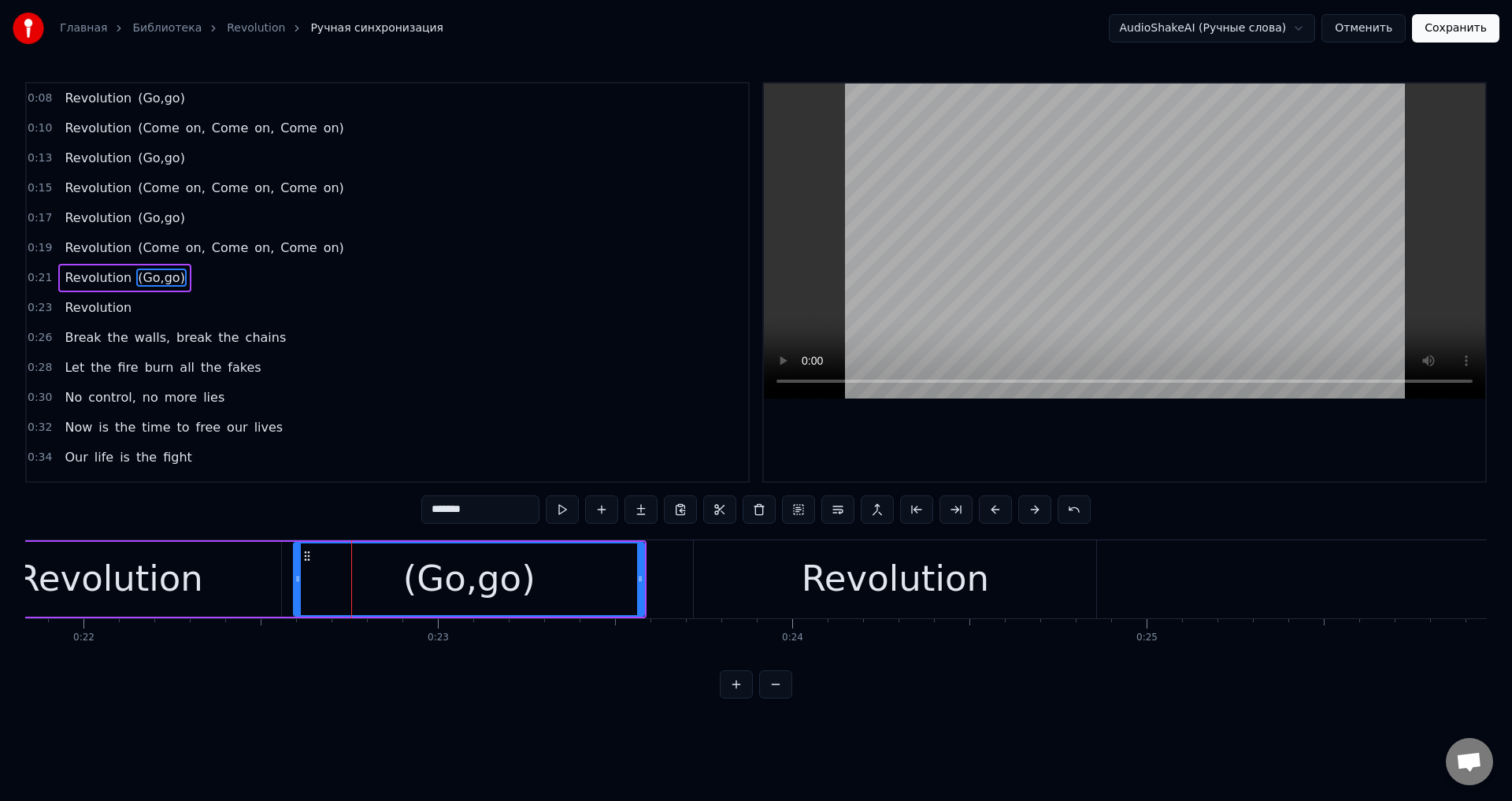
drag, startPoint x: 328, startPoint y: 575, endPoint x: 295, endPoint y: 580, distance: 33.4
click at [295, 580] on icon at bounding box center [298, 579] width 6 height 13
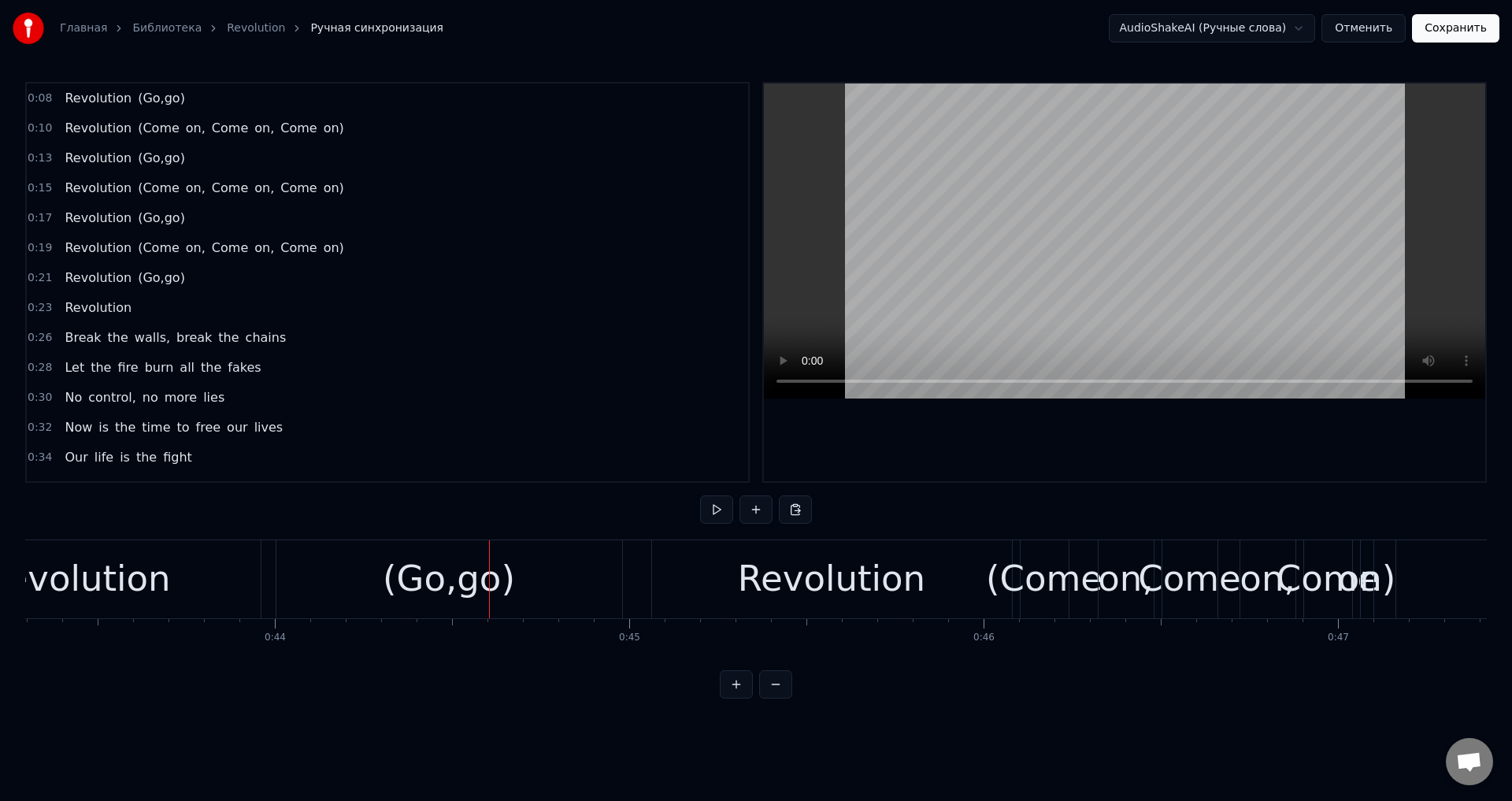
scroll to position [0, 15250]
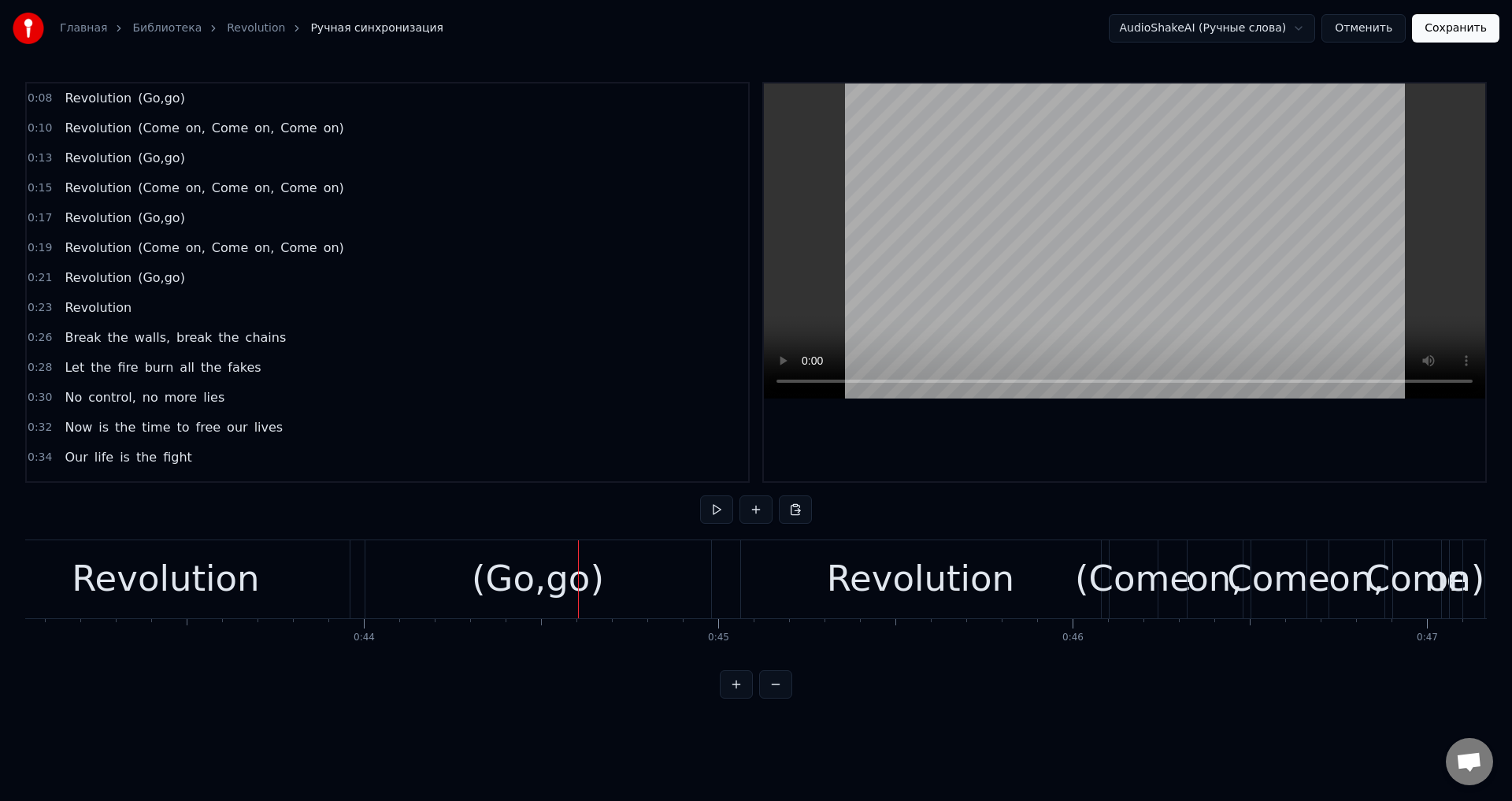
click at [291, 574] on div "Revolution" at bounding box center [166, 579] width 367 height 78
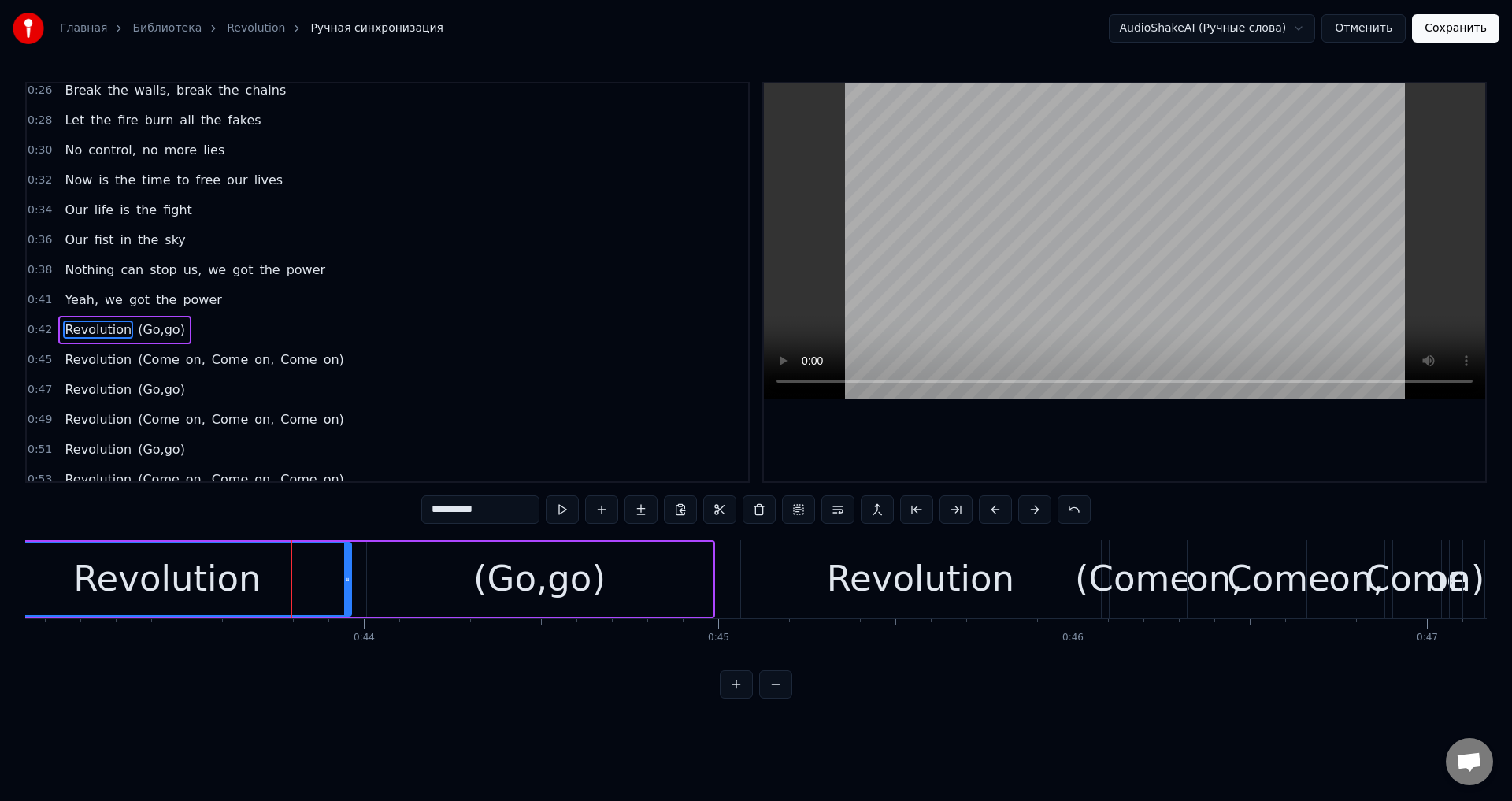
scroll to position [295, 0]
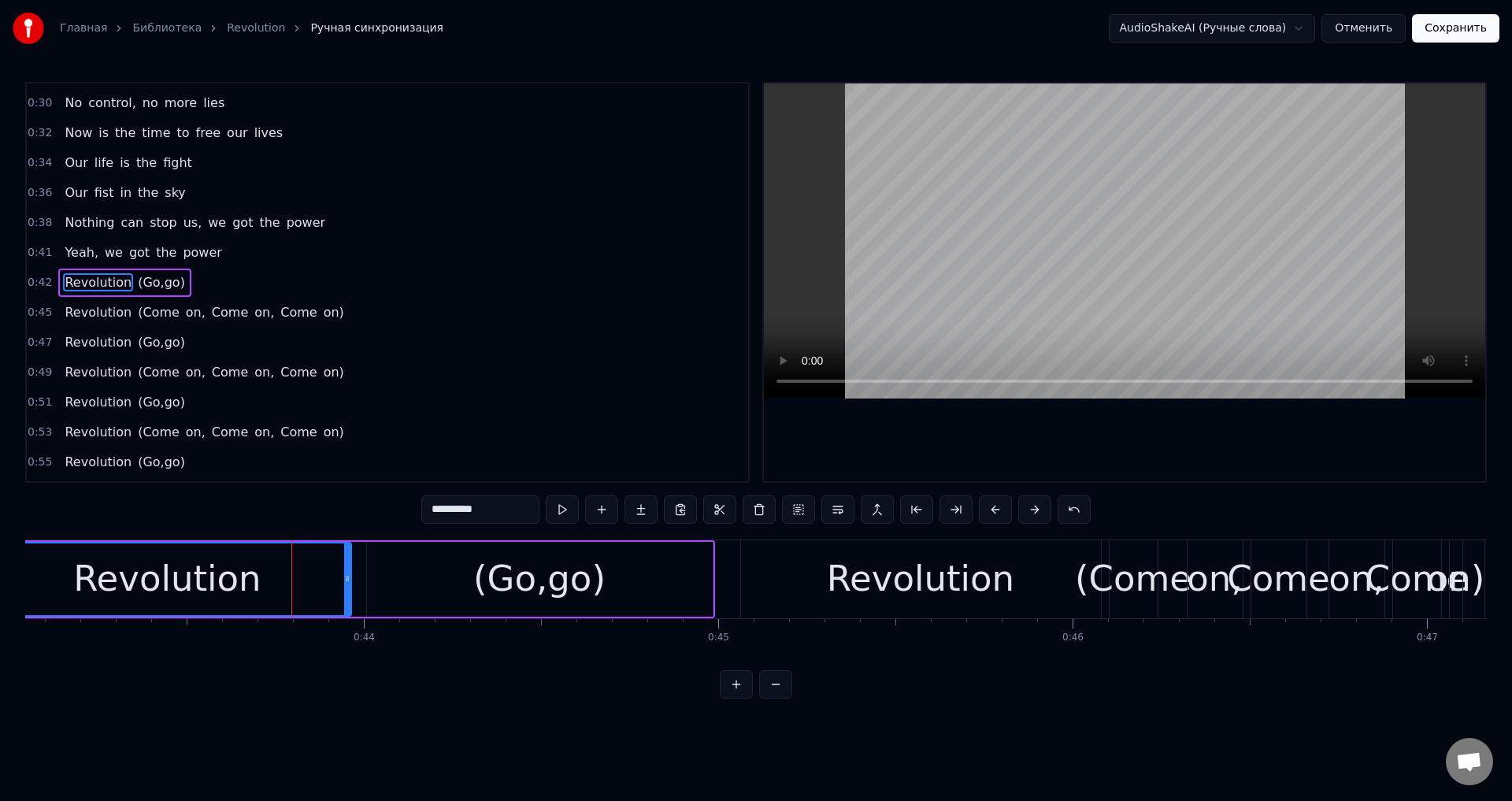
click at [348, 570] on div at bounding box center [347, 579] width 6 height 72
drag, startPoint x: 347, startPoint y: 570, endPoint x: 333, endPoint y: 573, distance: 14.3
click at [333, 573] on div at bounding box center [332, 579] width 6 height 72
click at [390, 579] on div "(Go,go)" at bounding box center [539, 579] width 346 height 75
type input "*******"
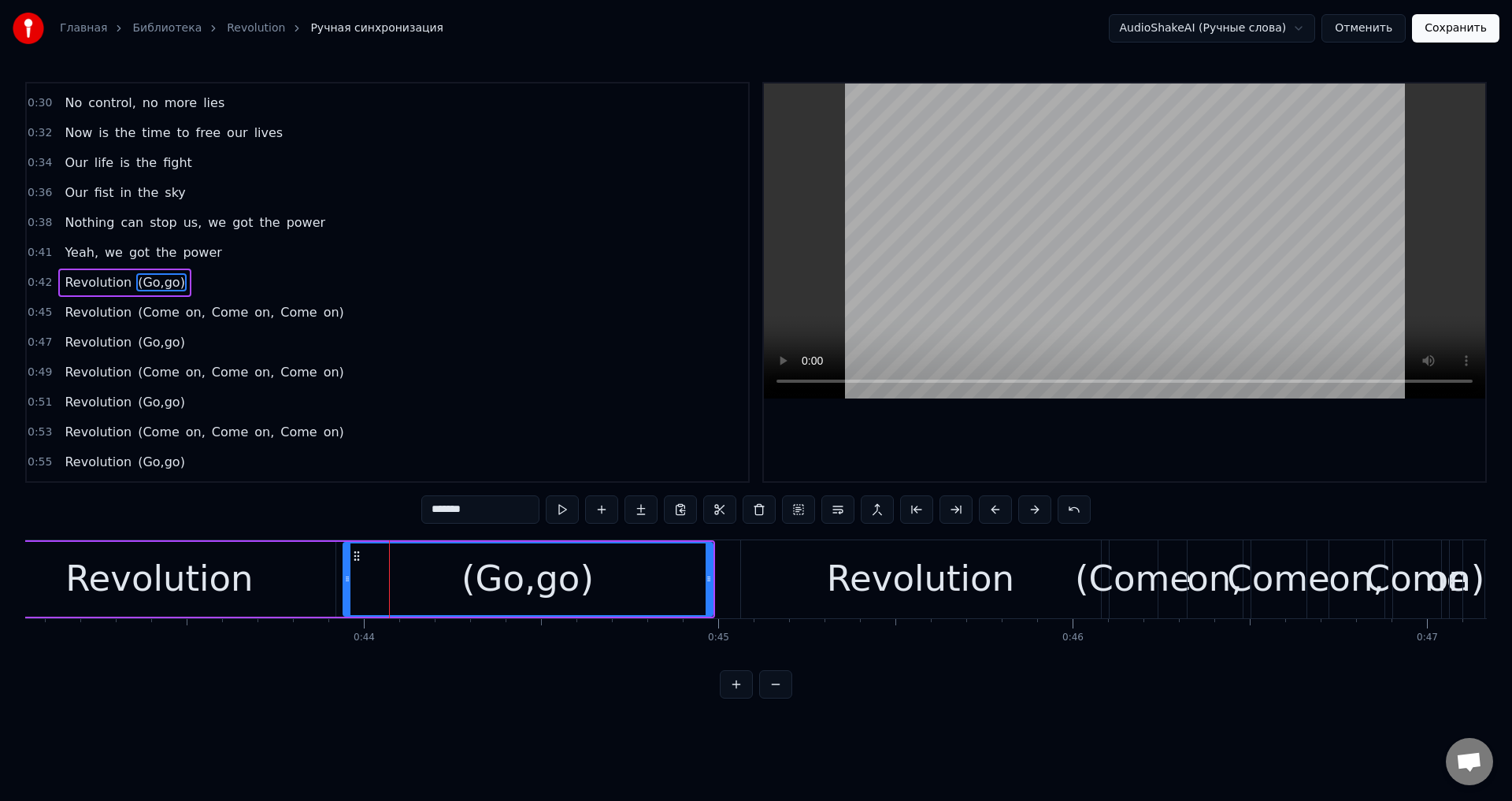
drag, startPoint x: 370, startPoint y: 583, endPoint x: 346, endPoint y: 587, distance: 24.3
click at [346, 587] on div at bounding box center [347, 579] width 6 height 72
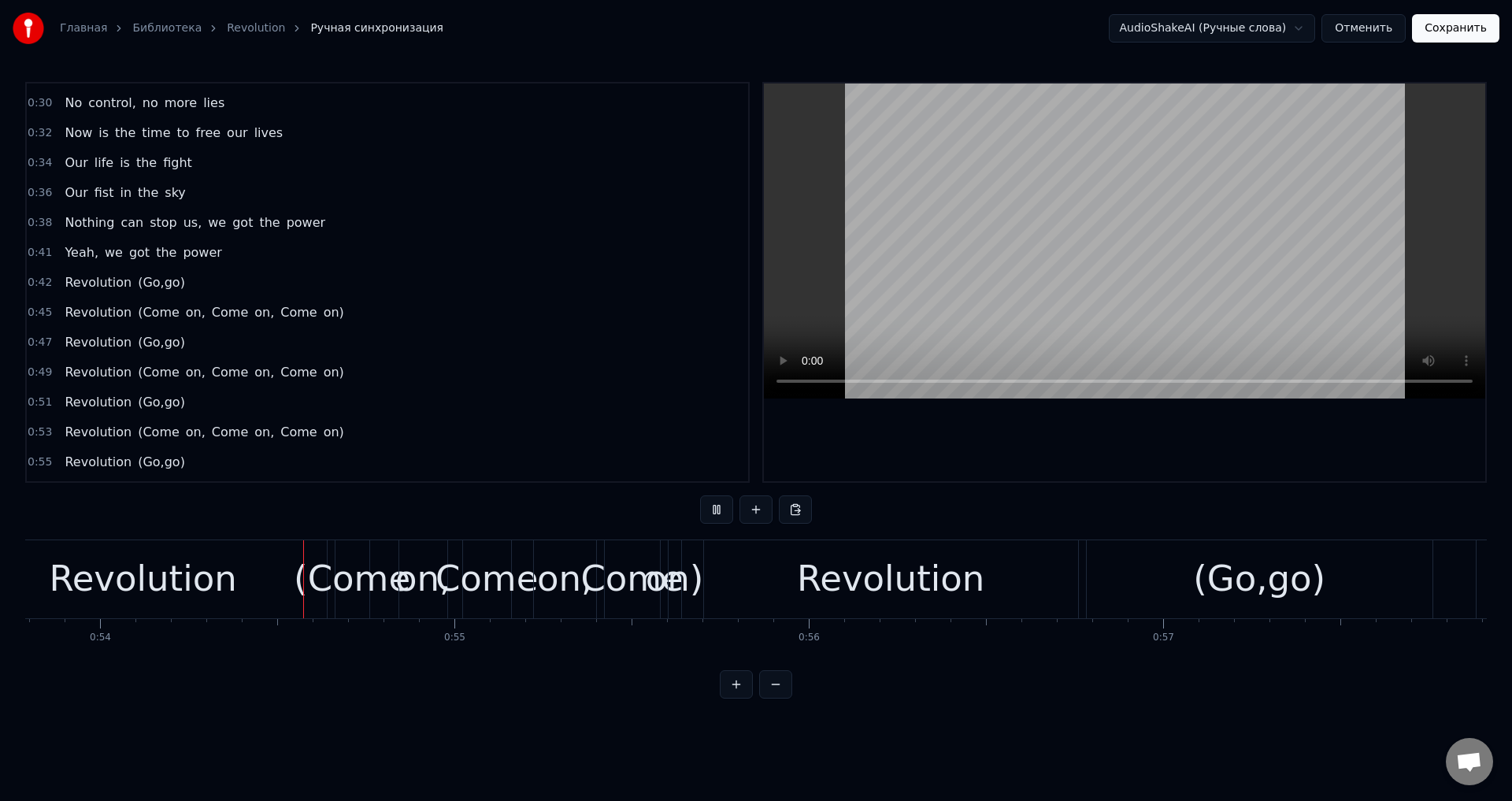
scroll to position [0, 19058]
click at [960, 577] on div "Revolution" at bounding box center [888, 579] width 187 height 54
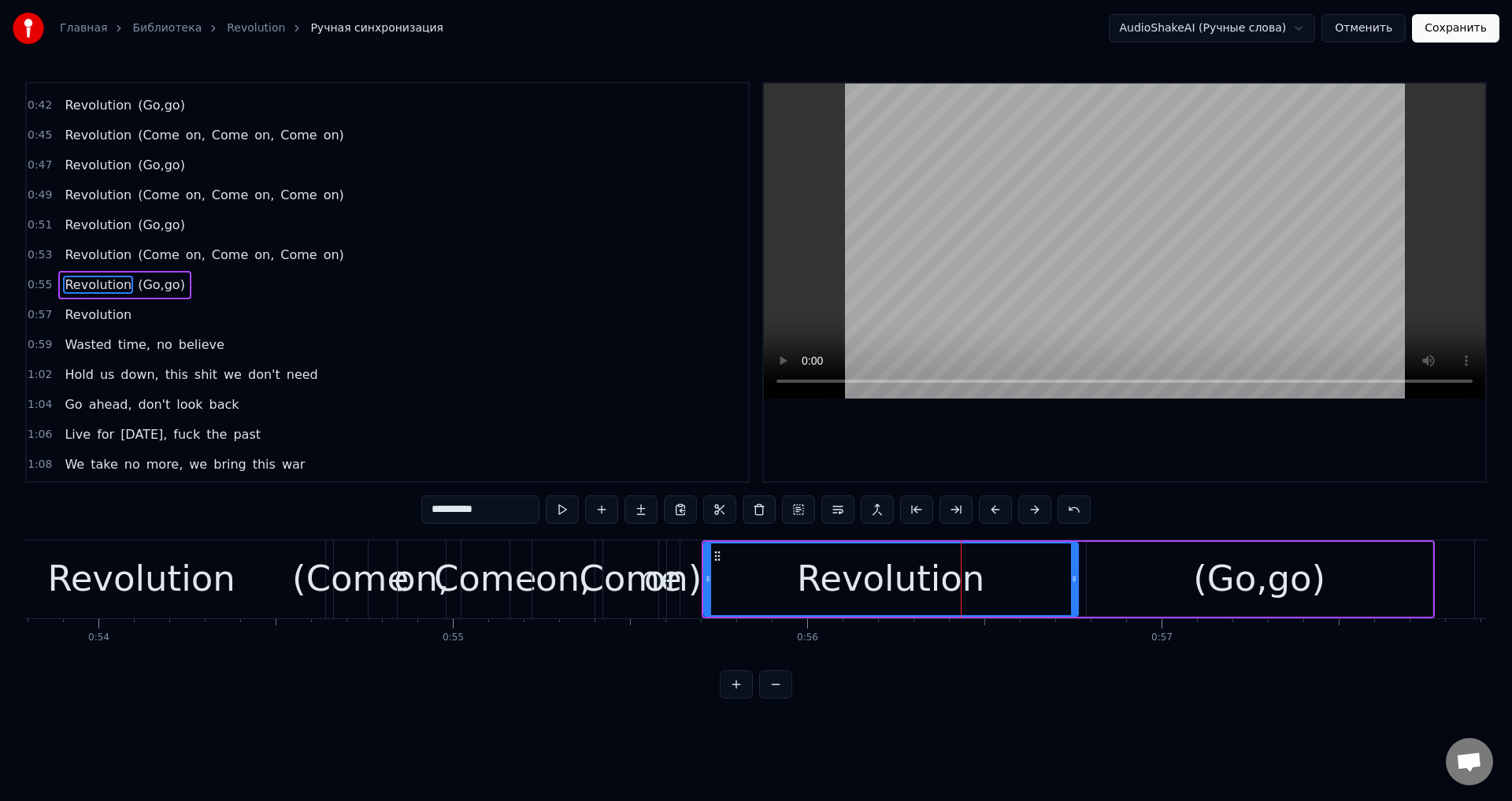
scroll to position [474, 0]
drag, startPoint x: 1074, startPoint y: 581, endPoint x: 1050, endPoint y: 585, distance: 24.3
click at [1050, 585] on icon at bounding box center [1052, 579] width 6 height 13
click at [1101, 571] on div "(Go,go)" at bounding box center [1259, 579] width 346 height 75
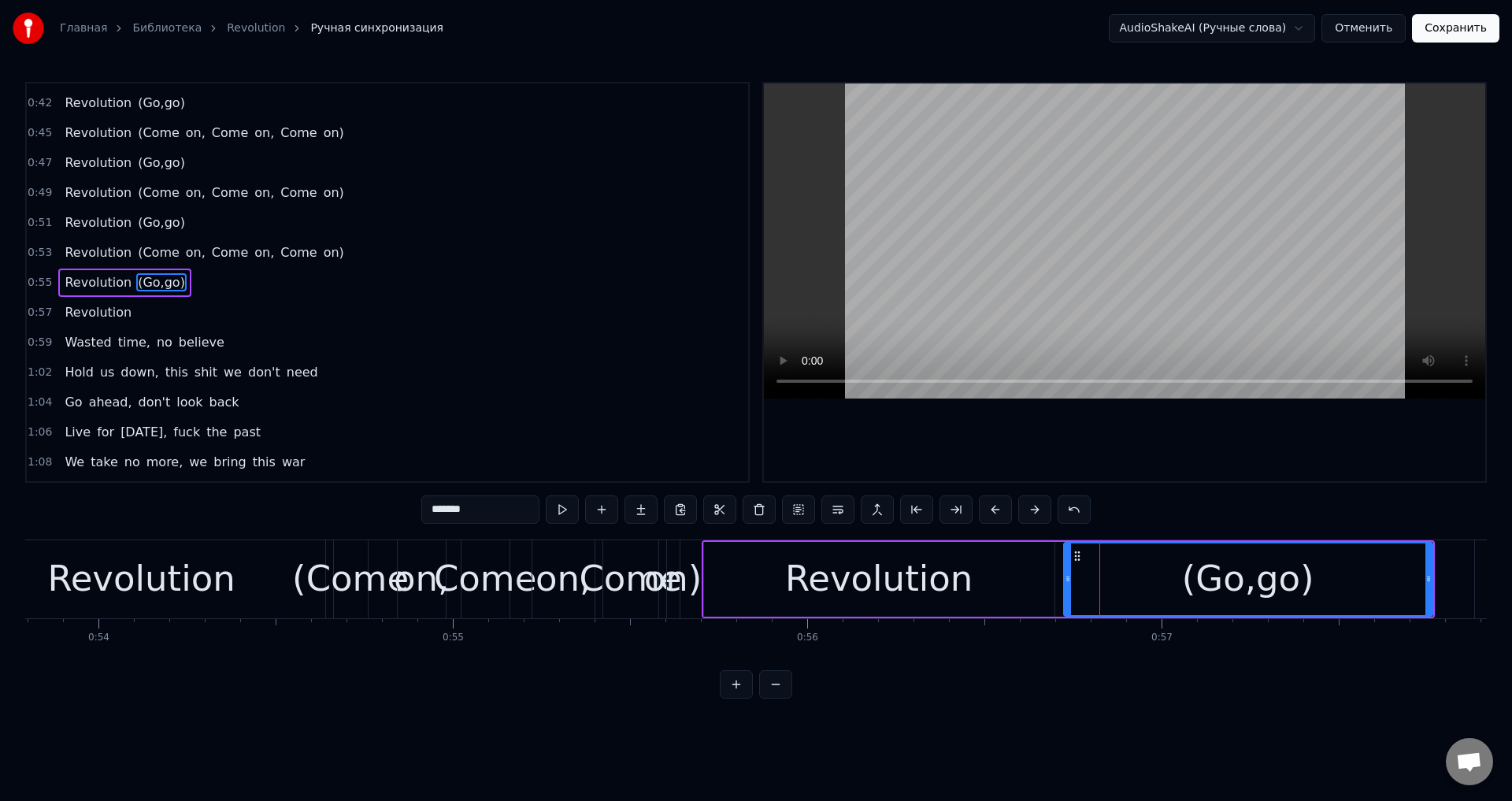
drag, startPoint x: 1088, startPoint y: 575, endPoint x: 1064, endPoint y: 576, distance: 24.0
click at [1065, 576] on icon at bounding box center [1068, 579] width 6 height 13
click at [695, 556] on div "on)" at bounding box center [673, 579] width 58 height 54
type input "***"
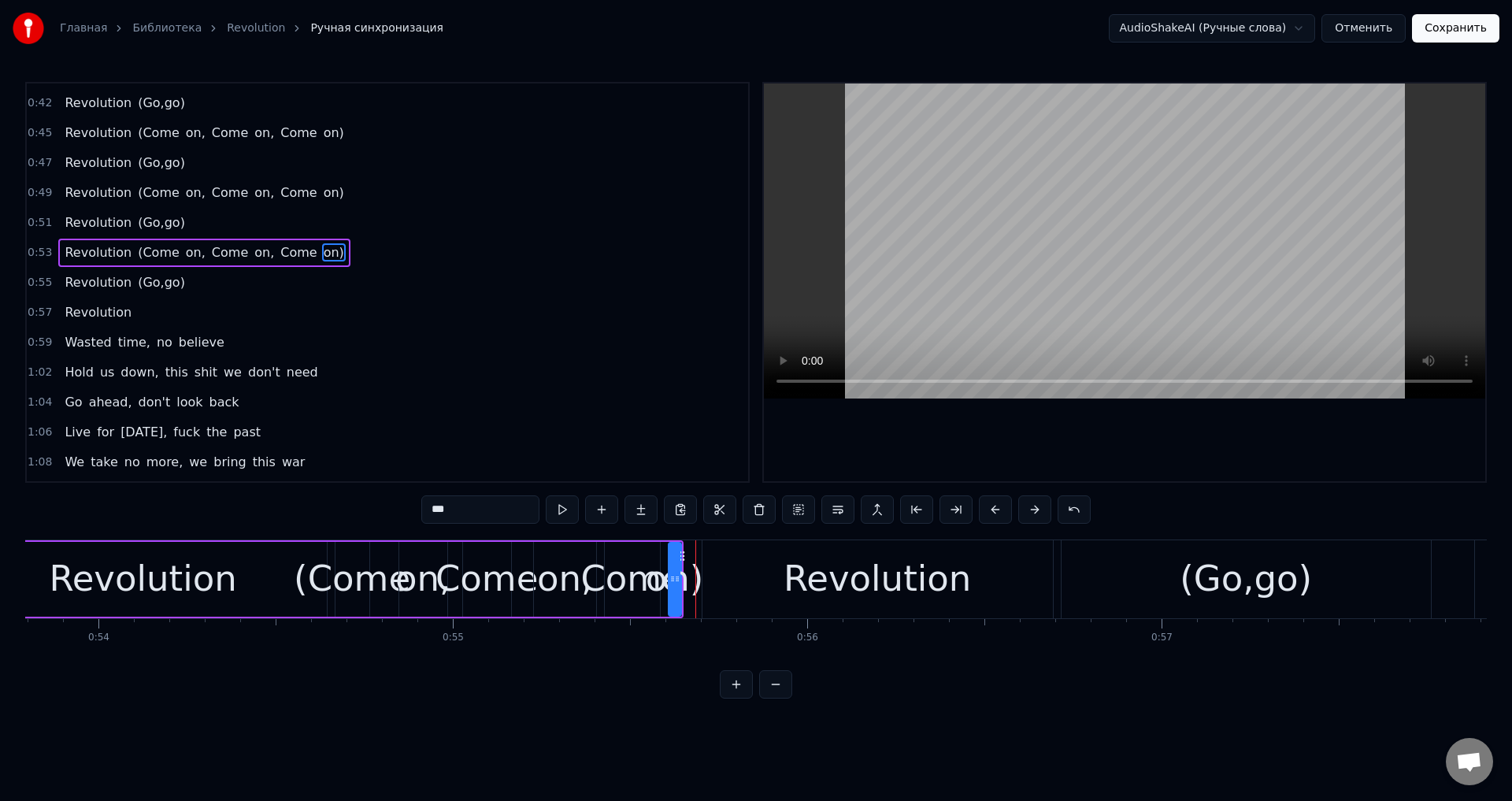
scroll to position [444, 0]
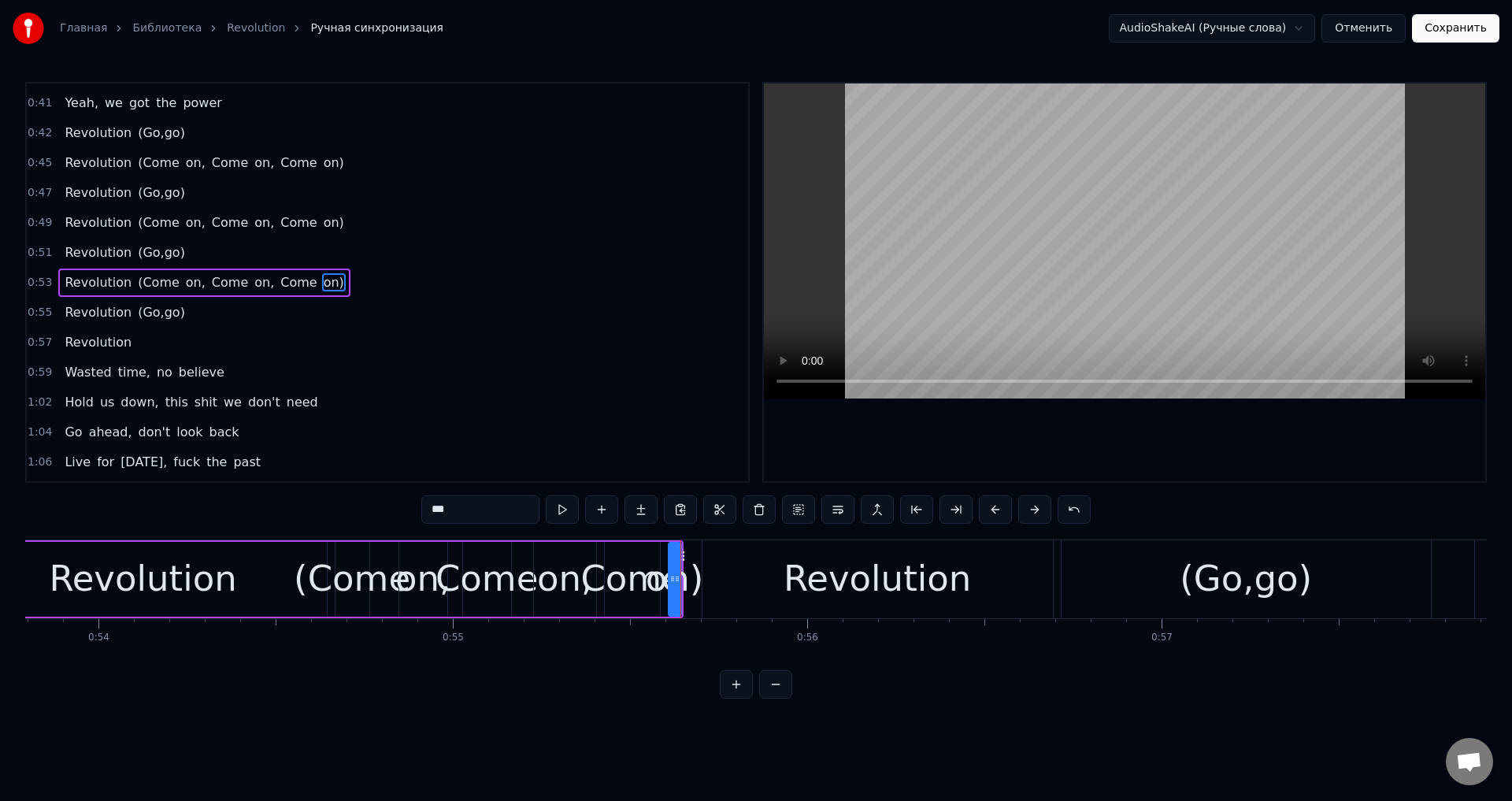
click at [691, 562] on div "on)" at bounding box center [674, 579] width 58 height 54
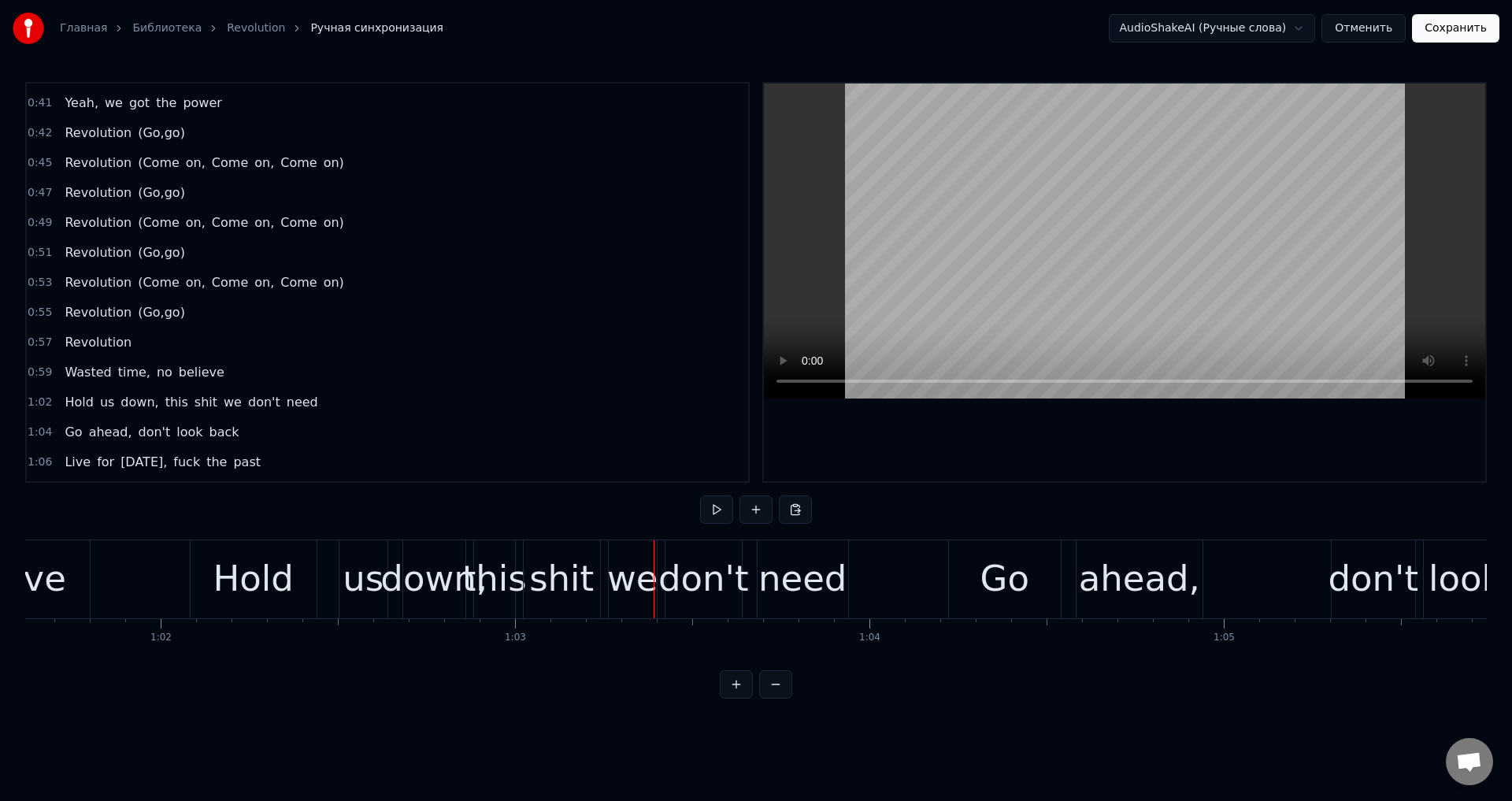
scroll to position [0, 21698]
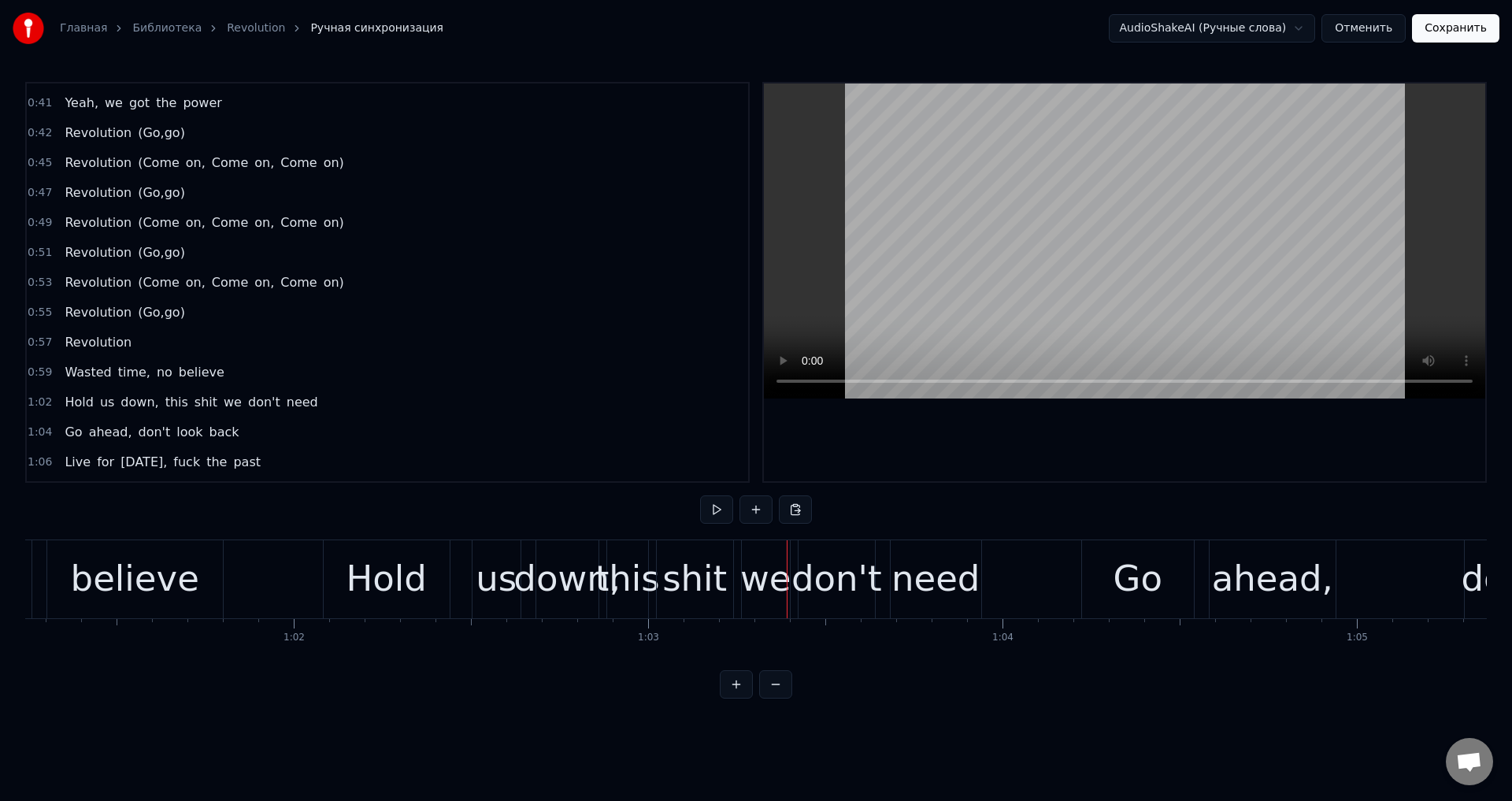
click at [404, 599] on div "Hold" at bounding box center [385, 579] width 81 height 54
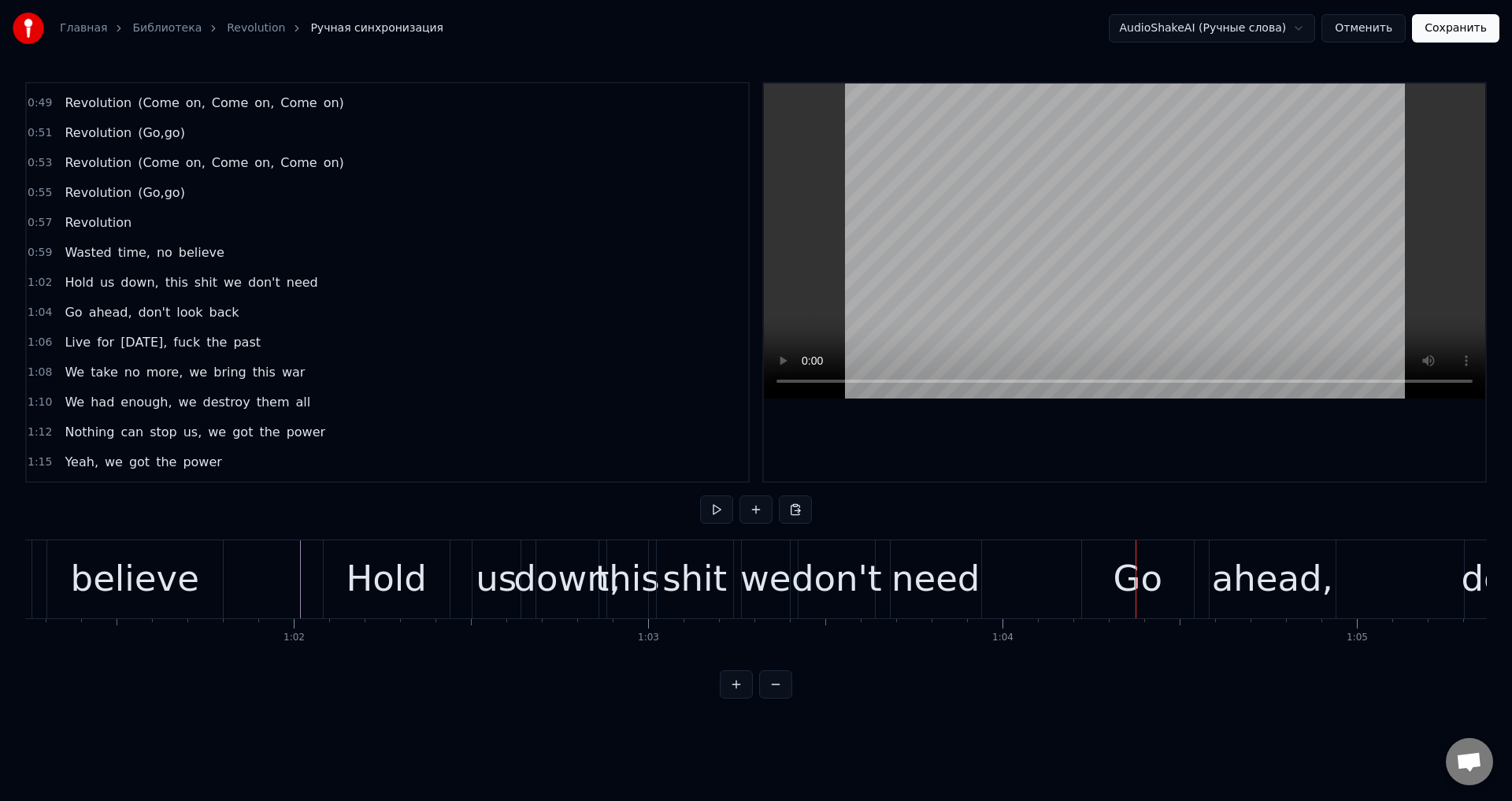
scroll to position [0, 21563]
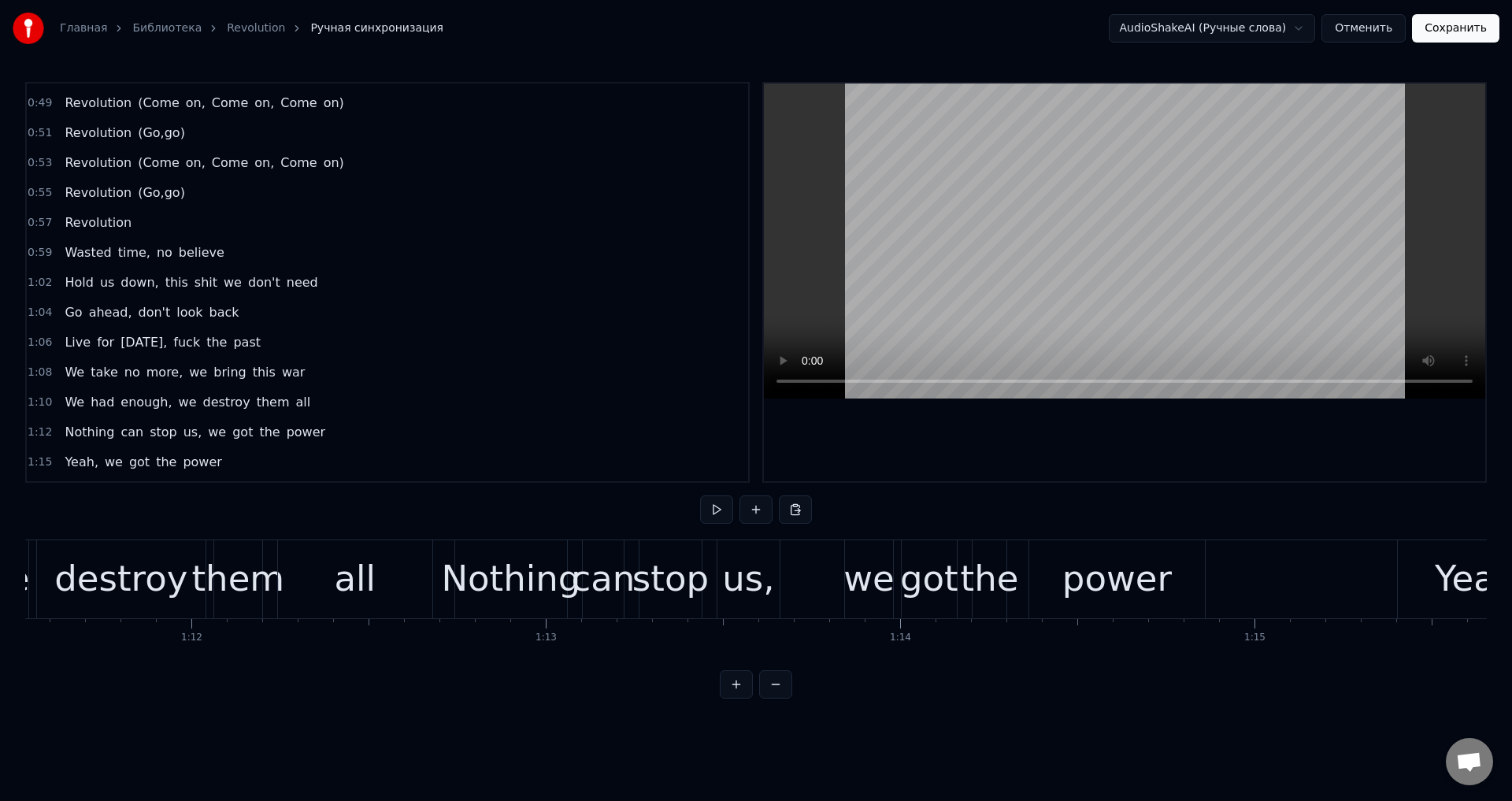
scroll to position [0, 25387]
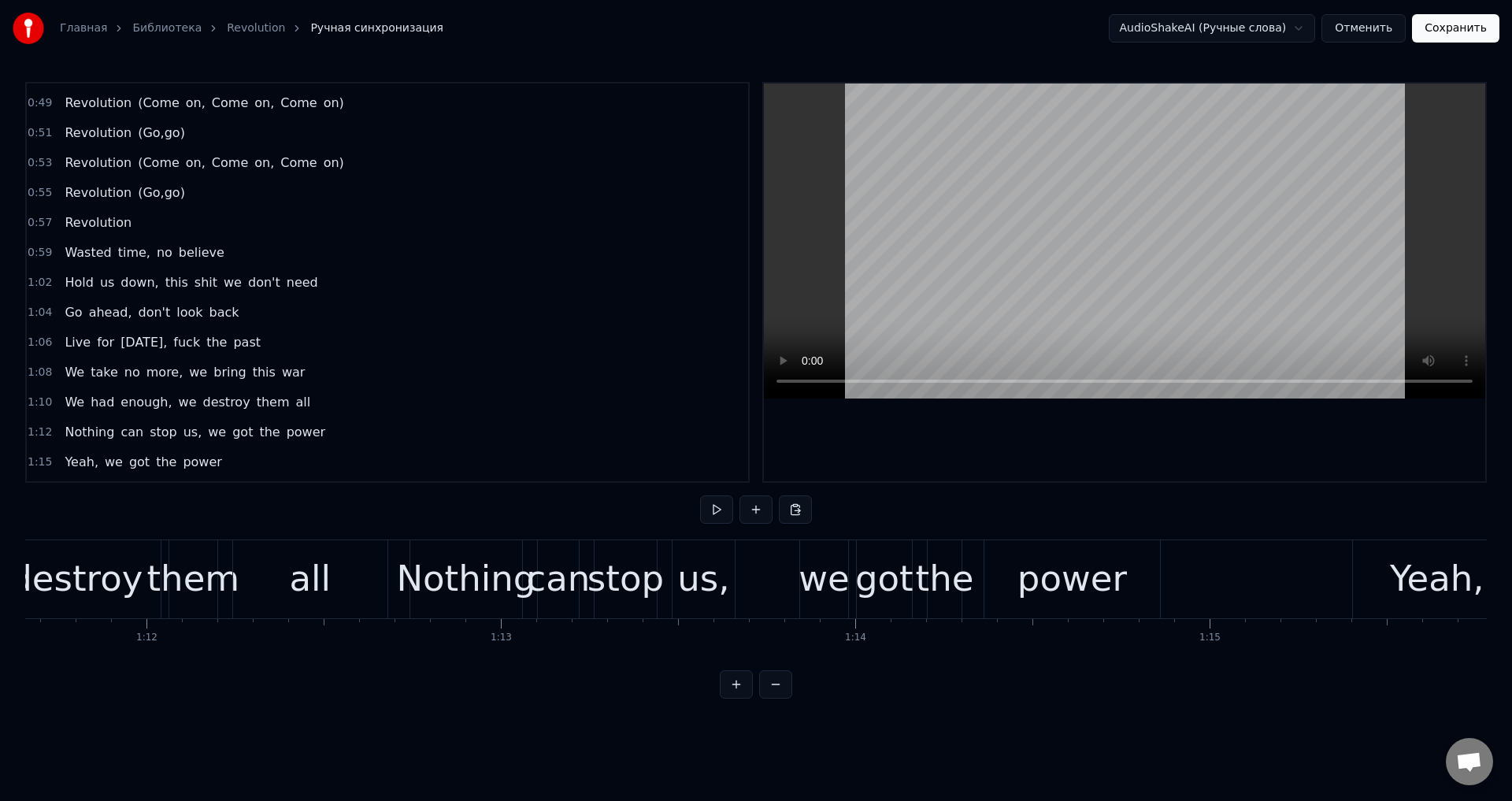
click at [480, 598] on div "Nothing" at bounding box center [466, 579] width 139 height 54
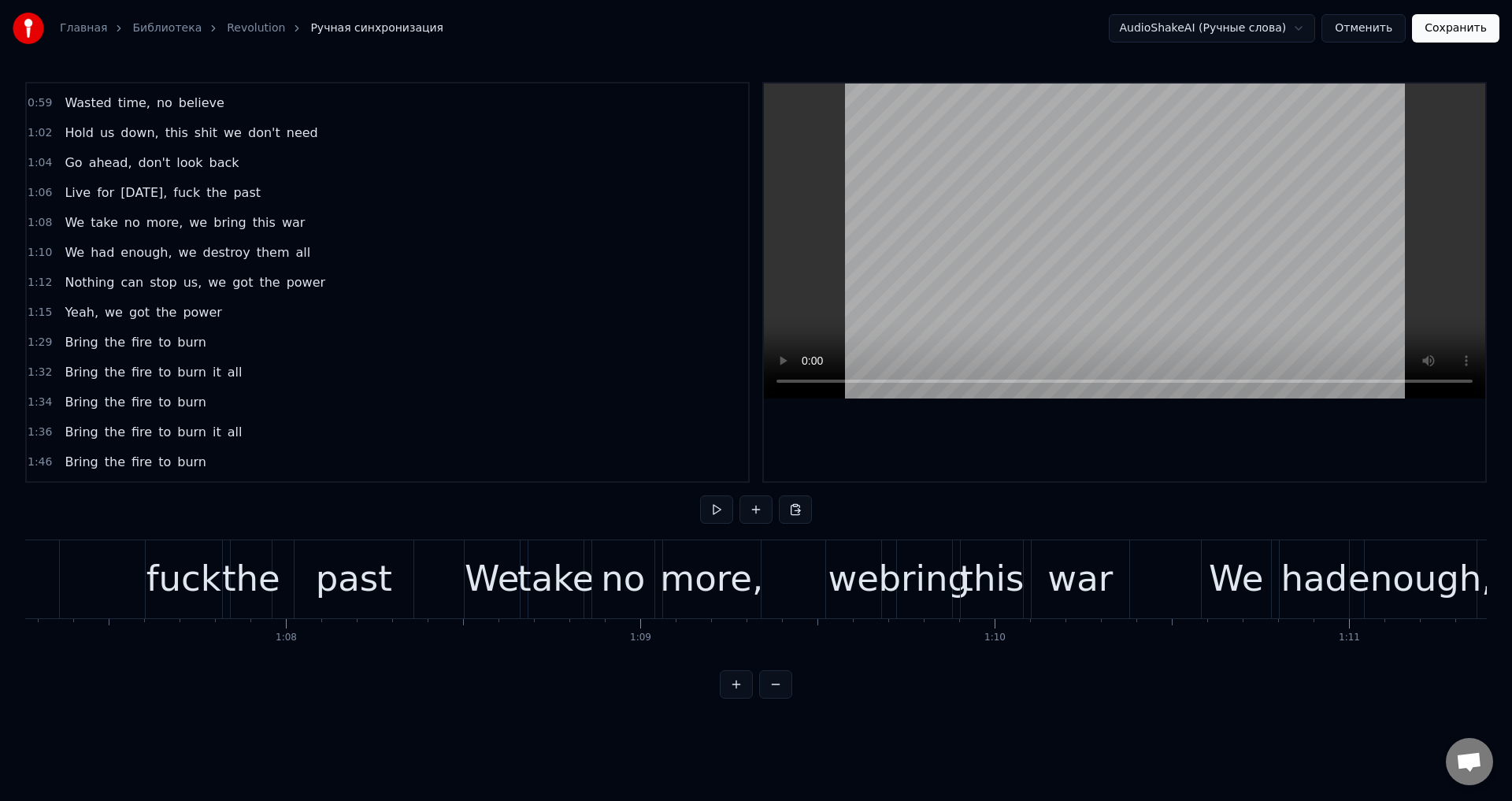
scroll to position [0, 23608]
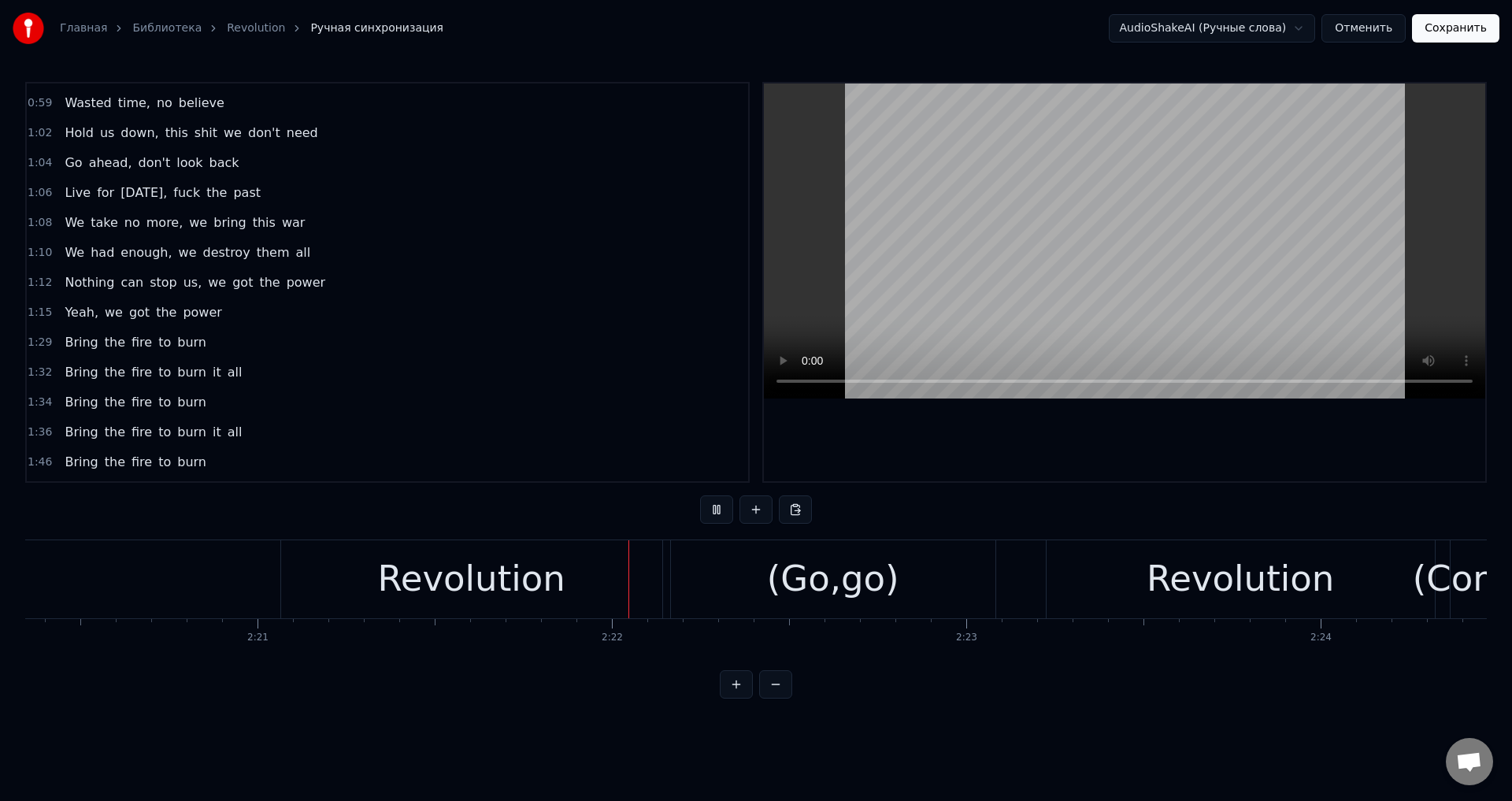
scroll to position [0, 50043]
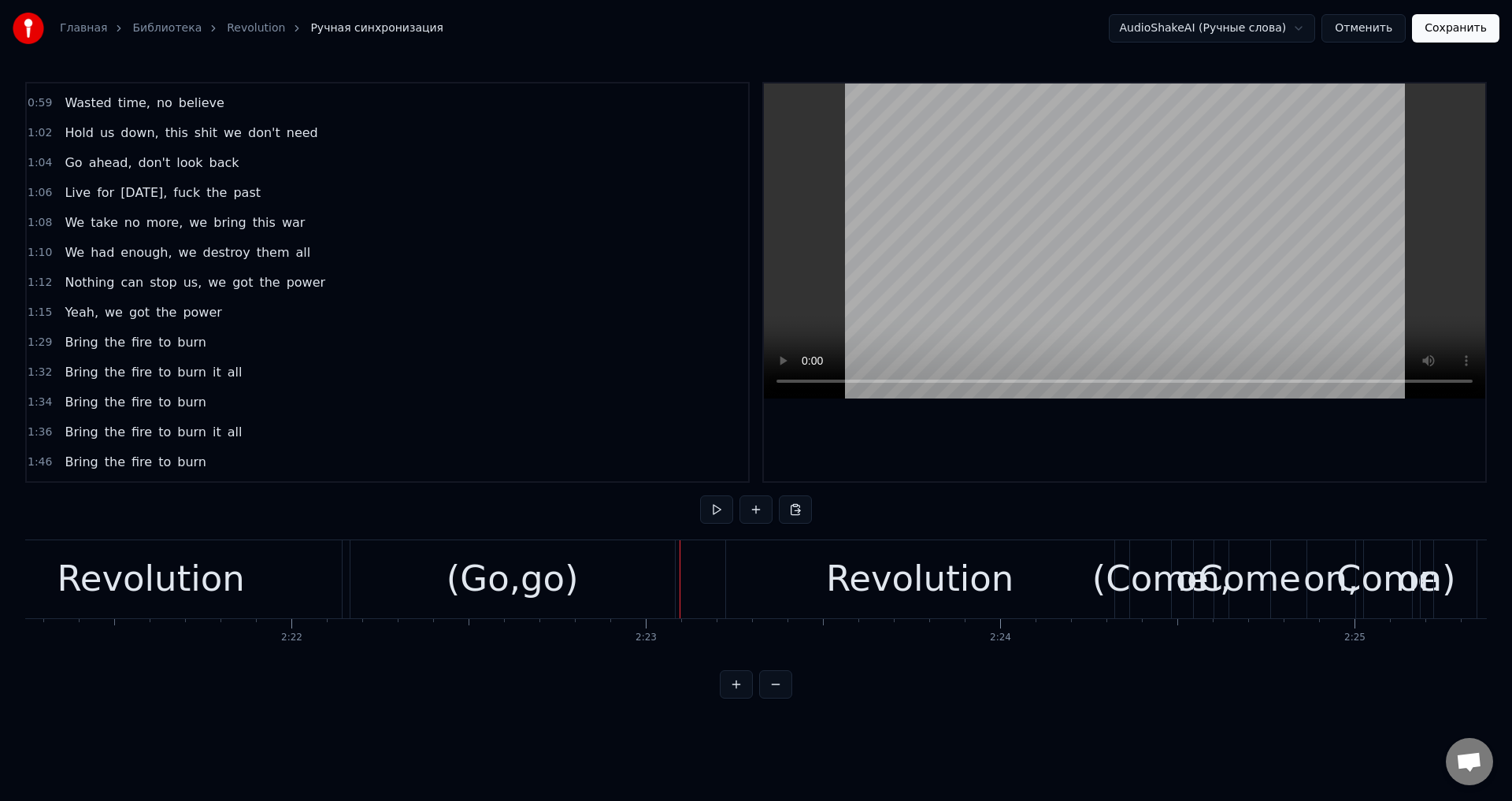
click at [283, 593] on div "Revolution" at bounding box center [150, 579] width 381 height 78
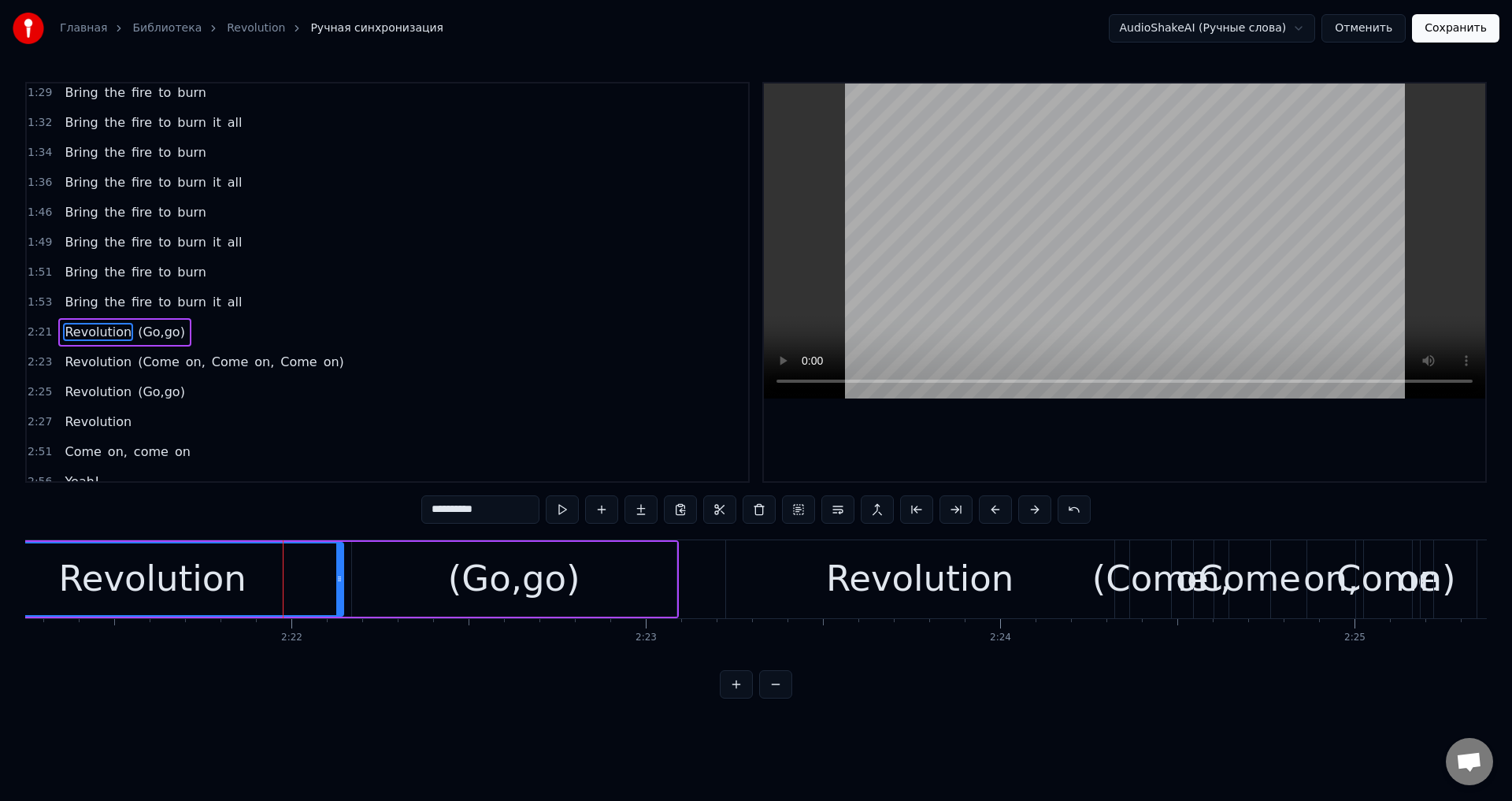
scroll to position [1012, 0]
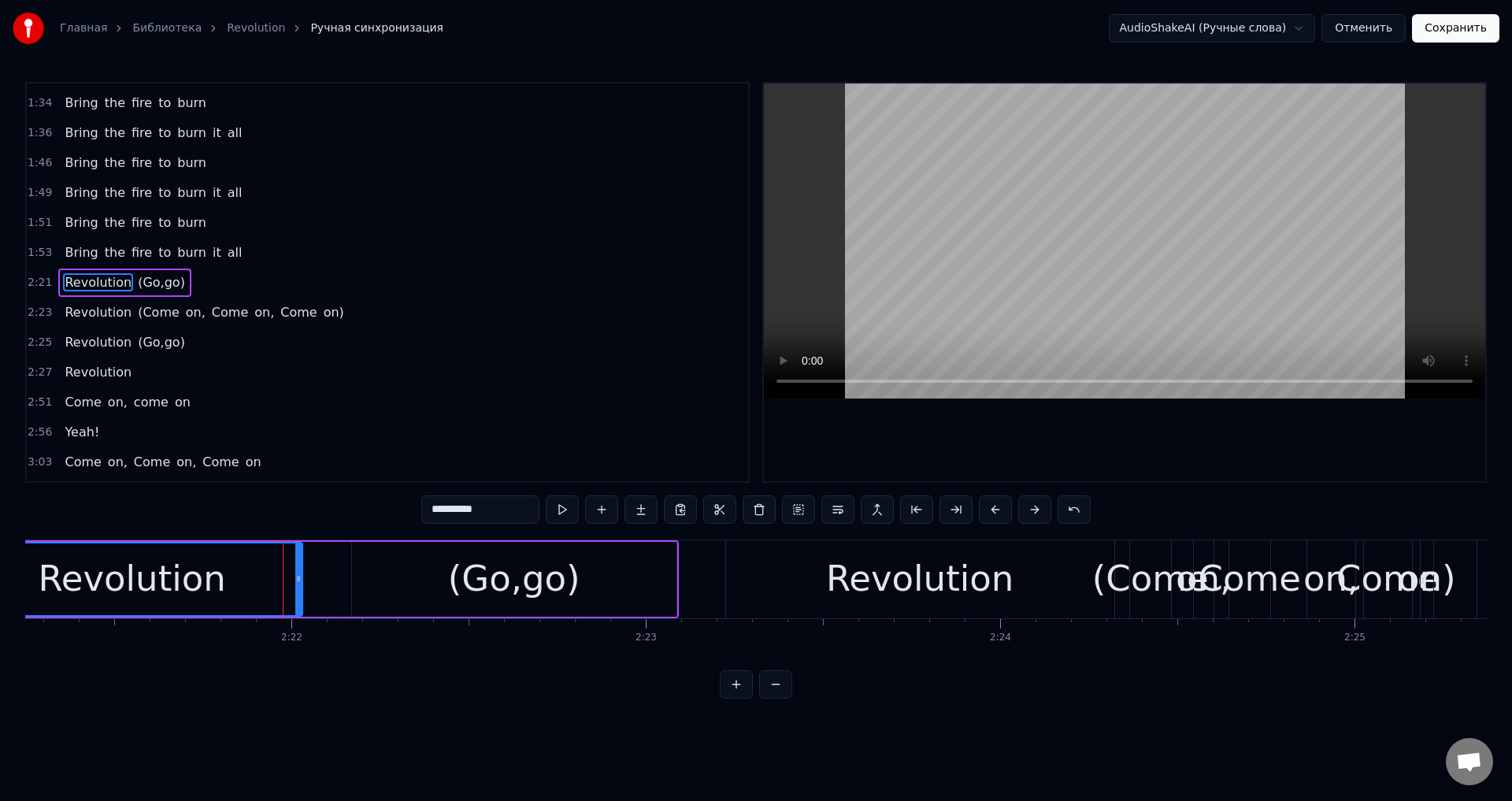
drag, startPoint x: 337, startPoint y: 573, endPoint x: 295, endPoint y: 578, distance: 42.3
click at [295, 578] on icon at bounding box center [298, 579] width 6 height 13
click at [375, 564] on div "(Go,go)" at bounding box center [514, 579] width 325 height 75
type input "*******"
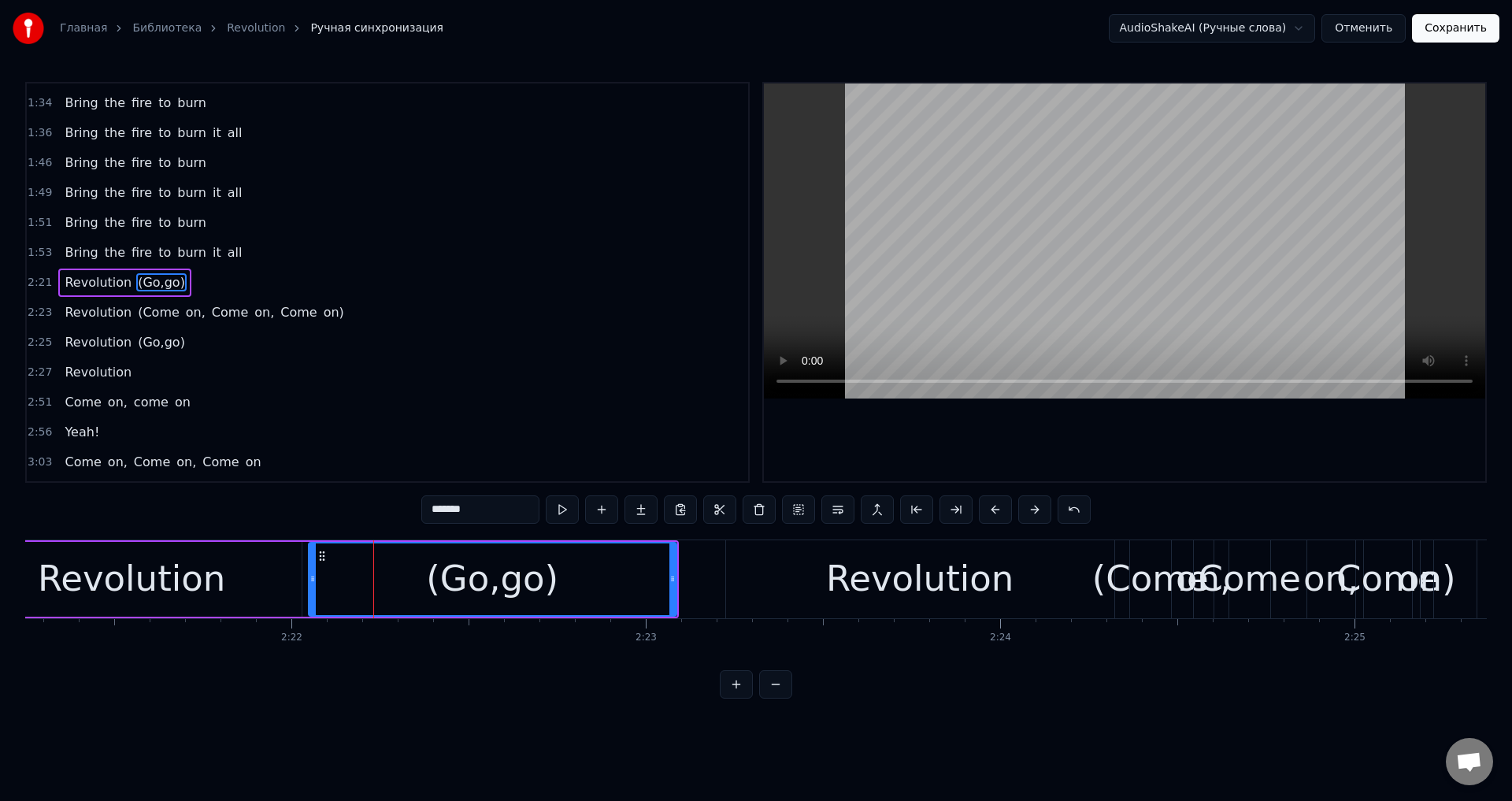
drag, startPoint x: 352, startPoint y: 572, endPoint x: 309, endPoint y: 586, distance: 45.2
click at [310, 586] on div at bounding box center [313, 579] width 6 height 72
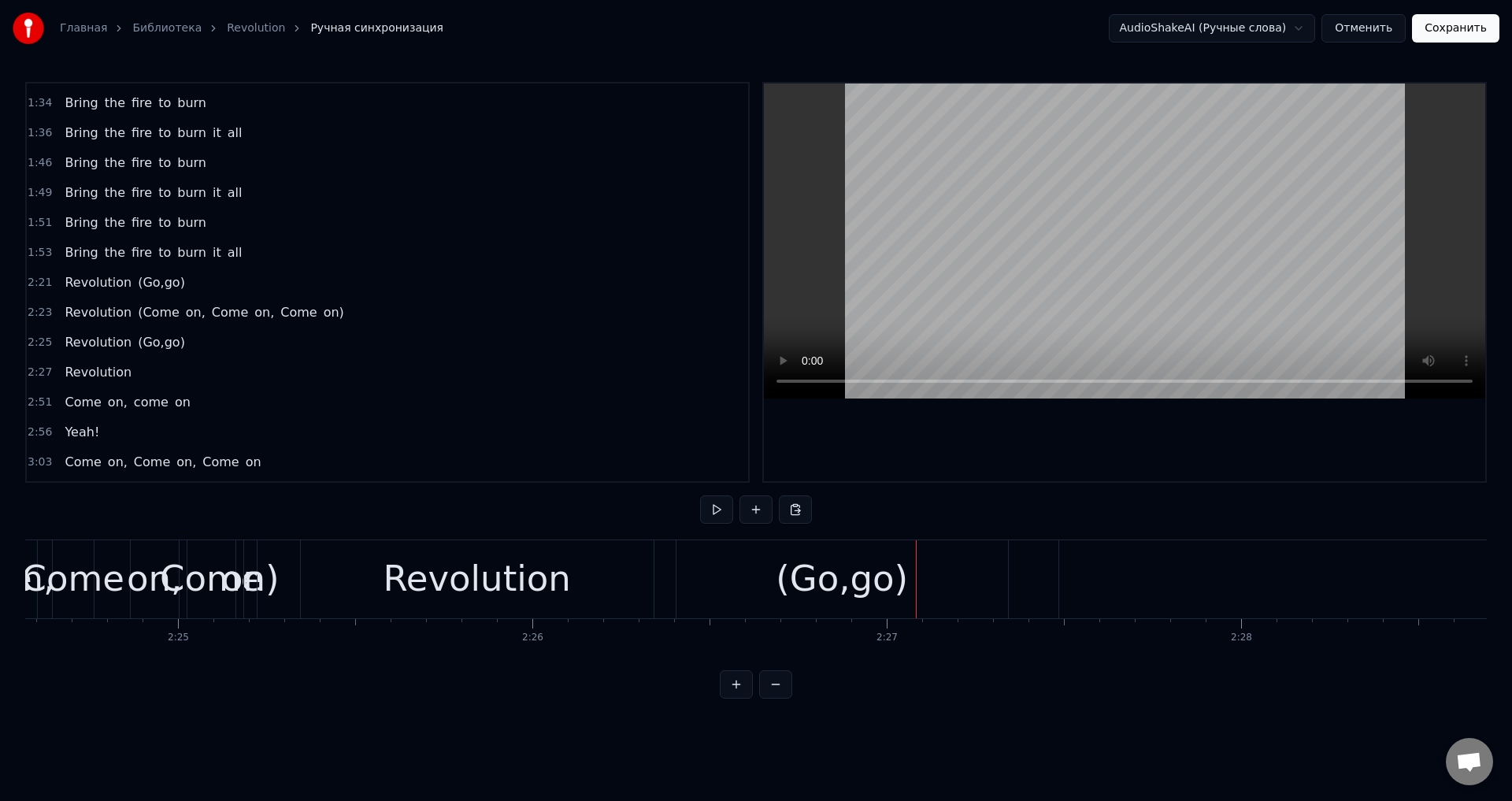
scroll to position [0, 51041]
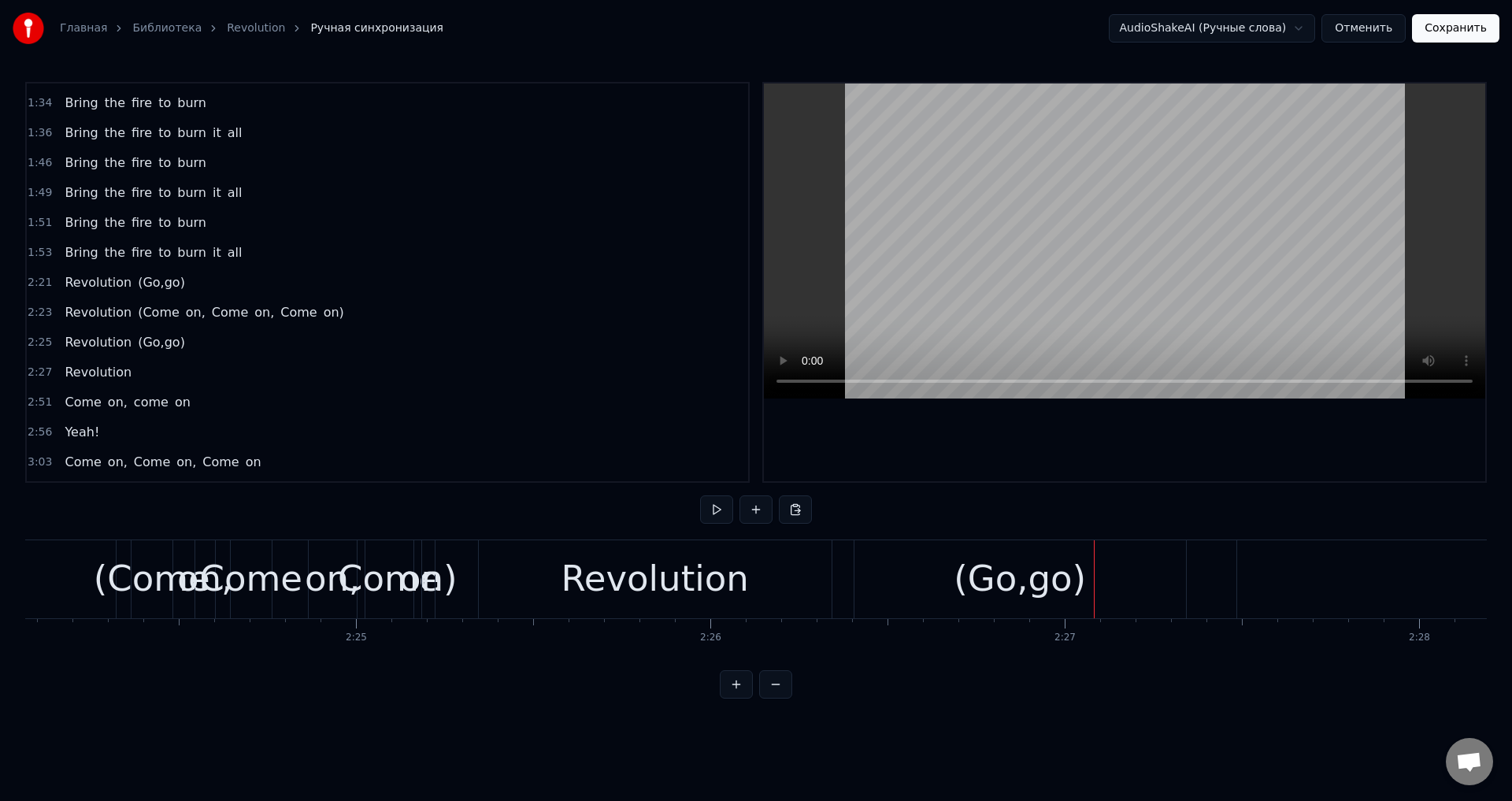
click at [687, 588] on div "Revolution" at bounding box center [655, 579] width 187 height 54
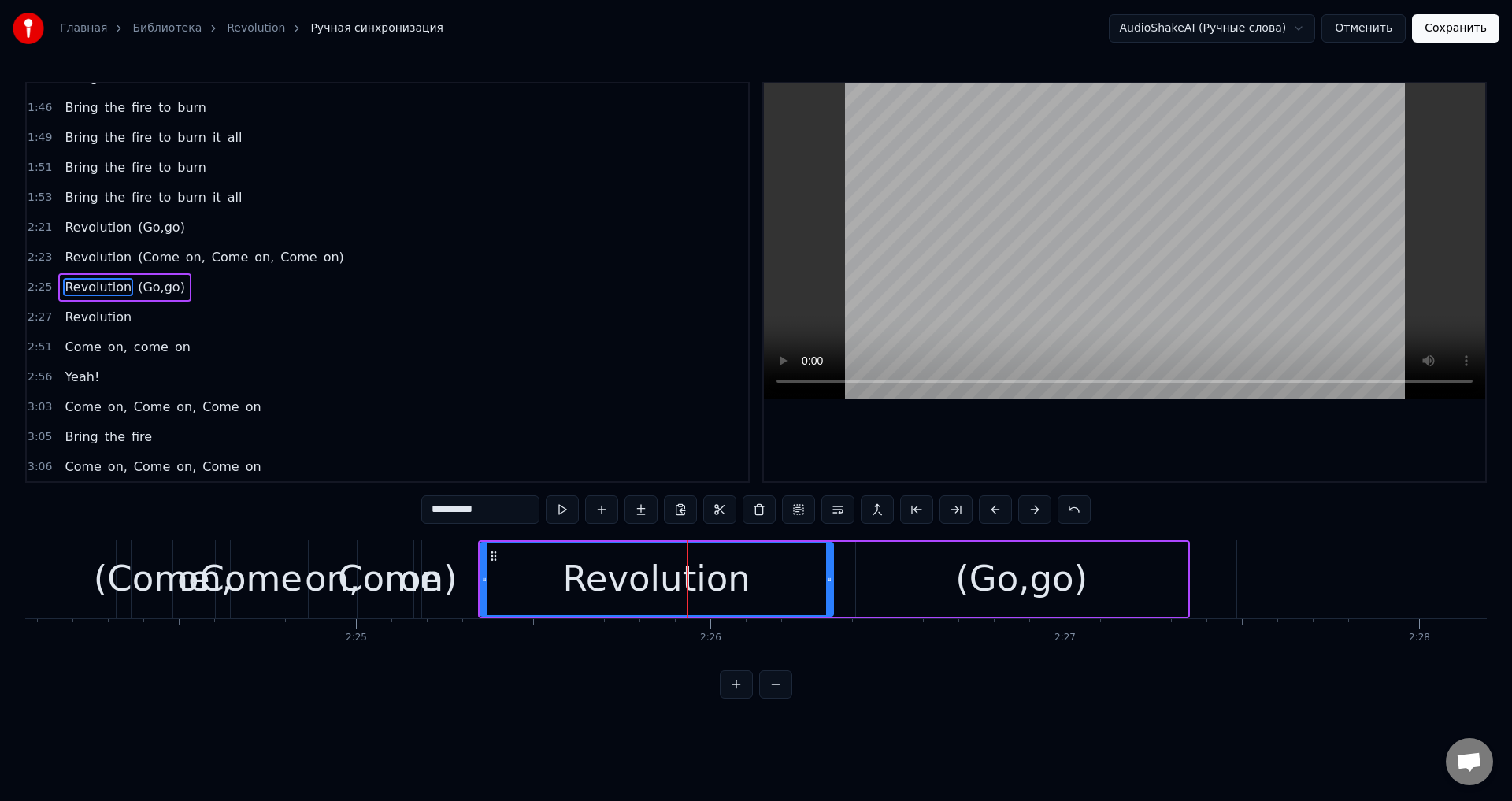
scroll to position [1073, 0]
drag, startPoint x: 827, startPoint y: 577, endPoint x: 807, endPoint y: 579, distance: 20.1
click at [807, 579] on icon at bounding box center [809, 579] width 6 height 13
click at [872, 577] on div "(Go,go)" at bounding box center [1021, 579] width 332 height 75
type input "*******"
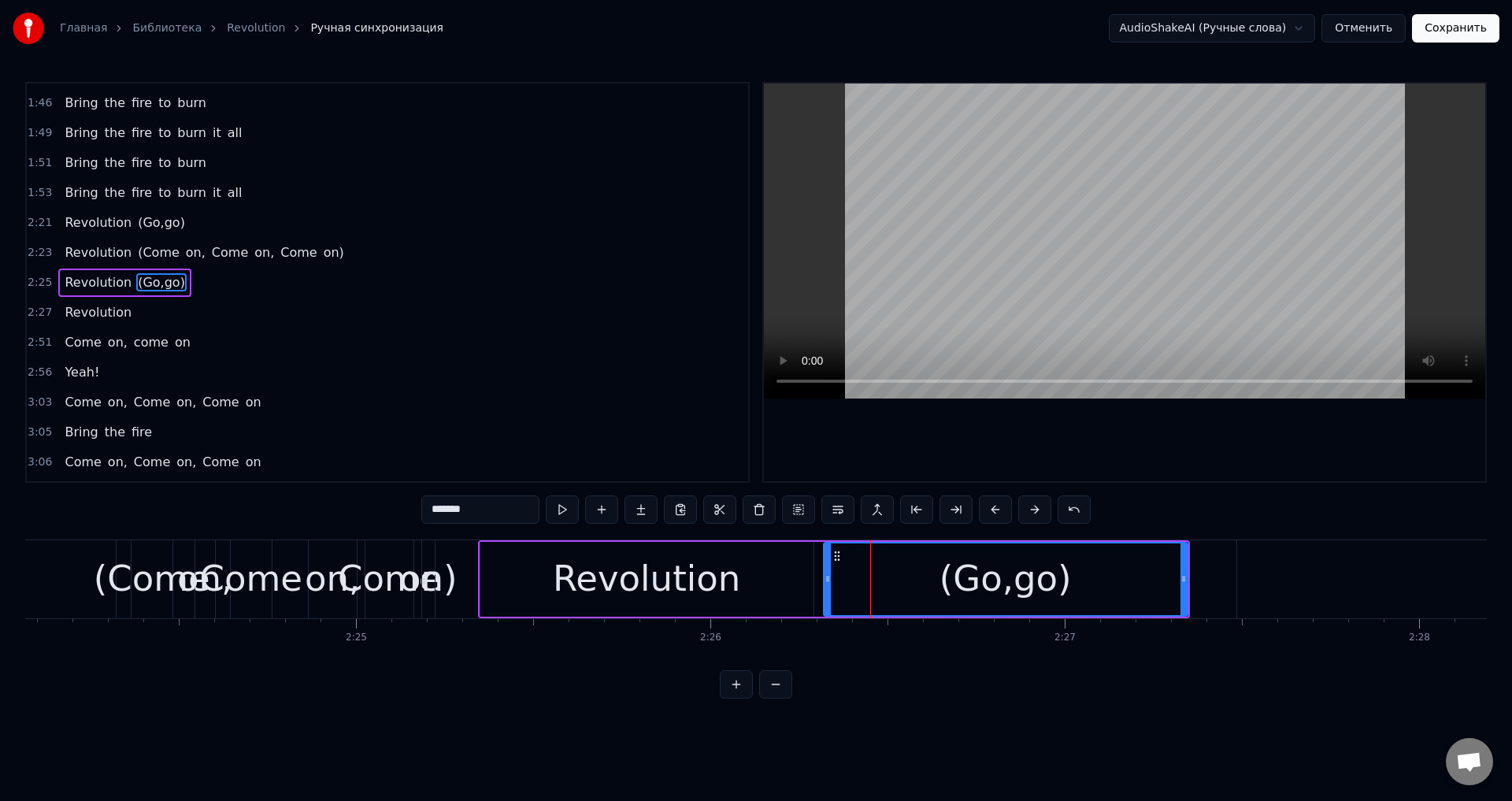
drag, startPoint x: 859, startPoint y: 578, endPoint x: 827, endPoint y: 581, distance: 32.1
click at [827, 581] on icon at bounding box center [828, 579] width 6 height 13
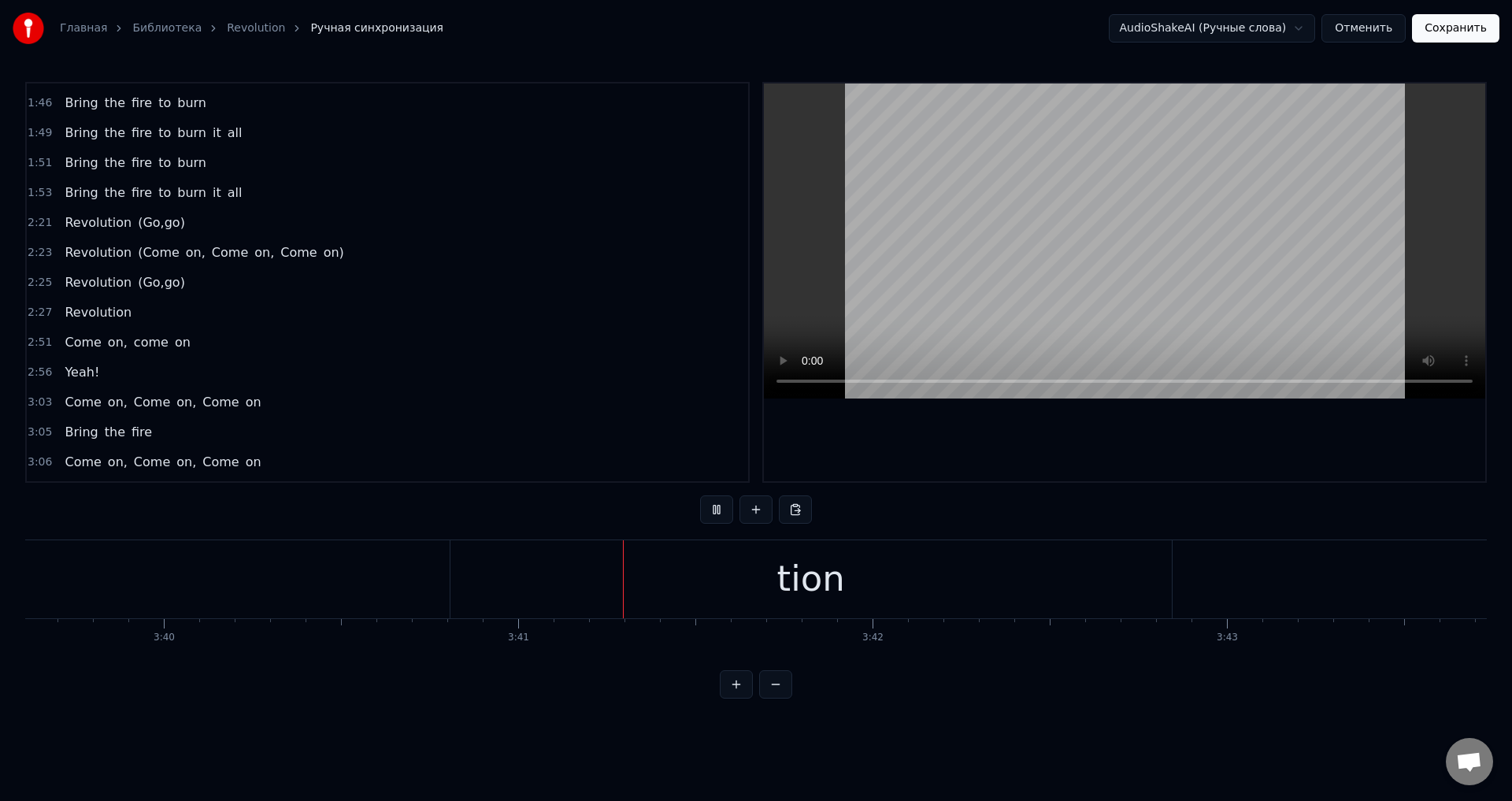
scroll to position [0, 78122]
click at [1452, 40] on button "Сохранить" at bounding box center [1455, 28] width 88 height 28
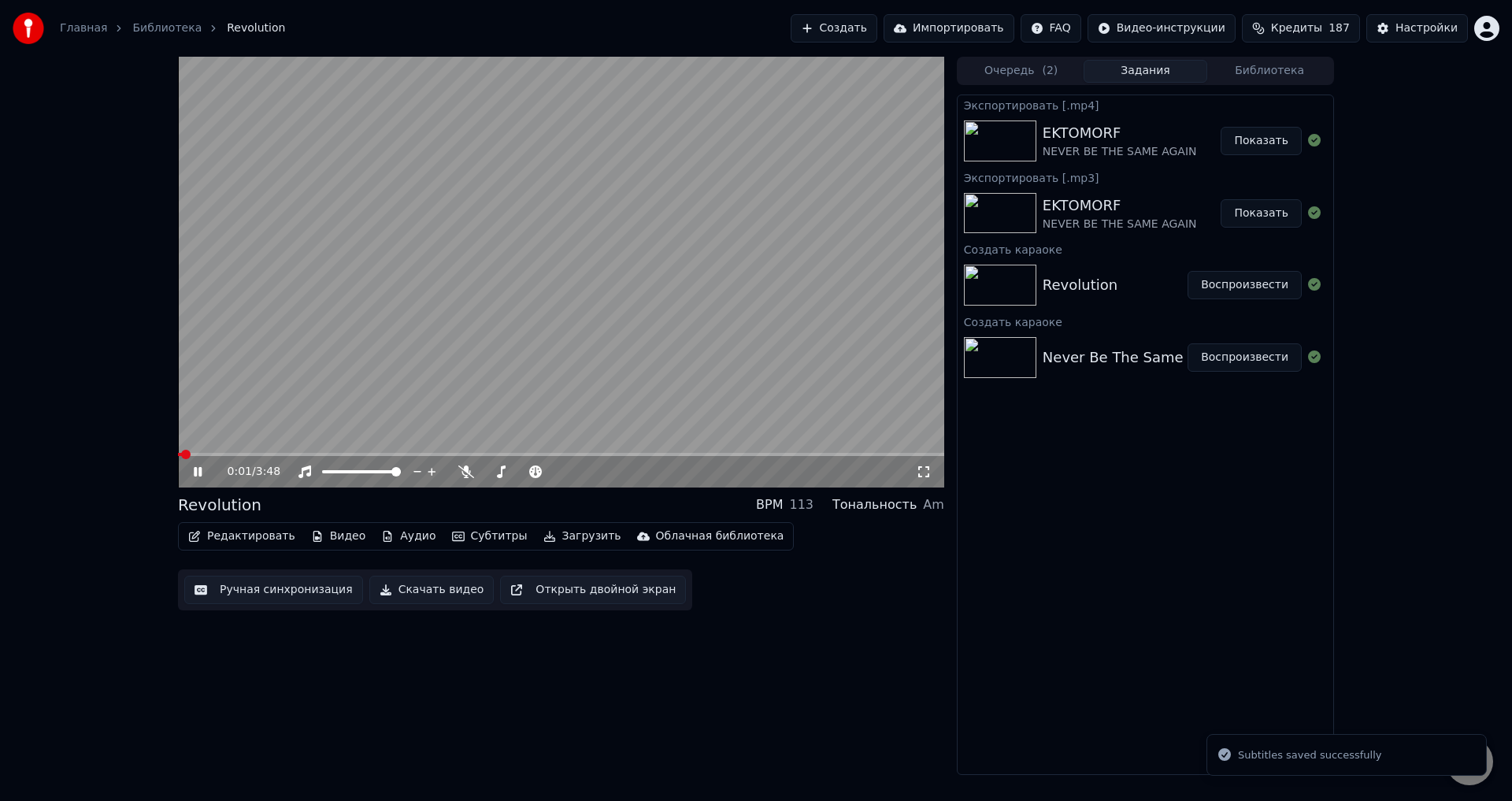
click at [922, 467] on icon at bounding box center [923, 471] width 16 height 13
click at [740, 312] on video at bounding box center [561, 272] width 766 height 430
click at [250, 541] on button "Редактировать" at bounding box center [242, 536] width 120 height 22
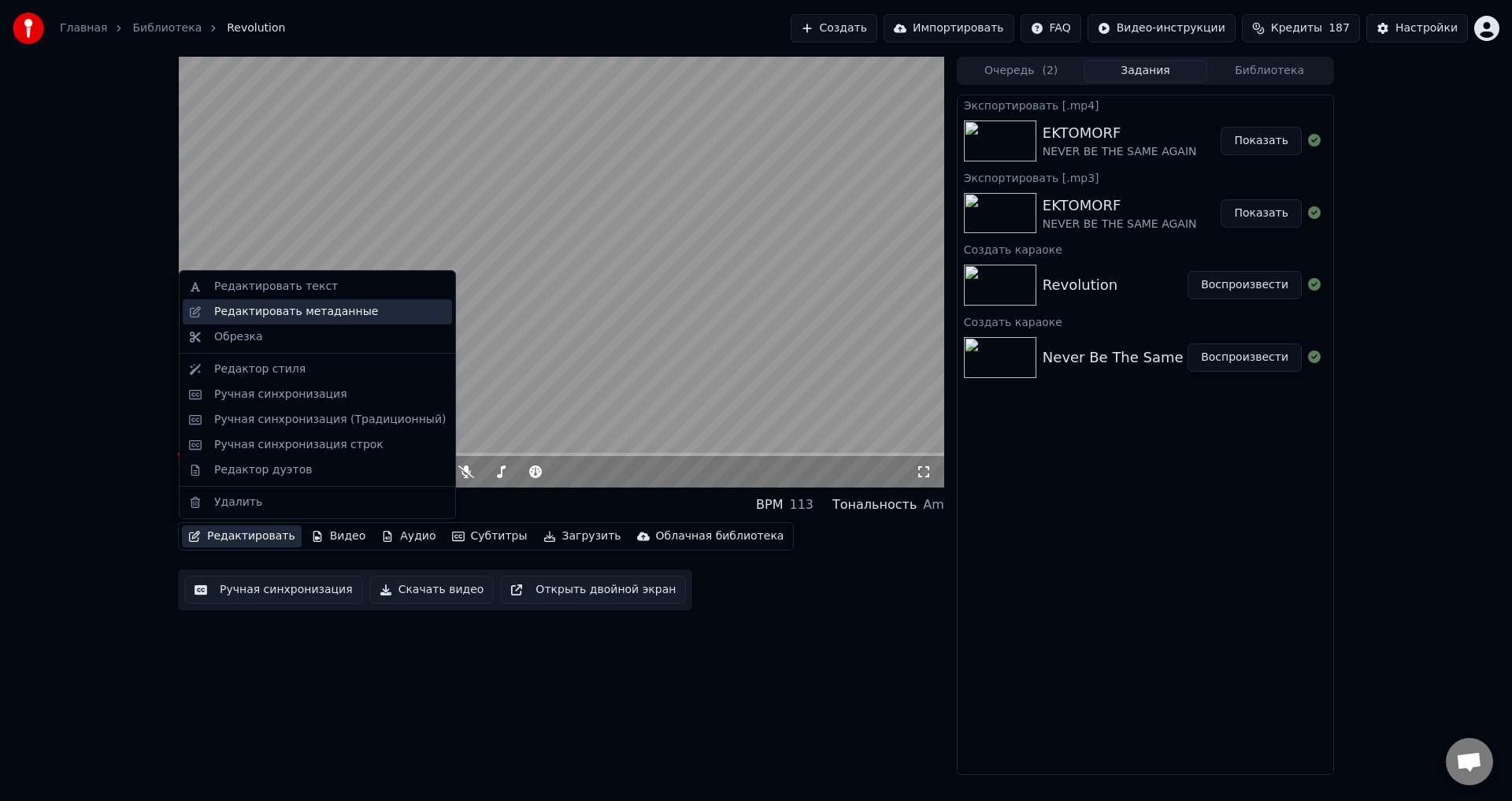
click at [300, 310] on div "Редактировать метаданные" at bounding box center [296, 312] width 163 height 16
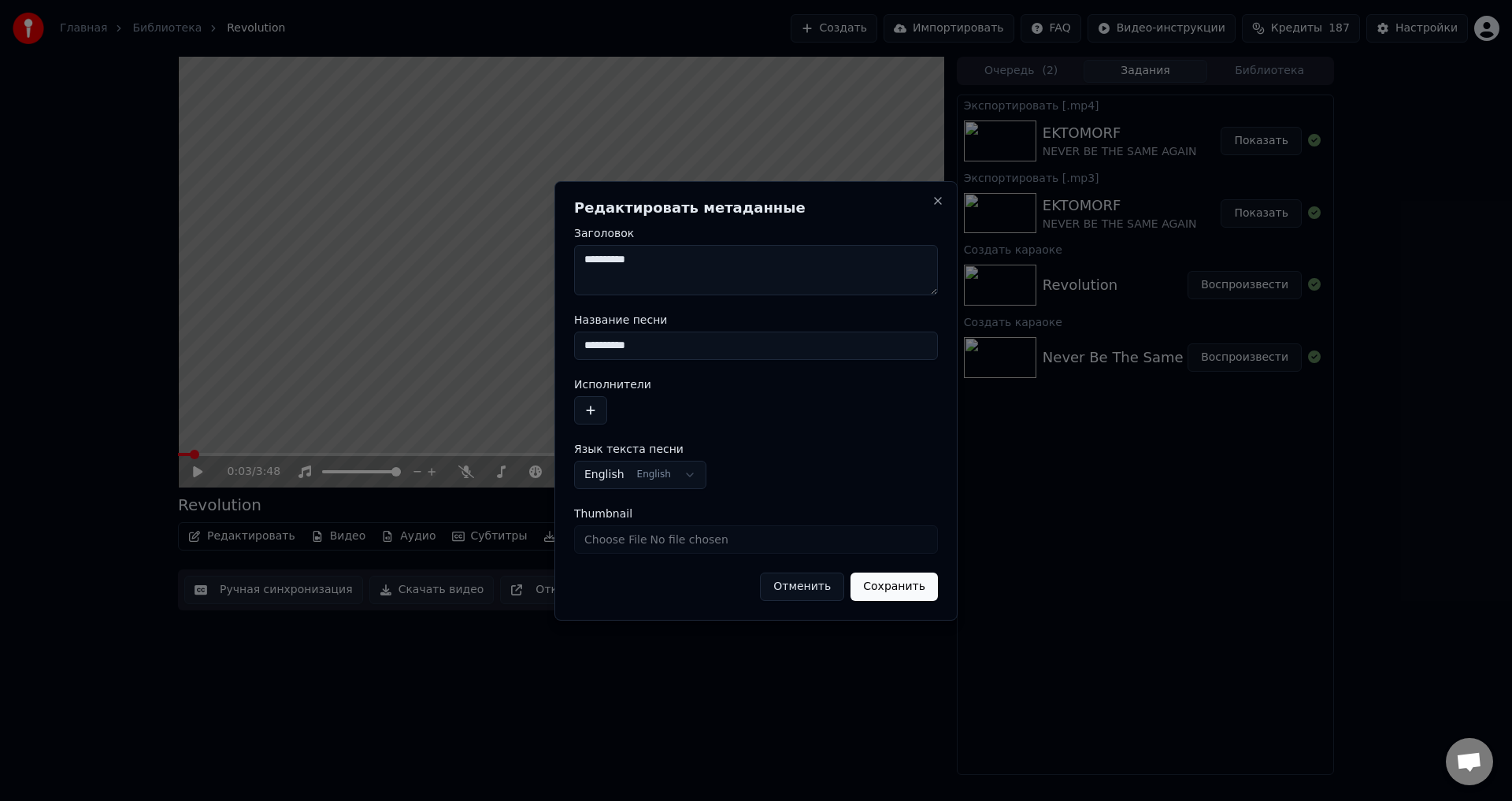
drag, startPoint x: 666, startPoint y: 342, endPoint x: 543, endPoint y: 344, distance: 123.0
click at [543, 344] on body "**********" at bounding box center [756, 400] width 1512 height 801
type input "********"
click at [588, 406] on button "button" at bounding box center [590, 410] width 33 height 28
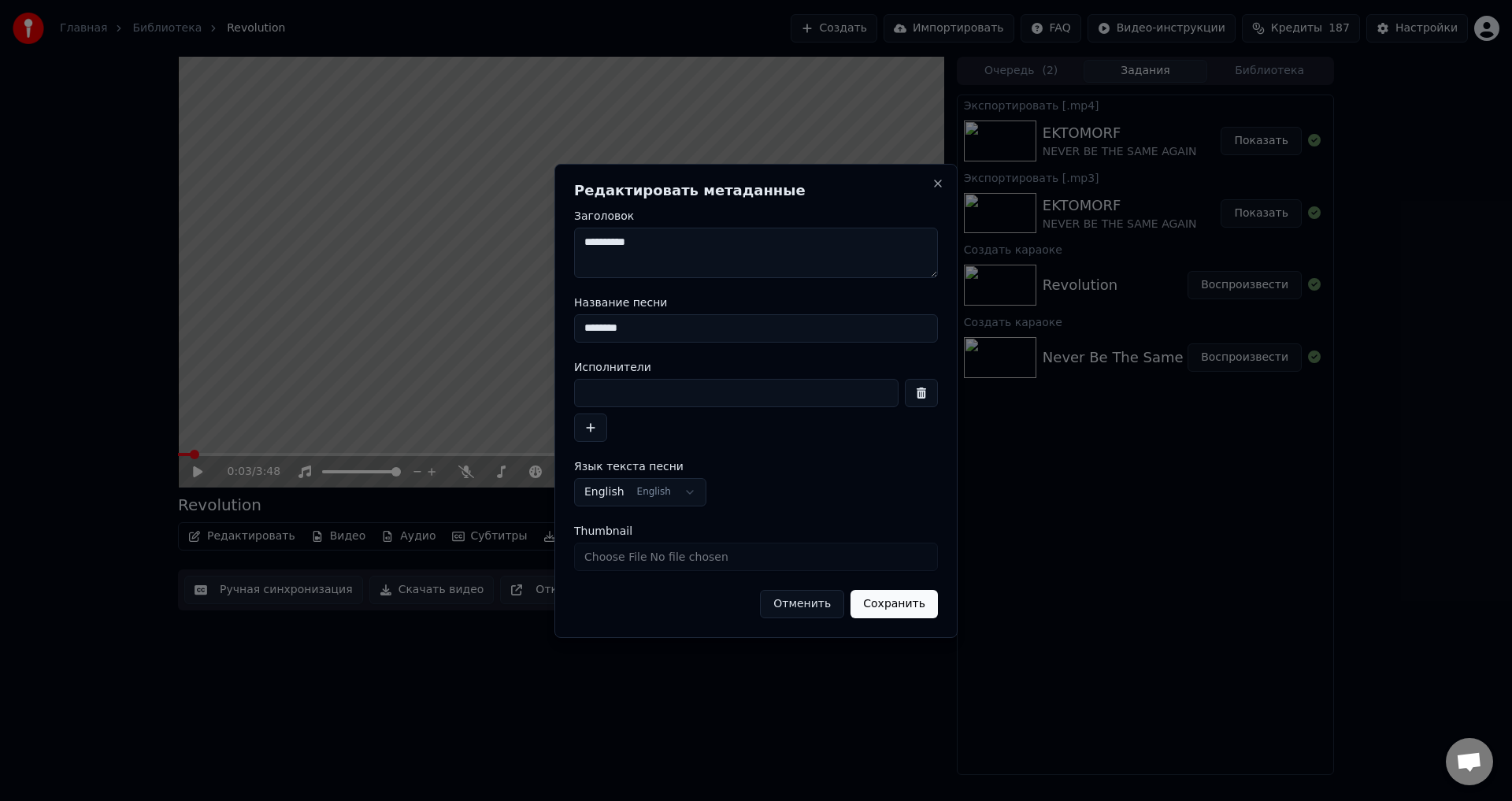
click at [666, 389] on input at bounding box center [736, 393] width 325 height 28
type input "**********"
click at [883, 619] on div "**********" at bounding box center [755, 400] width 403 height 474
click at [890, 607] on button "Сохранить" at bounding box center [894, 604] width 88 height 28
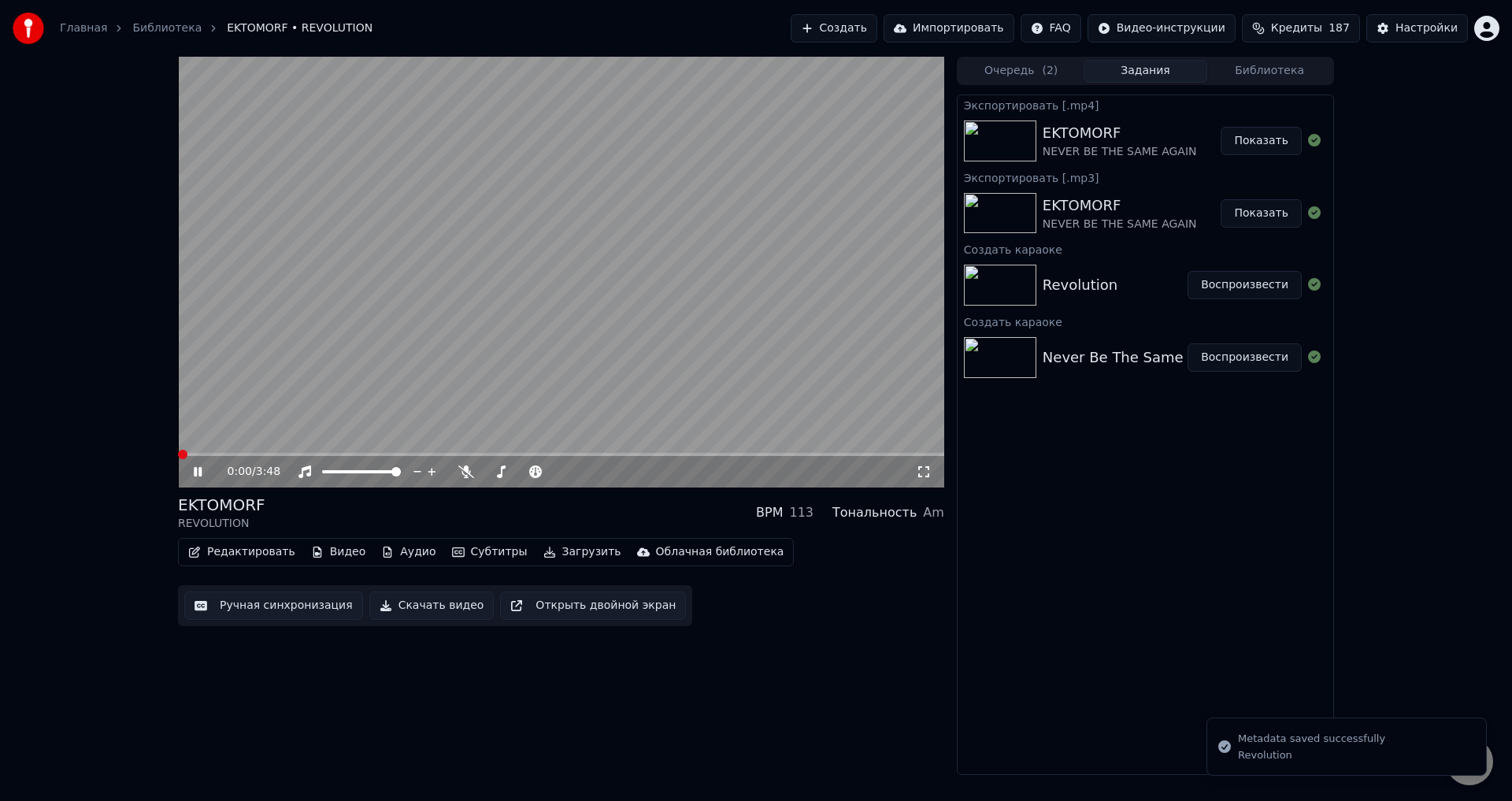
click at [558, 321] on video at bounding box center [561, 272] width 766 height 430
click at [569, 517] on div "EKTOMORF REVOLUTION BPM 113 Тональность Am" at bounding box center [561, 513] width 766 height 38
click at [188, 456] on span at bounding box center [192, 453] width 9 height 9
click at [178, 457] on div "0:03 / 3:48" at bounding box center [561, 472] width 766 height 32
click at [188, 458] on span at bounding box center [192, 453] width 9 height 9
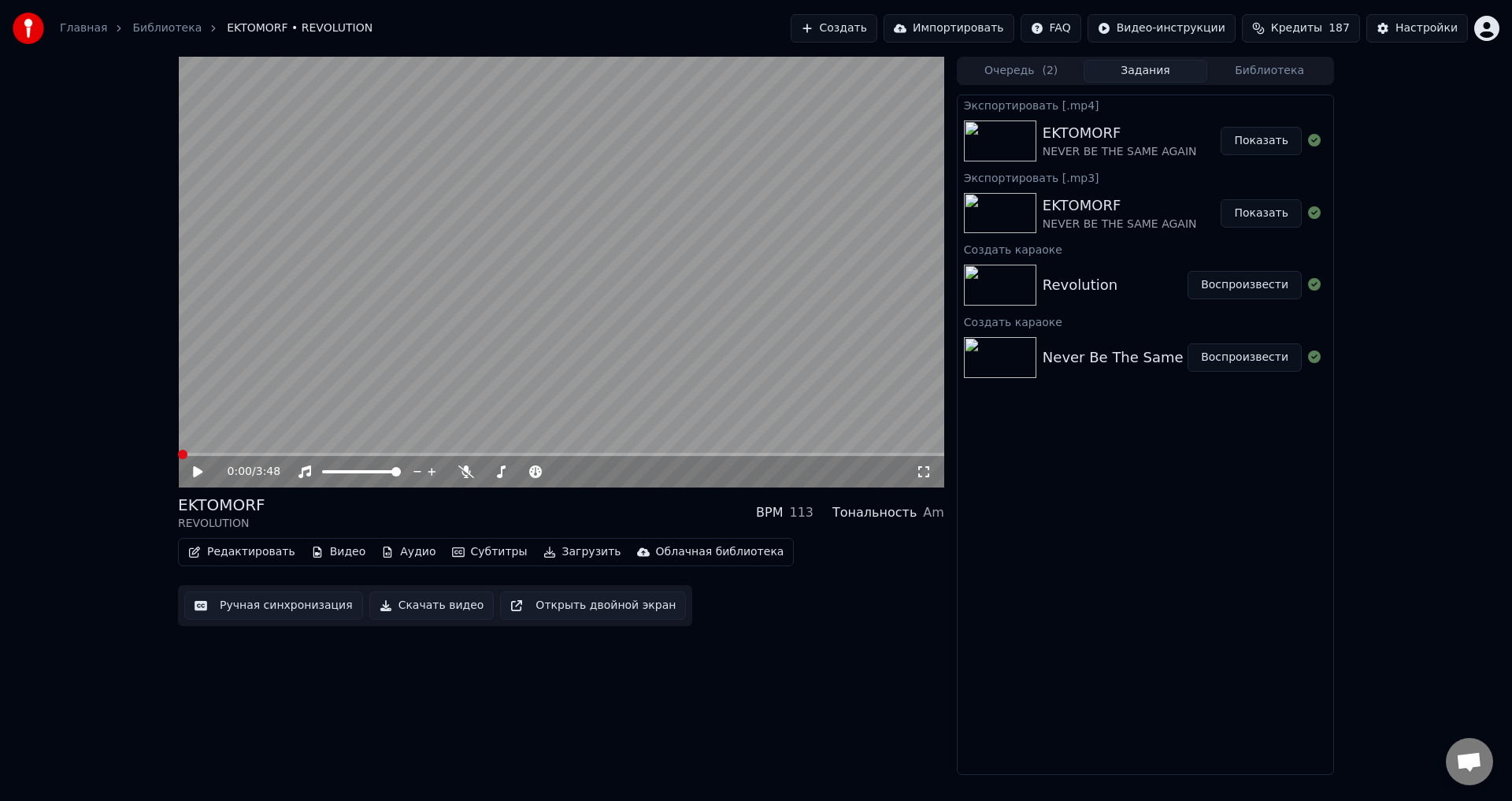
drag, startPoint x: 193, startPoint y: 470, endPoint x: 346, endPoint y: 547, distance: 171.3
click at [194, 470] on icon at bounding box center [197, 471] width 9 height 11
click at [924, 475] on icon at bounding box center [923, 471] width 16 height 13
click at [583, 507] on div "EKTOMORF REVOLUTION BPM 113 Тональность Am" at bounding box center [561, 513] width 766 height 38
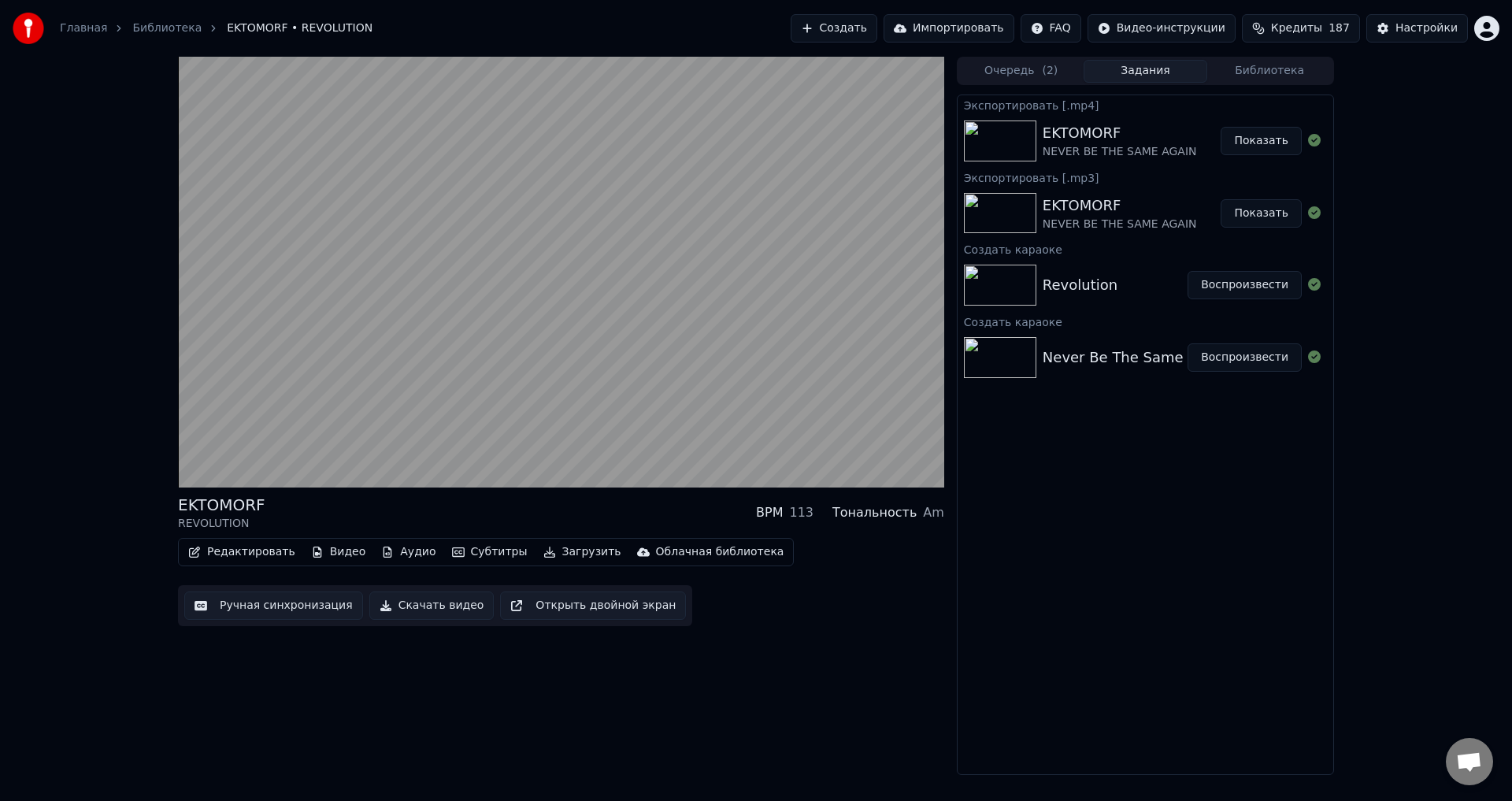
click at [543, 551] on button "Загрузить" at bounding box center [582, 552] width 91 height 22
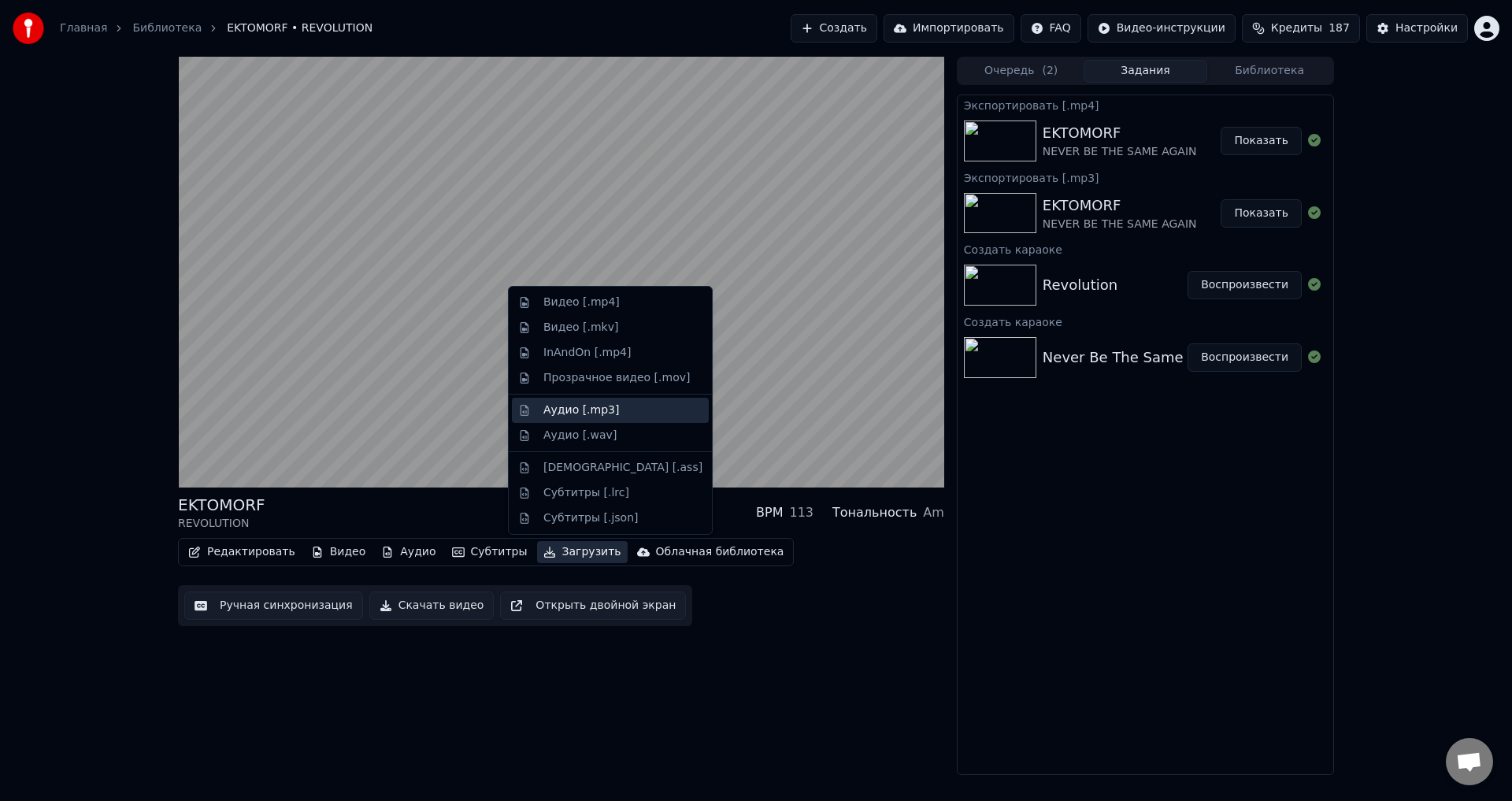
click at [581, 414] on div "Аудио [.mp3]" at bounding box center [581, 410] width 76 height 16
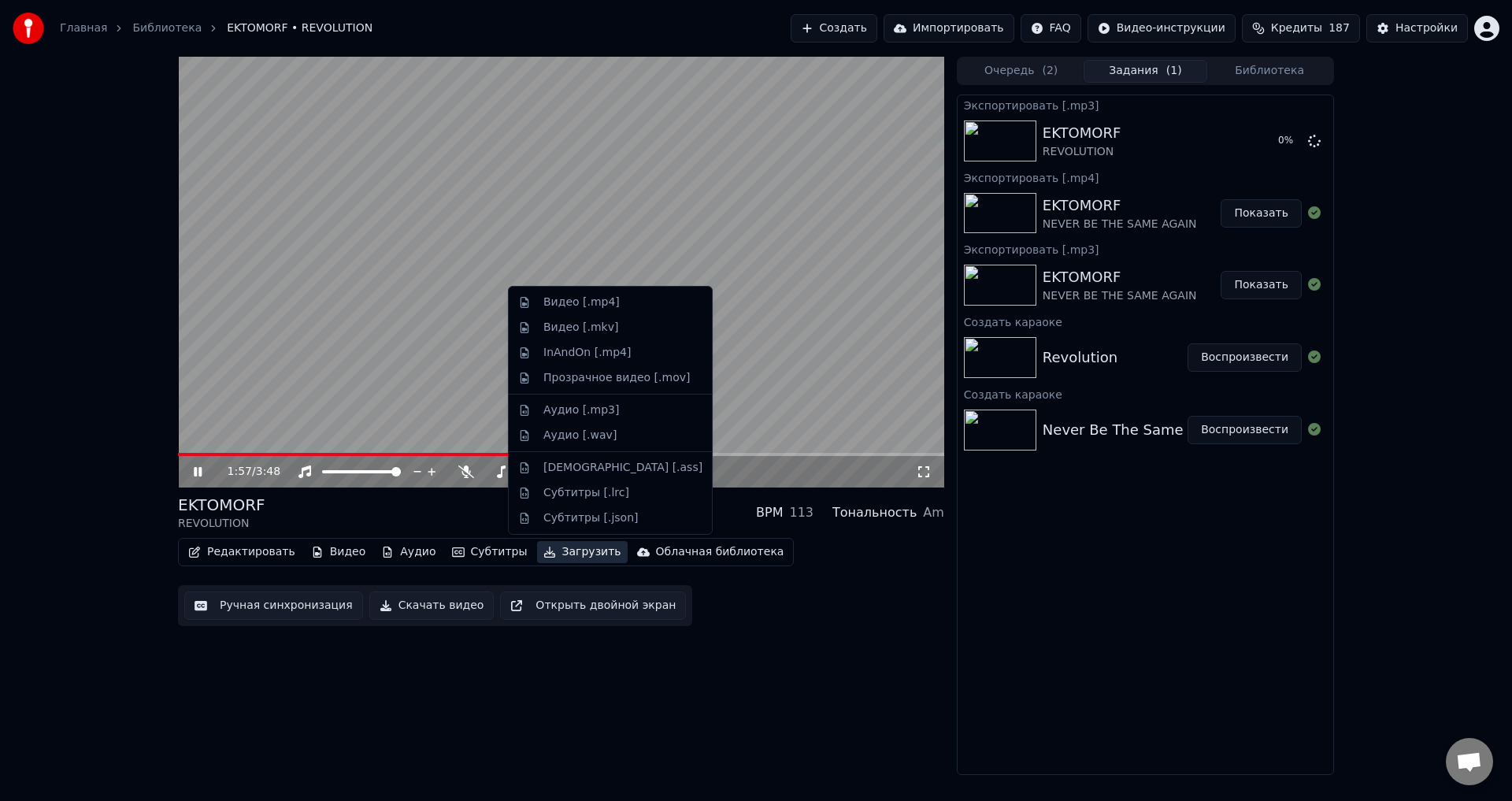
click at [545, 554] on button "Загрузить" at bounding box center [582, 552] width 91 height 22
click at [568, 315] on div "Видео [.mkv]" at bounding box center [611, 327] width 197 height 25
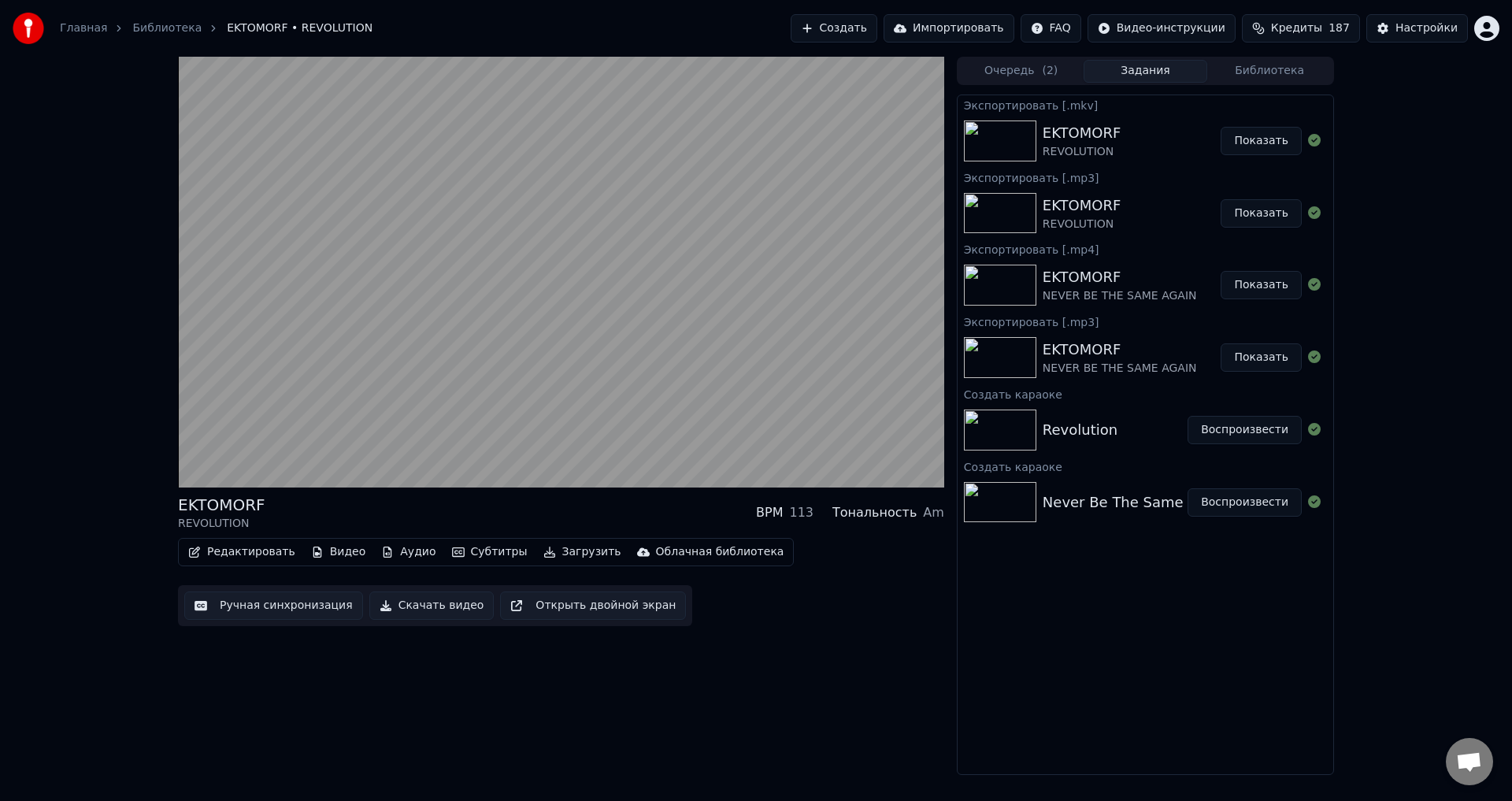
click at [1272, 141] on button "Показать" at bounding box center [1260, 140] width 81 height 28
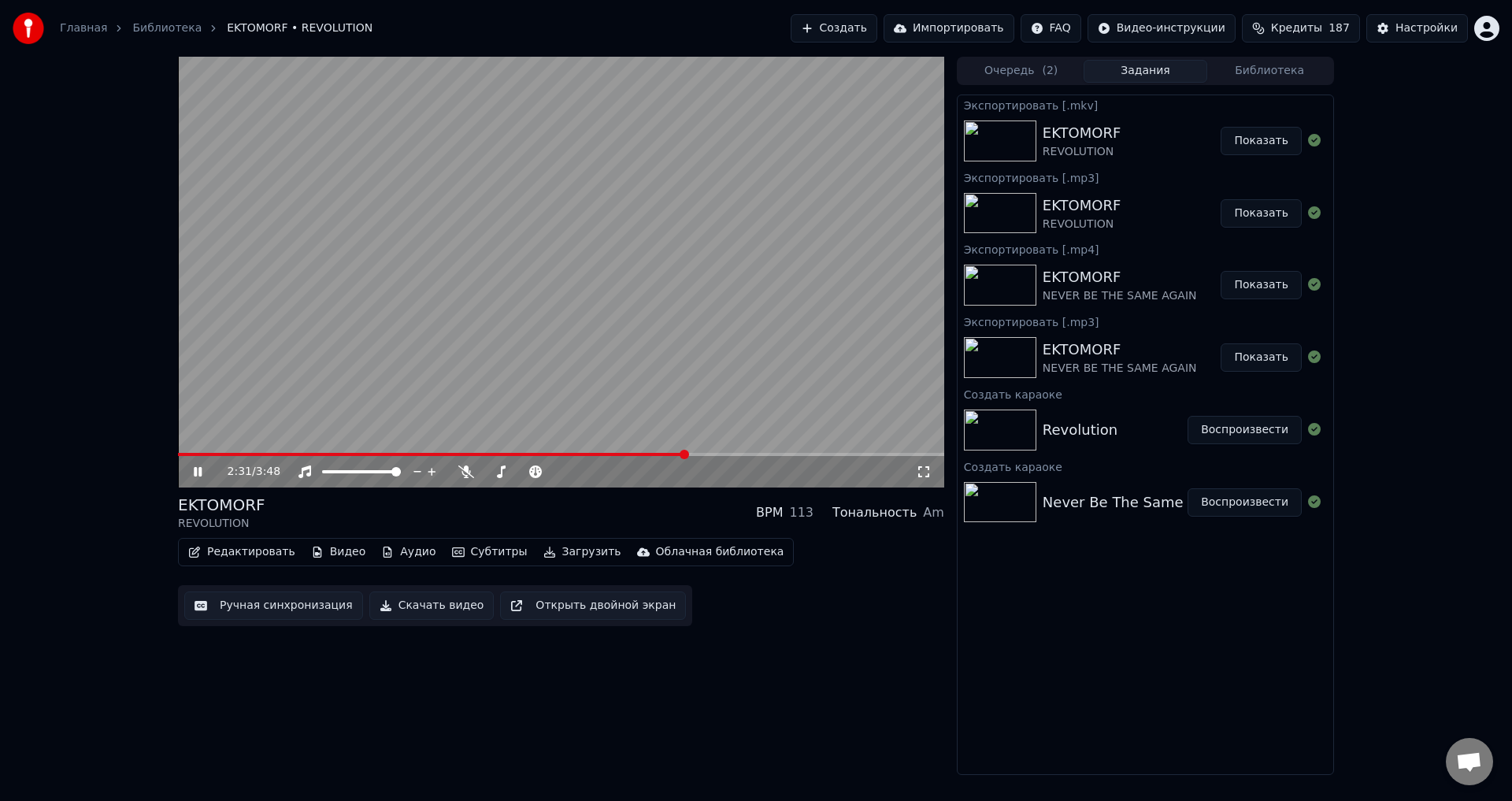
click at [556, 567] on div "Редактировать Видео Аудио Субтитры Загрузить Облачная библиотека Ручная синхрон…" at bounding box center [561, 582] width 766 height 89
click at [554, 561] on button "Загрузить" at bounding box center [582, 552] width 91 height 22
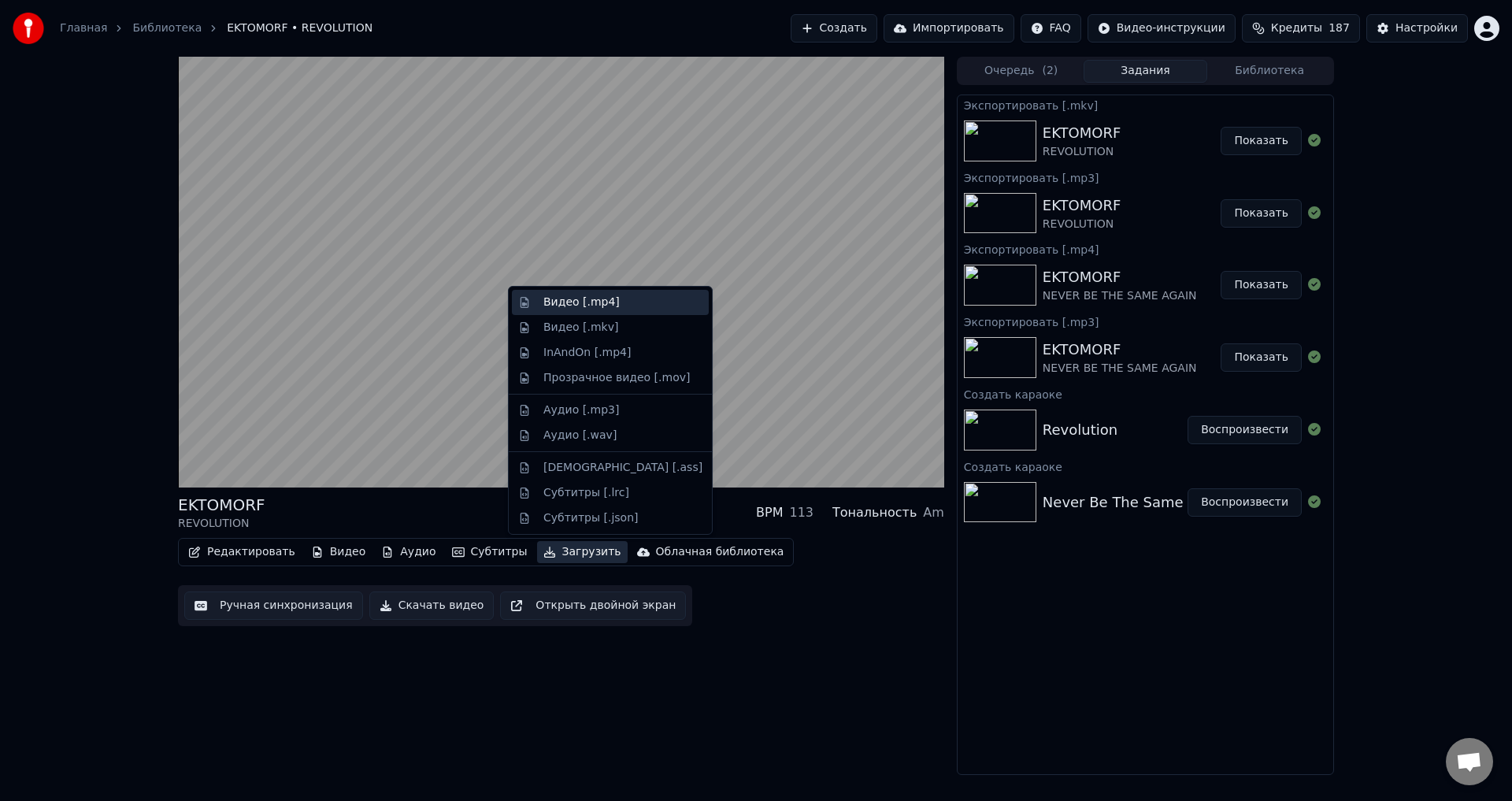
click at [569, 297] on div "Видео [.mp4]" at bounding box center [581, 303] width 77 height 16
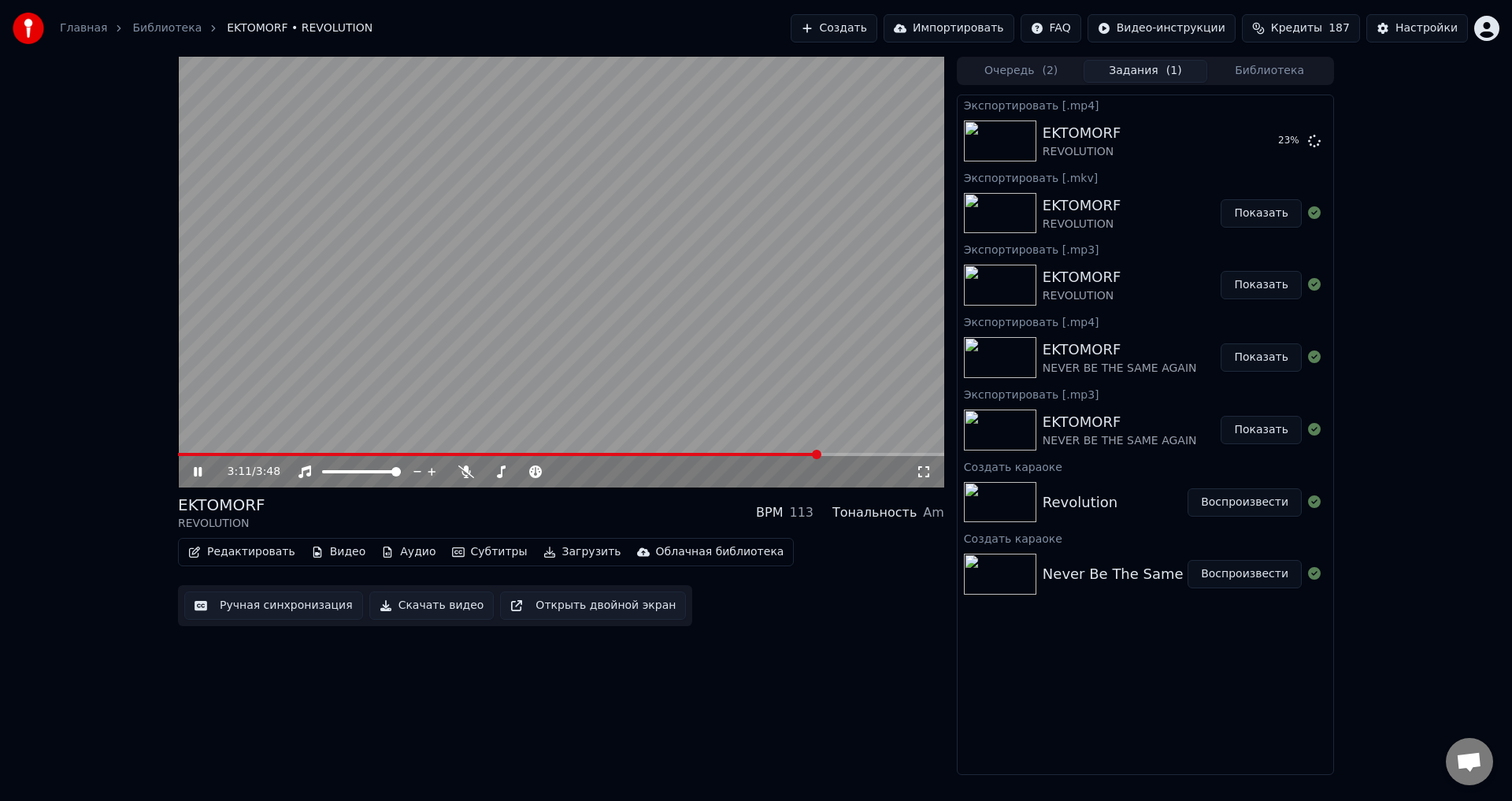
drag, startPoint x: 196, startPoint y: 477, endPoint x: 220, endPoint y: 460, distance: 29.4
click at [195, 477] on icon at bounding box center [208, 471] width 37 height 13
click at [873, 29] on button "Создать" at bounding box center [834, 28] width 87 height 28
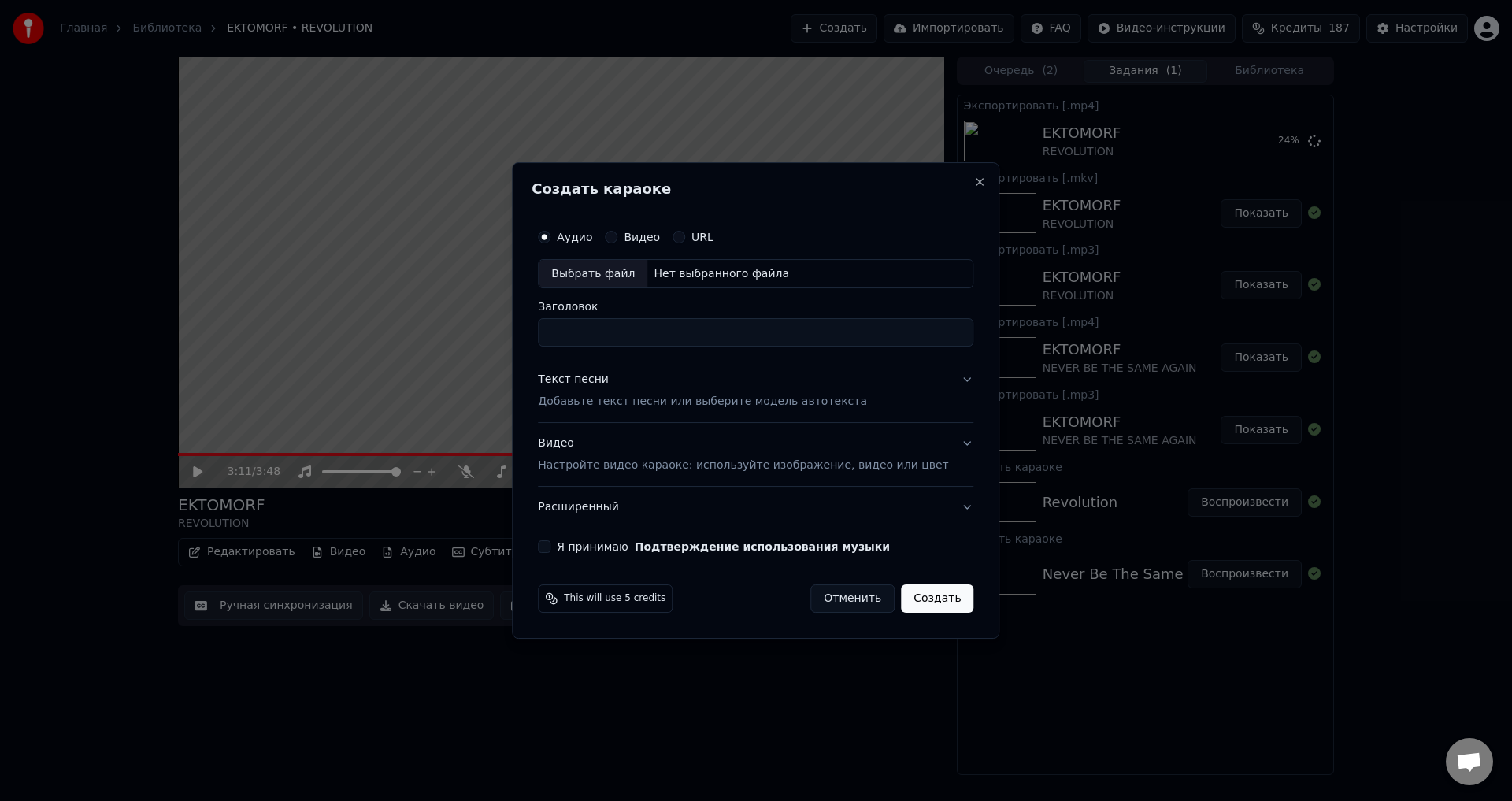
click at [624, 271] on div "Выбрать файл" at bounding box center [593, 274] width 109 height 28
type input "**********"
click at [627, 396] on p "Добавьте текст песни или выберите модель автотекста" at bounding box center [702, 402] width 329 height 16
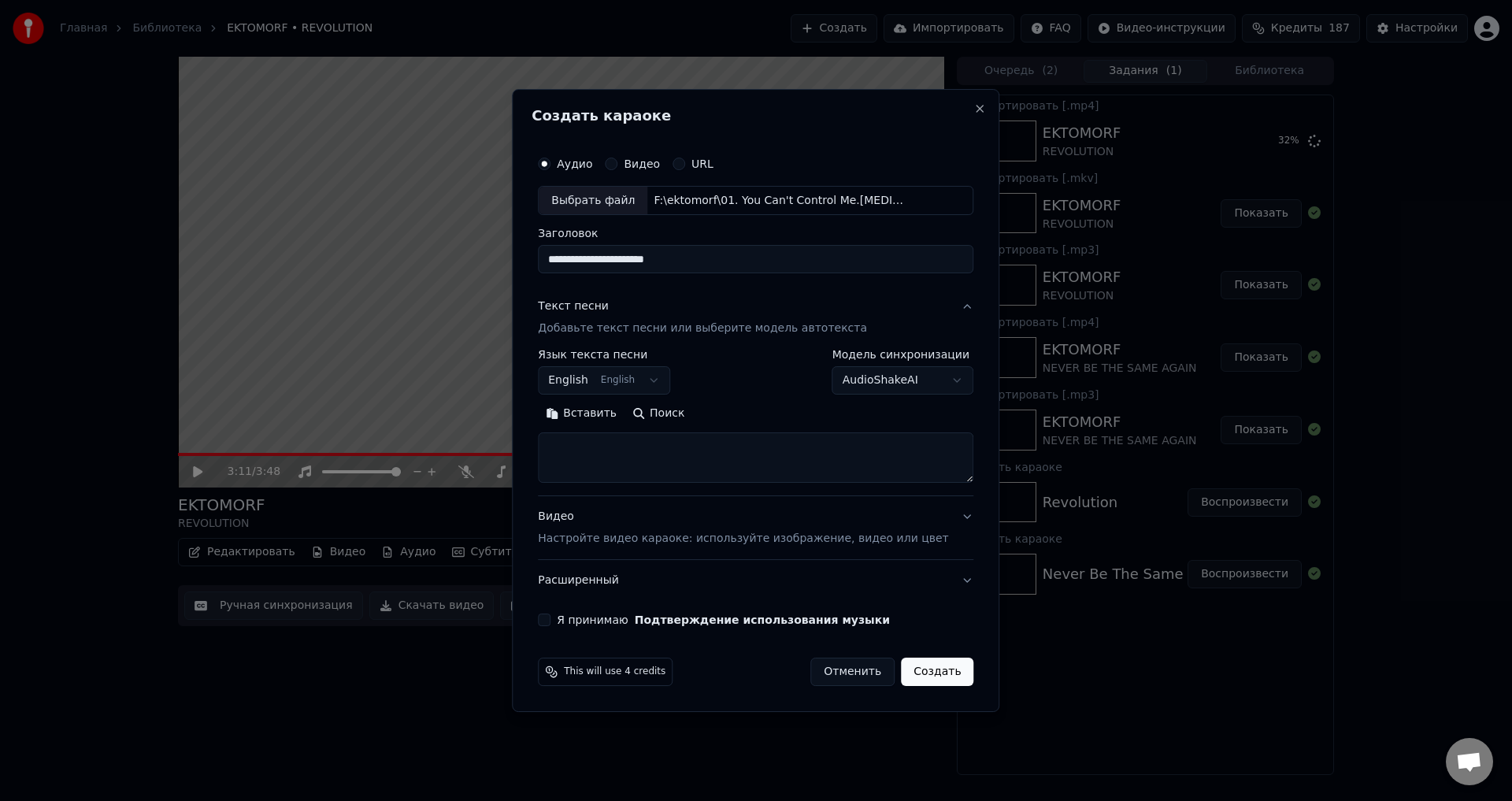
click at [909, 254] on input "**********" at bounding box center [755, 260] width 435 height 28
click at [612, 329] on p "Добавьте текст песни или выберите модель автотекста" at bounding box center [702, 329] width 329 height 16
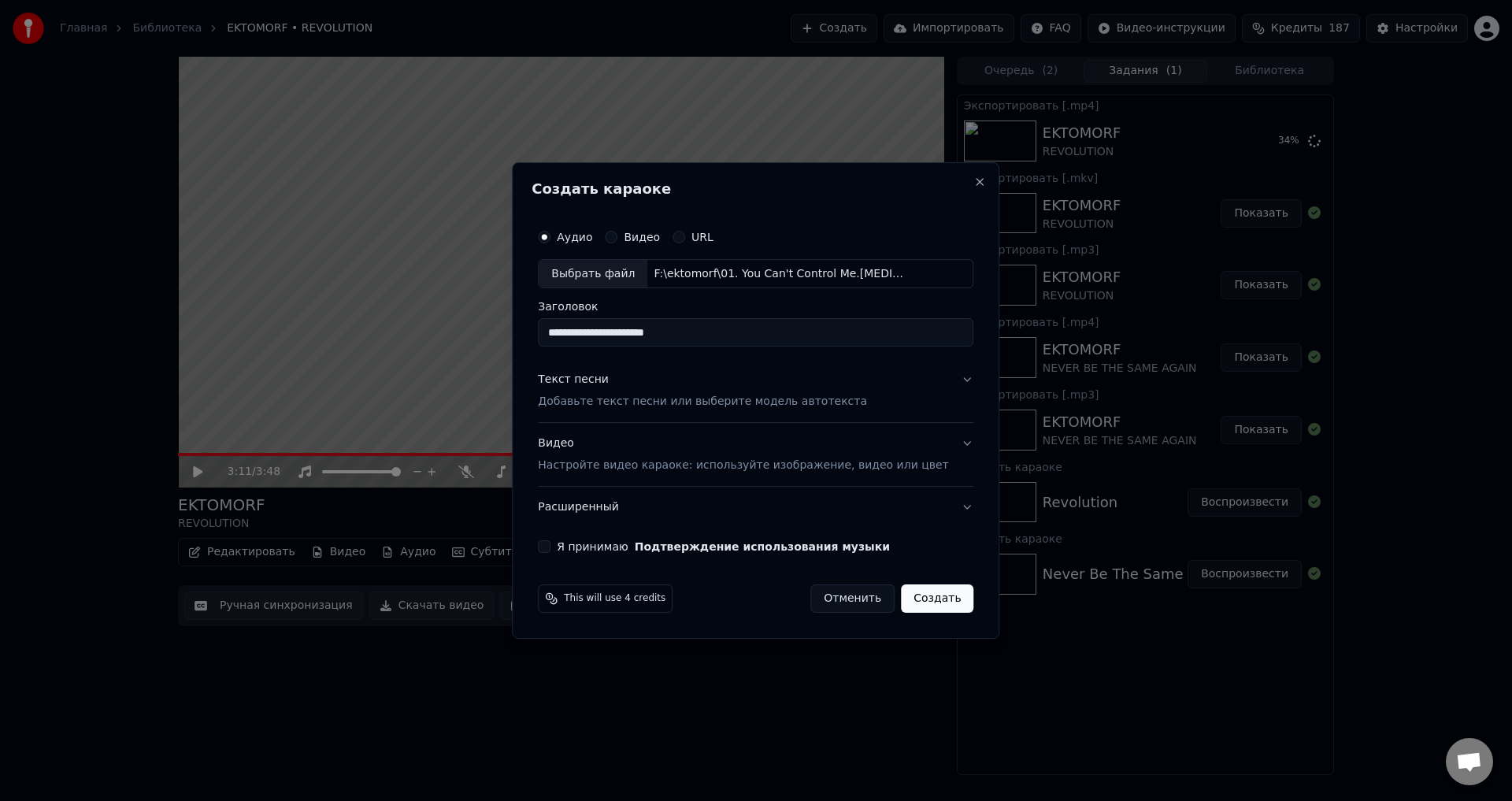
click at [681, 403] on p "Добавьте текст песни или выберите модель автотекста" at bounding box center [702, 402] width 329 height 16
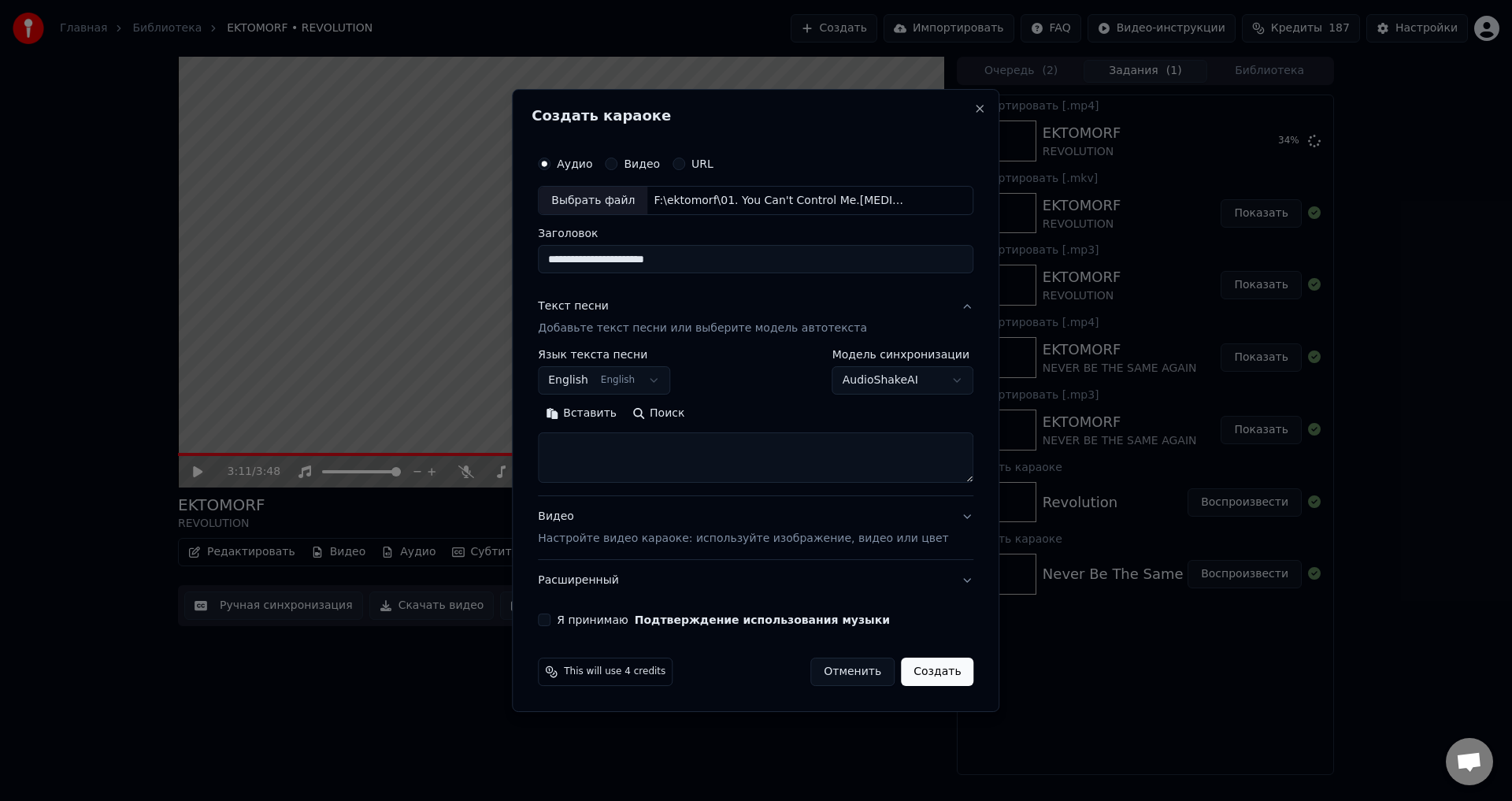
click at [712, 452] on textarea at bounding box center [755, 458] width 435 height 51
paste textarea "**********"
type textarea "**********"
click at [632, 534] on p "Настройте видео караоке: используйте изображение, видео или цвет" at bounding box center [743, 539] width 410 height 16
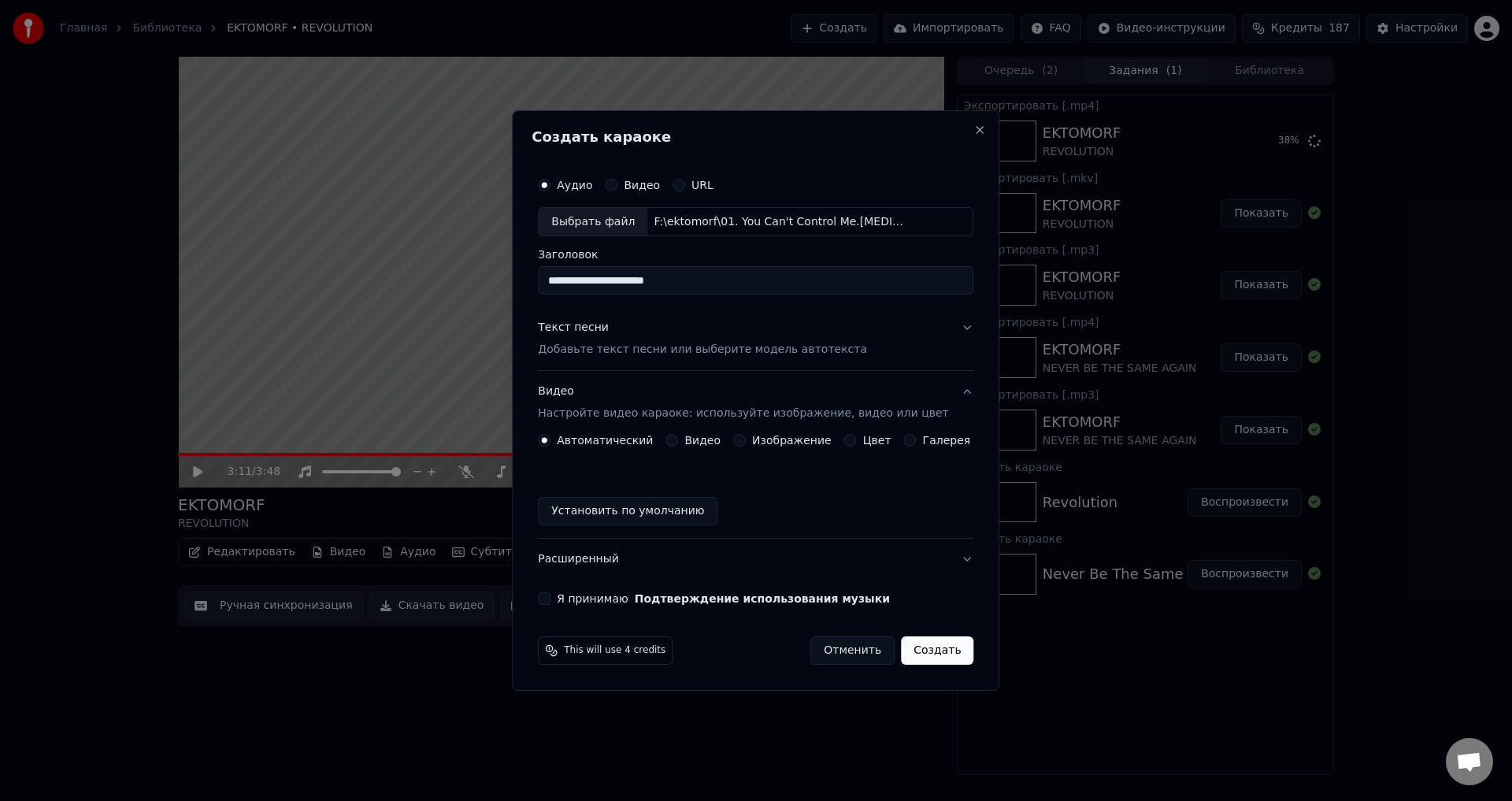
click at [740, 433] on button "Видео Настройте видео караоке: используйте изображение, видео или цвет" at bounding box center [755, 402] width 435 height 63
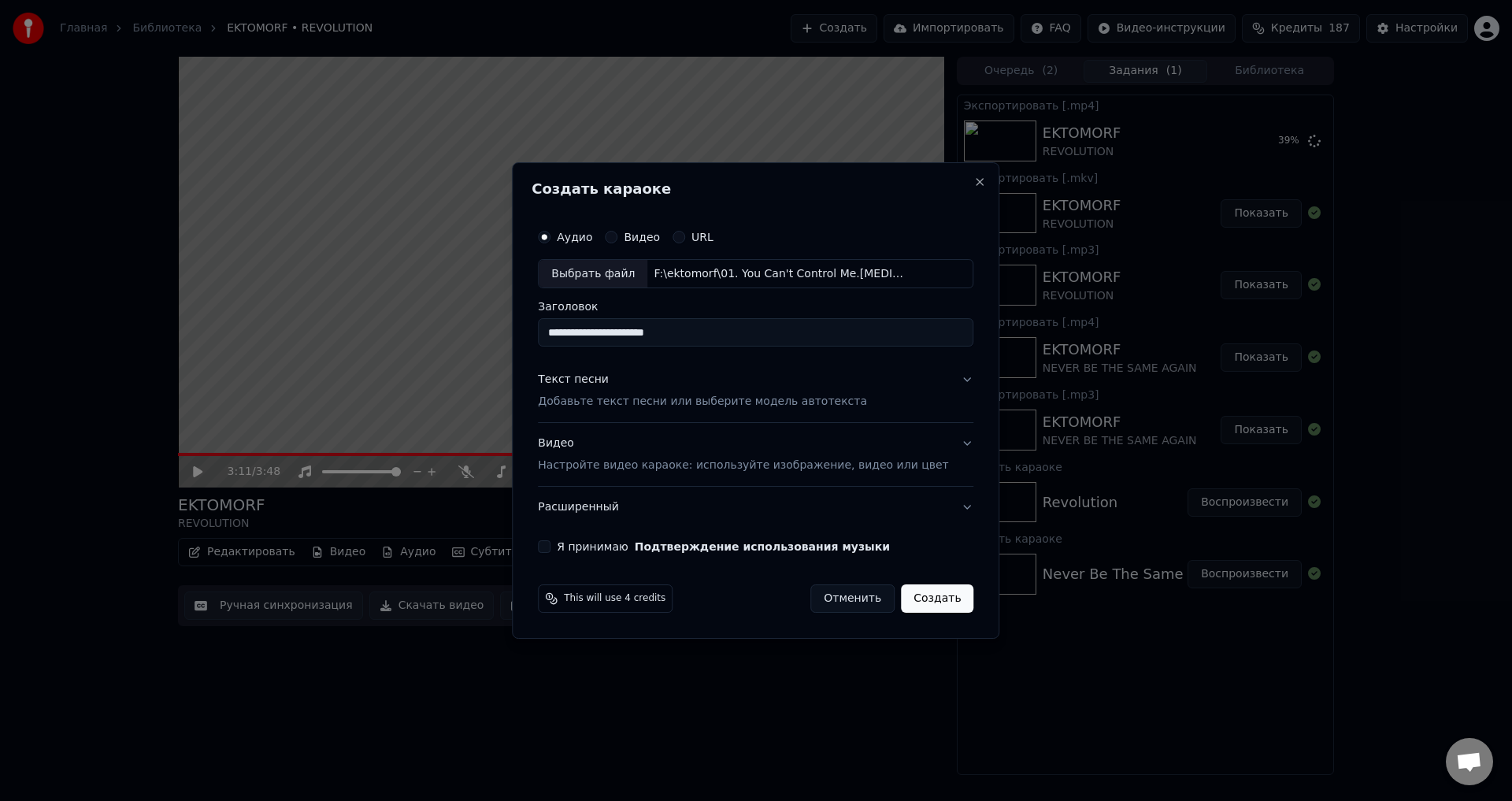
click at [738, 459] on p "Настройте видео караоке: используйте изображение, видео или цвет" at bounding box center [743, 465] width 410 height 16
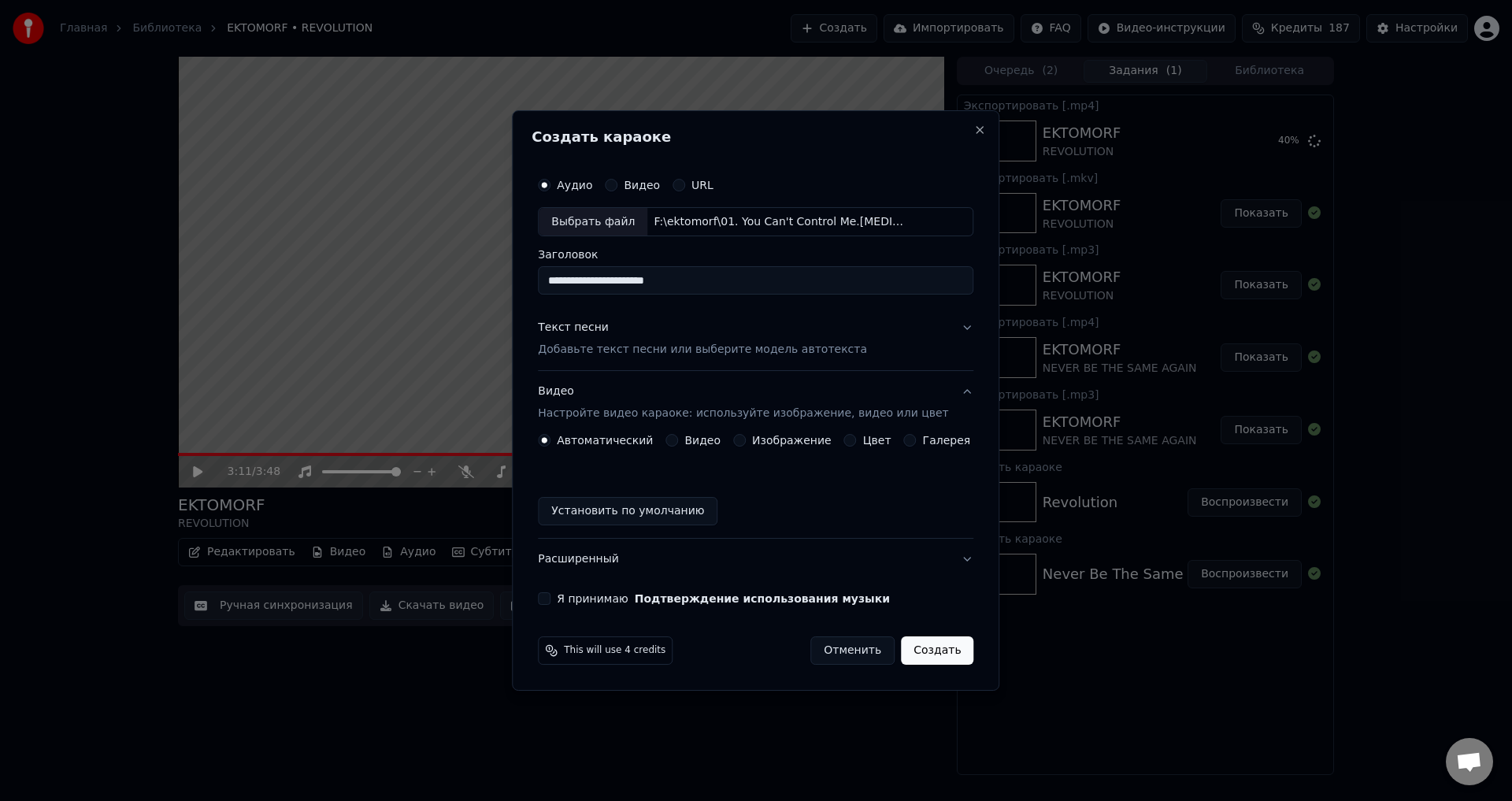
click at [737, 440] on button "Изображение" at bounding box center [739, 440] width 13 height 13
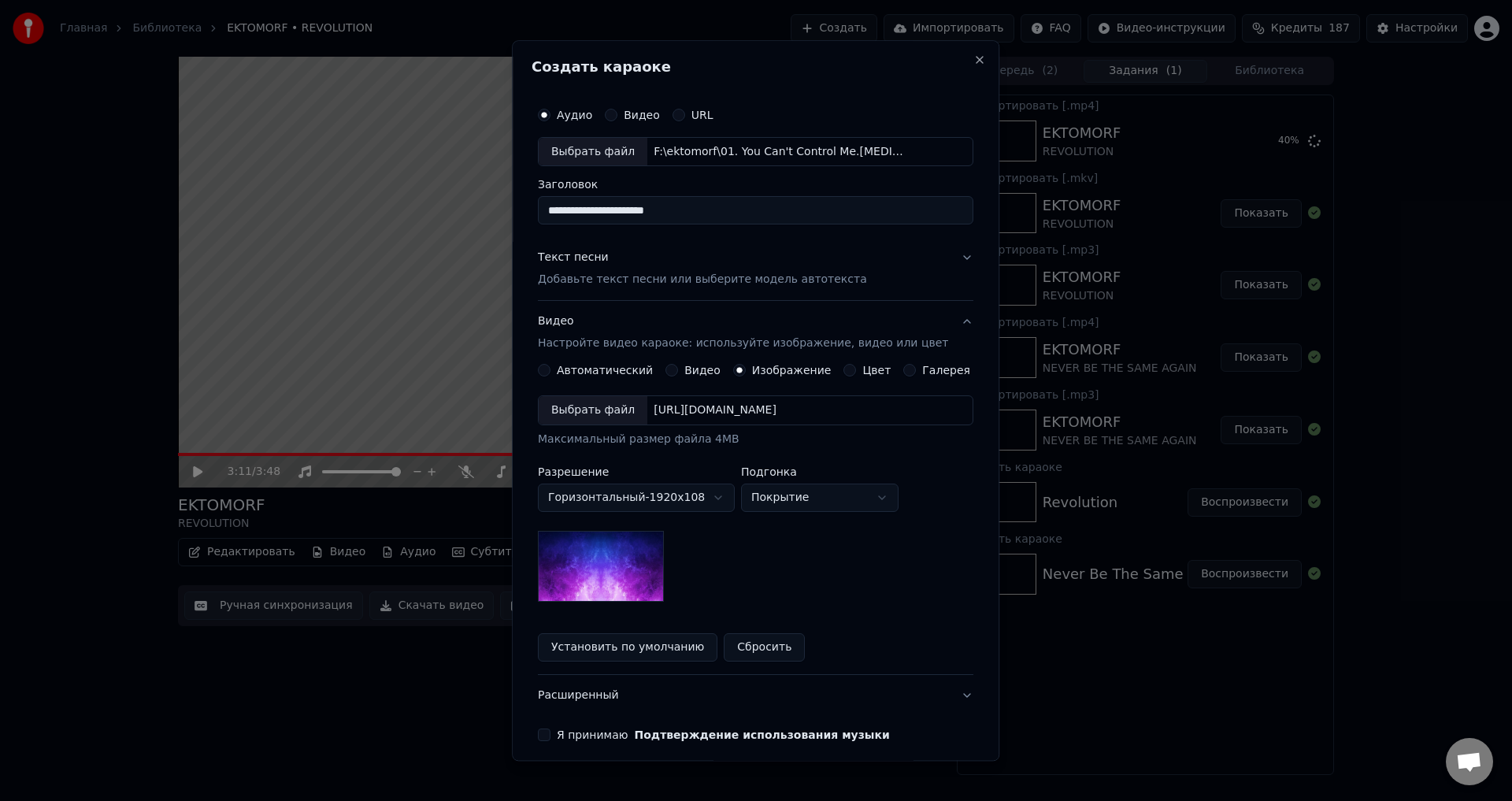
click at [630, 410] on div "Выбрать файл" at bounding box center [593, 410] width 109 height 28
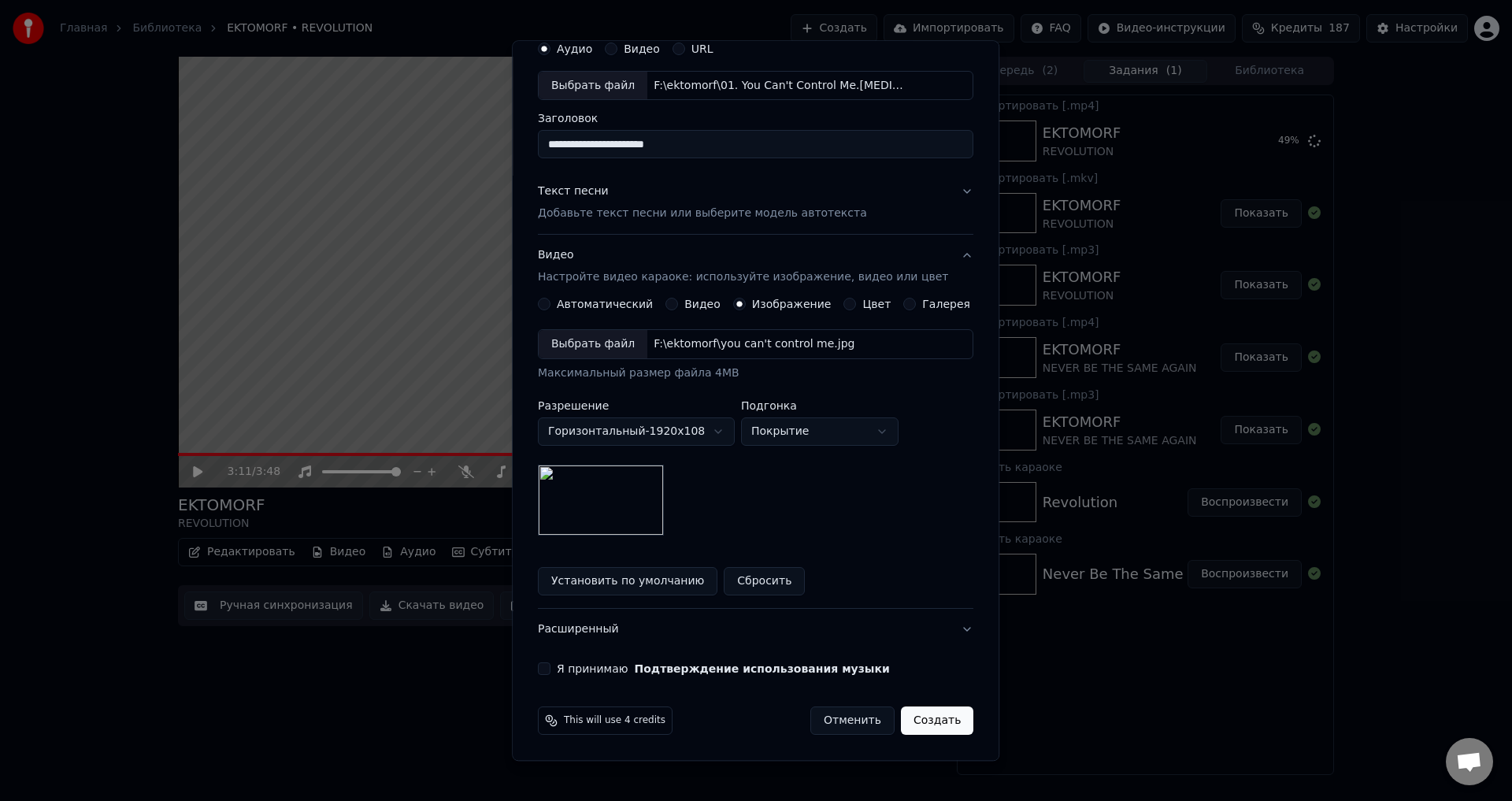
click at [551, 668] on button "Я принимаю Подтверждение использования музыки" at bounding box center [544, 669] width 13 height 13
click at [919, 721] on button "Создать" at bounding box center [936, 721] width 73 height 28
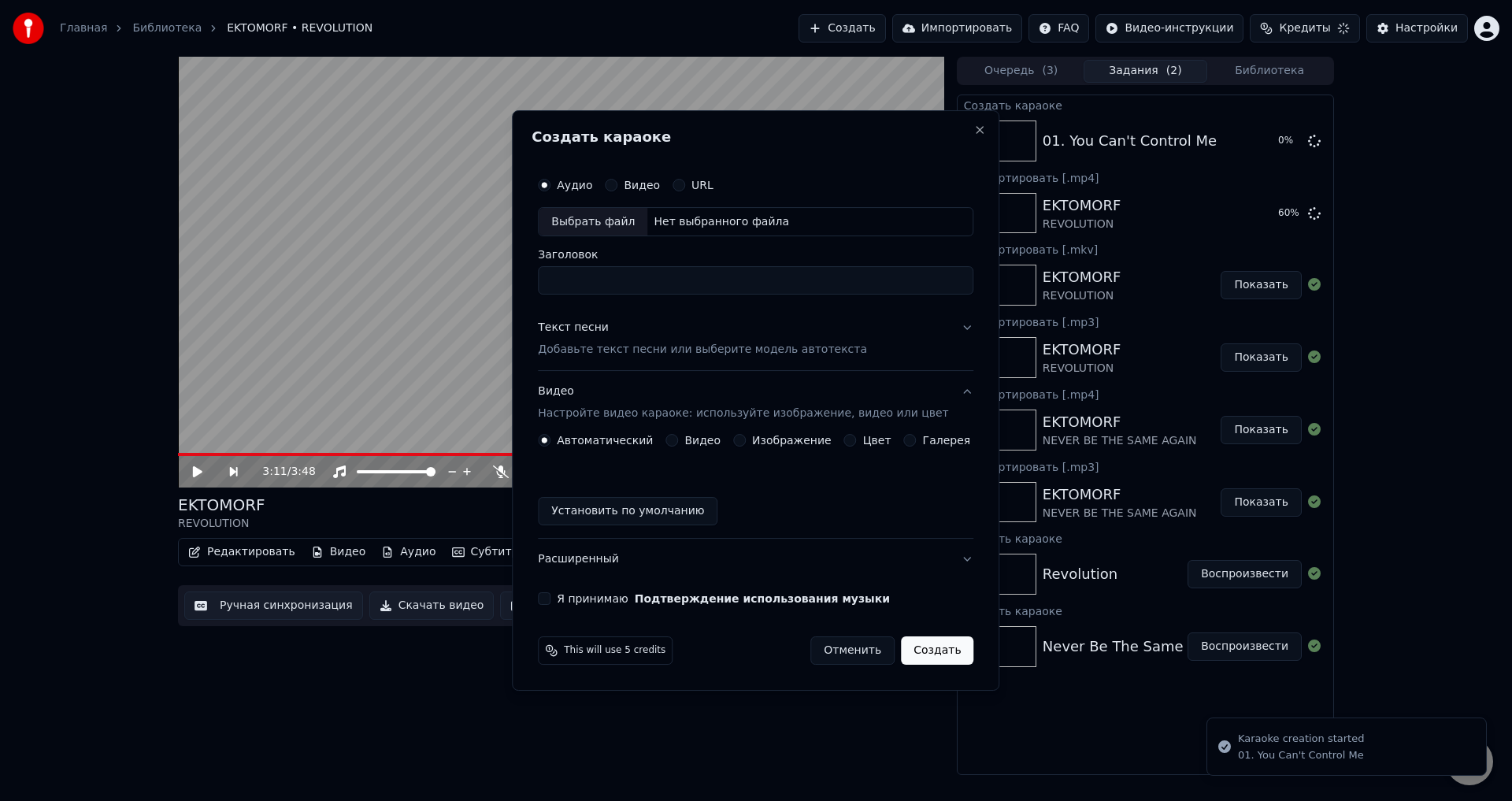
scroll to position [0, 0]
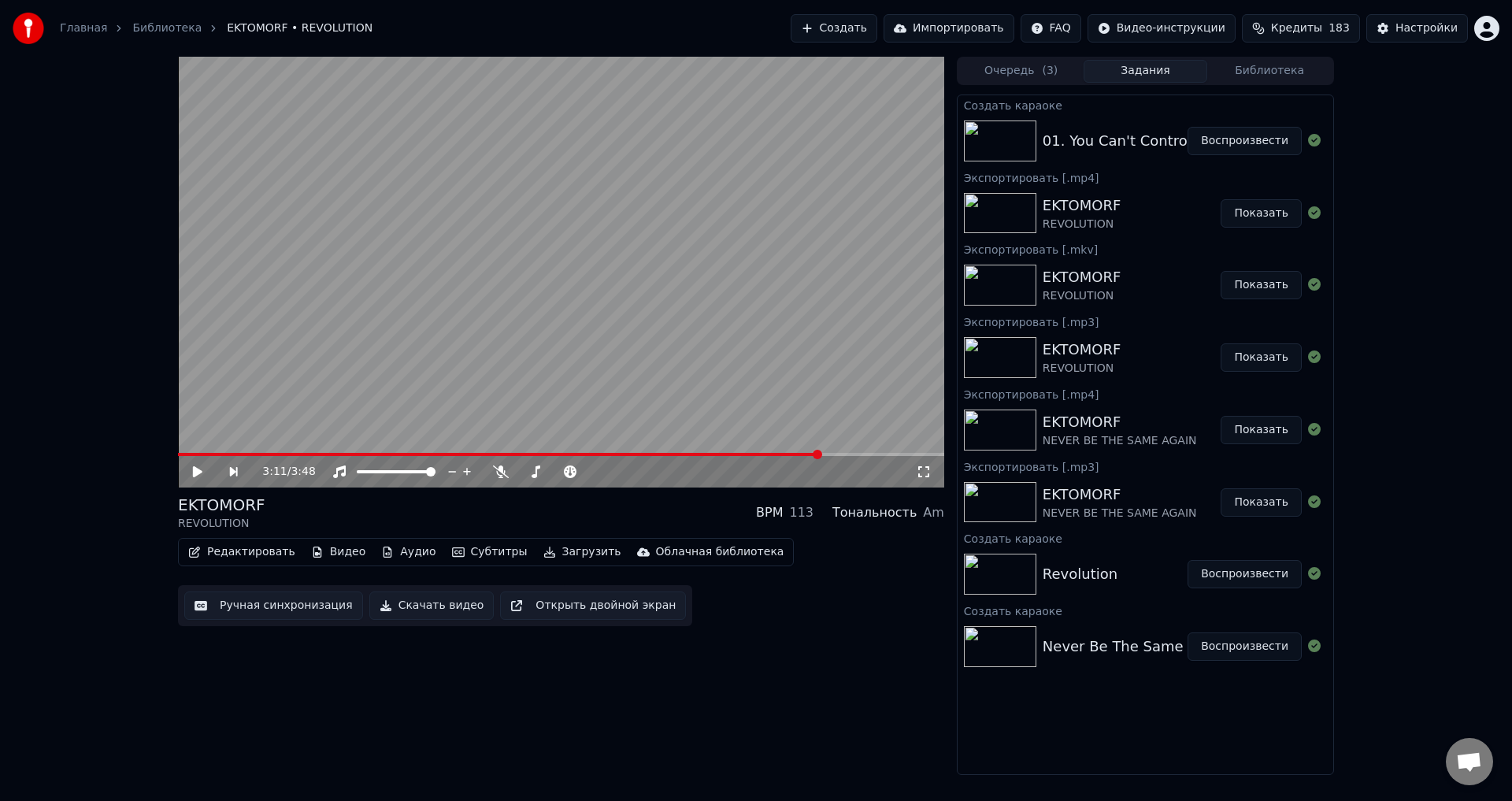
click at [1247, 70] on button "Библиотека" at bounding box center [1269, 71] width 125 height 23
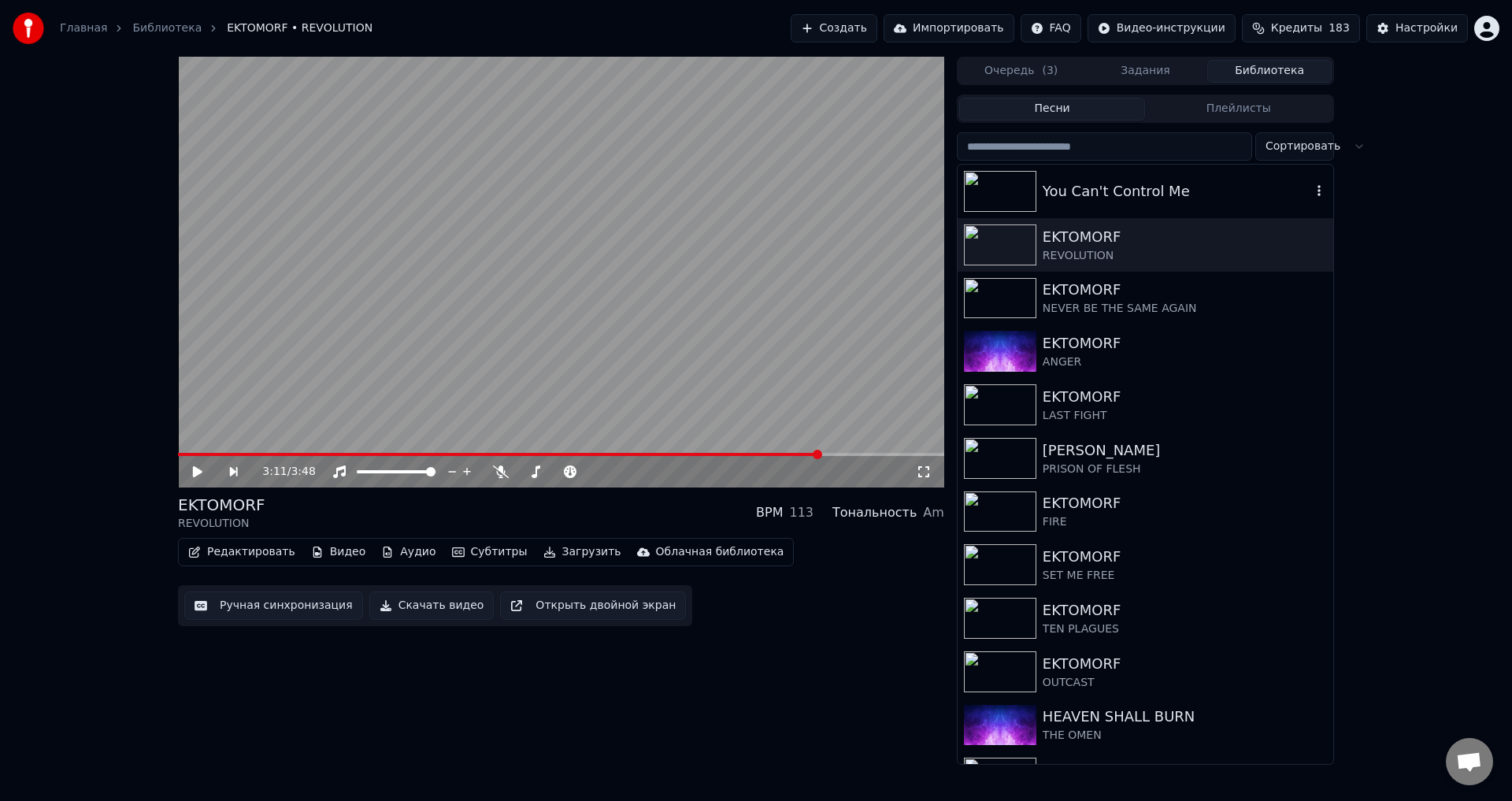
click at [1117, 213] on div "You Can't Control Me" at bounding box center [1144, 191] width 376 height 54
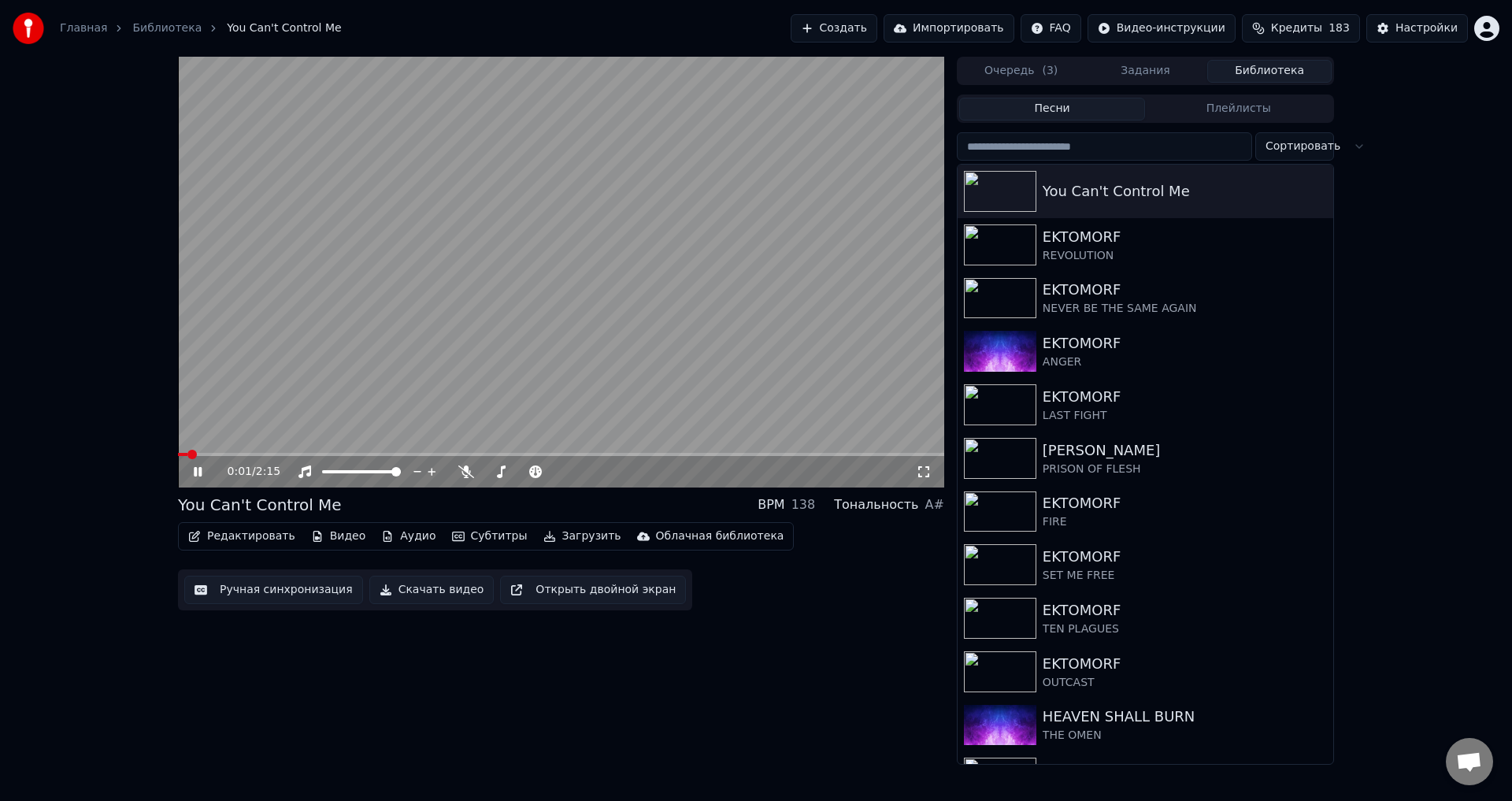
click at [688, 304] on video at bounding box center [561, 272] width 766 height 430
click at [261, 543] on button "Редактировать" at bounding box center [242, 536] width 120 height 22
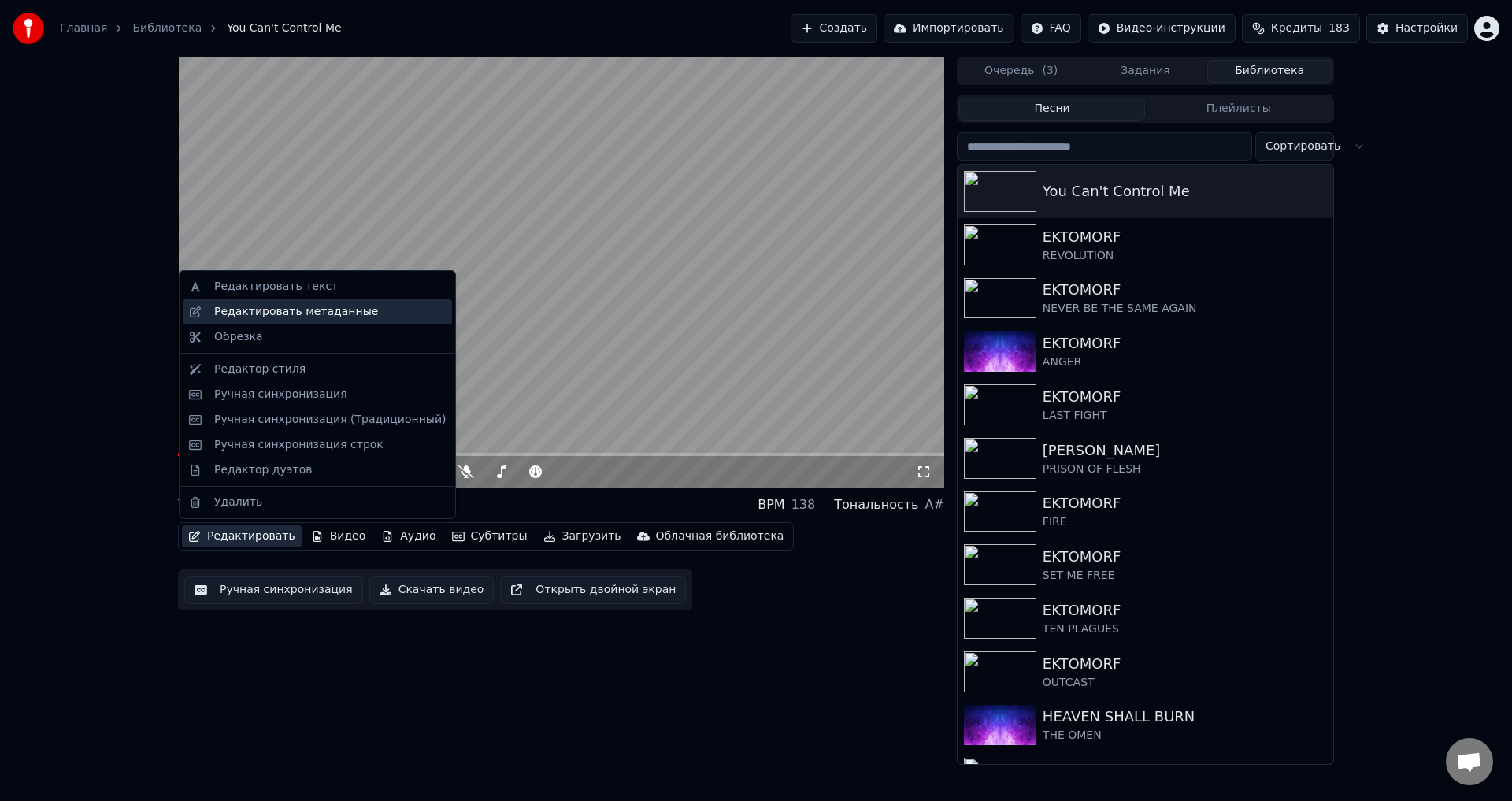
click at [317, 323] on div "Редактировать метаданные" at bounding box center [317, 311] width 269 height 25
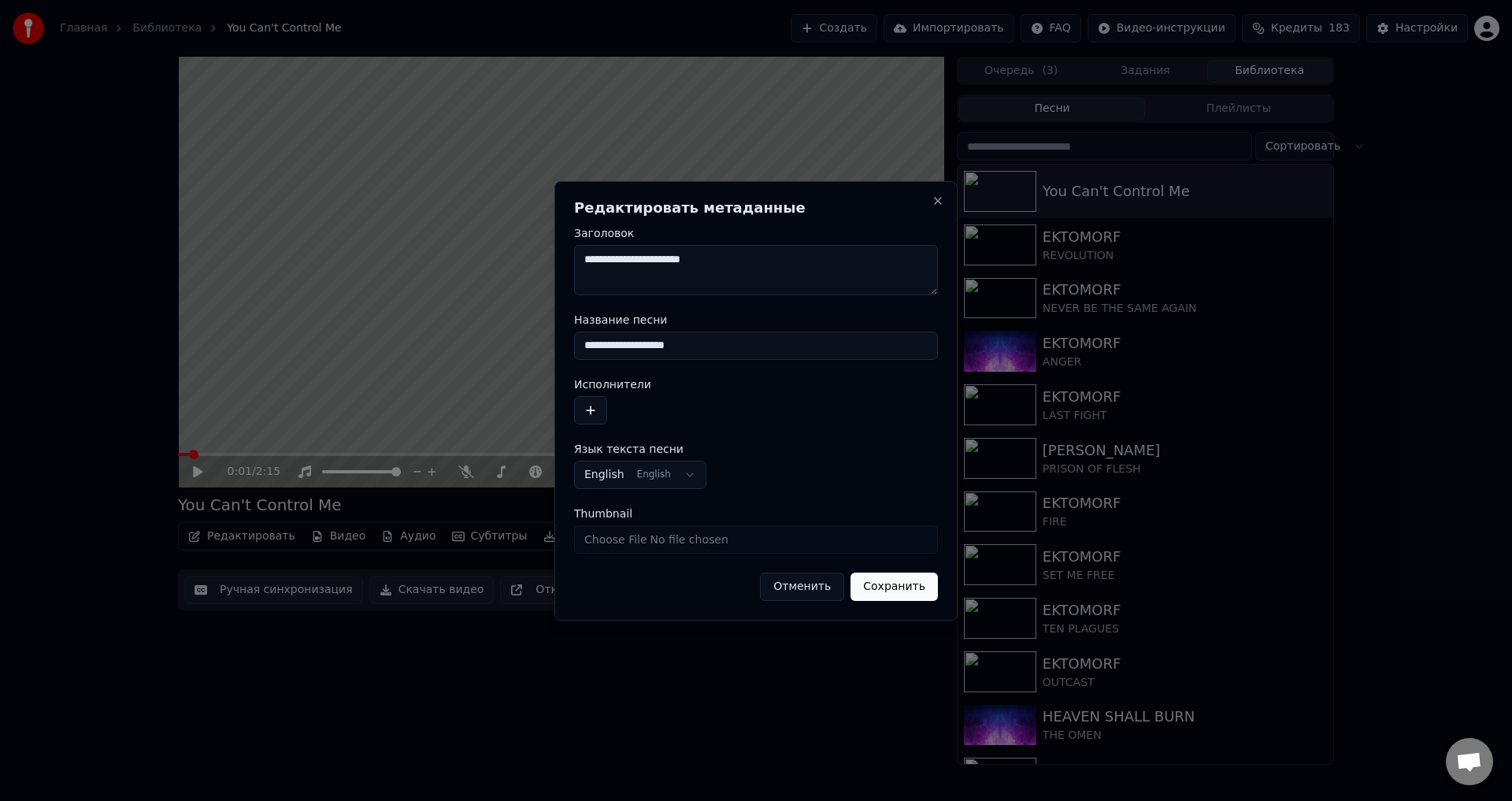
drag, startPoint x: 699, startPoint y: 342, endPoint x: 535, endPoint y: 352, distance: 164.3
click at [535, 352] on body "**********" at bounding box center [756, 400] width 1512 height 801
type input "********"
drag, startPoint x: 592, startPoint y: 410, endPoint x: 603, endPoint y: 412, distance: 11.2
click at [592, 410] on button "button" at bounding box center [590, 410] width 33 height 28
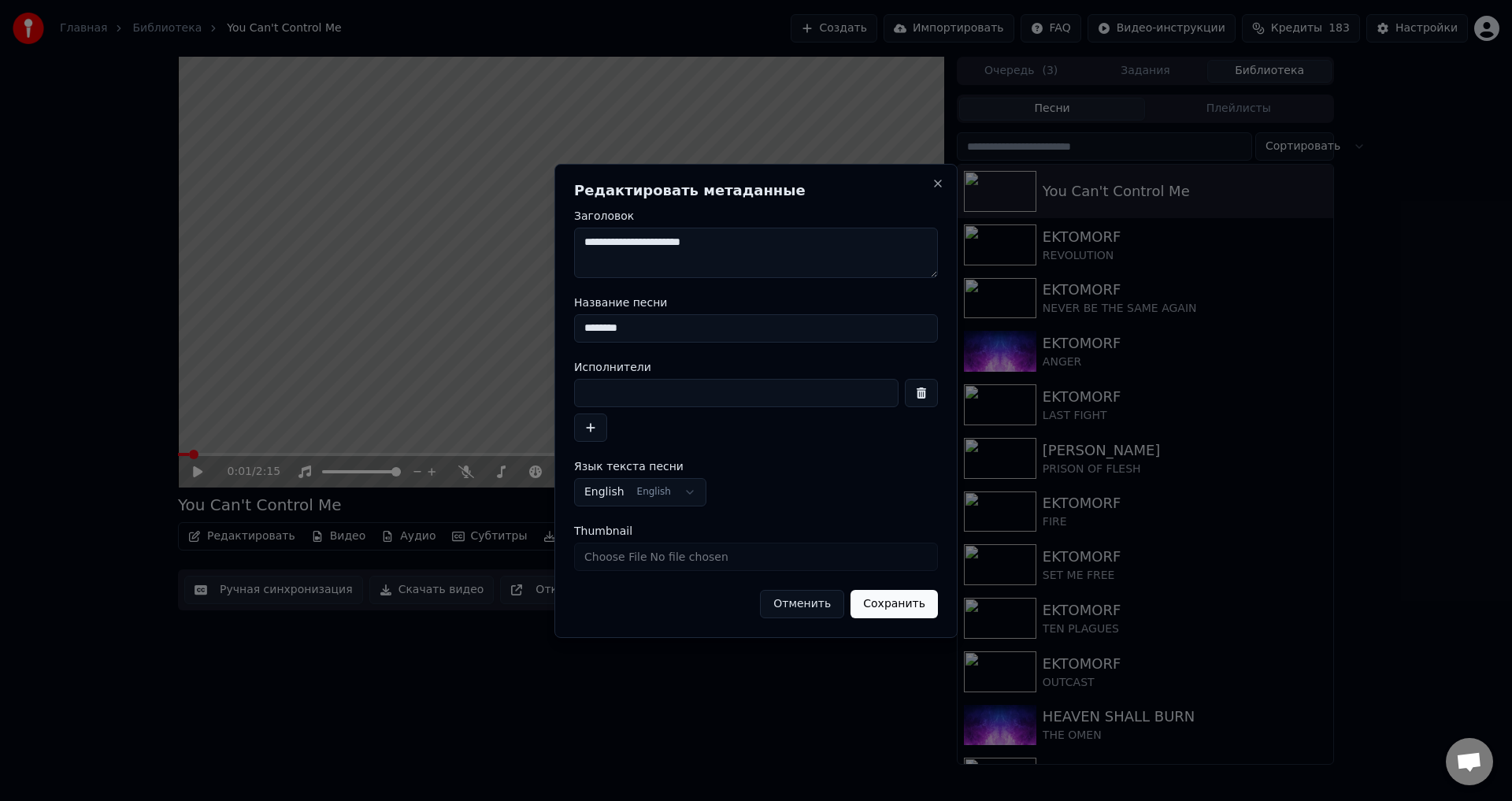
click at [677, 384] on input at bounding box center [736, 393] width 325 height 28
type input "**********"
click at [886, 598] on button "Сохранить" at bounding box center [894, 604] width 88 height 28
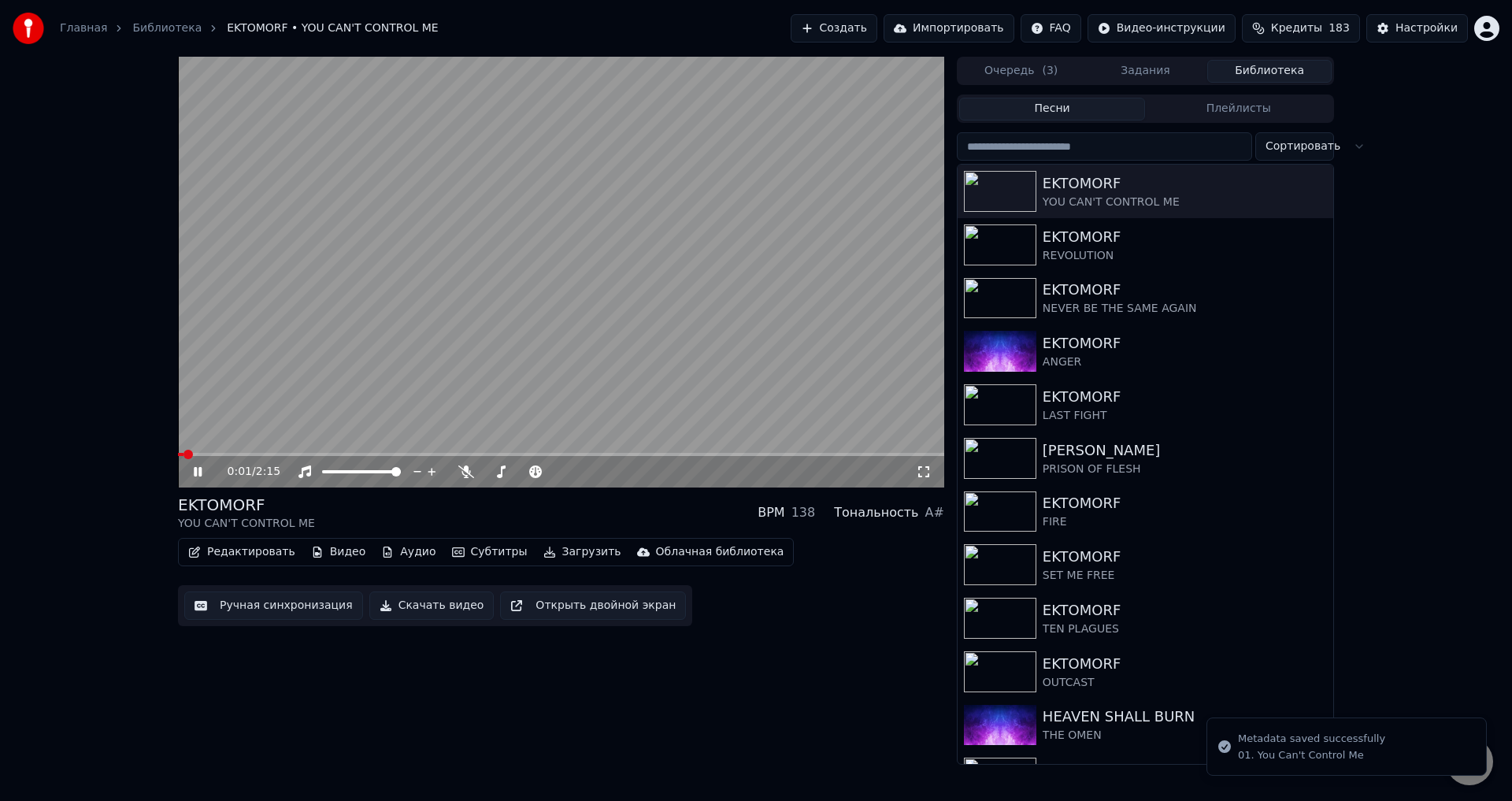
click at [178, 456] on span at bounding box center [181, 453] width 6 height 3
click at [573, 375] on video at bounding box center [561, 272] width 766 height 430
click at [283, 604] on button "Ручная синхронизация" at bounding box center [273, 606] width 178 height 28
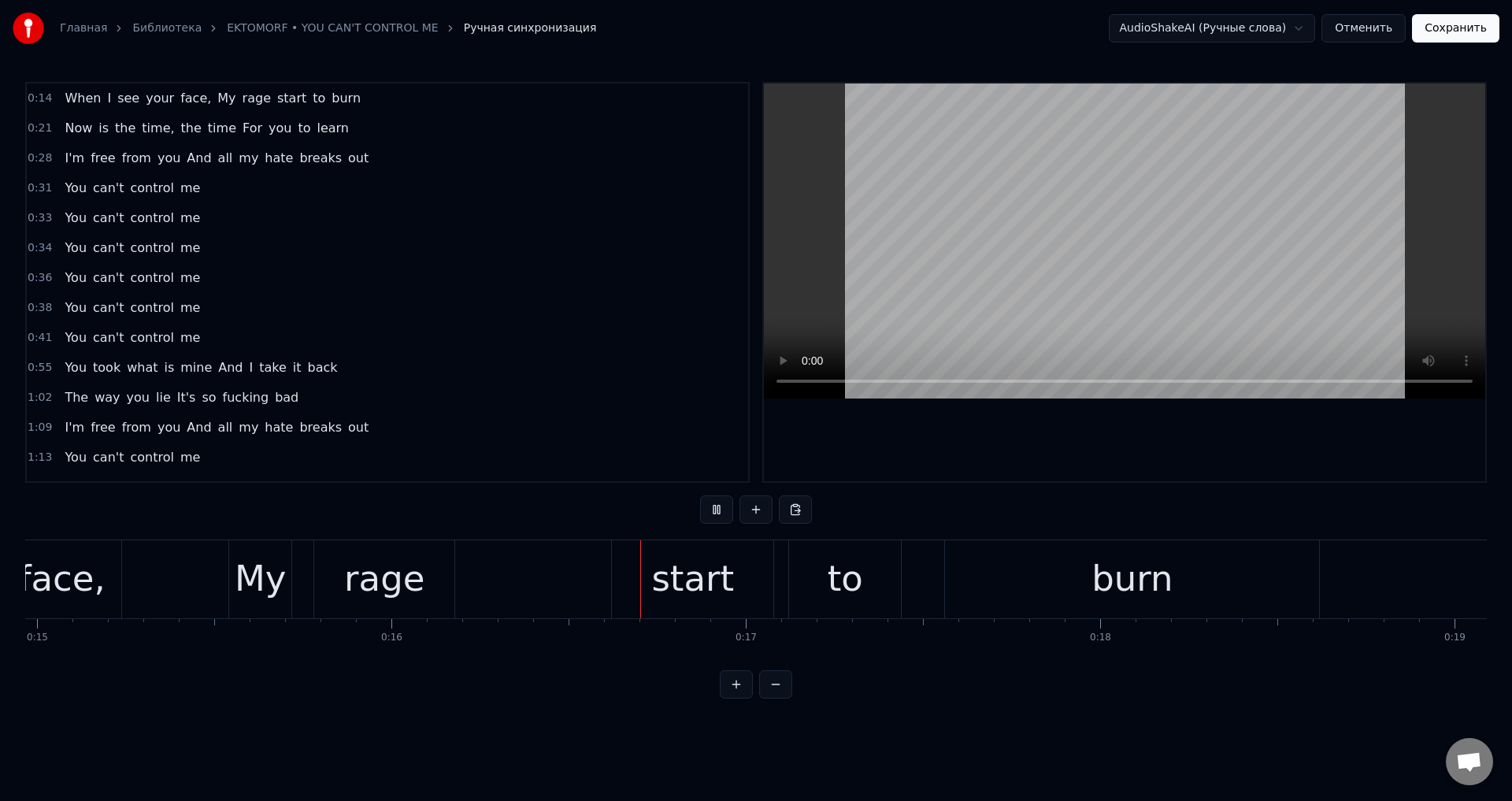
scroll to position [0, 5634]
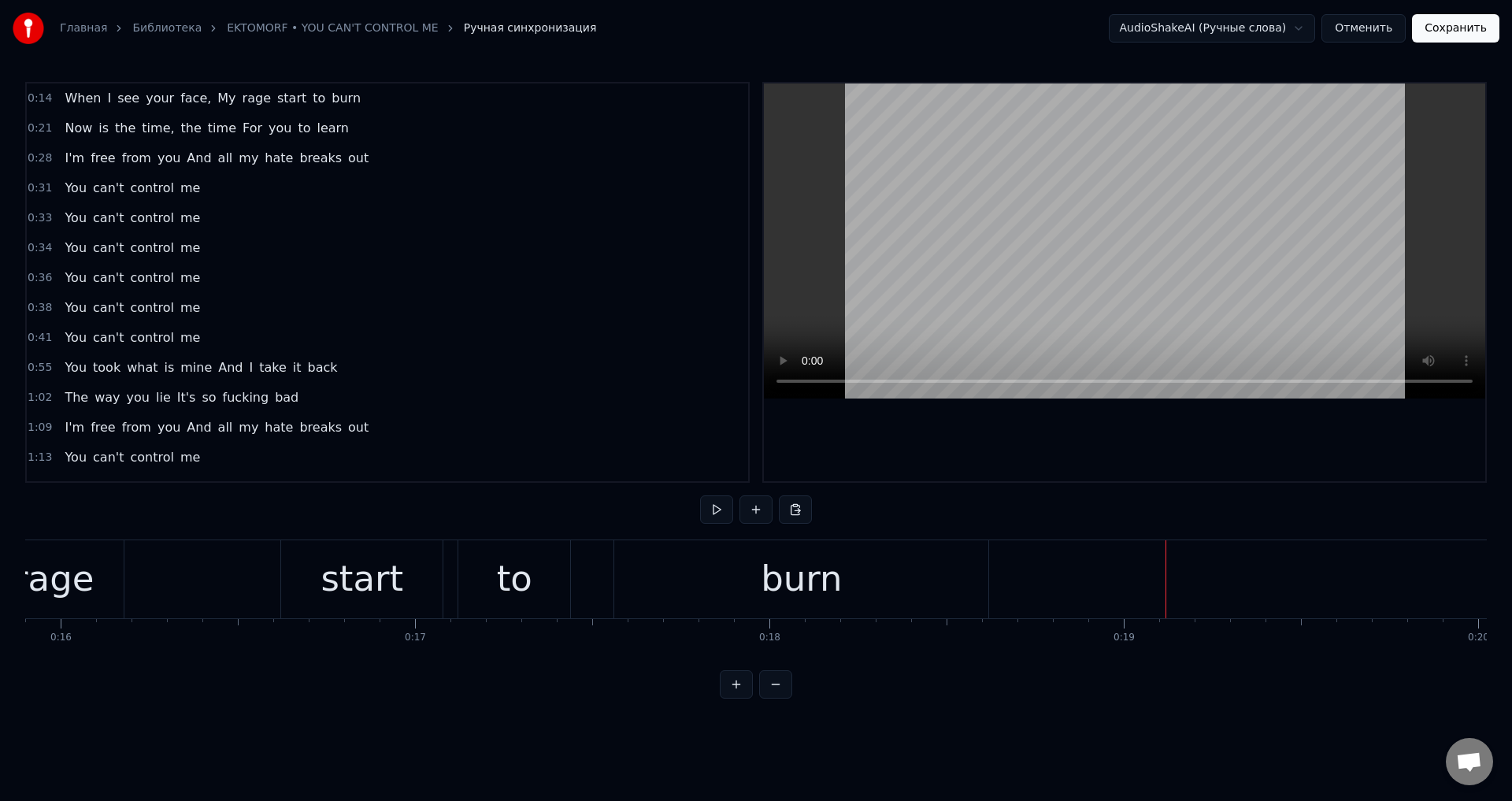
click at [352, 583] on div "start" at bounding box center [362, 579] width 83 height 54
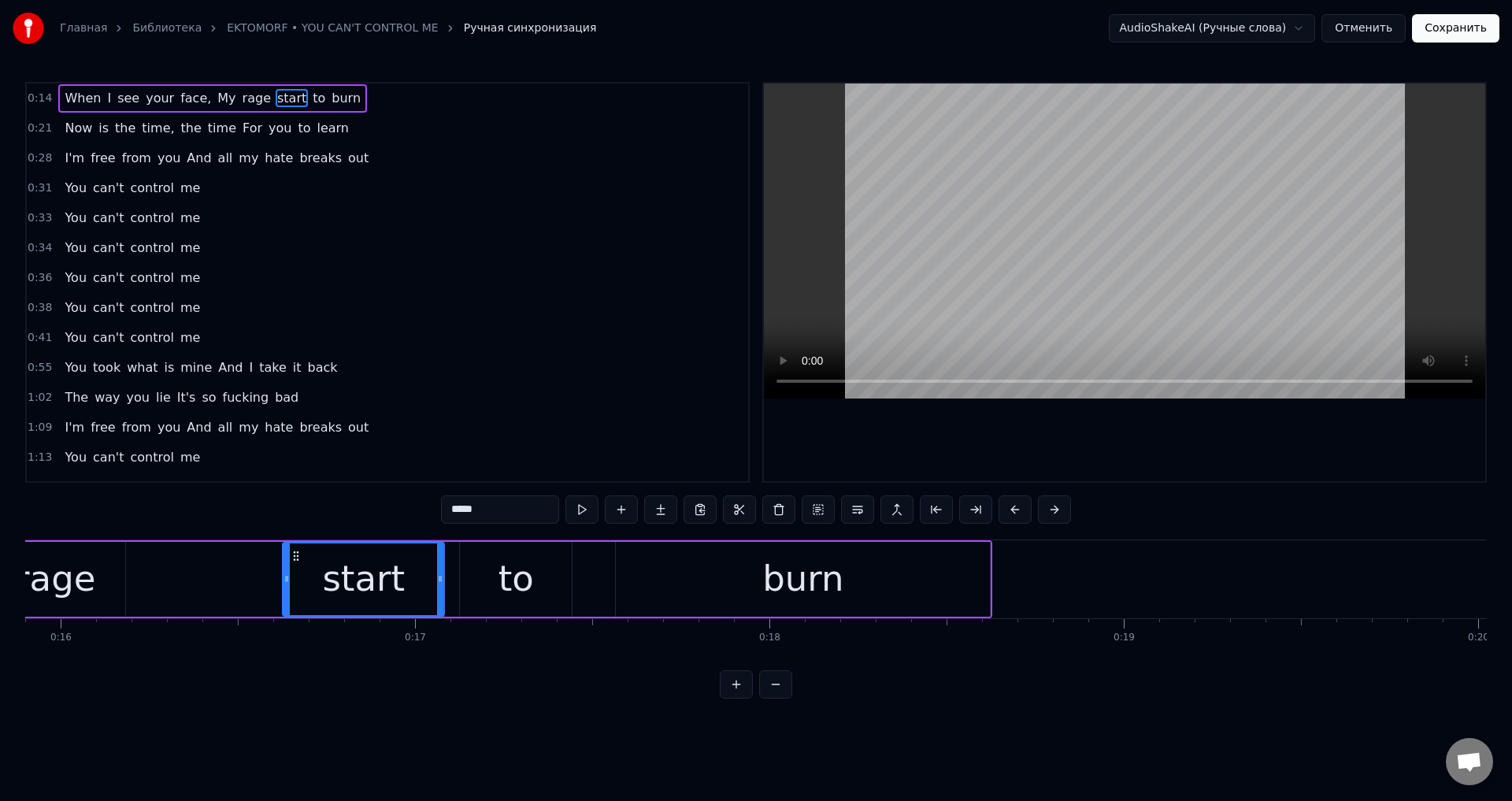
click at [498, 574] on div "to" at bounding box center [516, 579] width 112 height 75
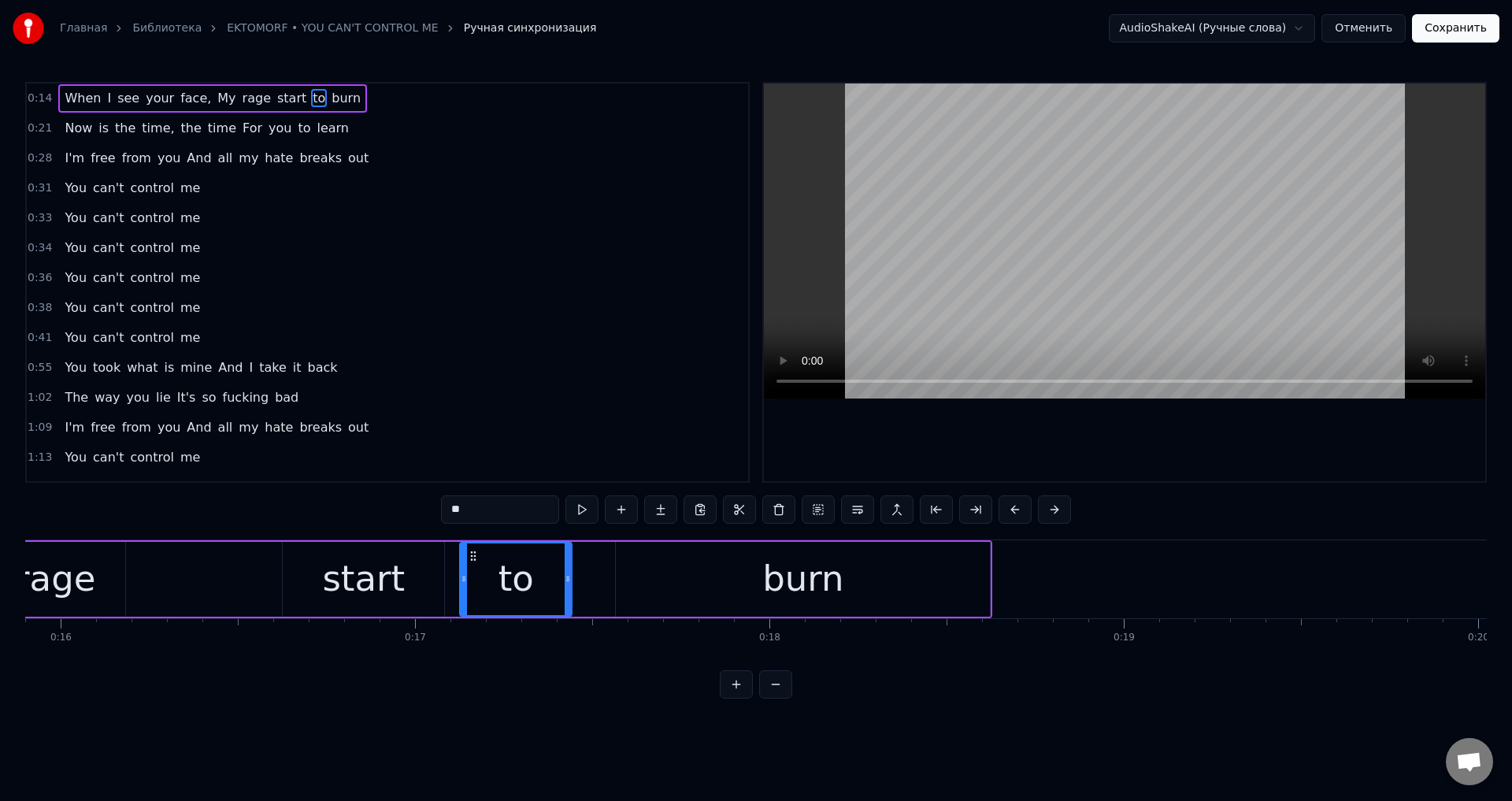
click at [636, 575] on div "burn" at bounding box center [802, 579] width 374 height 75
type input "****"
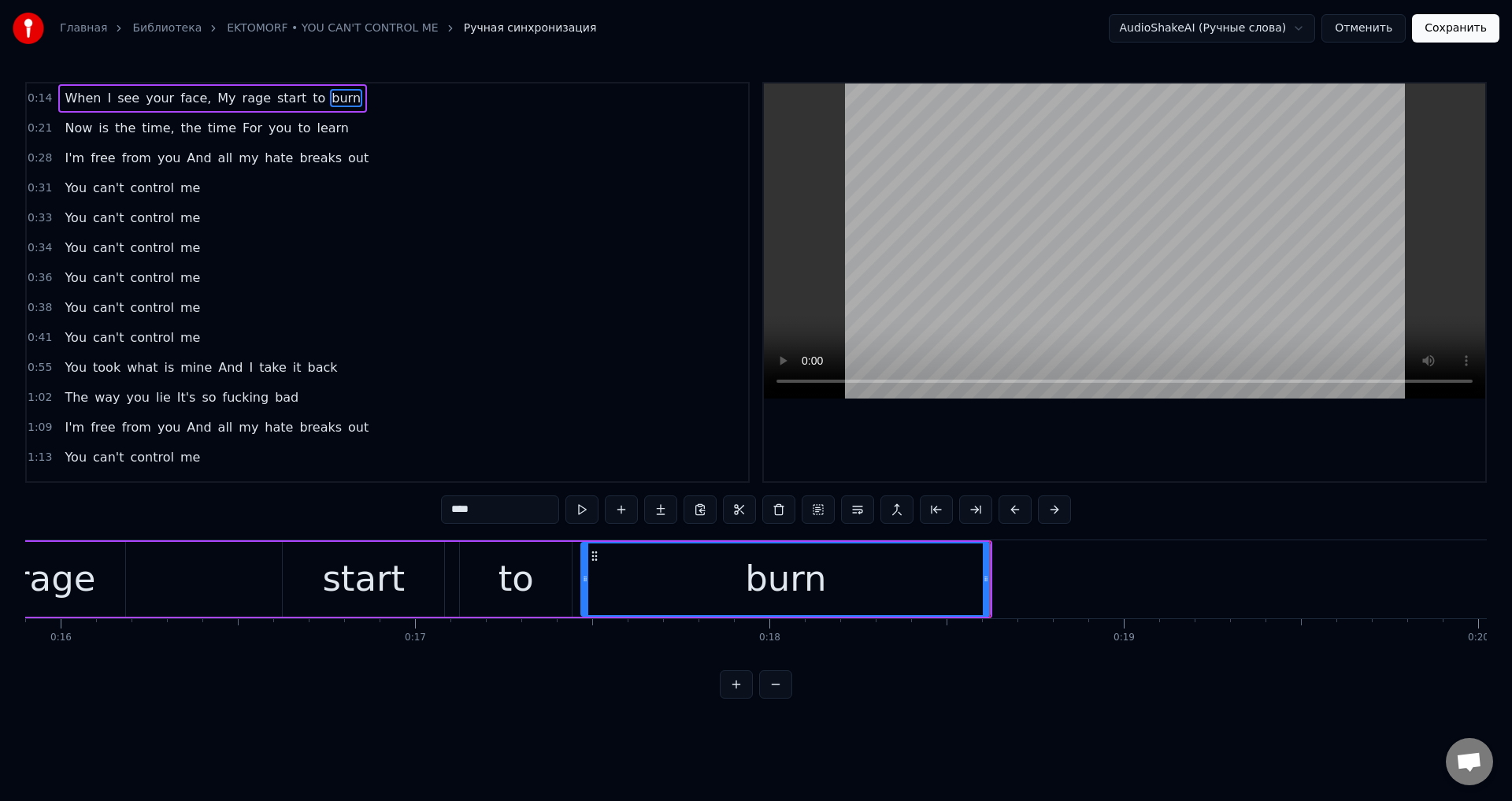
drag, startPoint x: 620, startPoint y: 576, endPoint x: 585, endPoint y: 585, distance: 36.1
click at [585, 585] on icon at bounding box center [585, 579] width 6 height 13
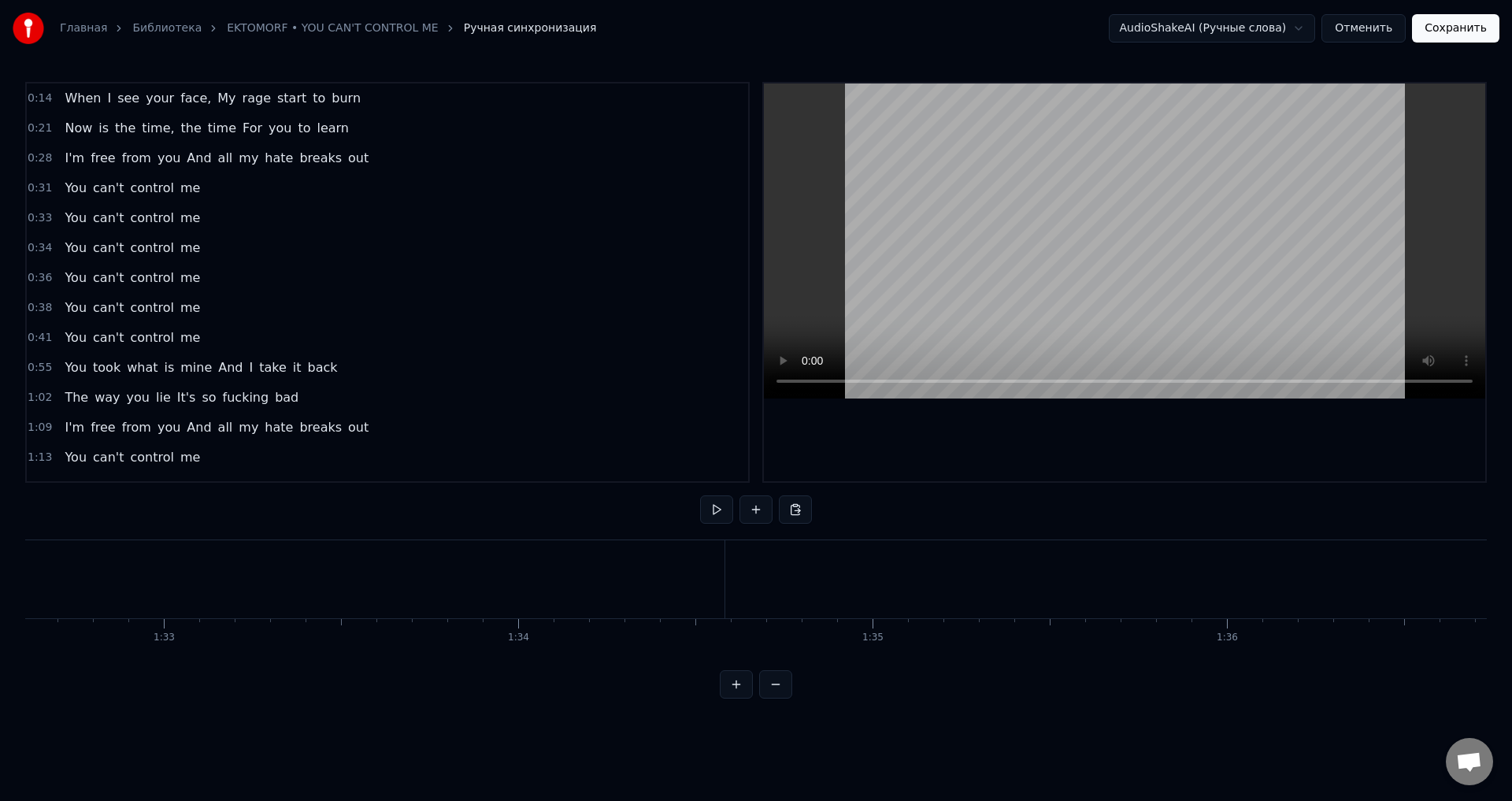
scroll to position [0, 33047]
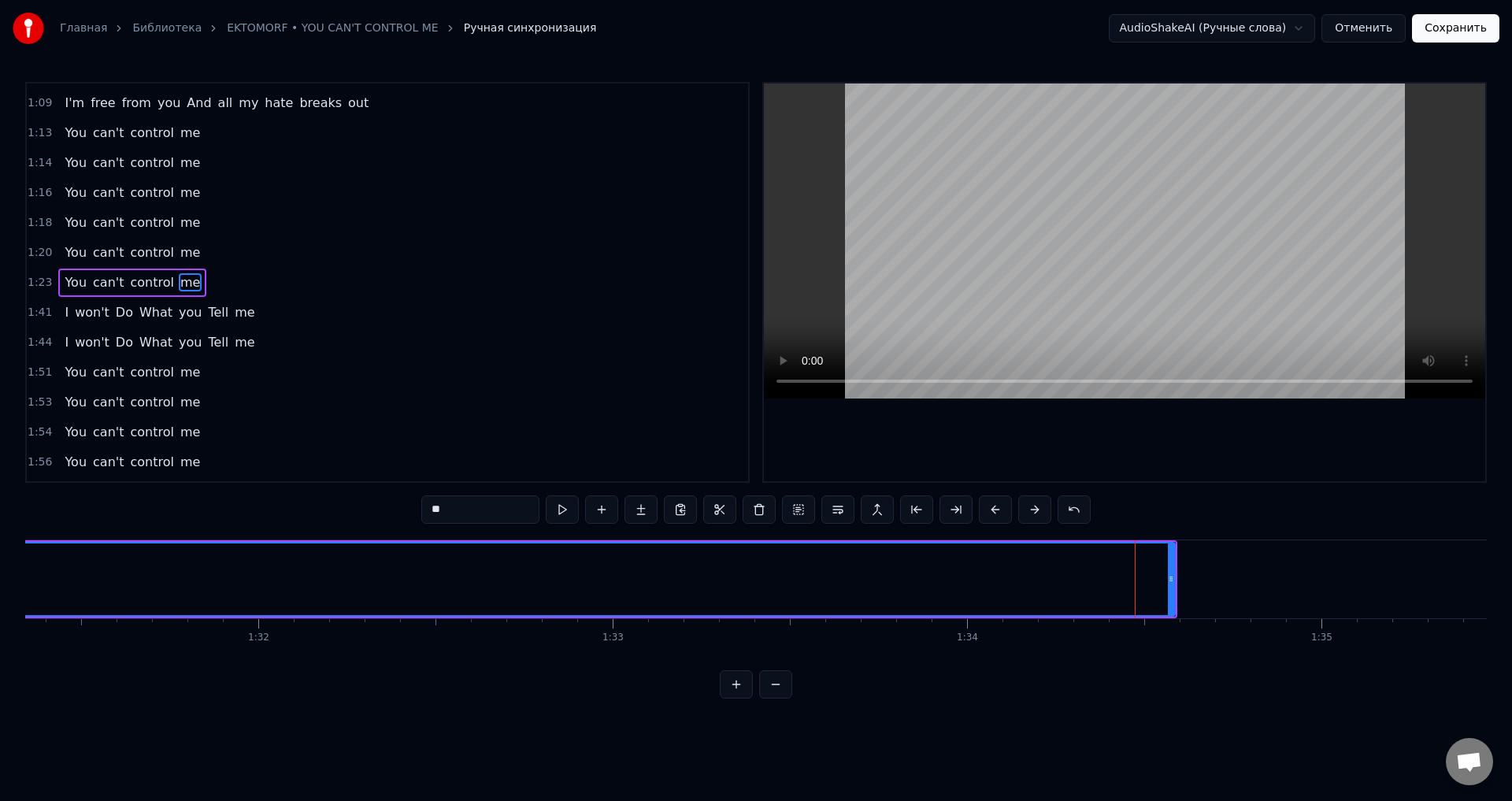
scroll to position [0, 32177]
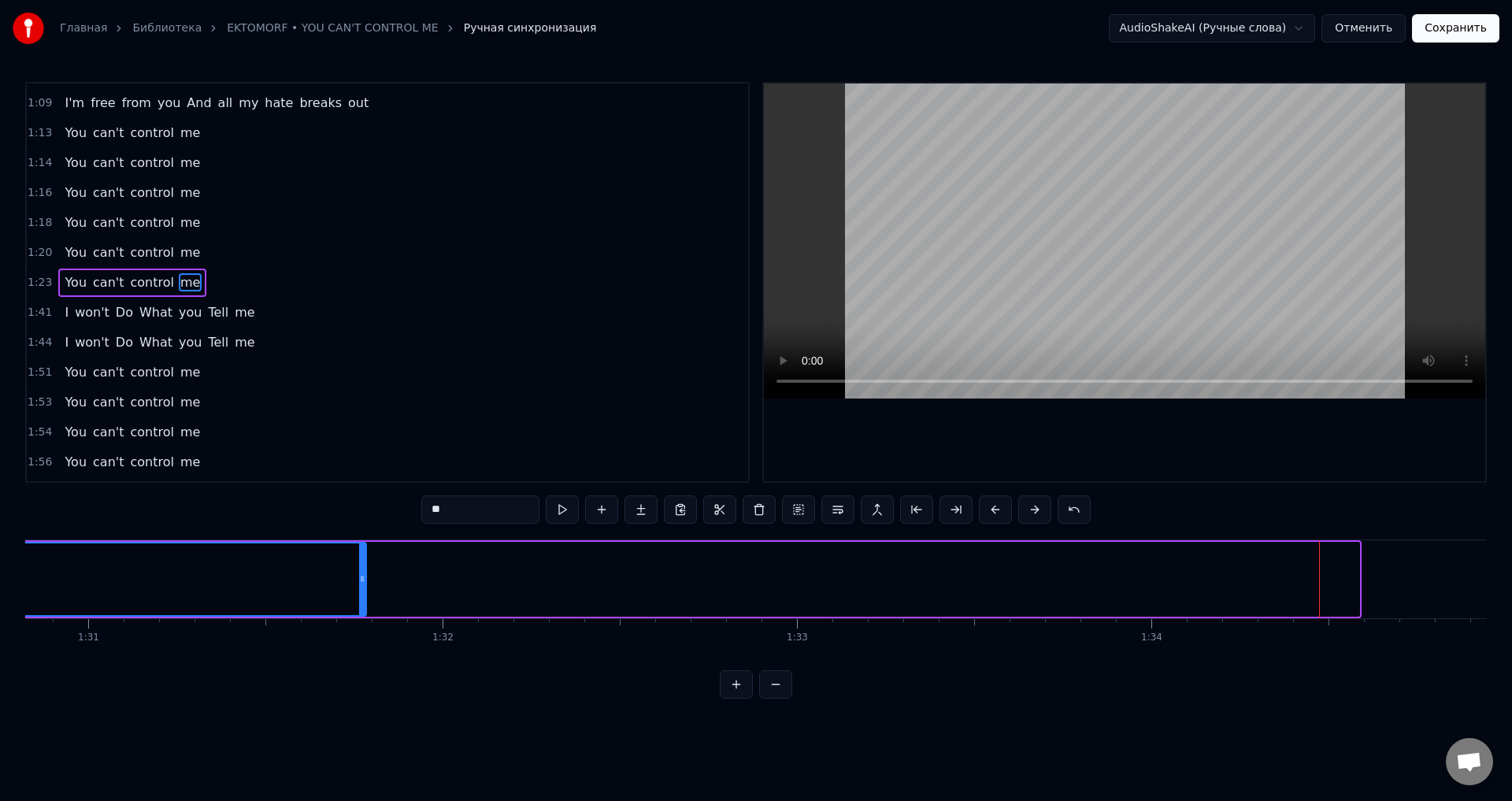
drag, startPoint x: 1352, startPoint y: 569, endPoint x: 268, endPoint y: 573, distance: 1084.0
click at [359, 573] on div at bounding box center [362, 579] width 6 height 72
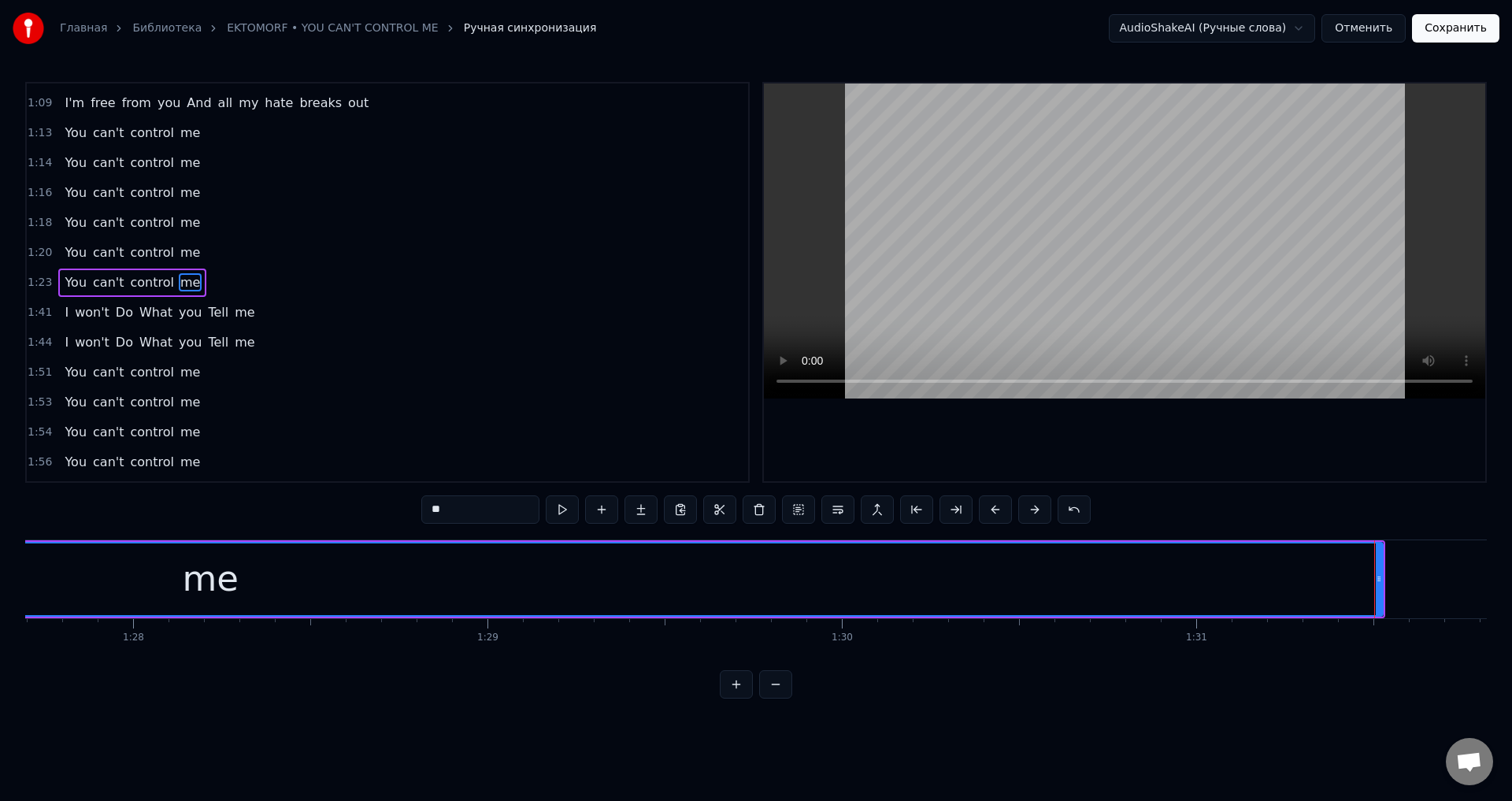
scroll to position [0, 31174]
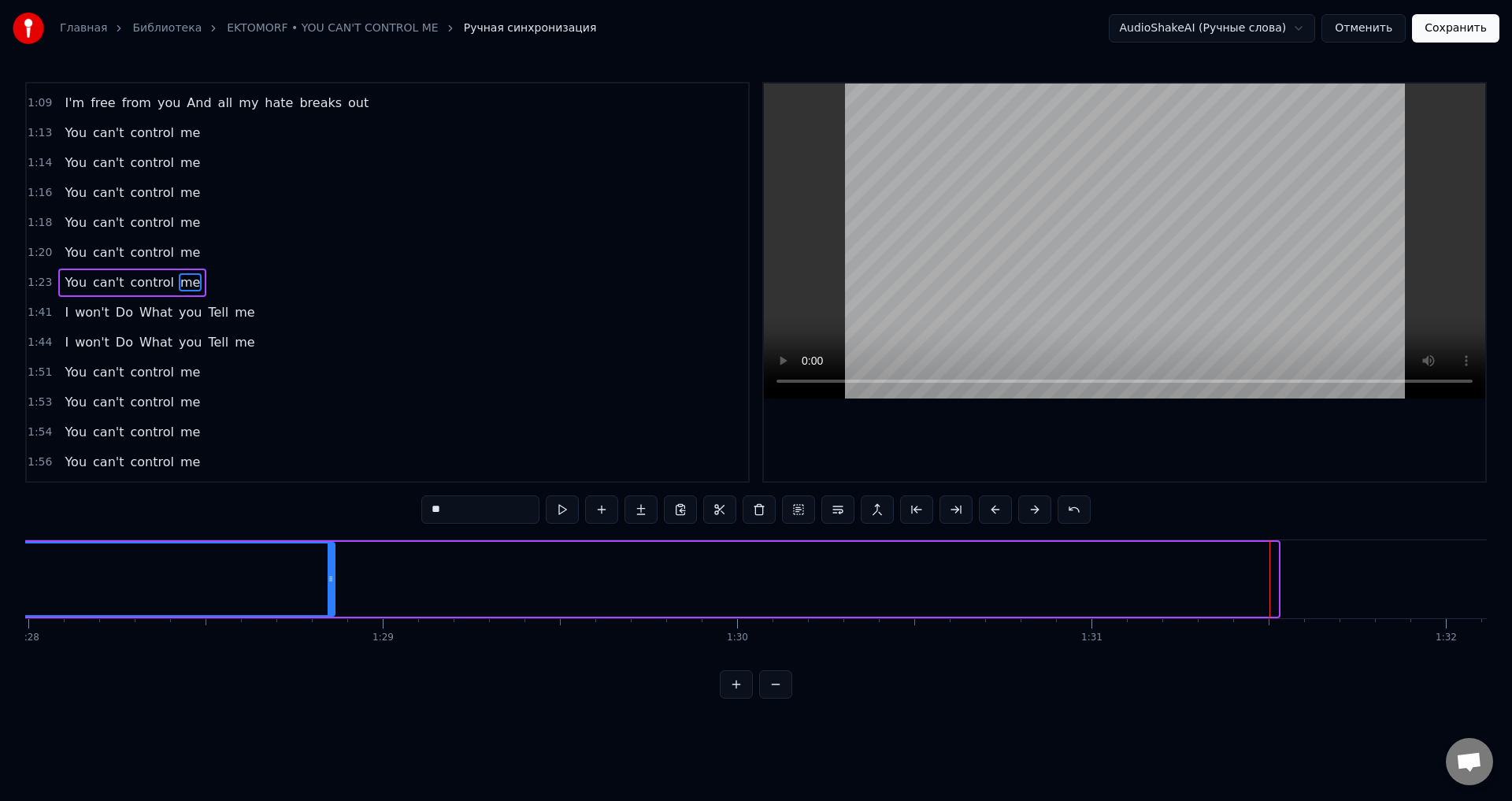
drag, startPoint x: 1276, startPoint y: 586, endPoint x: 320, endPoint y: 586, distance: 956.0
click at [328, 586] on div at bounding box center [331, 579] width 6 height 72
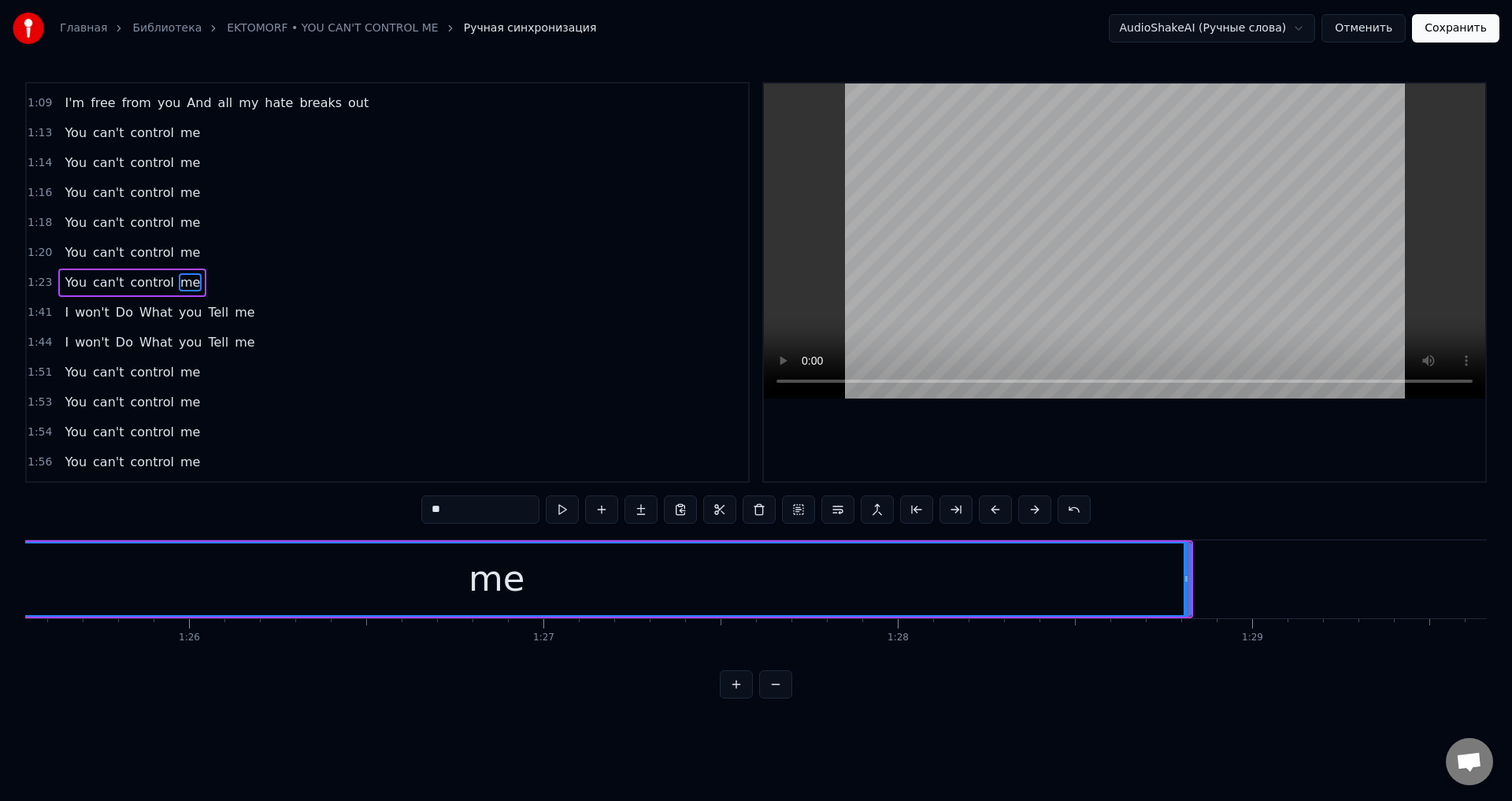
scroll to position [0, 30331]
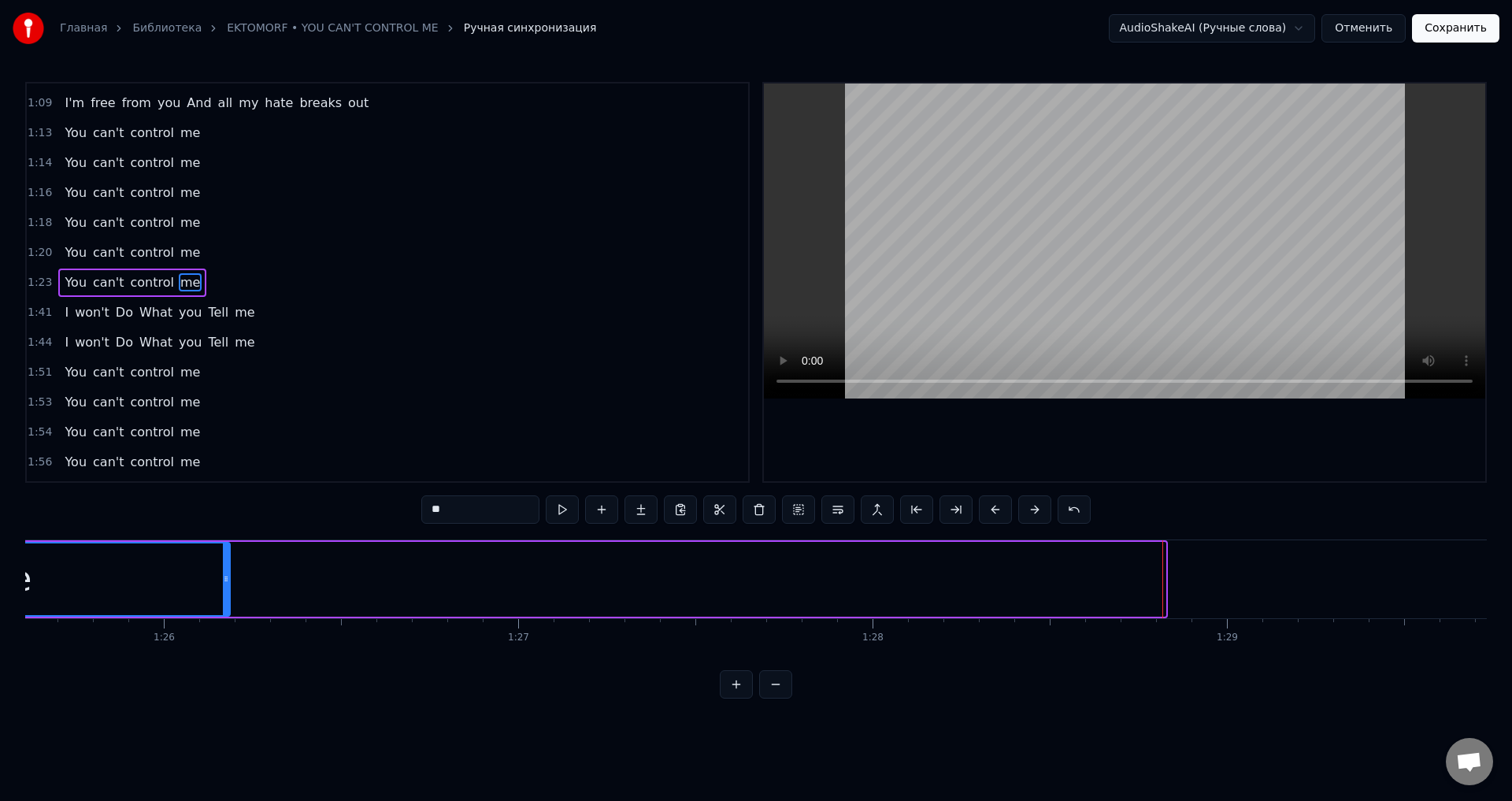
drag, startPoint x: 1161, startPoint y: 580, endPoint x: 226, endPoint y: 603, distance: 935.3
click at [226, 603] on div at bounding box center [226, 579] width 6 height 72
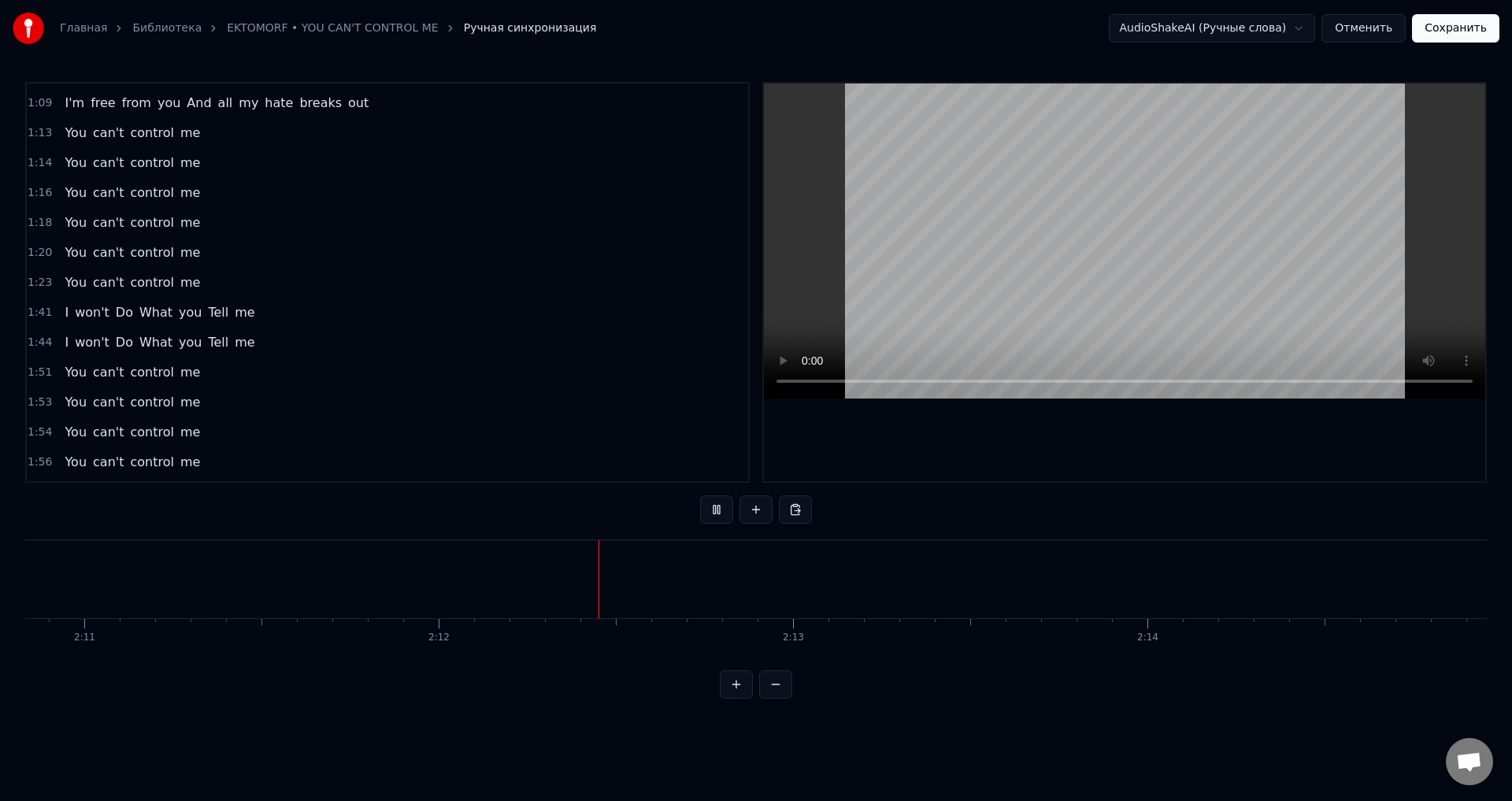
scroll to position [0, 46604]
click at [1468, 40] on button "Сохранить" at bounding box center [1455, 28] width 88 height 28
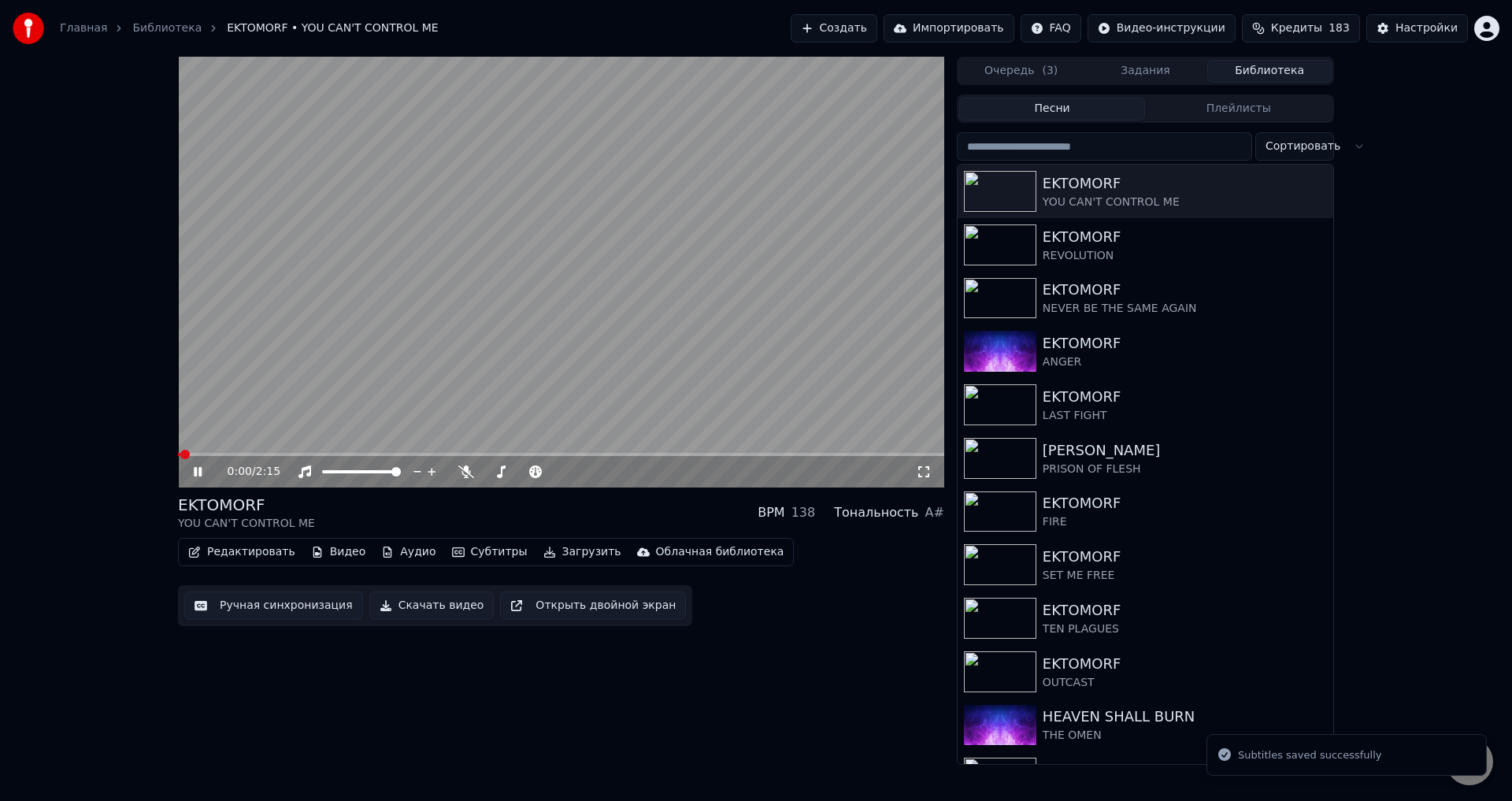
click at [641, 304] on video at bounding box center [561, 272] width 766 height 430
click at [922, 481] on div "0:00 / 2:15" at bounding box center [561, 472] width 766 height 32
click at [917, 473] on icon at bounding box center [923, 471] width 16 height 13
click at [926, 471] on icon at bounding box center [923, 471] width 16 height 13
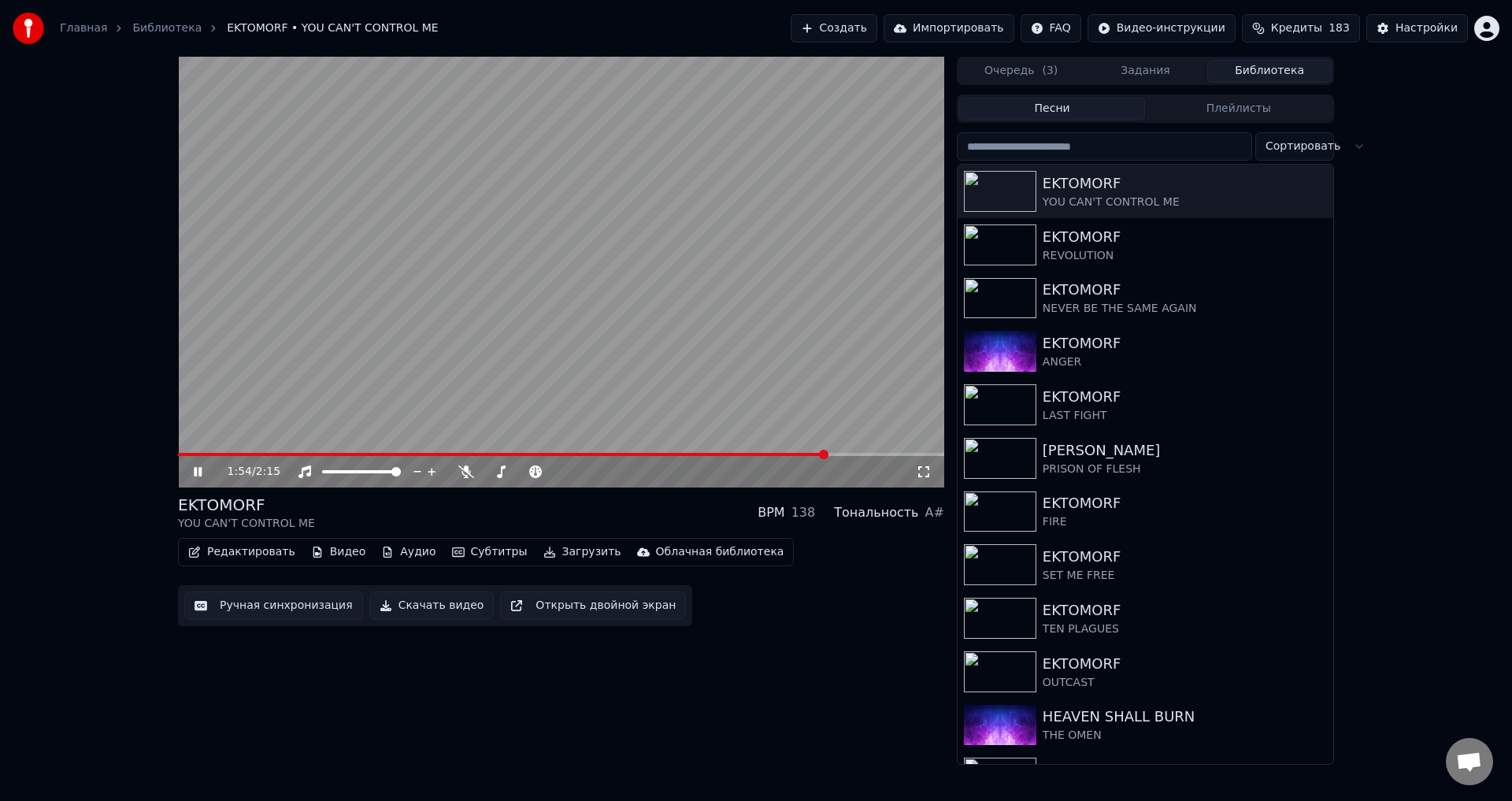
click at [571, 516] on div "EKTOMORF YOU CAN'T CONTROL ME BPM 138 Тональность A#" at bounding box center [561, 513] width 766 height 38
click at [580, 493] on div "2:03 / 2:15 EKTOMORF YOU CAN'T CONTROL ME BPM 138 Тональность A# Редактировать …" at bounding box center [561, 410] width 766 height 708
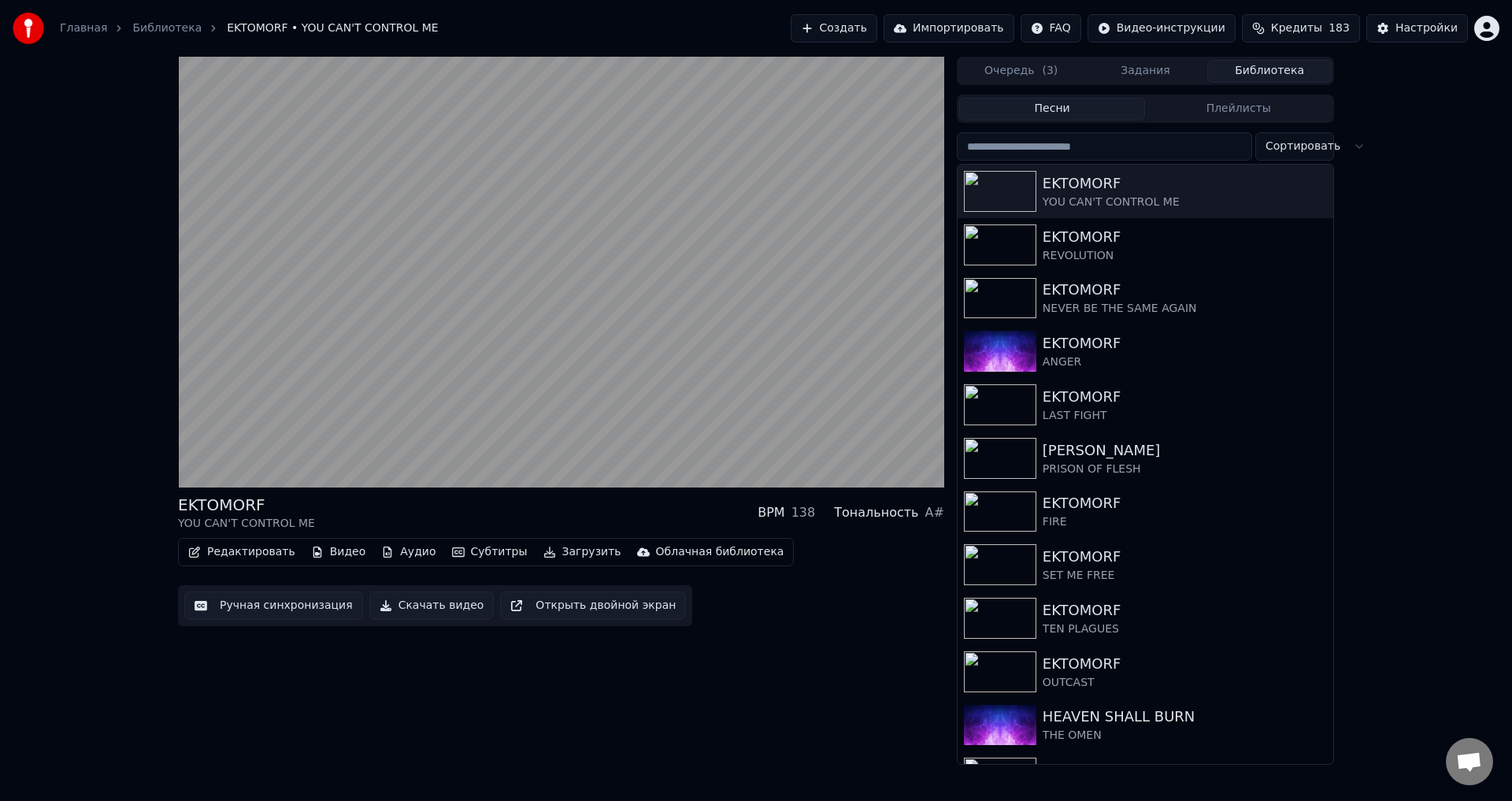
click at [575, 505] on div "EKTOMORF YOU CAN'T CONTROL ME BPM 138 Тональность A#" at bounding box center [561, 513] width 766 height 38
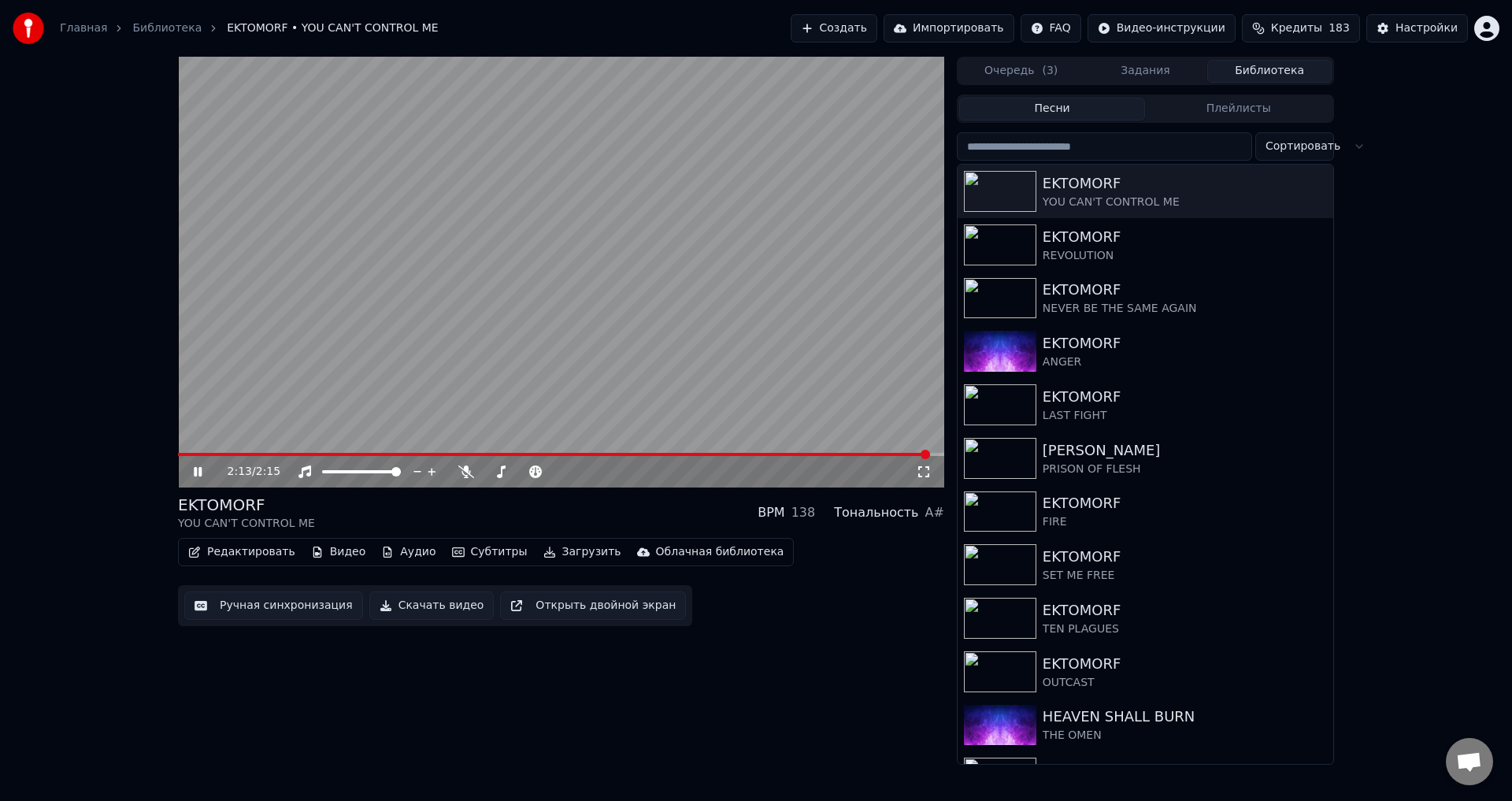
click at [574, 265] on video at bounding box center [561, 272] width 766 height 430
click at [554, 549] on button "Загрузить" at bounding box center [582, 552] width 91 height 22
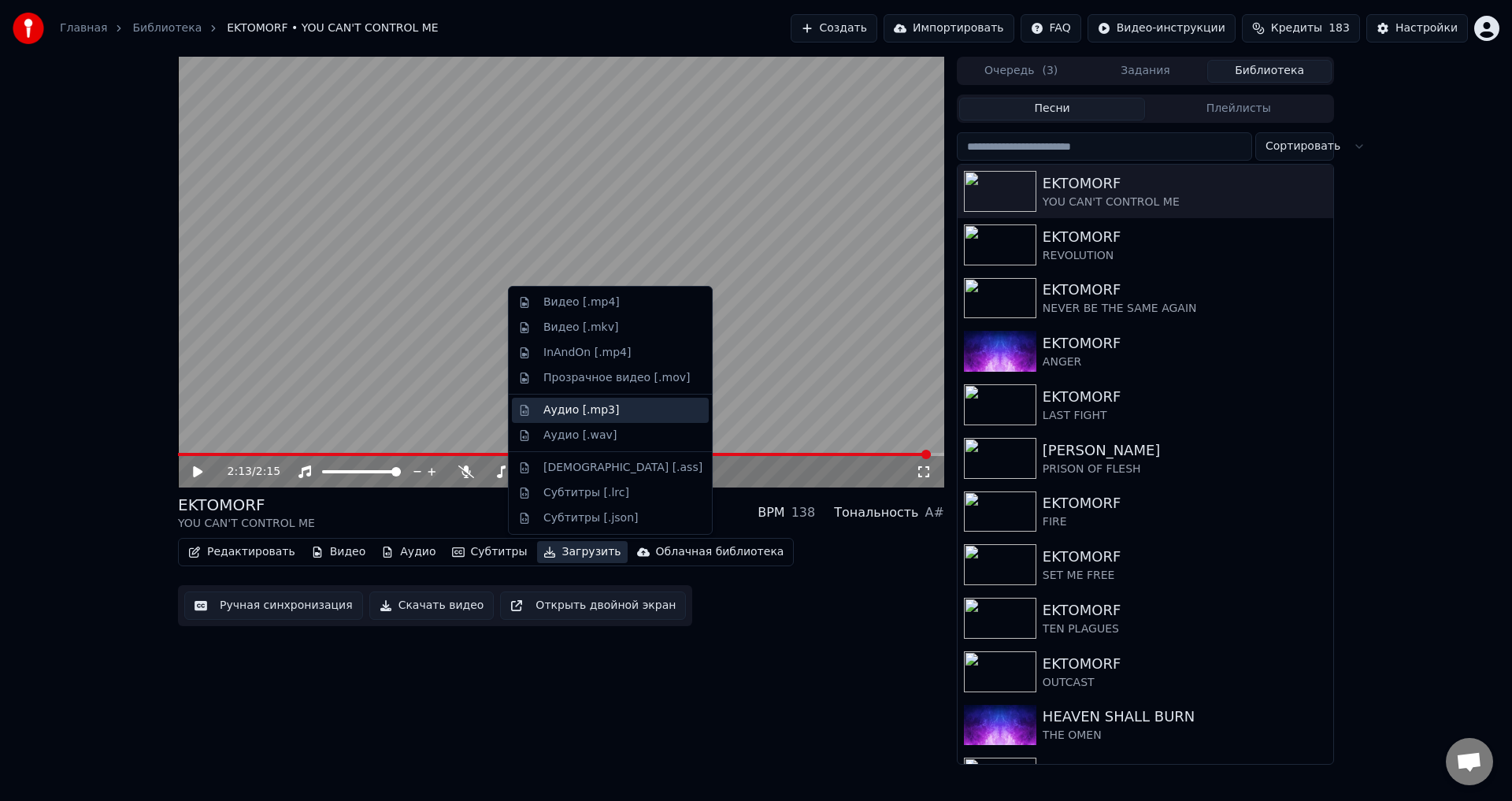
click at [585, 411] on div "Аудио [.mp3]" at bounding box center [581, 410] width 76 height 16
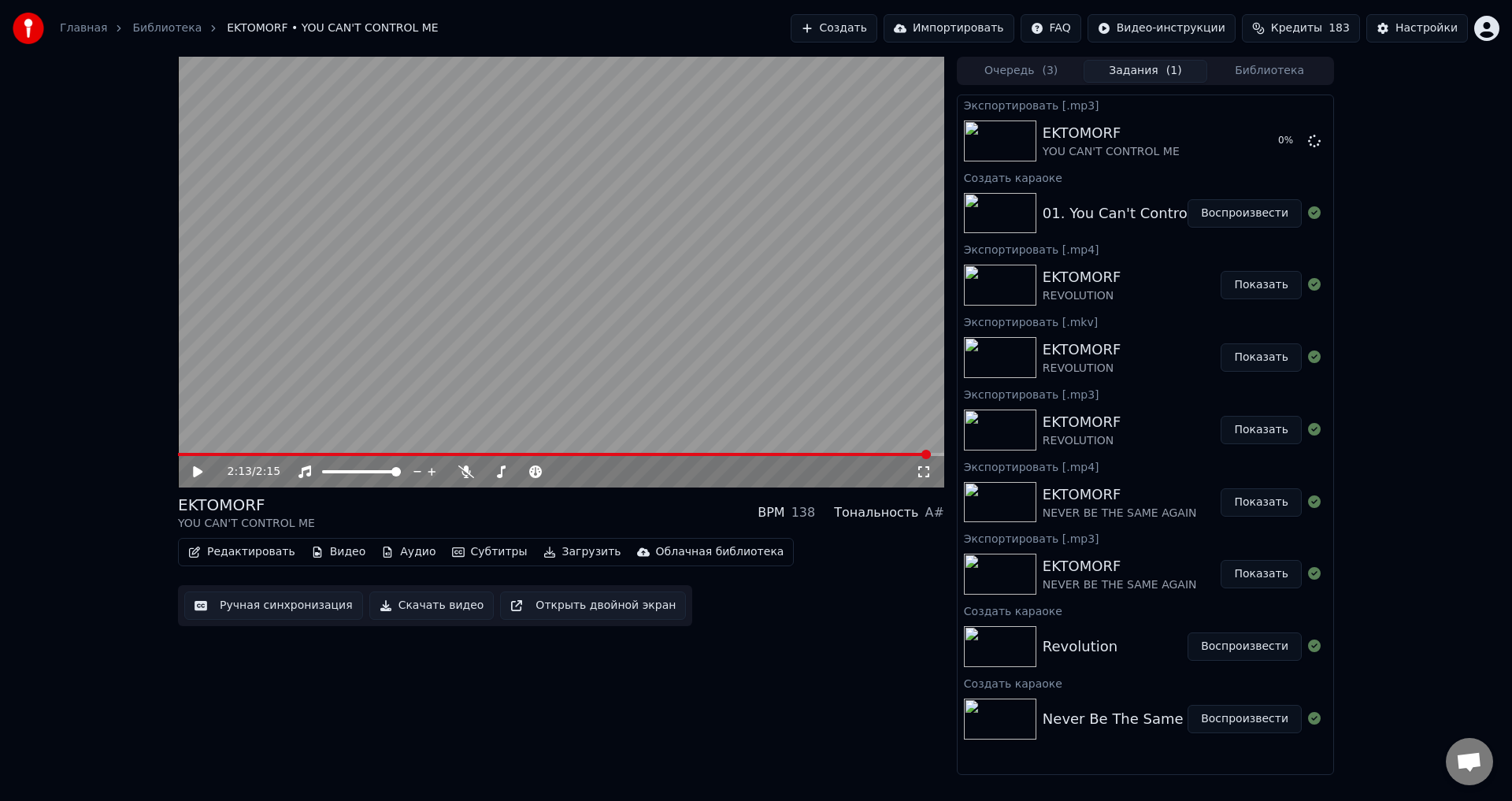
click at [562, 549] on button "Загрузить" at bounding box center [582, 552] width 91 height 22
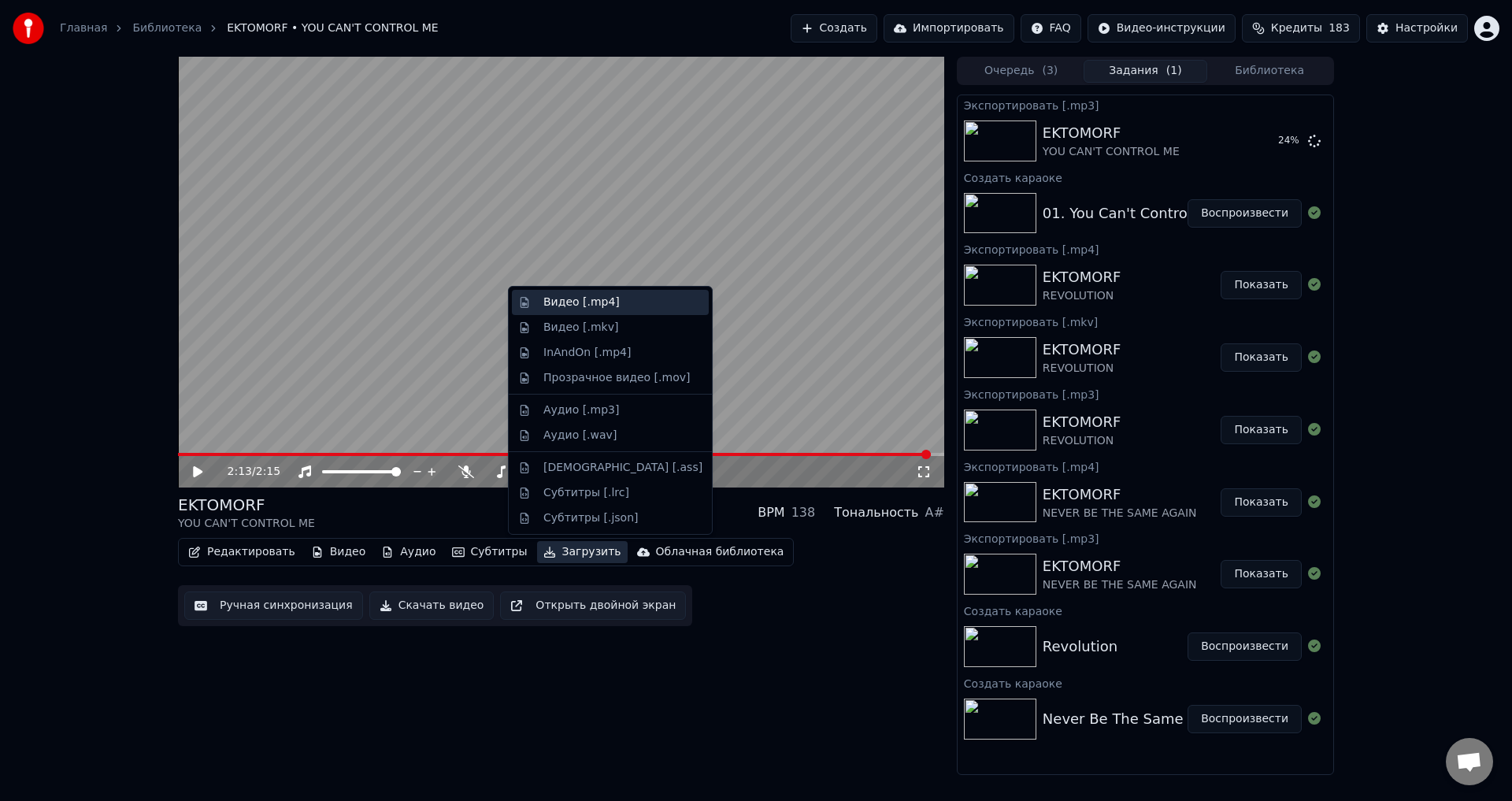
click at [559, 311] on div "Видео [.mp4]" at bounding box center [611, 302] width 197 height 25
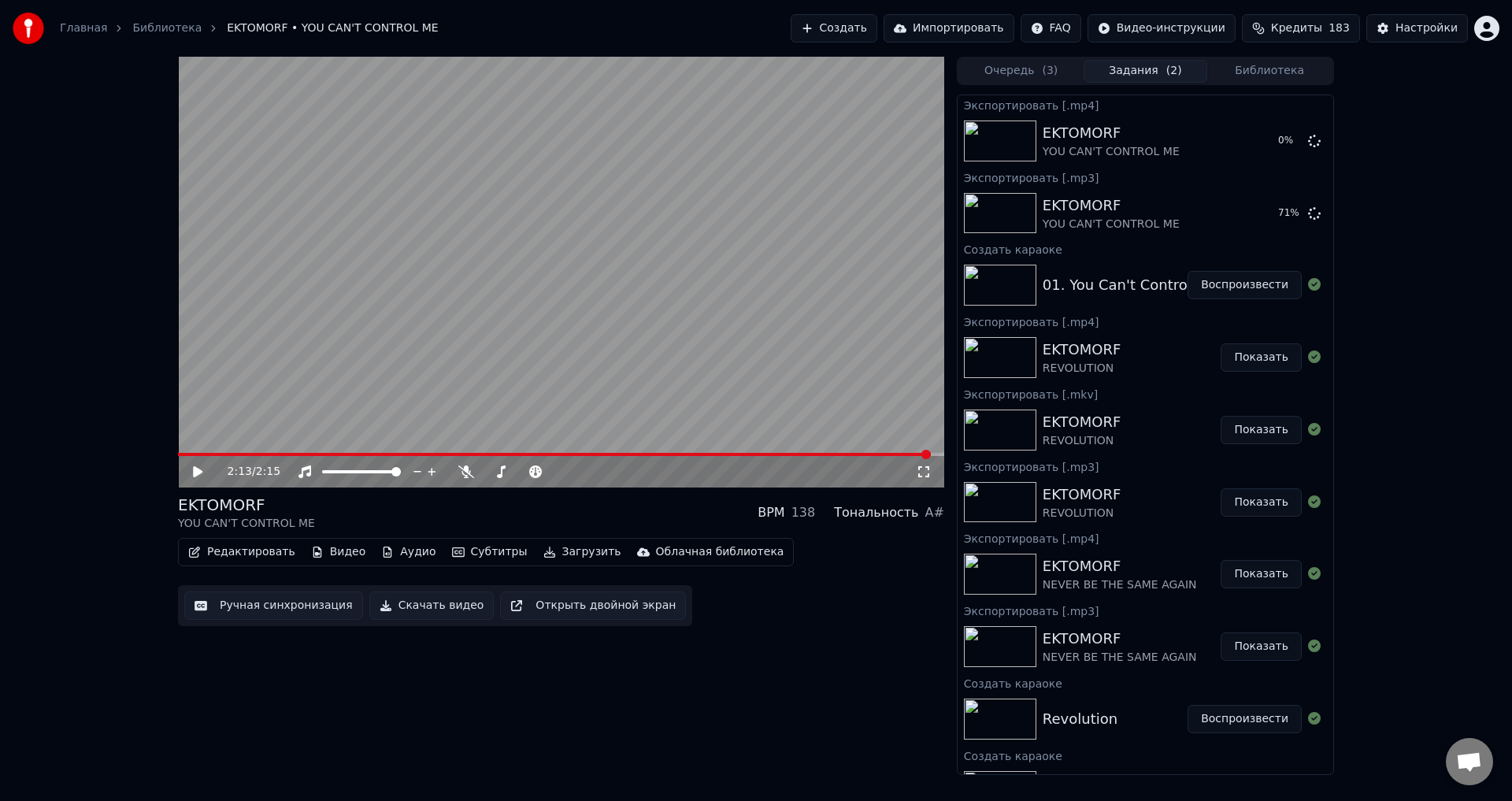
click at [559, 500] on div "EKTOMORF YOU CAN'T CONTROL ME BPM 138 Тональность A#" at bounding box center [561, 513] width 766 height 38
click at [581, 517] on div "EKTOMORF YOU CAN'T CONTROL ME BPM 138 Тональность A#" at bounding box center [561, 513] width 766 height 38
click at [568, 517] on div "EKTOMORF YOU CAN'T CONTROL ME BPM 138 Тональность A#" at bounding box center [561, 513] width 766 height 38
click at [1243, 136] on button "Показать" at bounding box center [1260, 140] width 81 height 28
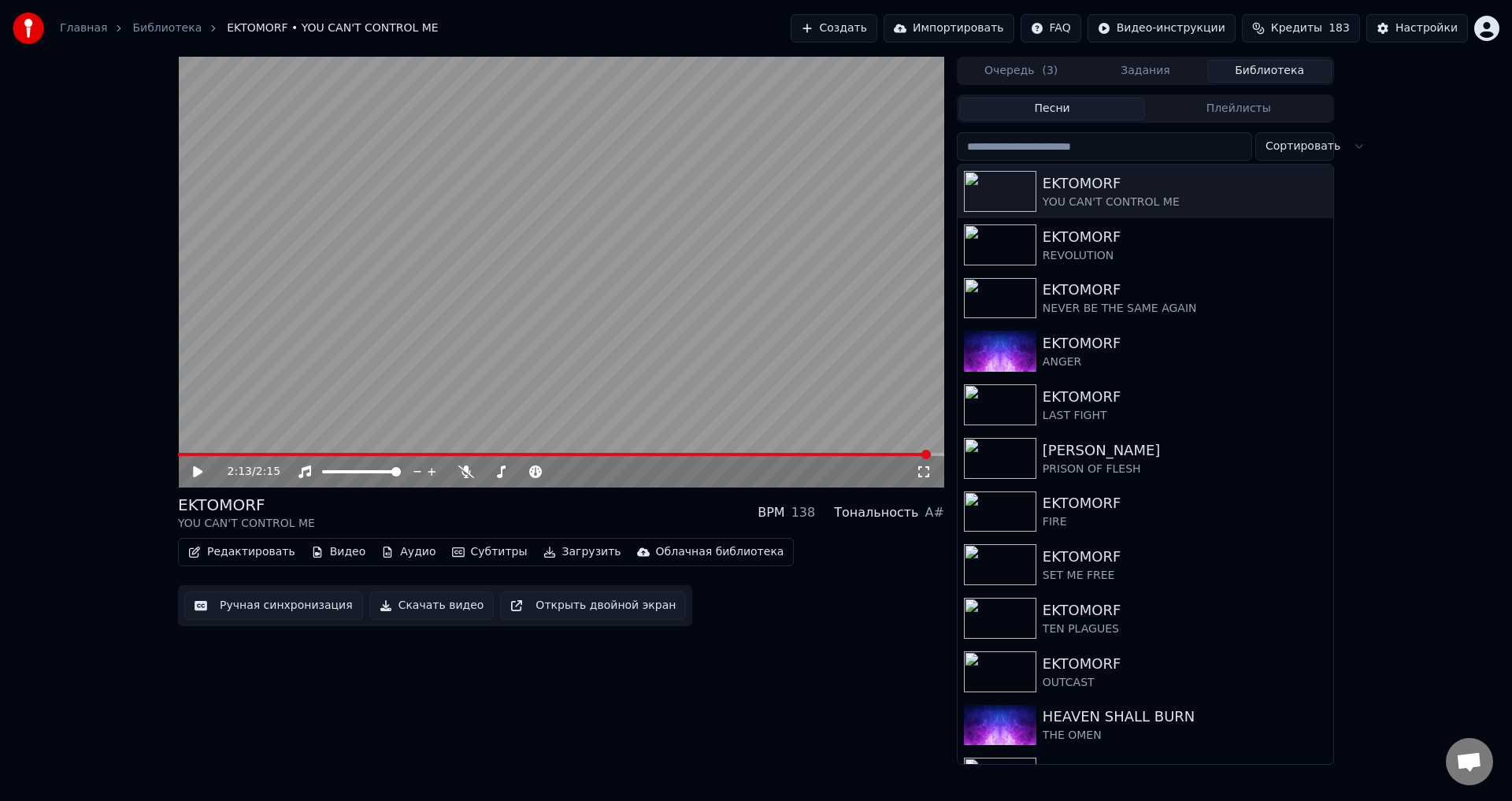
click at [1274, 77] on button "Библиотека" at bounding box center [1269, 71] width 125 height 23
